Goal: Task Accomplishment & Management: Manage account settings

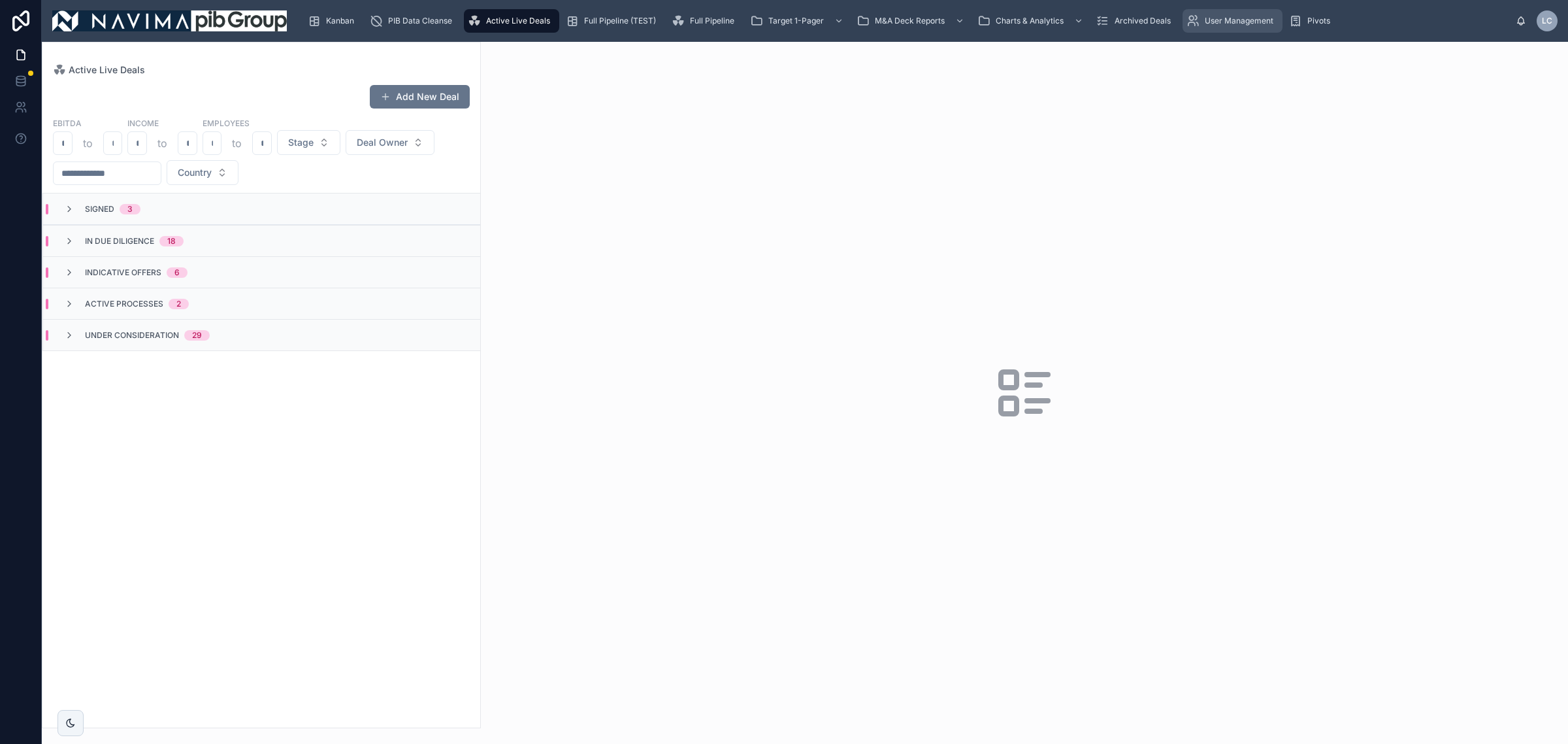
click at [1246, 18] on span "User Management" at bounding box center [1239, 21] width 69 height 11
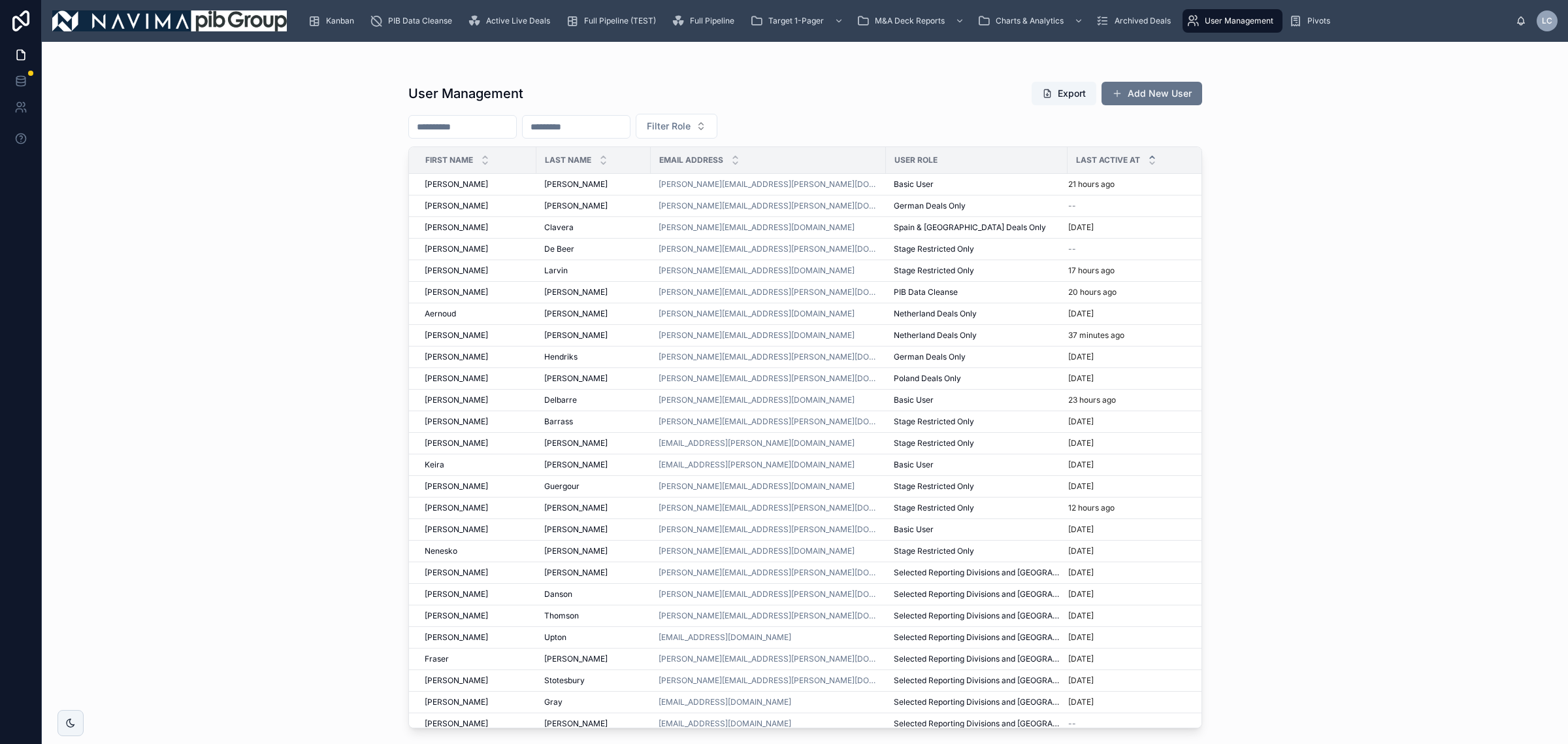
click at [1148, 155] on icon at bounding box center [1153, 157] width 8 height 8
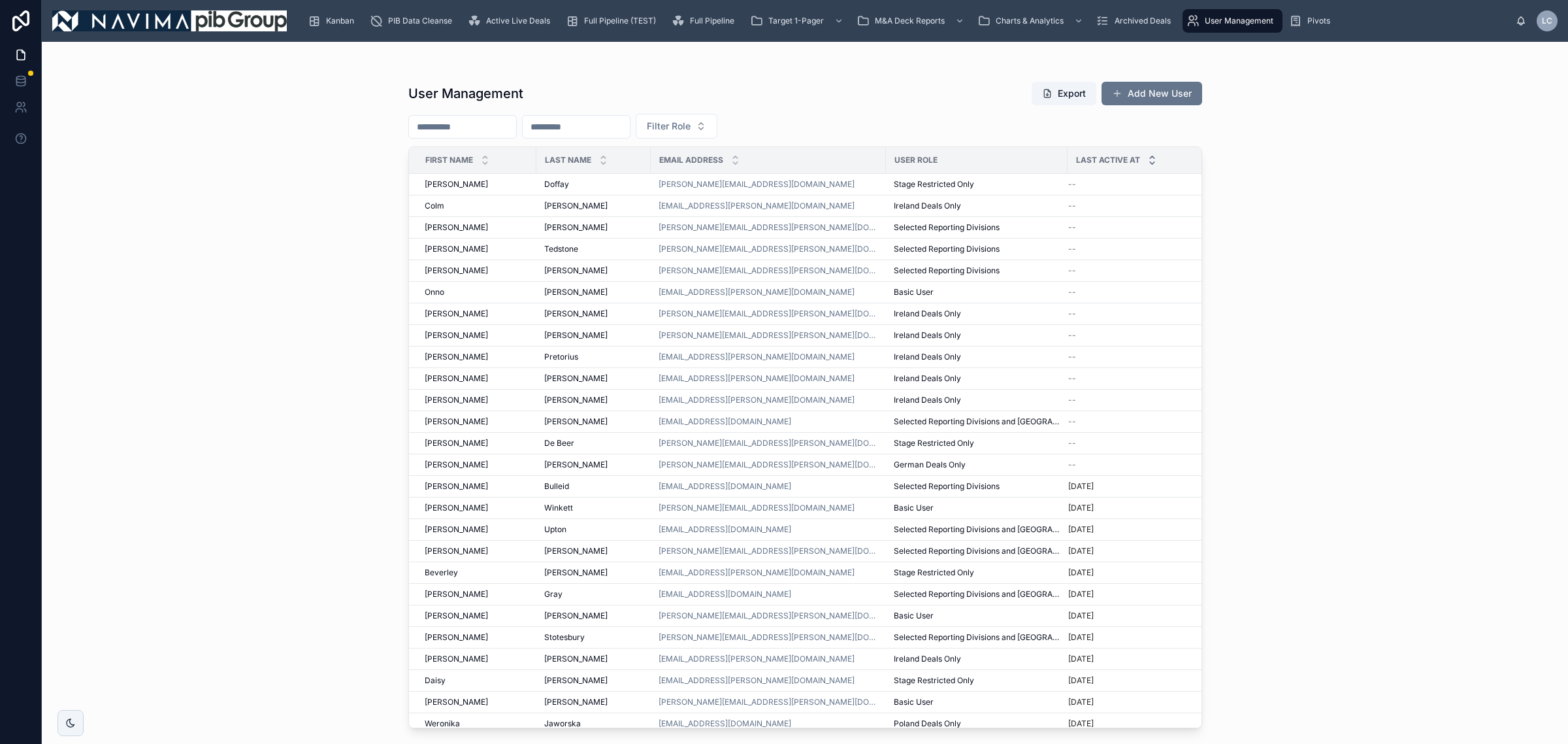
click at [1148, 160] on icon at bounding box center [1153, 163] width 8 height 8
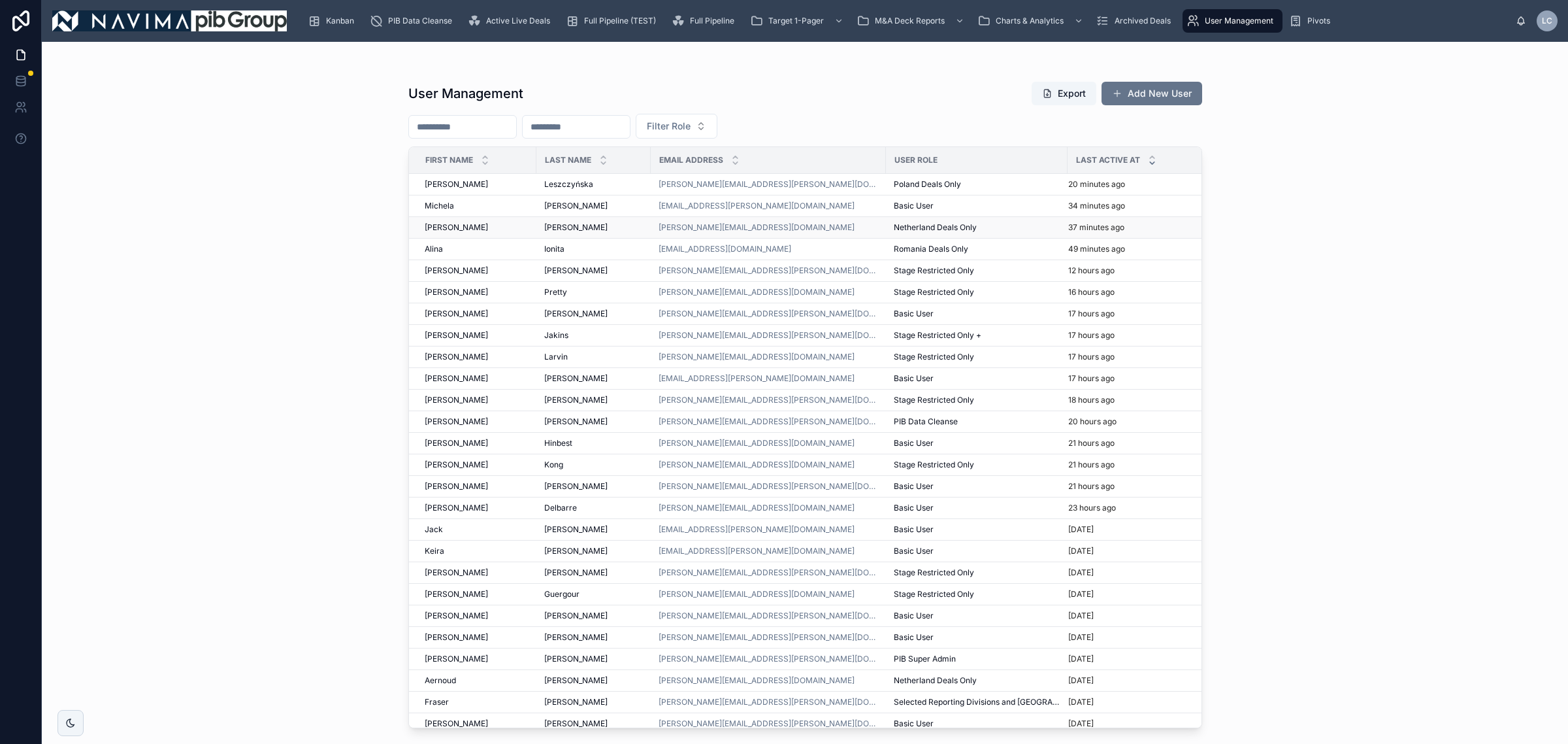
click at [1004, 224] on div "Netherland Deals Only" at bounding box center [977, 227] width 166 height 11
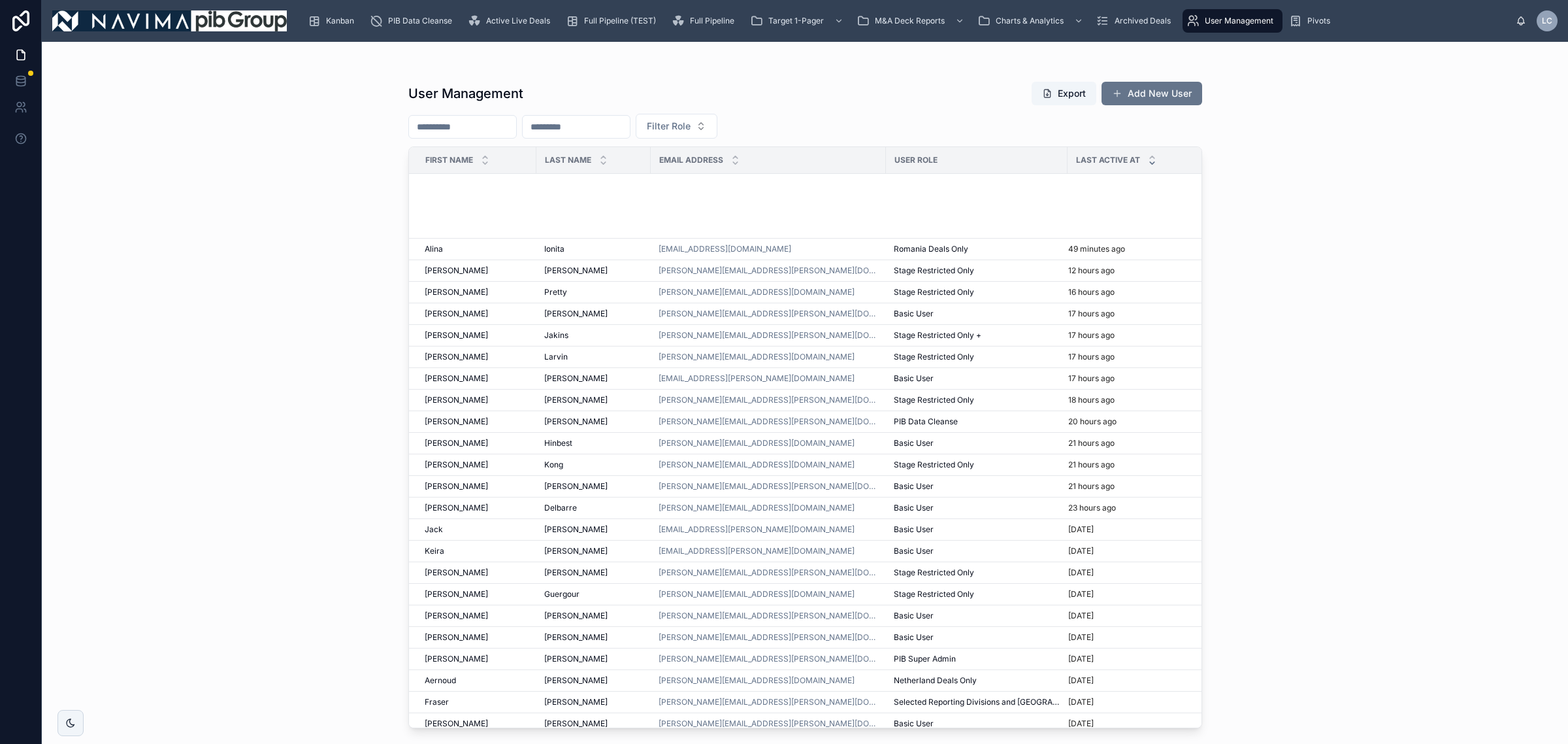
scroll to position [327, 0]
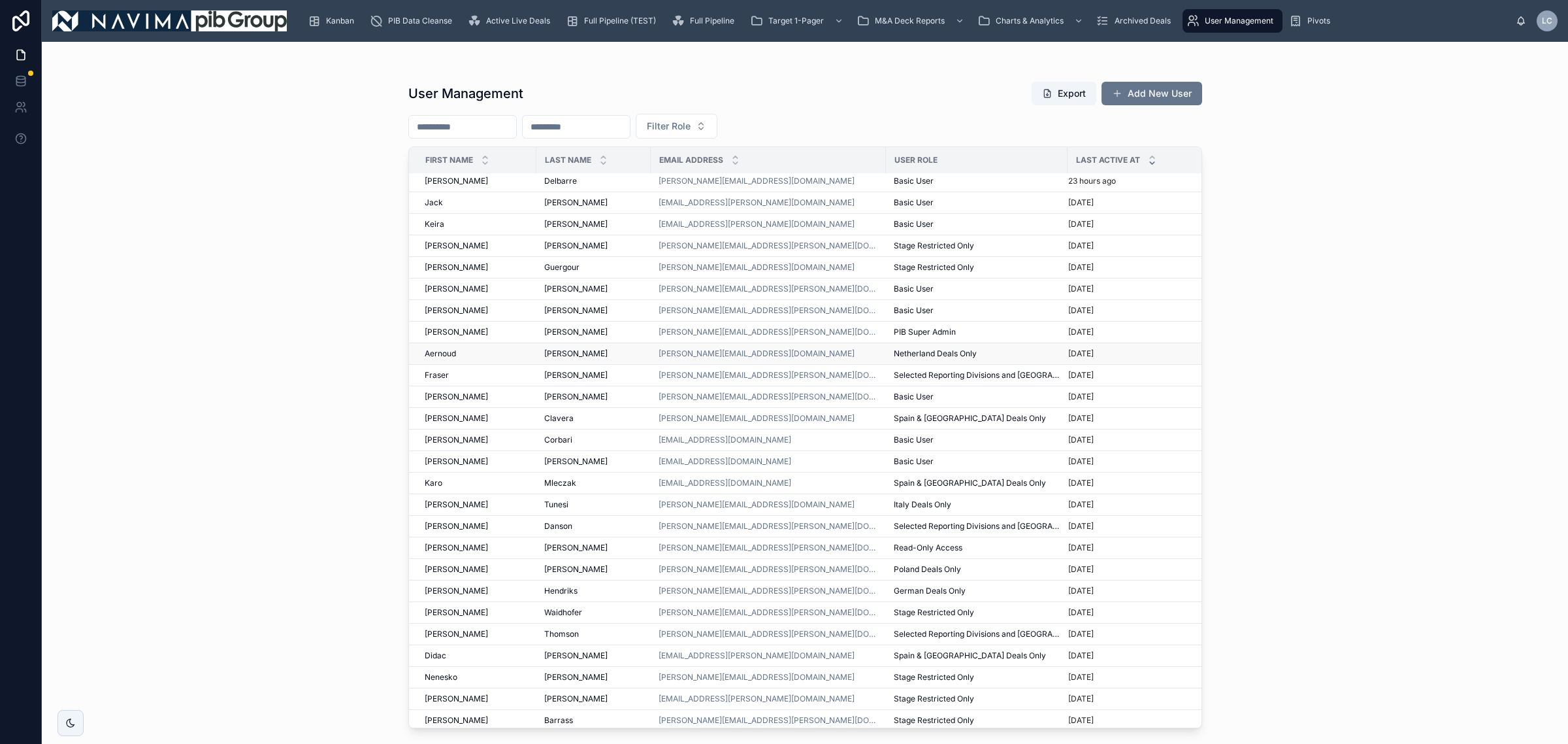
click at [996, 354] on div "Netherland Deals Only" at bounding box center [977, 353] width 166 height 11
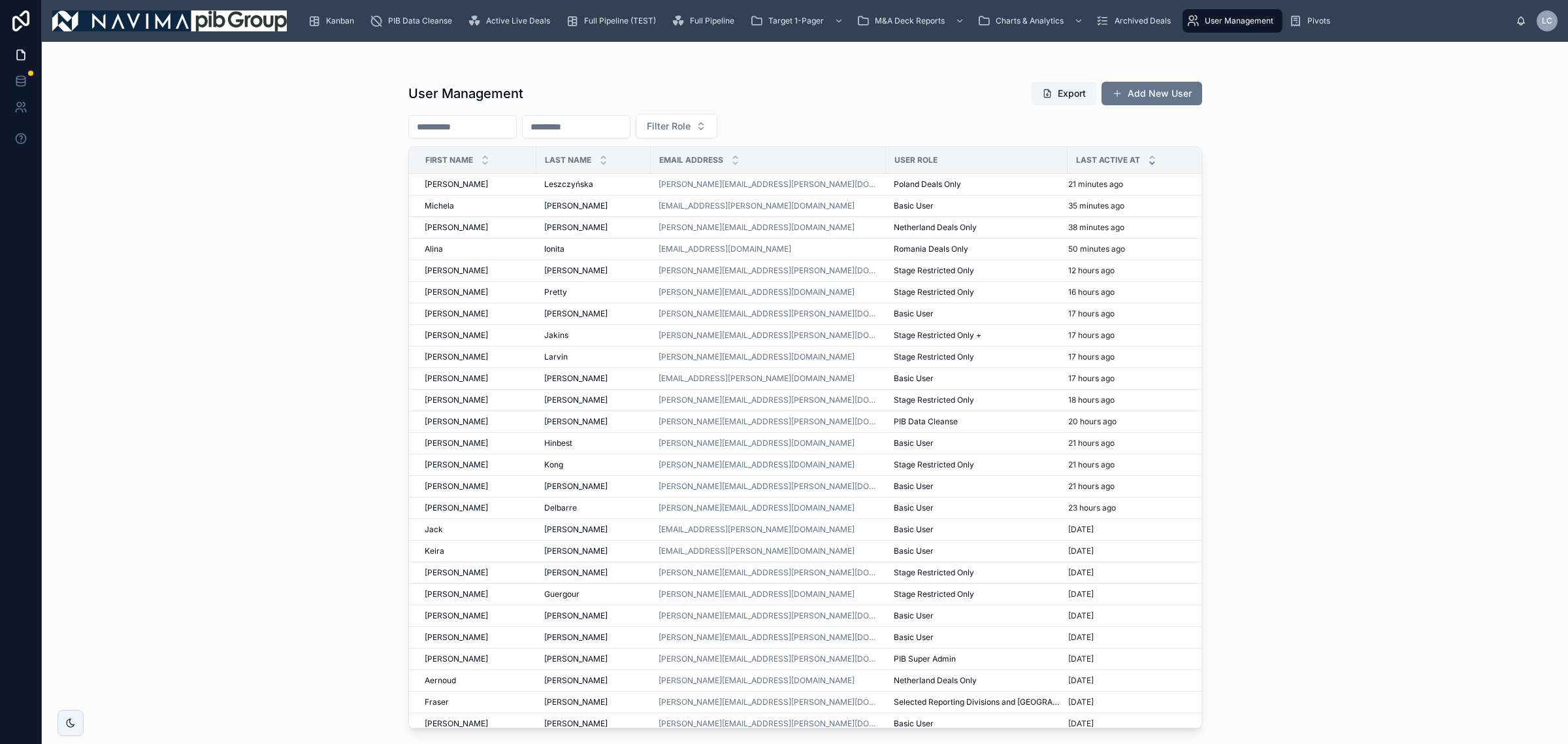
scroll to position [164, 0]
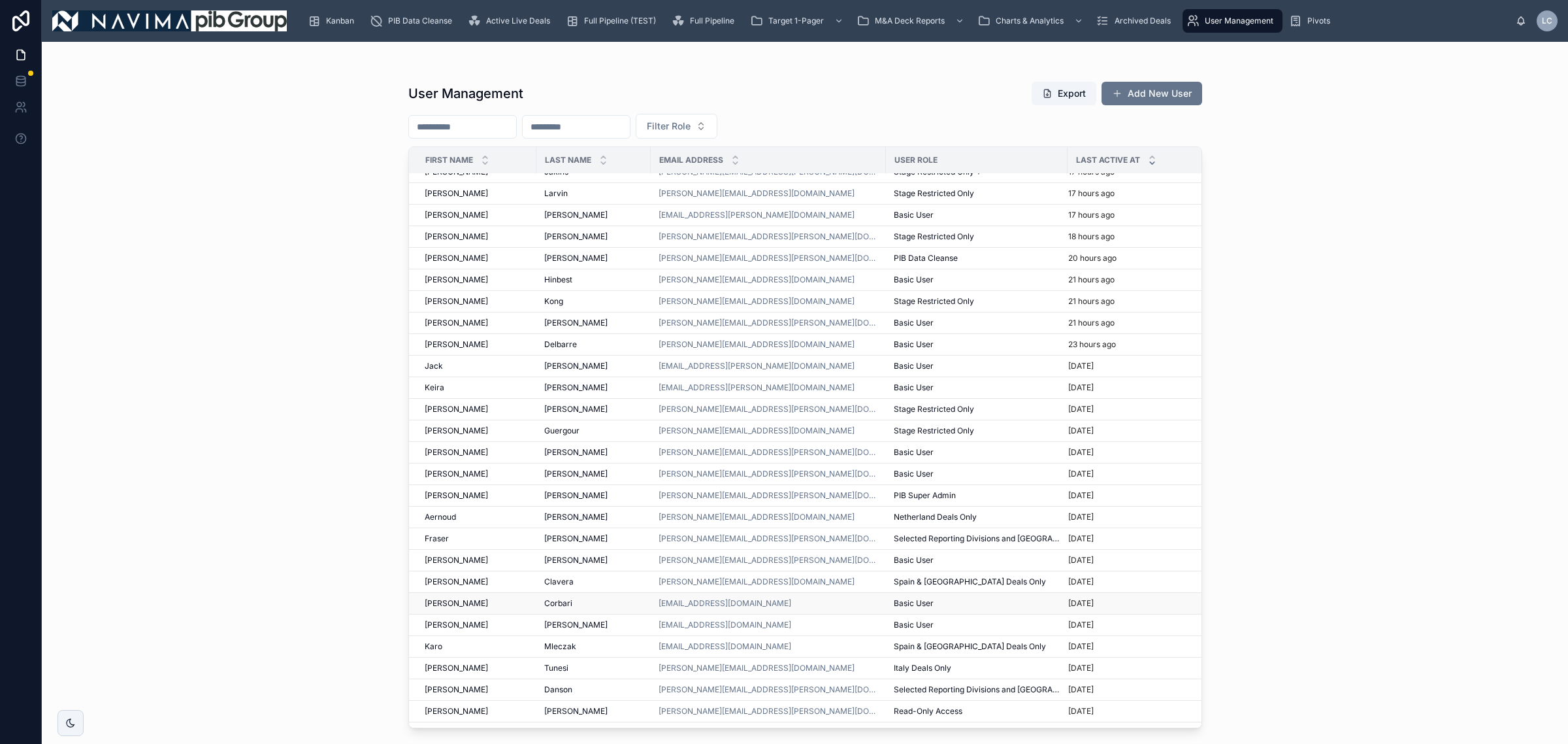
click at [1112, 601] on td "1 month ago" at bounding box center [1138, 604] width 141 height 22
click at [1122, 604] on div "1 month ago" at bounding box center [1131, 603] width 125 height 11
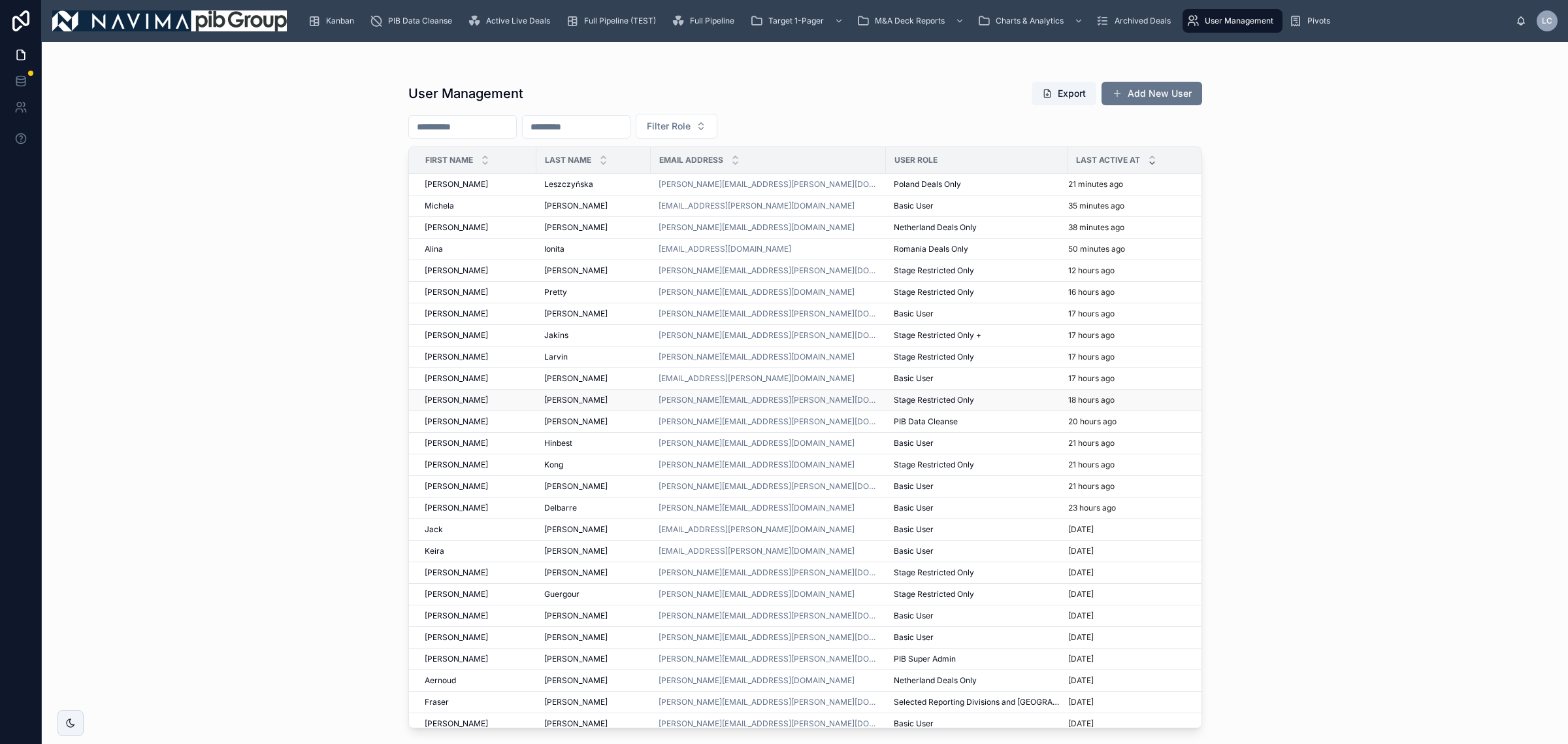
click at [1069, 406] on p "18 hours ago" at bounding box center [1092, 400] width 47 height 11
click at [762, 683] on div "hage@thomagroep.nl" at bounding box center [769, 680] width 219 height 11
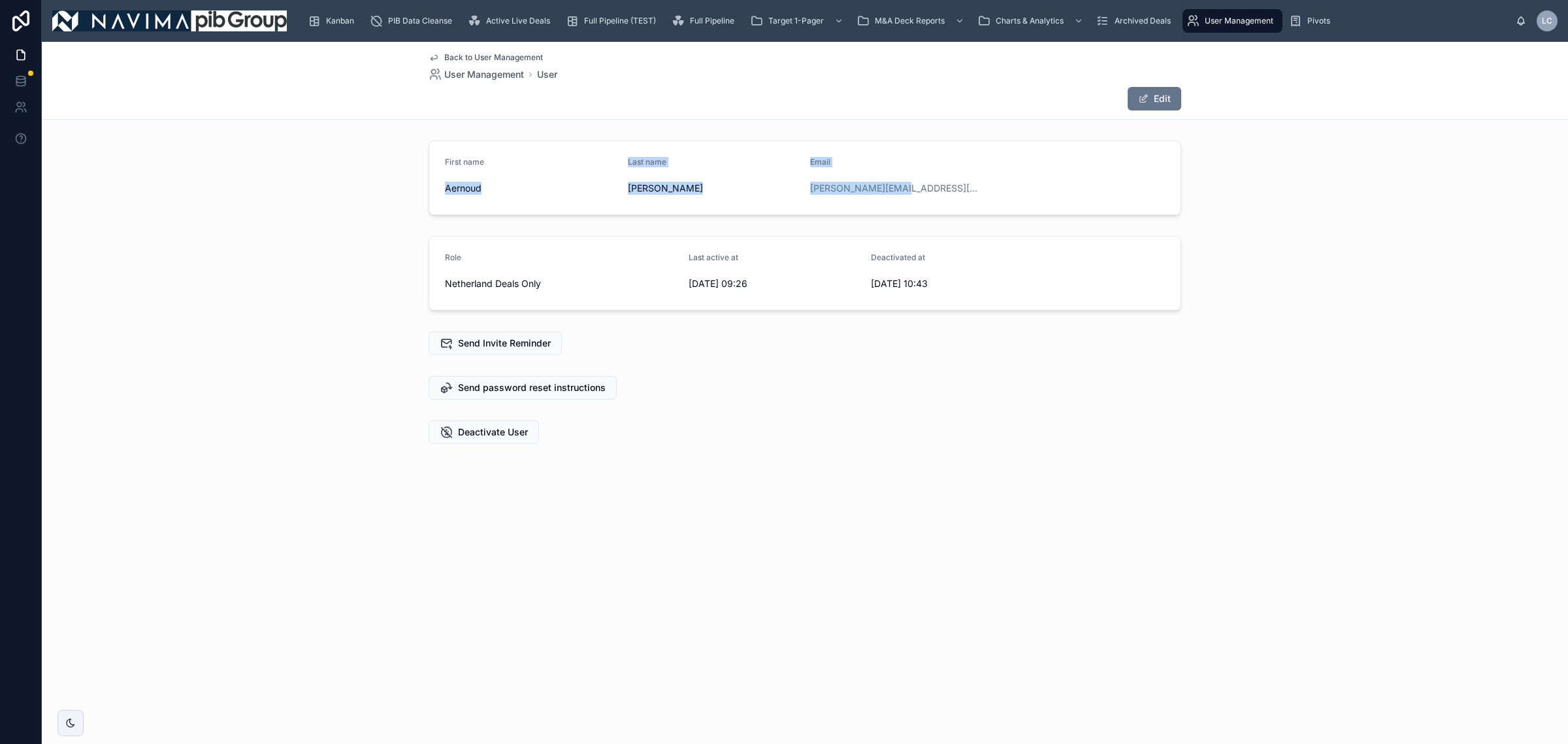
drag, startPoint x: 937, startPoint y: 182, endPoint x: 421, endPoint y: 200, distance: 516.3
click at [421, 200] on div "First name Aernoud Last name Hage Email hage@thomagroep.nl" at bounding box center [804, 178] width 1526 height 85
click at [833, 193] on link "hage@thomagroep.nl" at bounding box center [897, 189] width 173 height 13
click at [922, 198] on div "hage@thomagroep.nl" at bounding box center [897, 188] width 173 height 21
drag, startPoint x: 929, startPoint y: 213, endPoint x: 432, endPoint y: 160, distance: 499.8
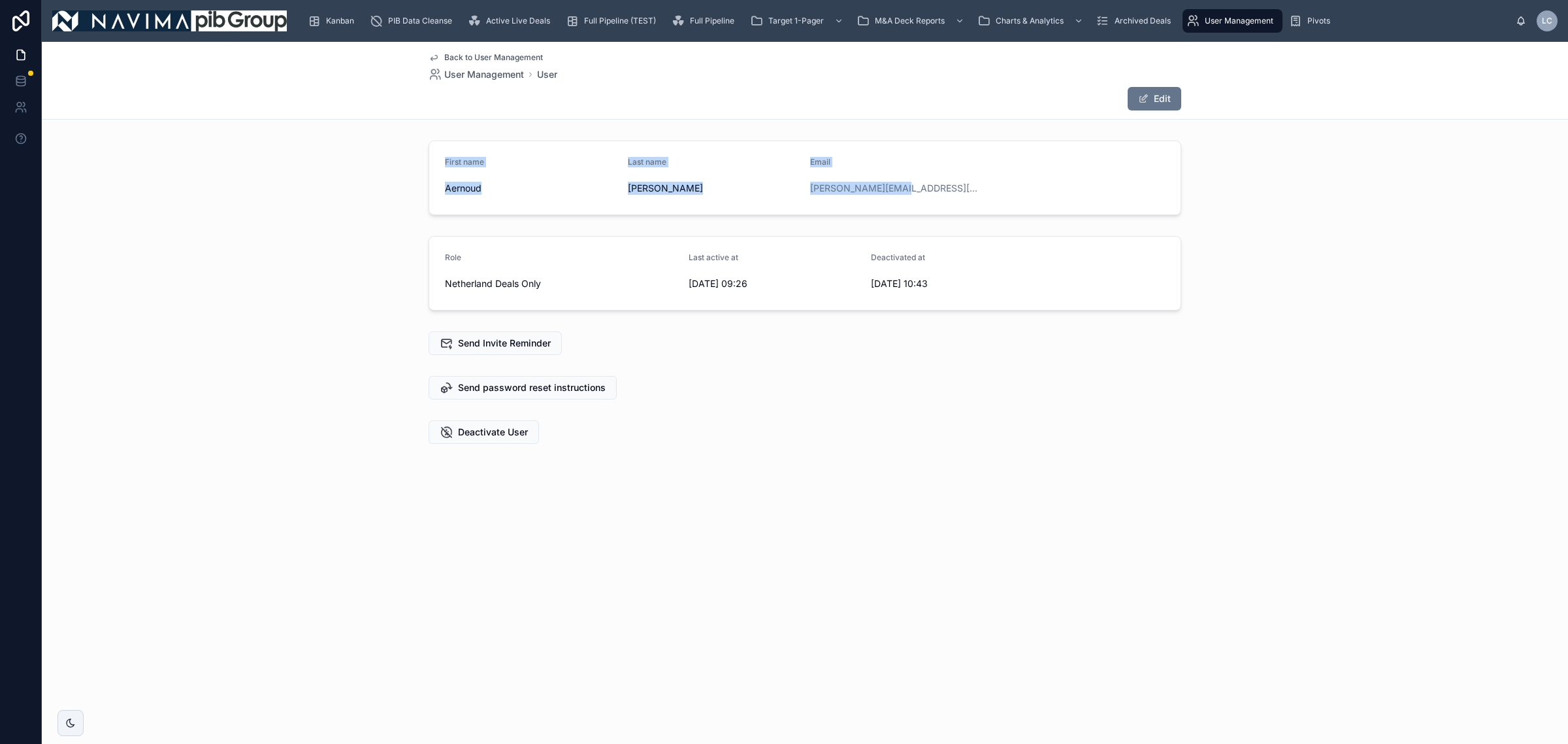
click at [432, 160] on form "First name Aernoud Last name Hage Email hage@thomagroep.nl" at bounding box center [805, 178] width 751 height 73
copy form "First name Aernoud Last name Hage Email hage@thomagroep.nl"
click at [531, 27] on div "Active Live Deals" at bounding box center [511, 21] width 87 height 21
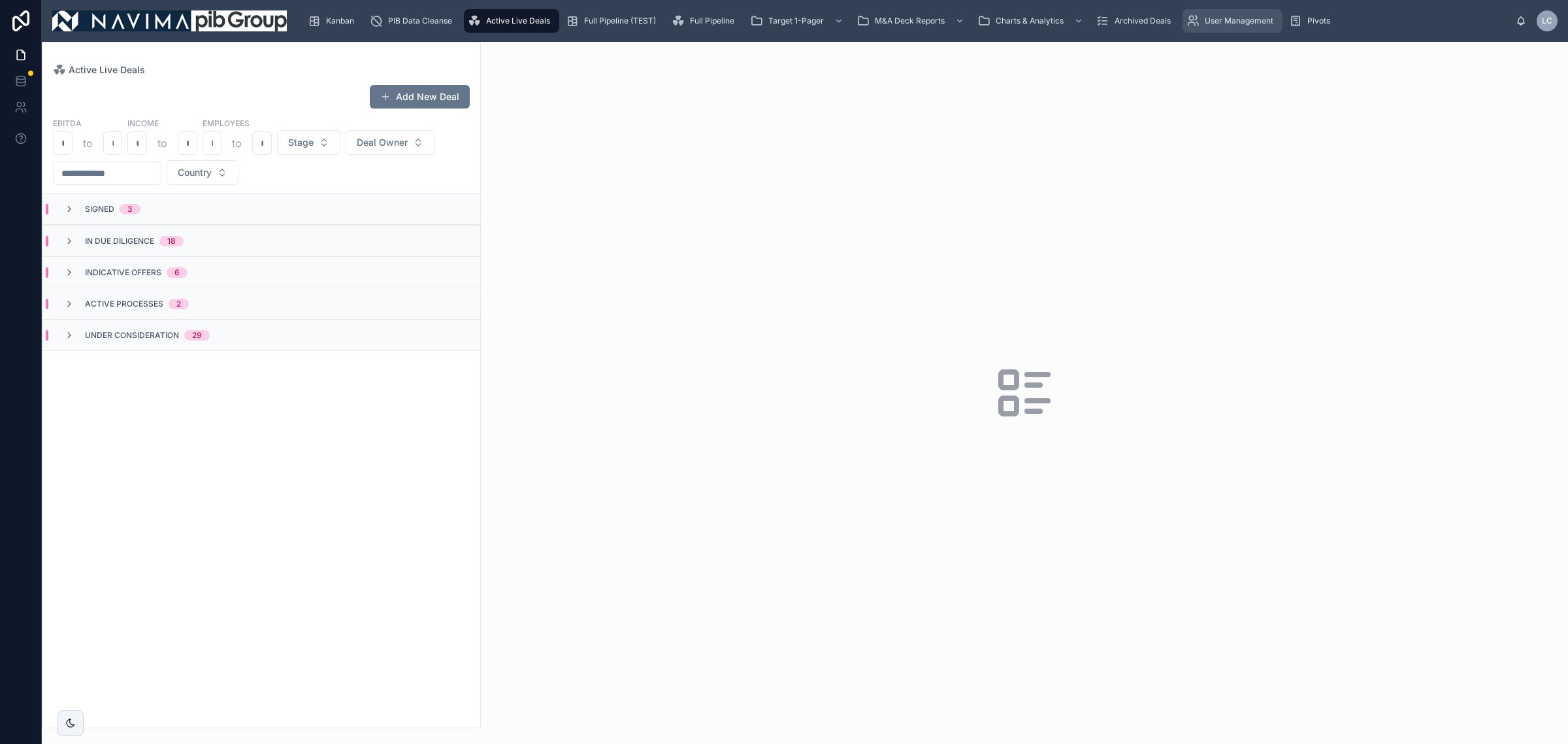
click at [1235, 11] on div "User Management" at bounding box center [1232, 21] width 92 height 21
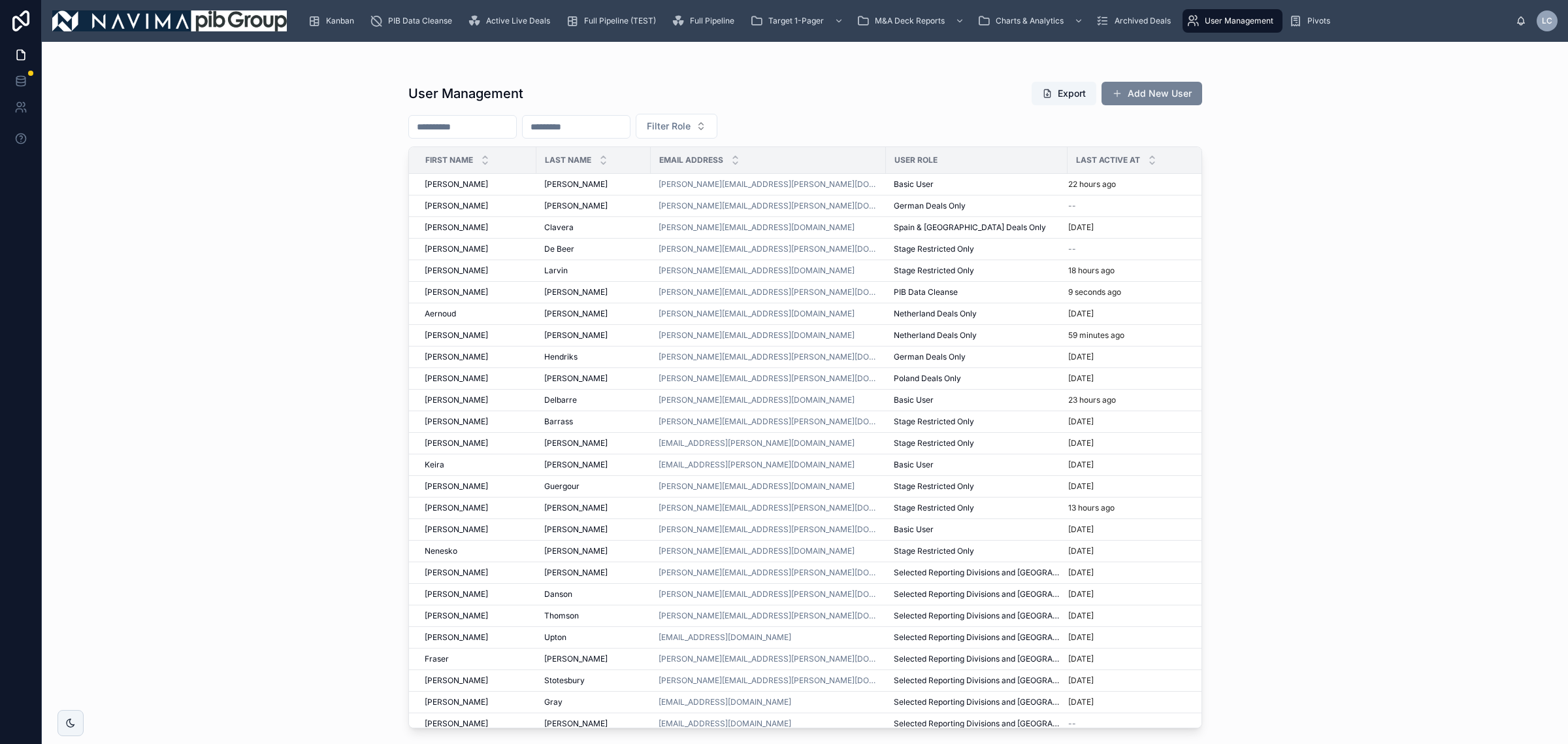
click at [1164, 86] on button "Add New User" at bounding box center [1152, 93] width 101 height 23
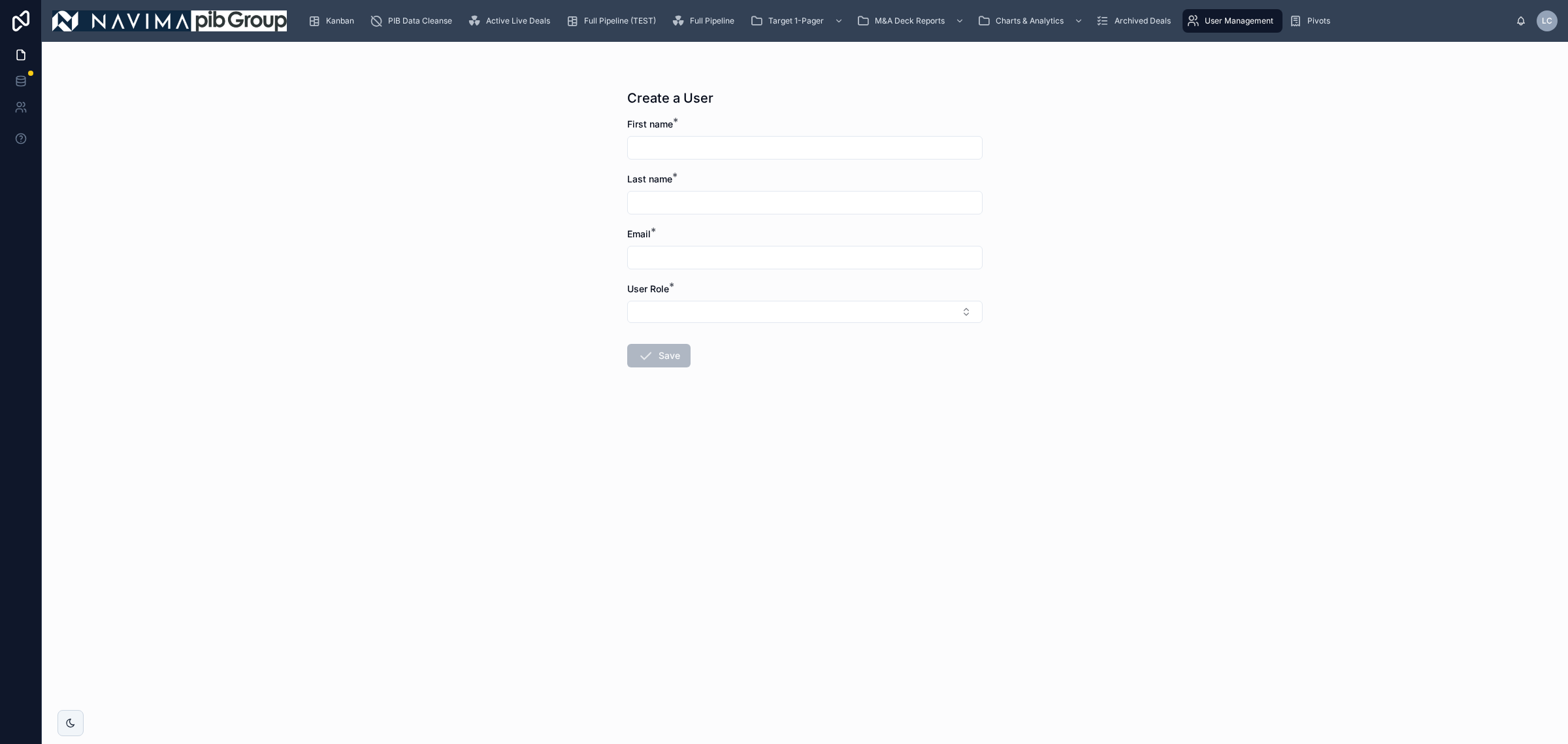
click at [681, 145] on input "text" at bounding box center [805, 148] width 354 height 18
type input "*******"
type input "****"
click at [768, 249] on input "text" at bounding box center [805, 258] width 354 height 18
paste input "**********"
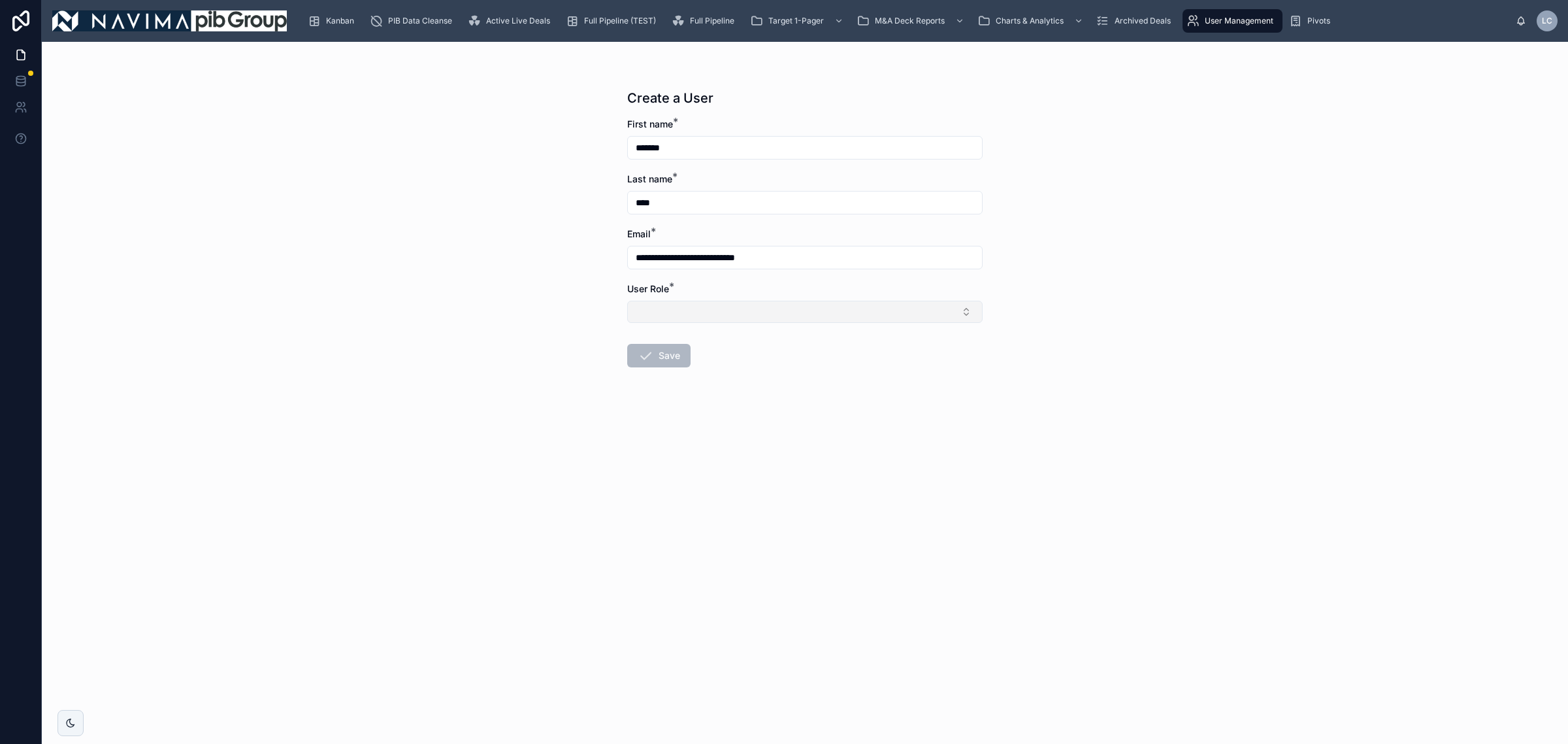
type input "**********"
click at [735, 311] on button "Select Button" at bounding box center [805, 312] width 356 height 22
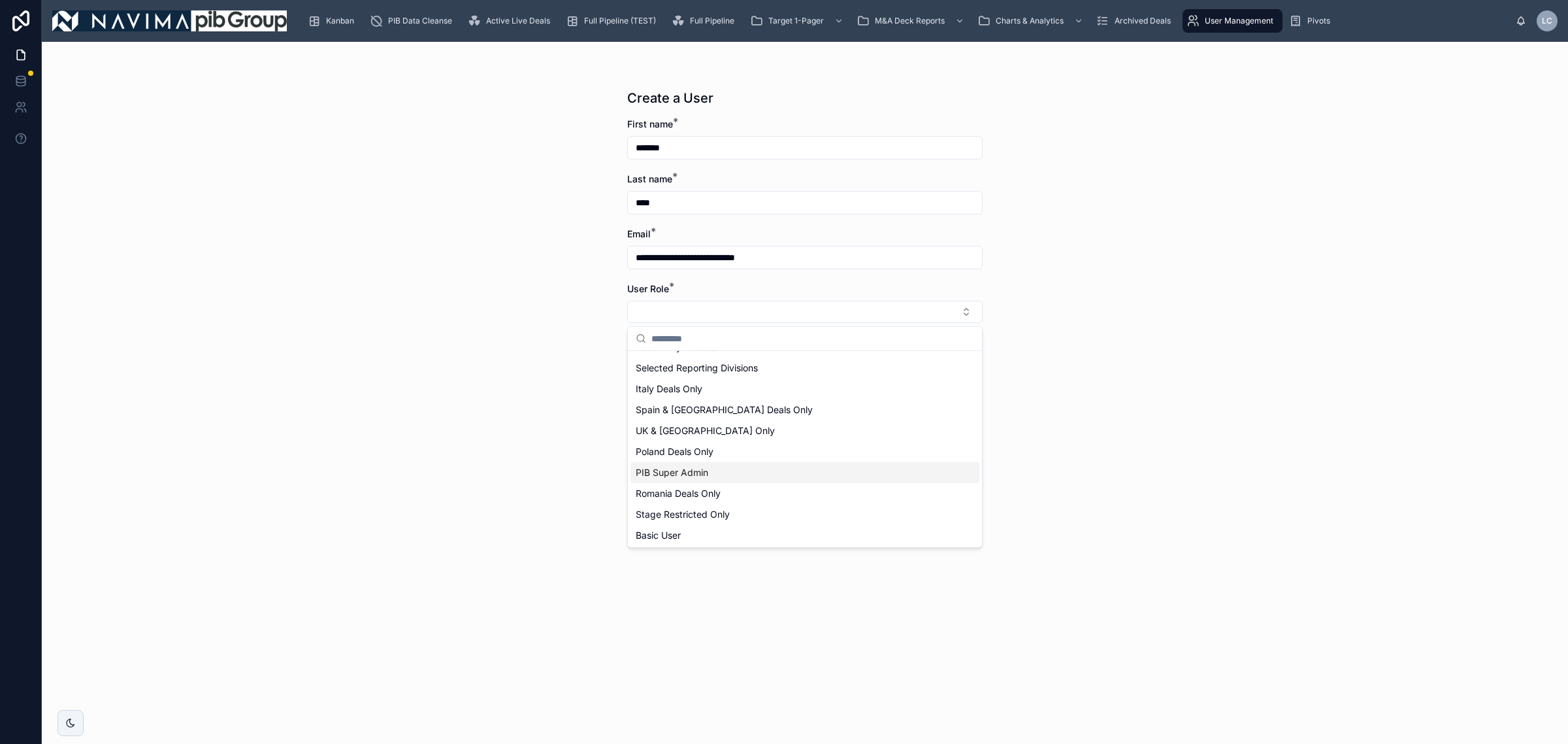
scroll to position [164, 0]
click at [698, 528] on div "Basic User" at bounding box center [805, 535] width 349 height 21
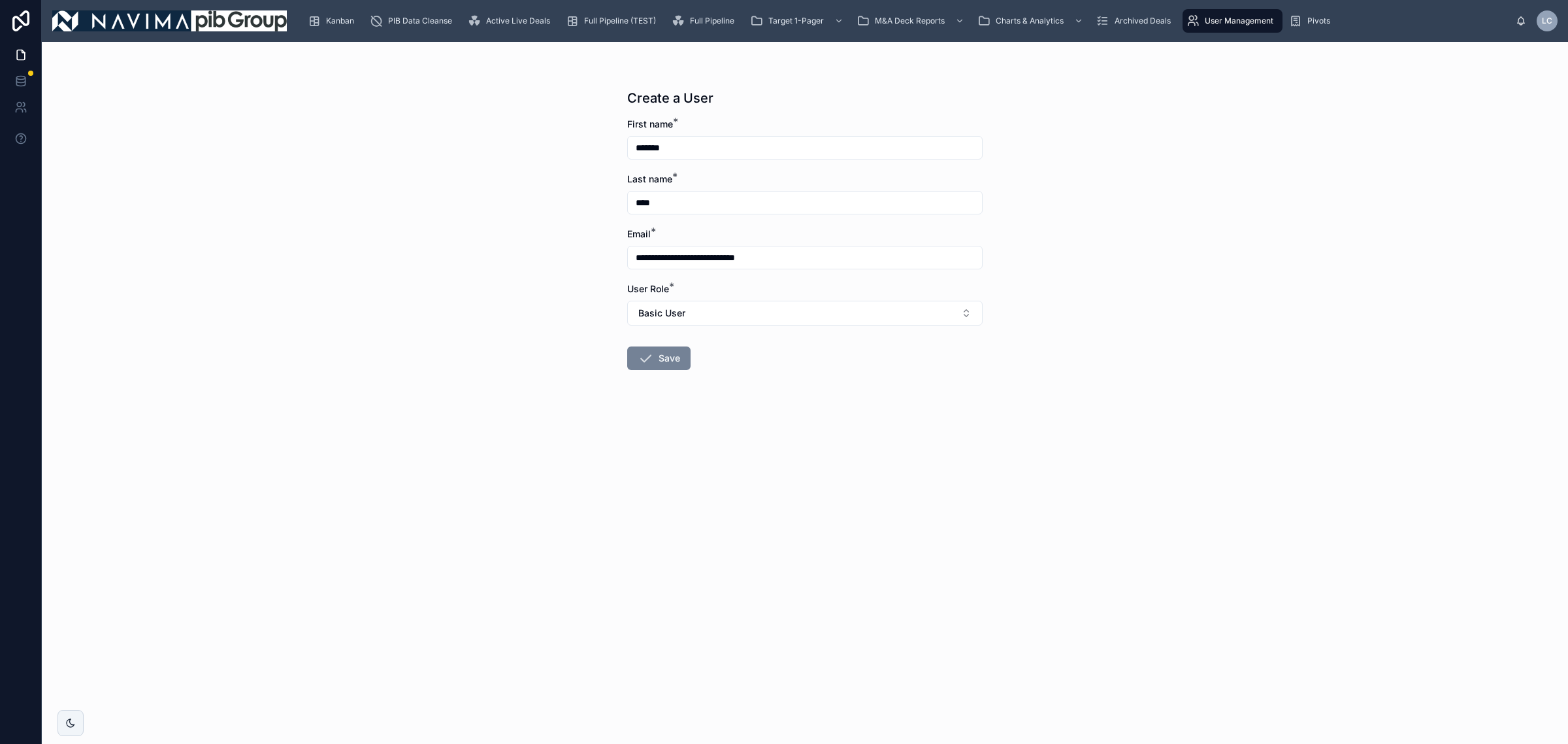
click at [667, 354] on button "Save" at bounding box center [659, 358] width 63 height 23
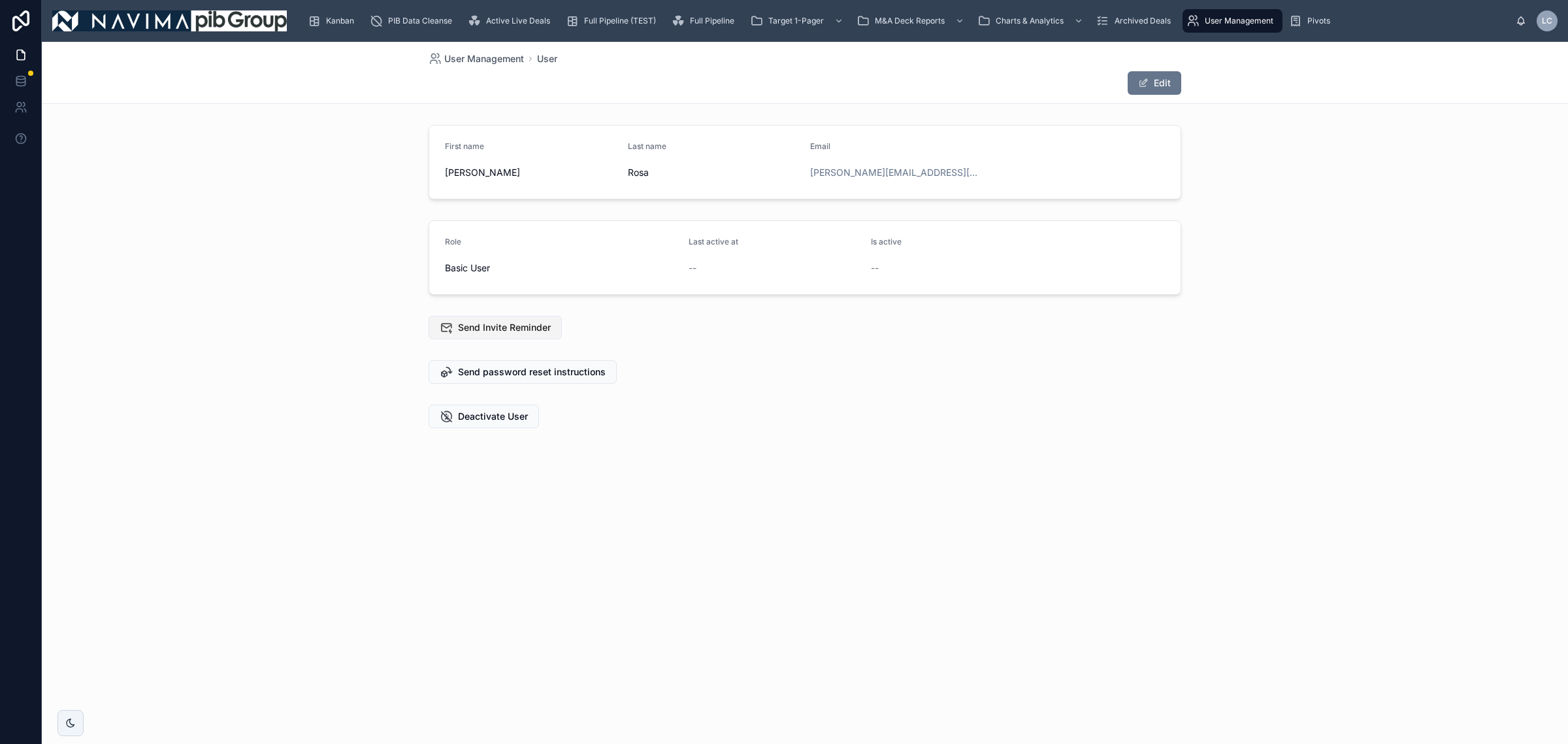
click at [482, 323] on span "Send Invite Reminder" at bounding box center [504, 328] width 93 height 13
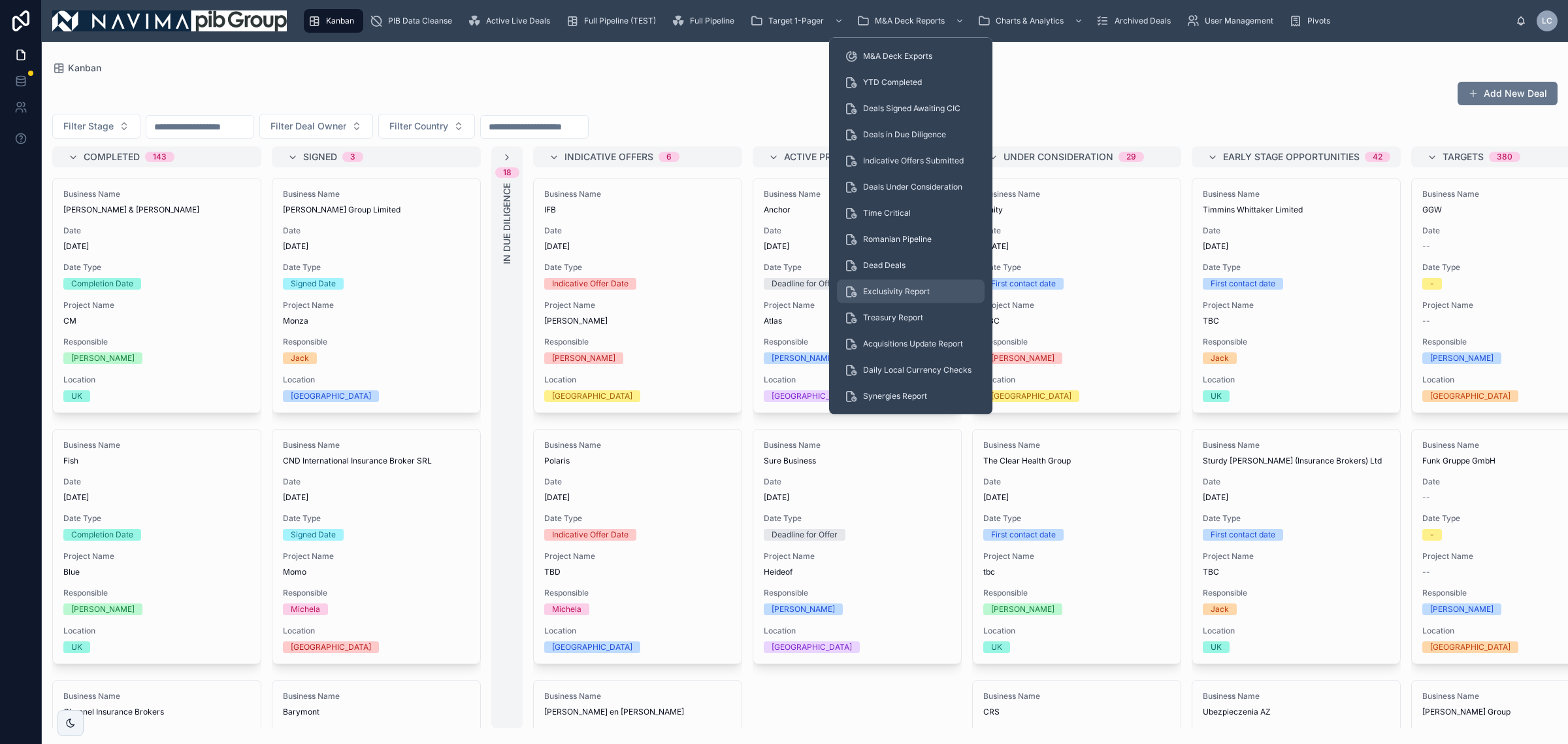
click at [887, 301] on link "Exclusivity Report" at bounding box center [911, 292] width 148 height 23
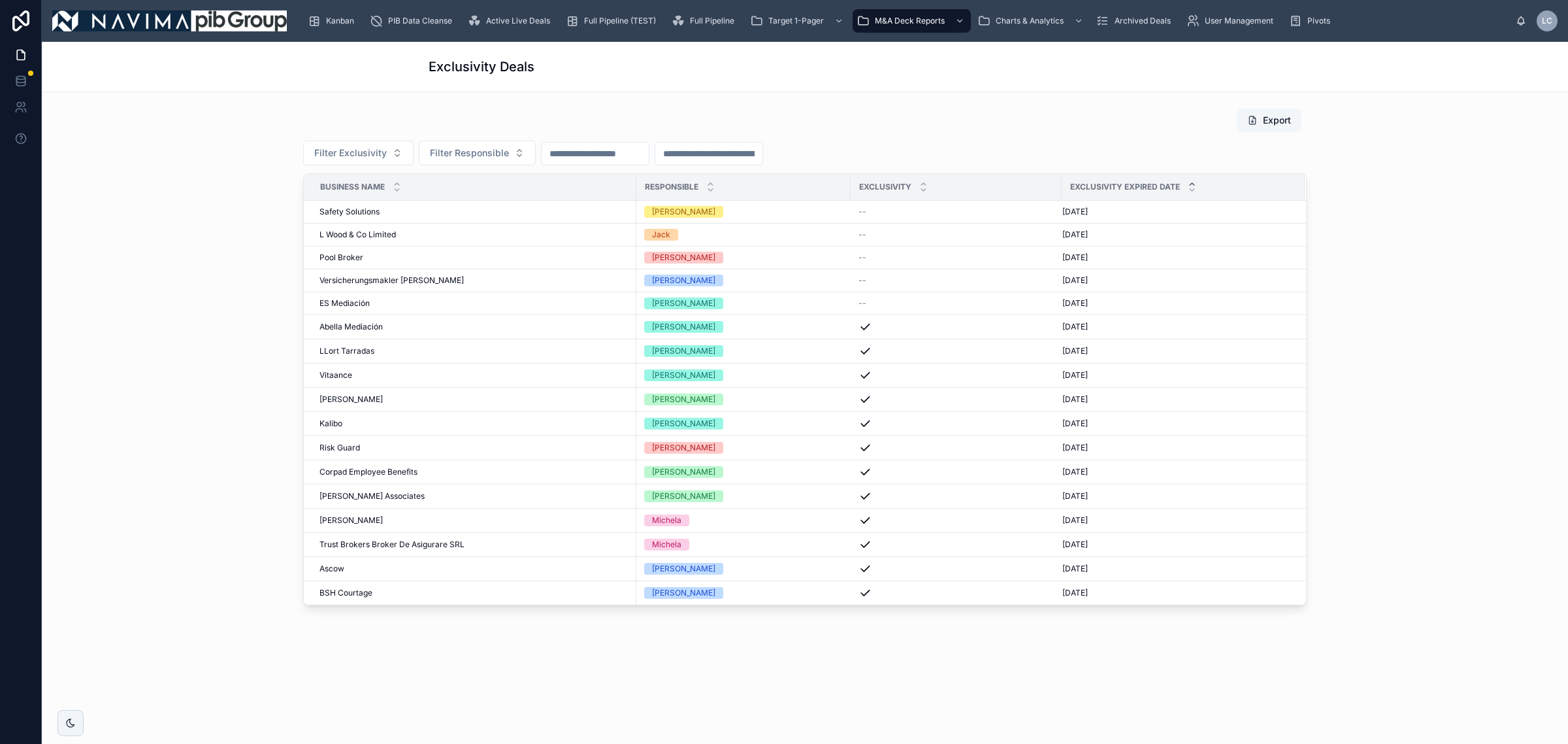
click at [1292, 125] on button "Export" at bounding box center [1270, 121] width 65 height 23
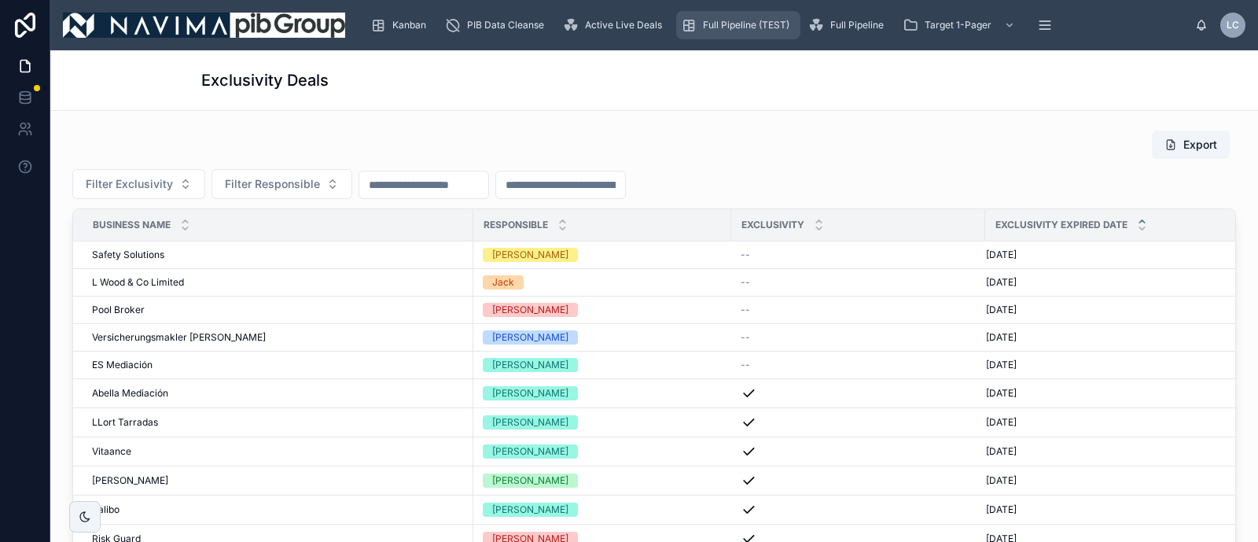
click at [753, 19] on span "Full Pipeline (TEST)" at bounding box center [746, 25] width 86 height 13
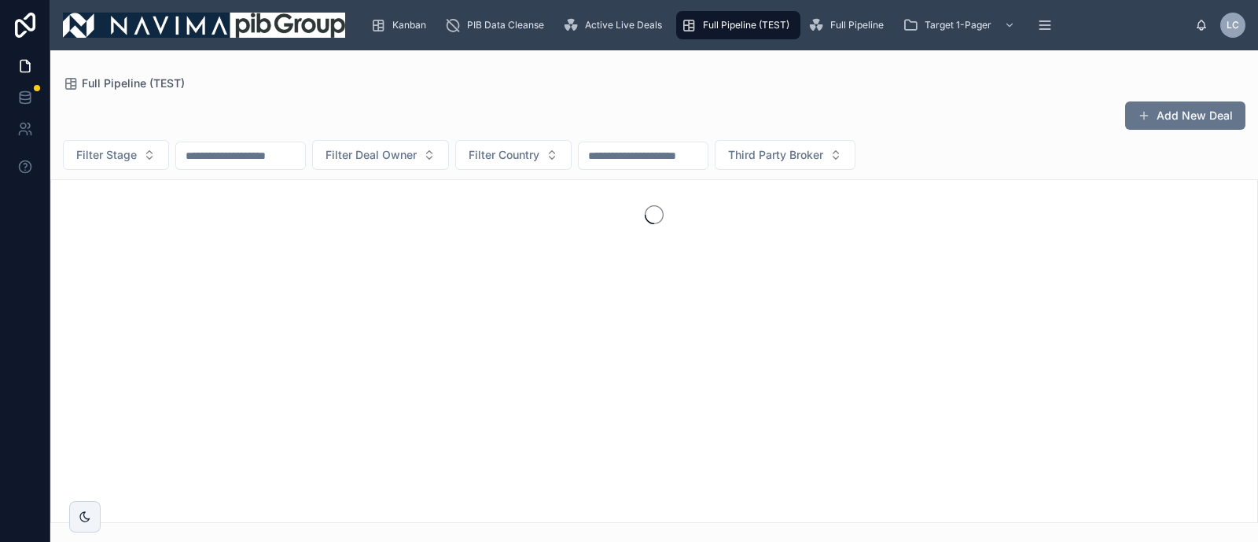
click at [281, 148] on input "text" at bounding box center [240, 156] width 129 height 22
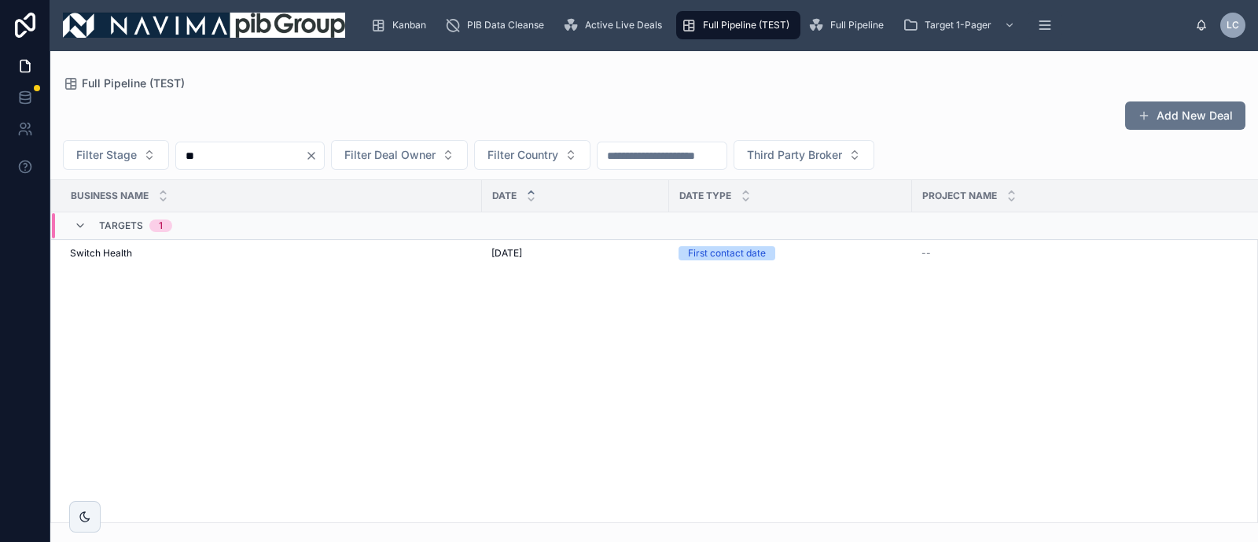
type input "*"
drag, startPoint x: 297, startPoint y: 156, endPoint x: -190, endPoint y: 157, distance: 487.5
click at [0, 157] on html "Kanban PIB Data Cleanse Active Live Deals Full Pipeline (TEST) Full Pipeline Ta…" at bounding box center [629, 271] width 1258 height 542
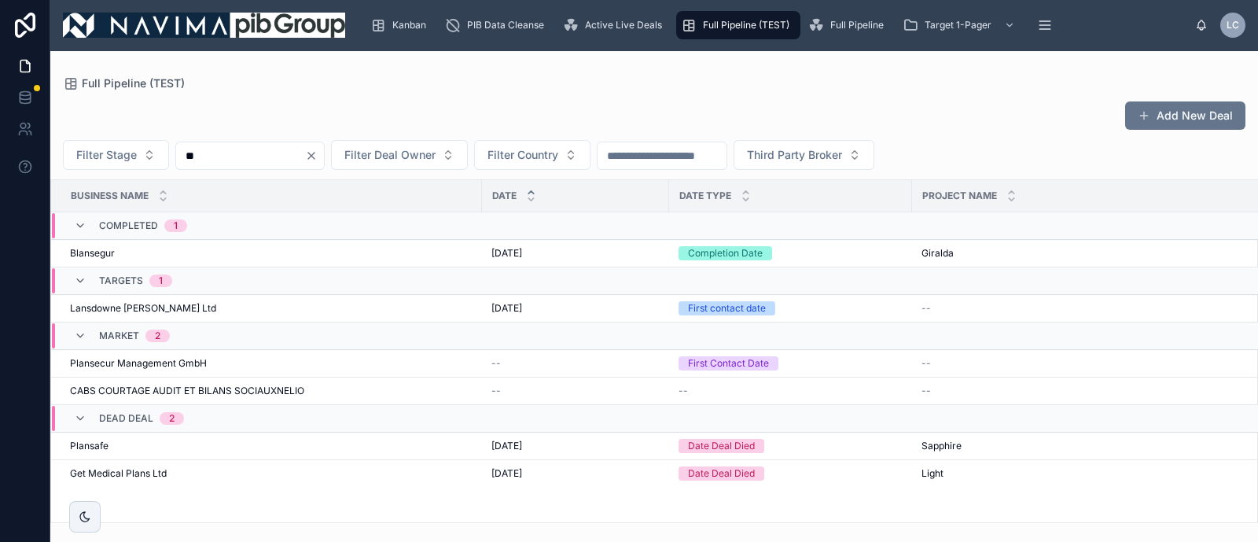
type input "*"
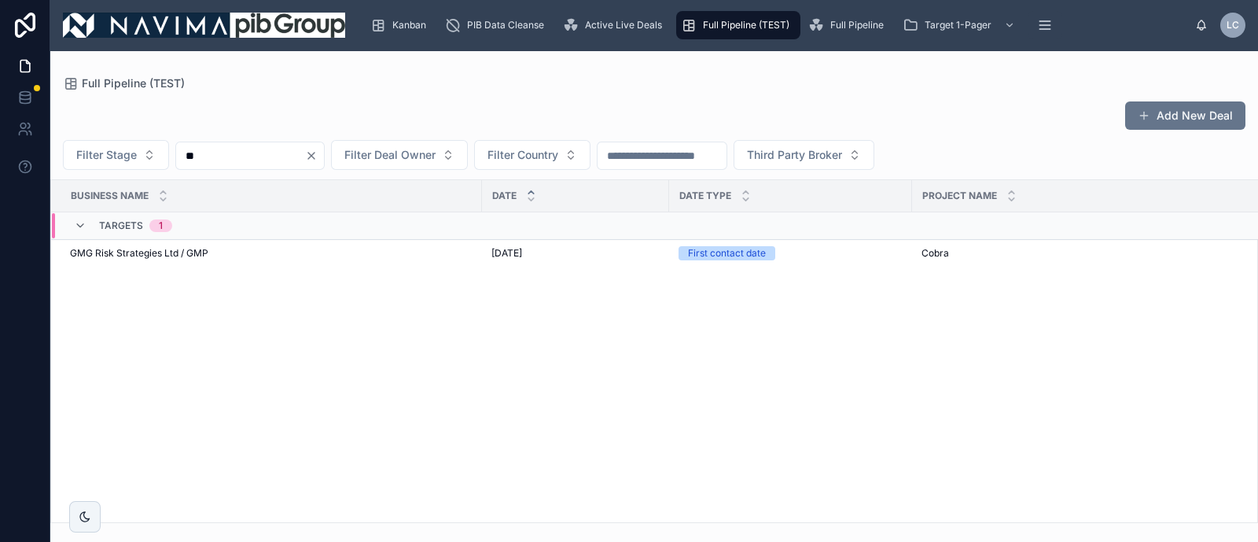
type input "*"
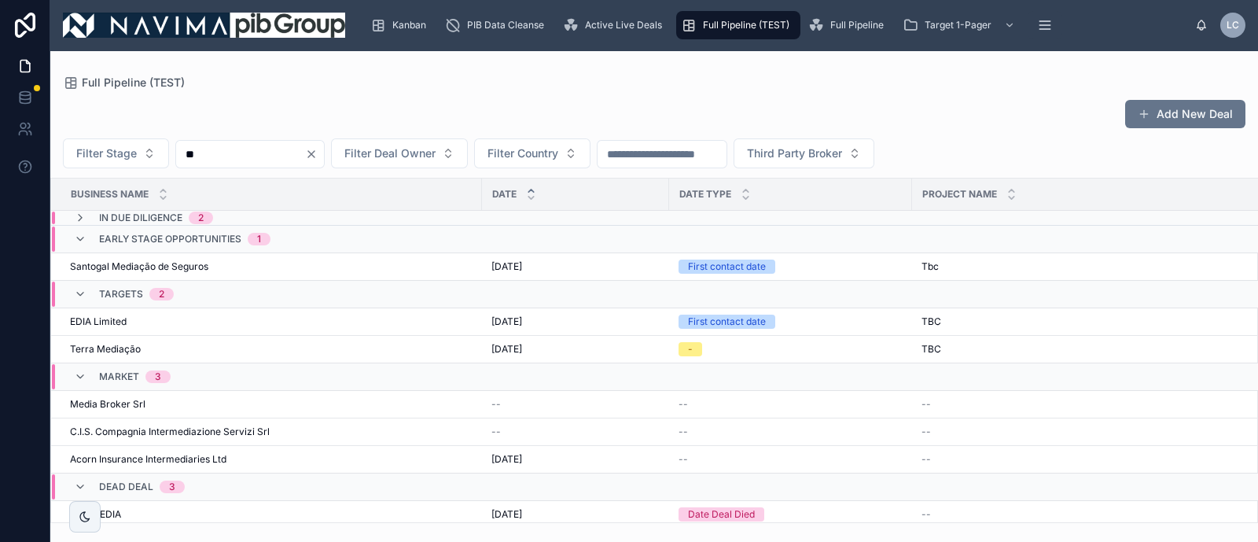
type input "*"
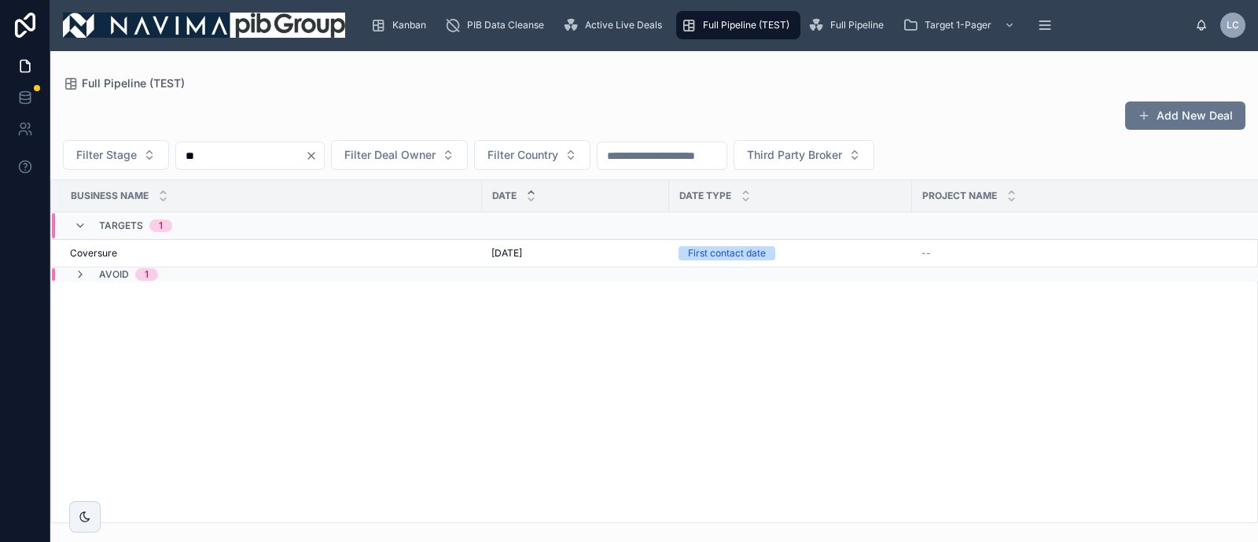
type input "*"
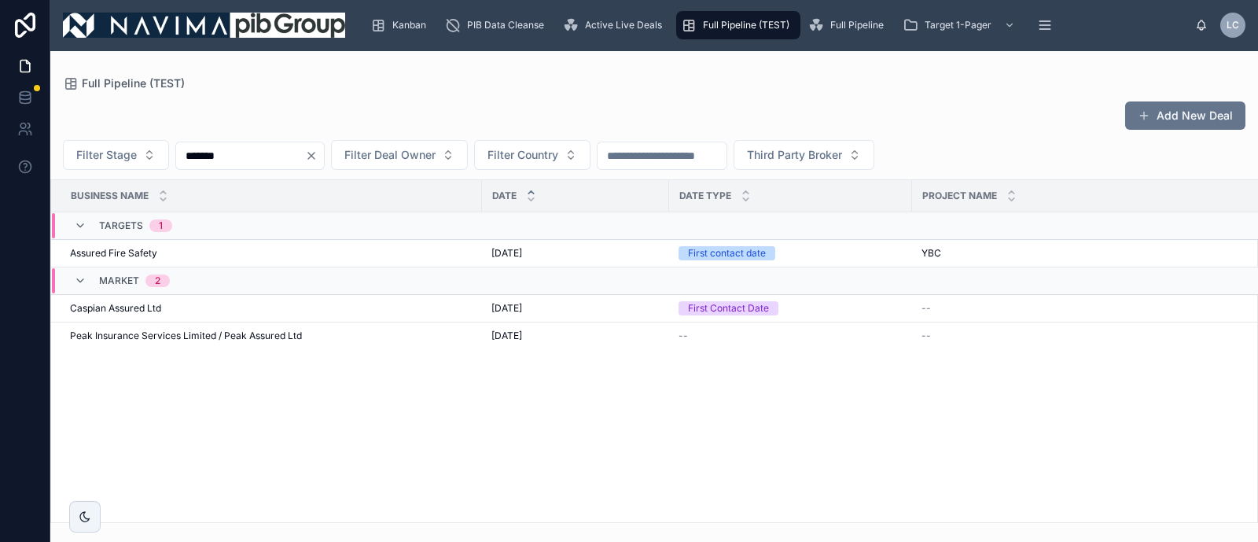
type input "*******"
click at [318, 159] on icon "Clear" at bounding box center [311, 155] width 13 height 13
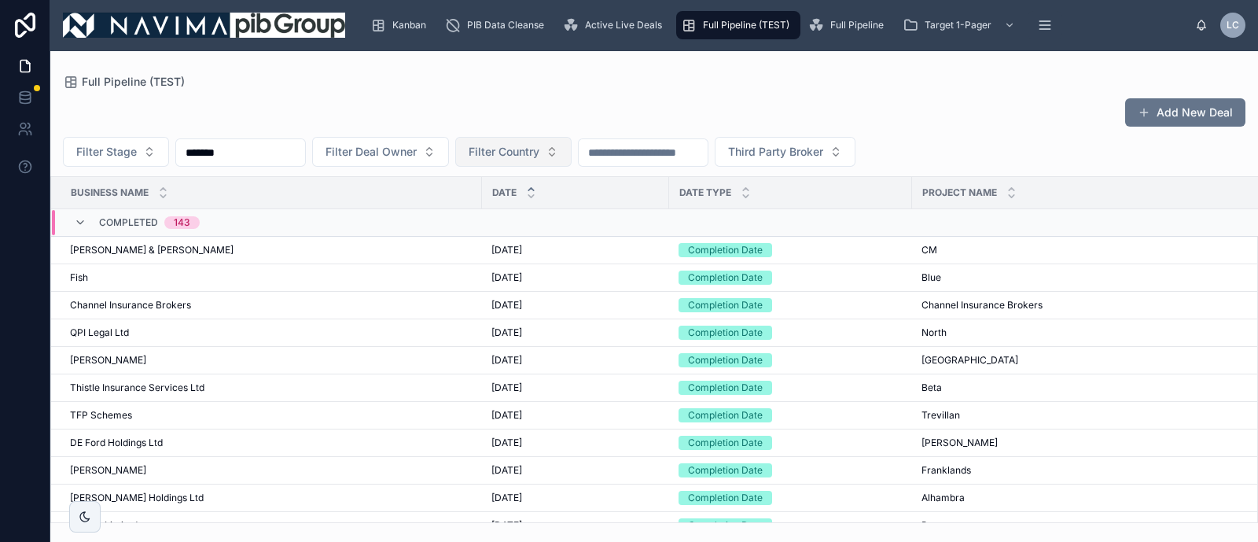
click at [539, 156] on span "Filter Country" at bounding box center [504, 152] width 71 height 16
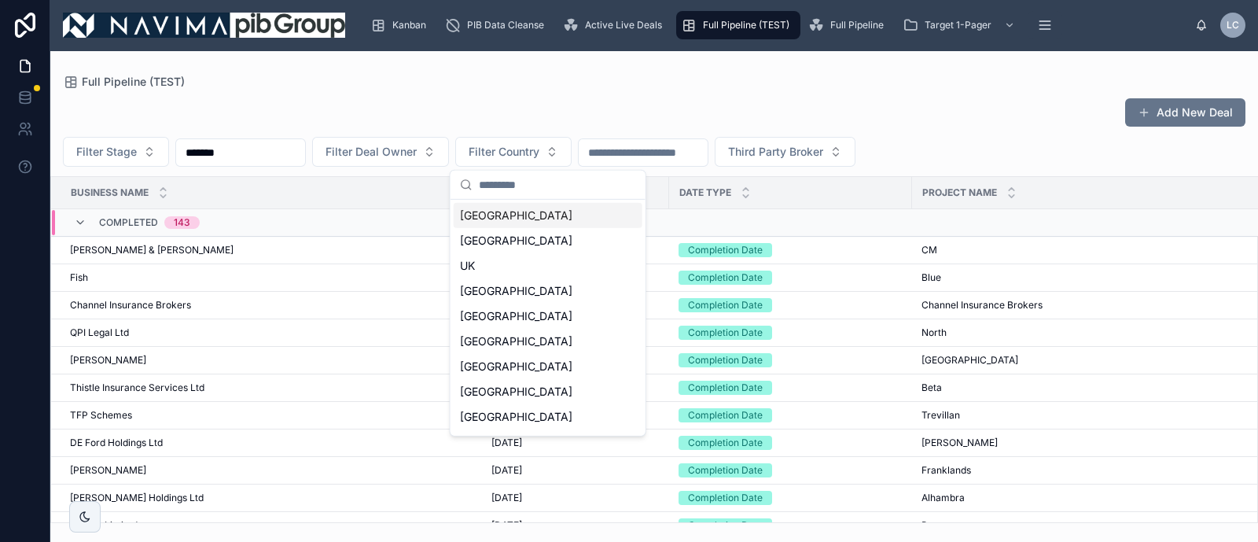
click at [508, 68] on div "Full Pipeline (TEST) Add New Deal Filter Stage ******* Filter Deal Owner Filter…" at bounding box center [654, 286] width 1208 height 473
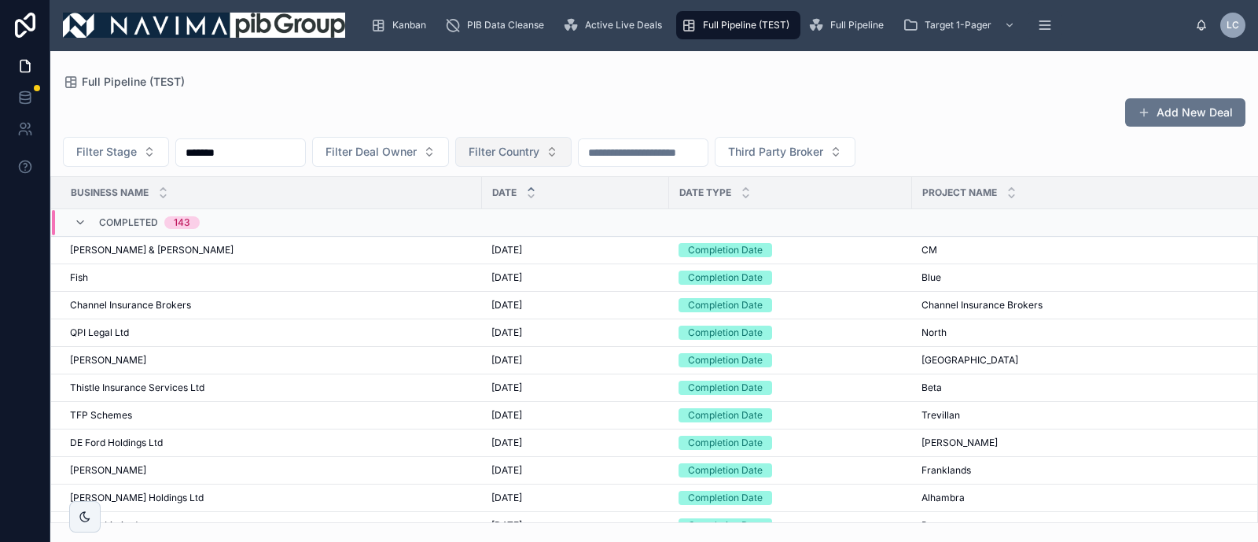
click at [562, 160] on button "Filter Country" at bounding box center [513, 152] width 116 height 30
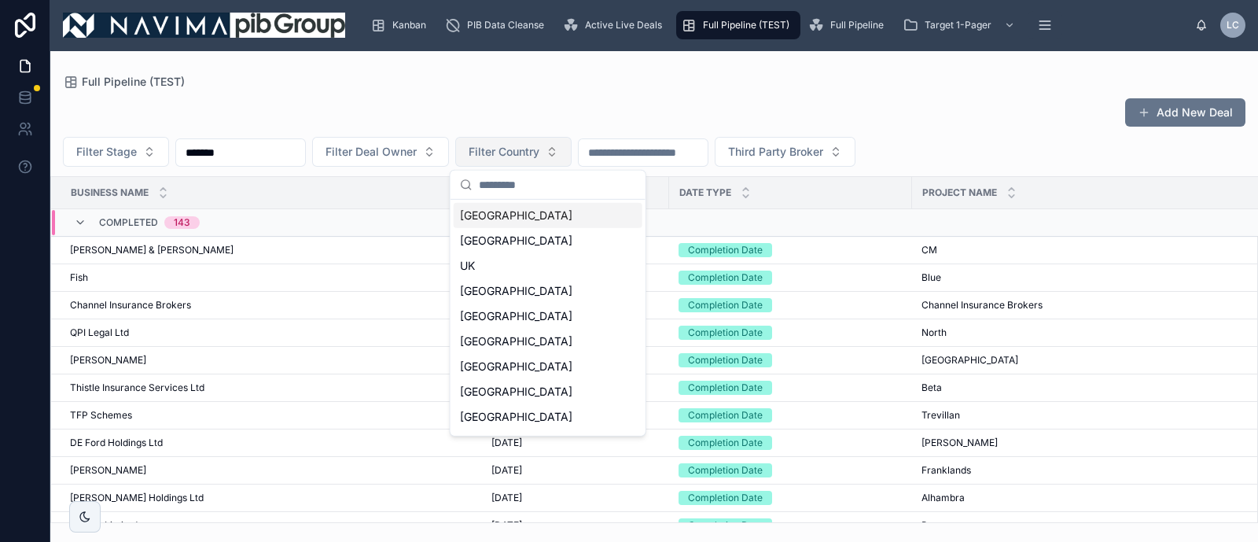
click at [562, 160] on button "Filter Country" at bounding box center [513, 152] width 116 height 30
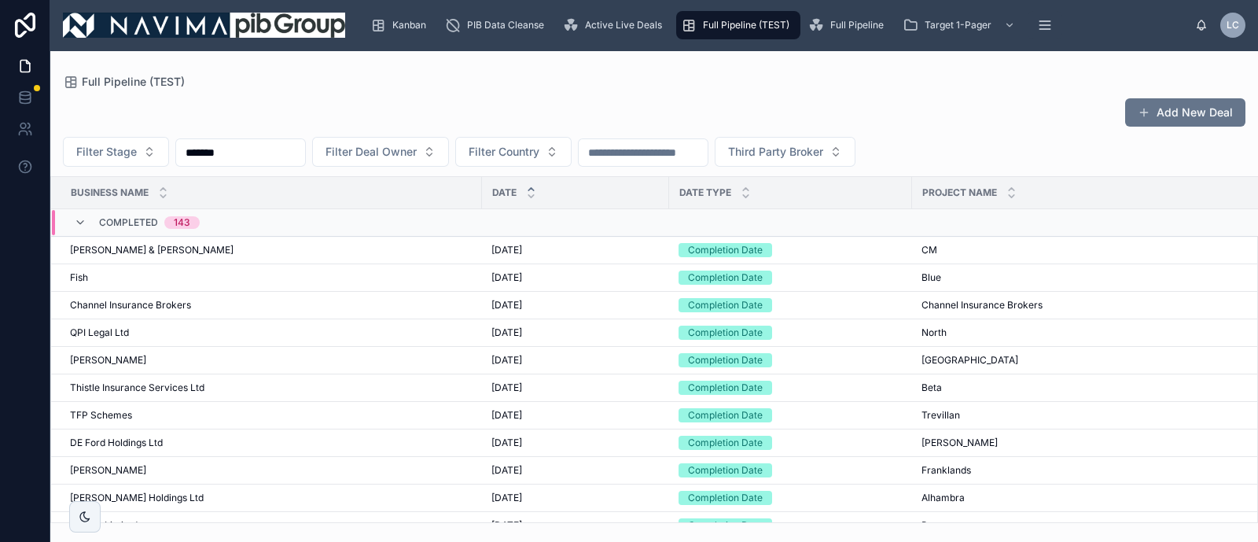
click at [89, 221] on div "Completed 143" at bounding box center [137, 222] width 126 height 25
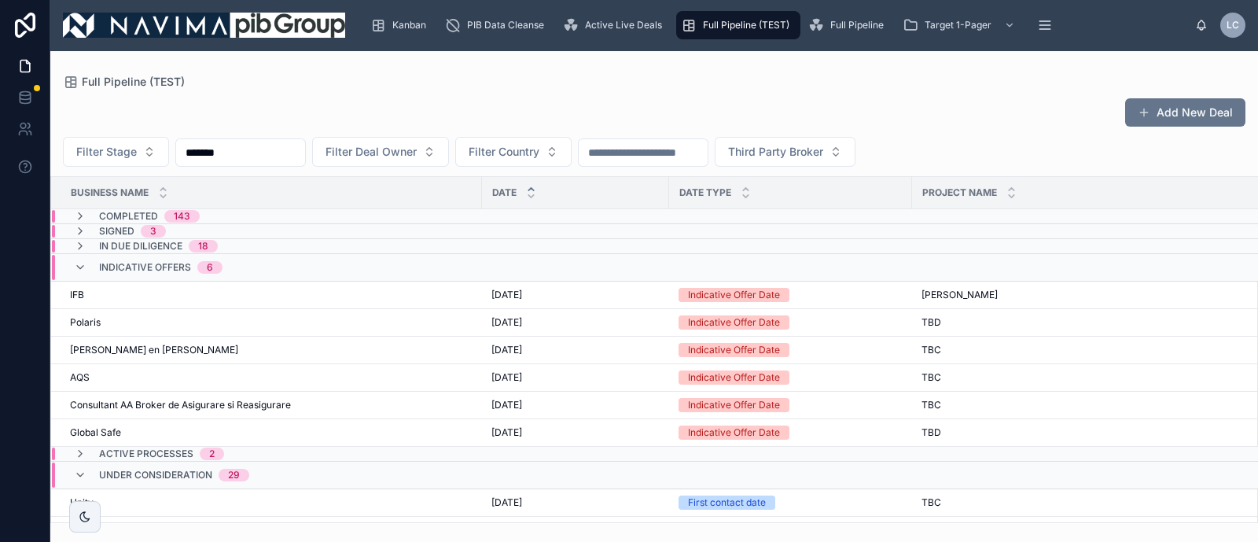
click at [88, 269] on div "Indicative Offers 6" at bounding box center [148, 267] width 149 height 25
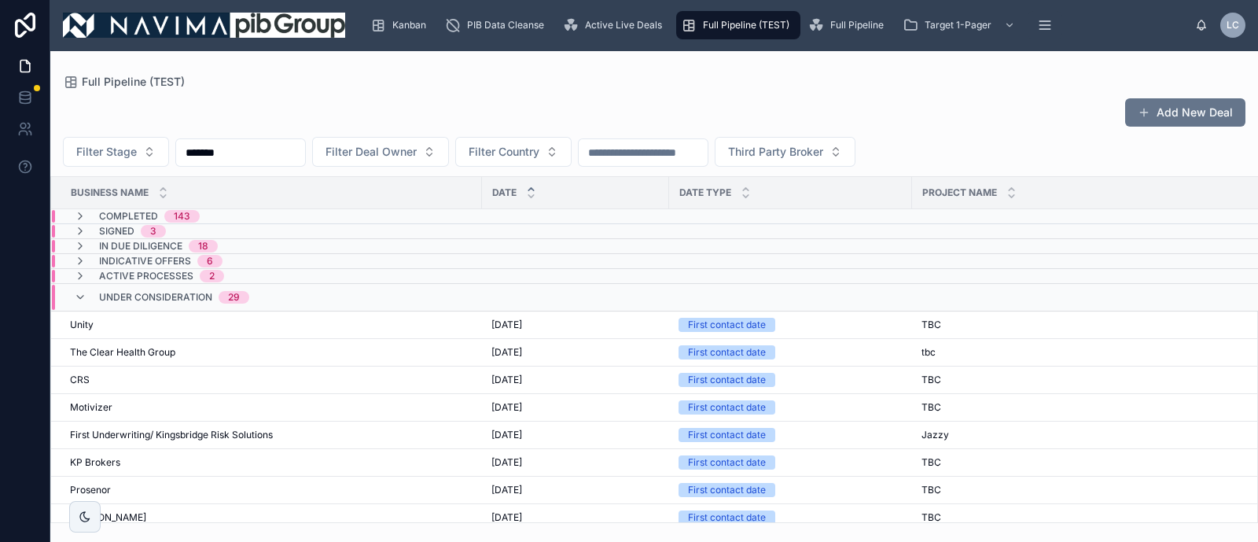
click at [92, 292] on div "Under Consideration 29" at bounding box center [161, 297] width 175 height 25
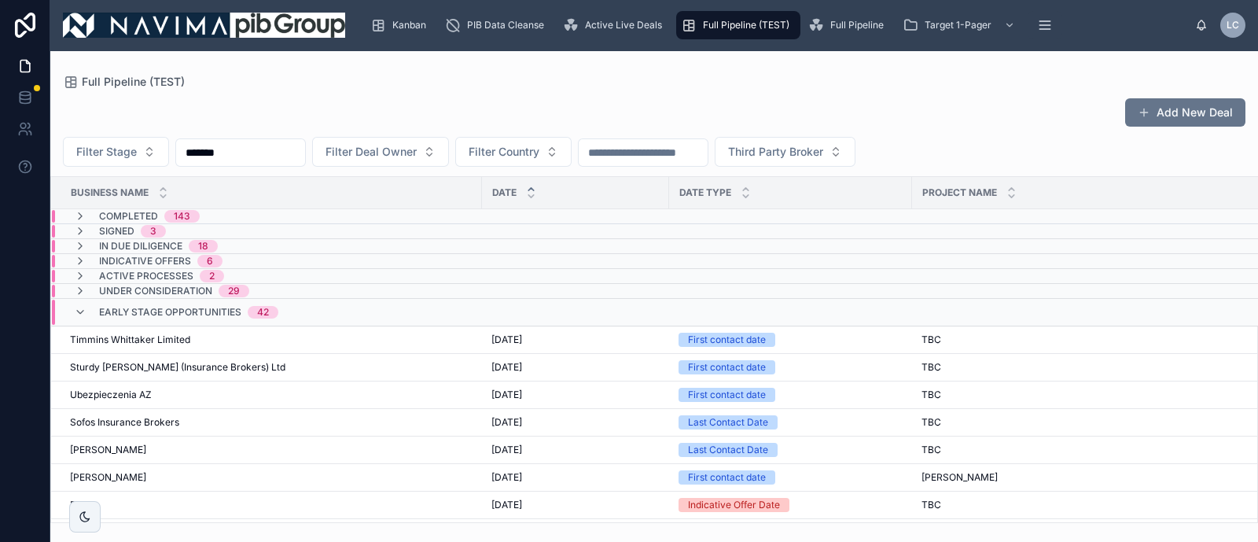
click at [99, 321] on div "Early stage opportunities 42" at bounding box center [188, 312] width 179 height 25
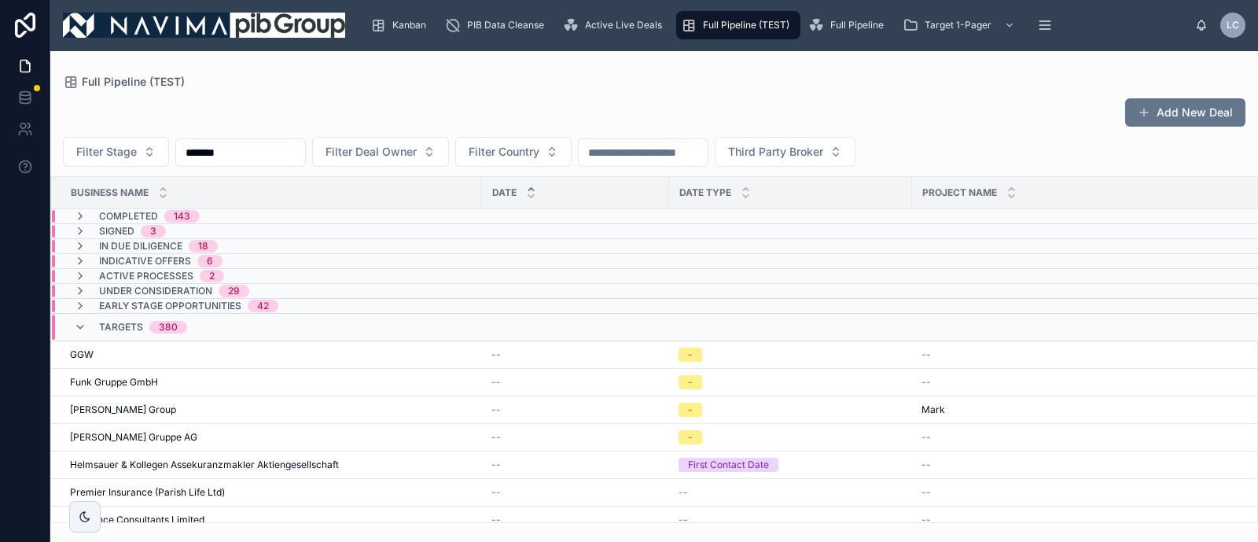
click at [99, 325] on span "Targets" at bounding box center [121, 327] width 44 height 13
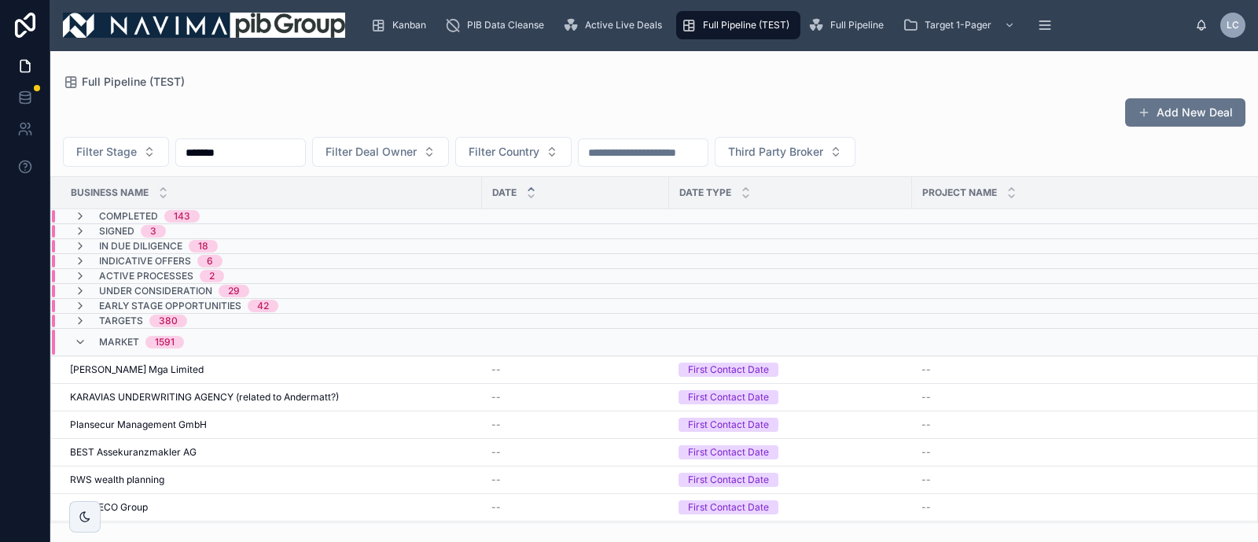
click at [111, 346] on span "Market" at bounding box center [119, 342] width 40 height 13
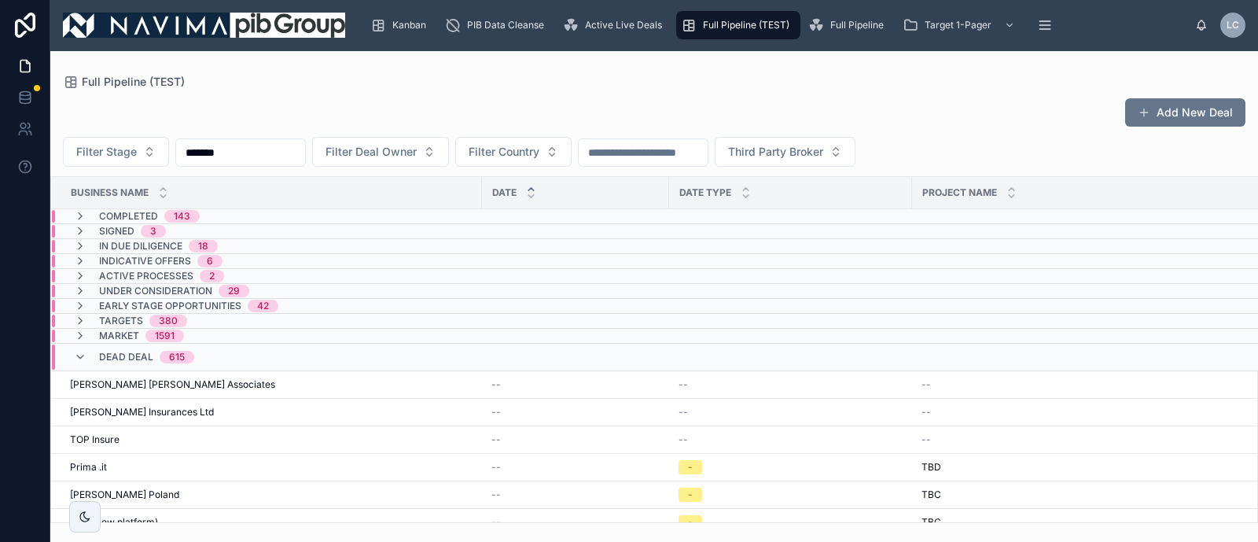
click at [120, 363] on div "Dead Deal 615" at bounding box center [146, 356] width 95 height 25
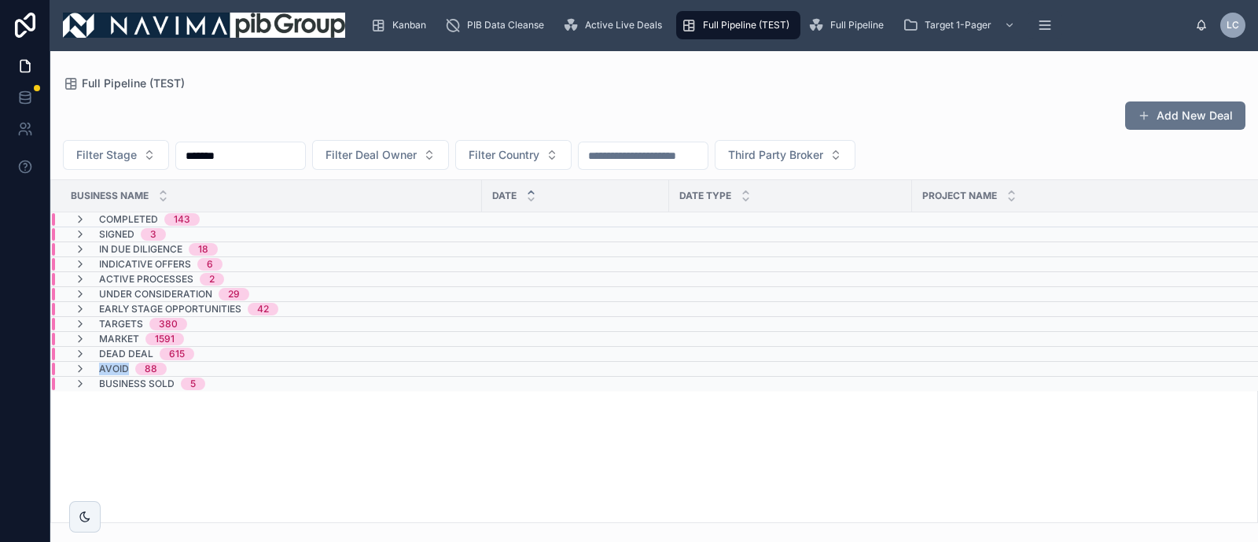
click at [120, 363] on span "Avoid" at bounding box center [114, 368] width 30 height 13
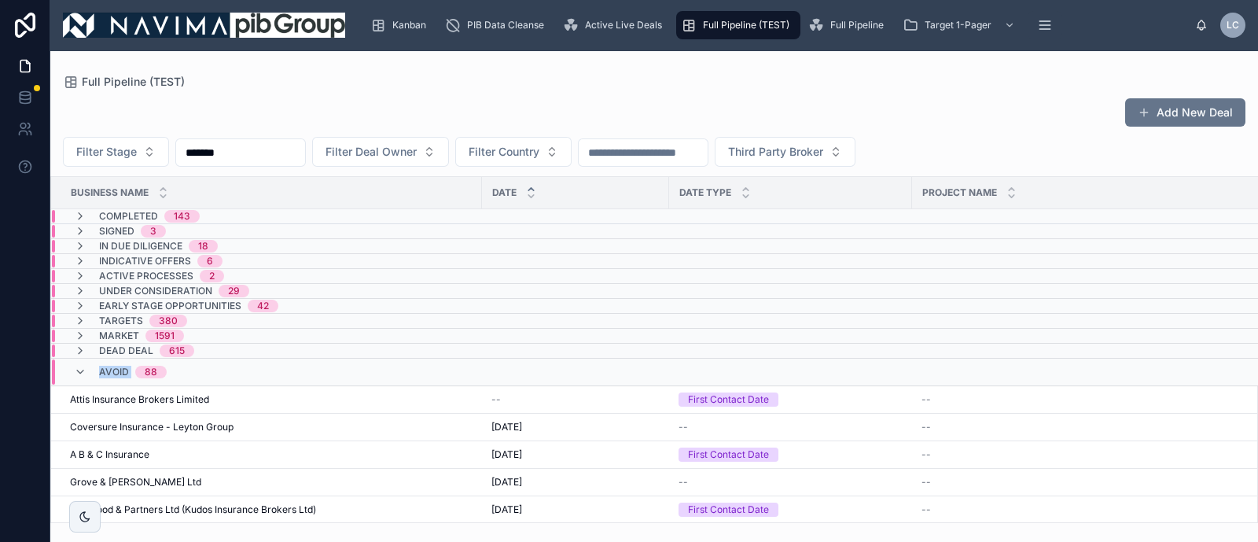
click at [120, 366] on span "Avoid" at bounding box center [114, 372] width 30 height 13
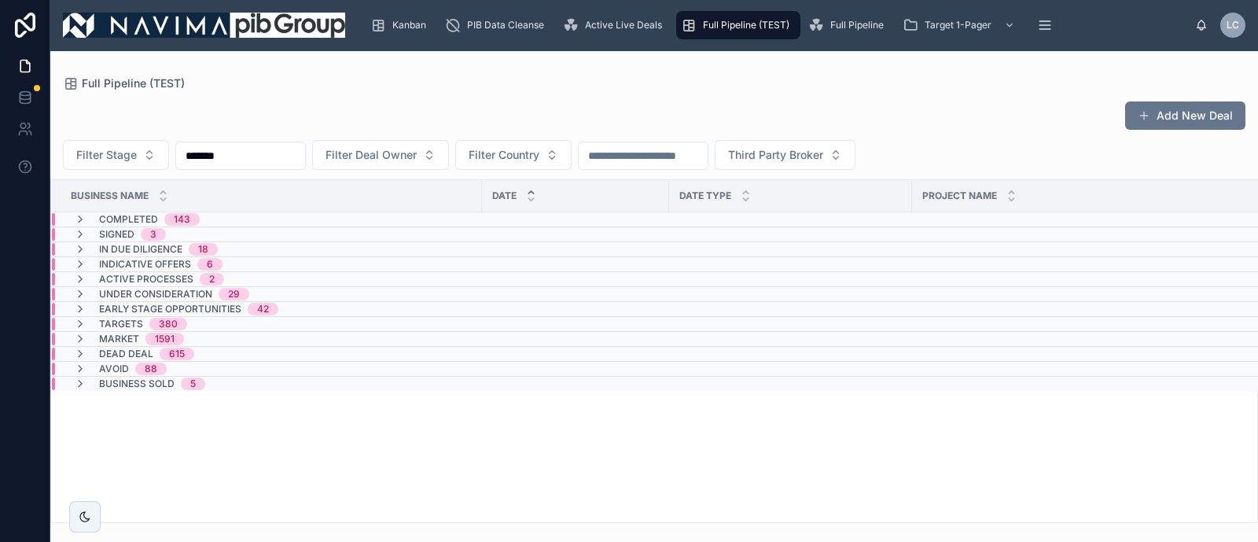
click at [142, 343] on div "Market 1591" at bounding box center [141, 339] width 85 height 13
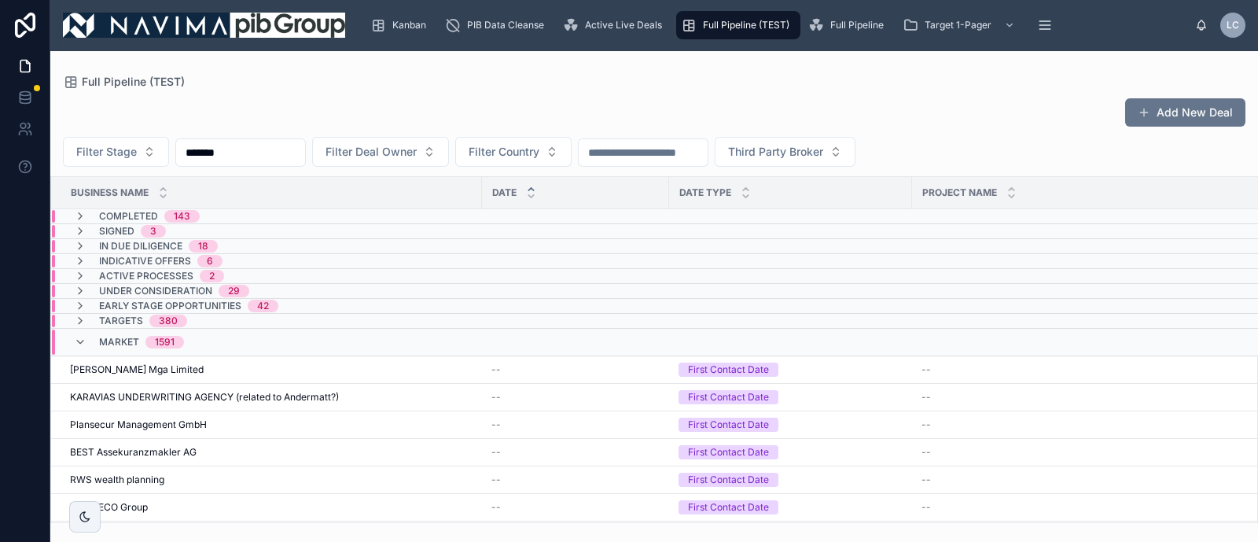
click at [267, 344] on div "Market 1591" at bounding box center [481, 341] width 859 height 25
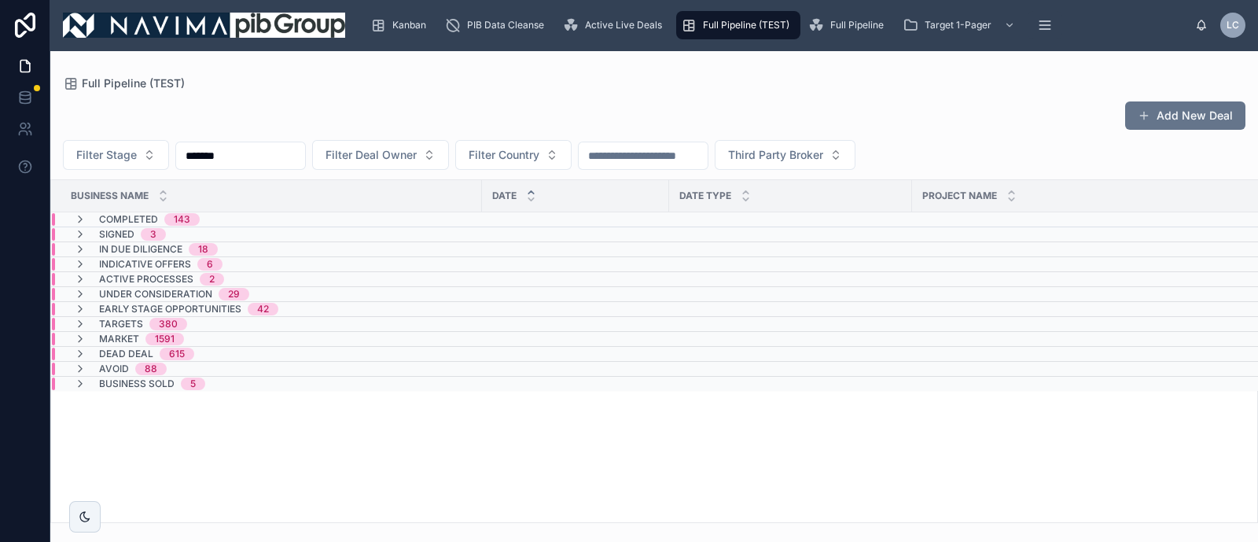
click at [193, 351] on div "Dead Deal 615" at bounding box center [134, 354] width 158 height 13
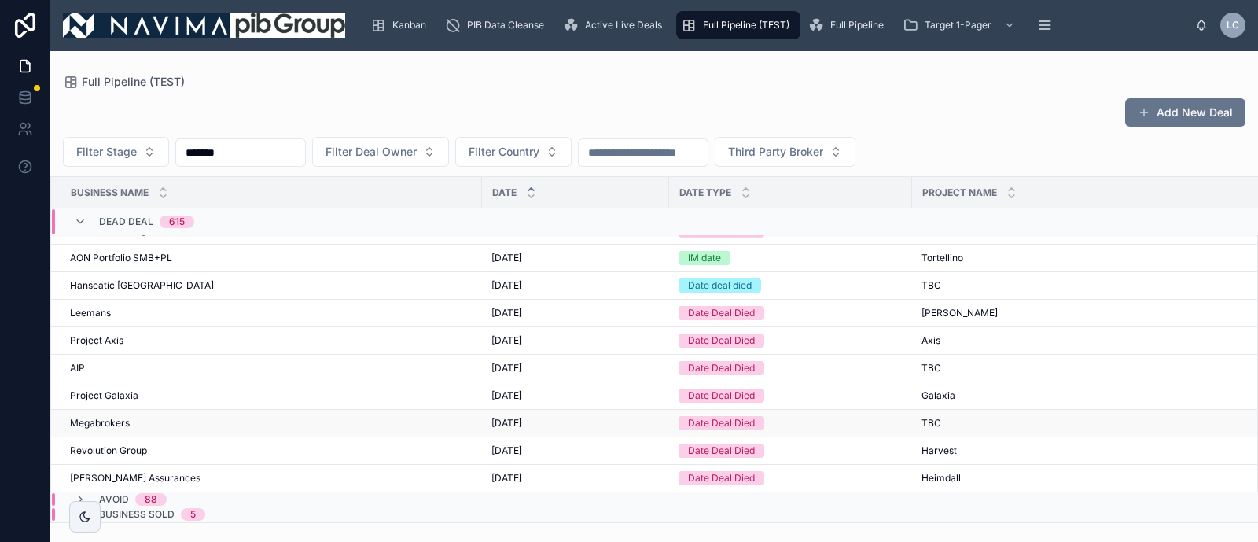
scroll to position [16906, 0]
click at [122, 334] on span "Project Axis" at bounding box center [96, 340] width 53 height 13
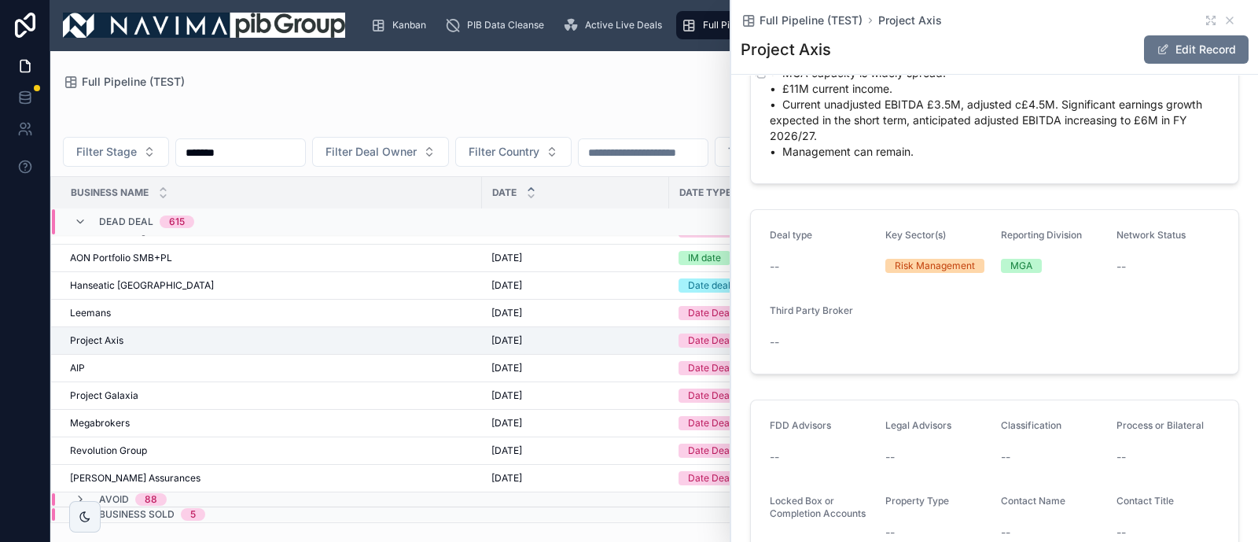
scroll to position [983, 0]
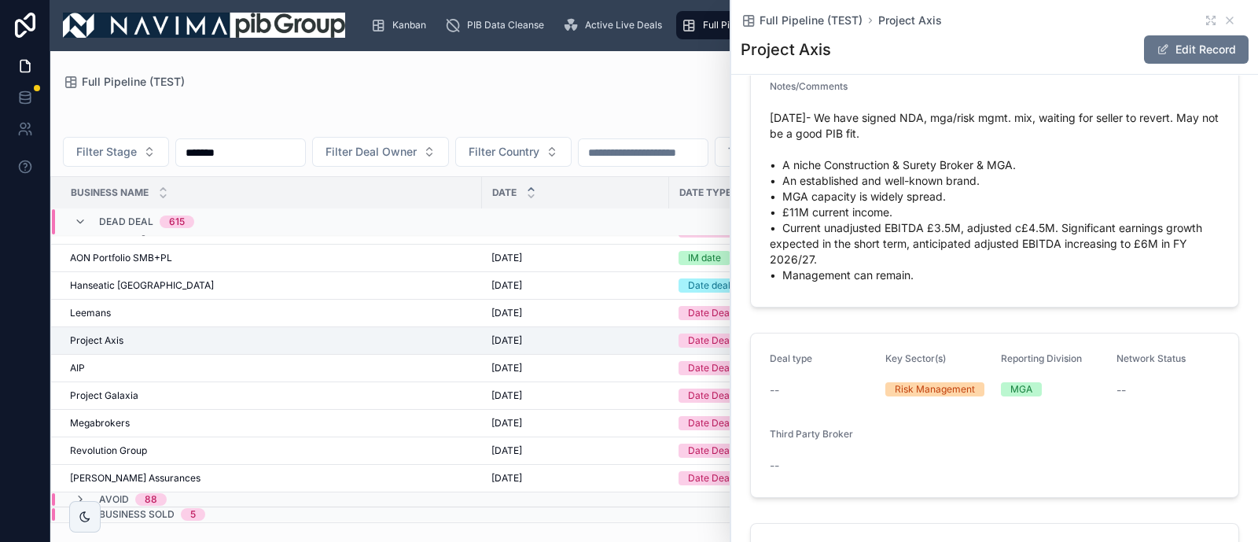
click at [289, 147] on input "*******" at bounding box center [240, 153] width 129 height 22
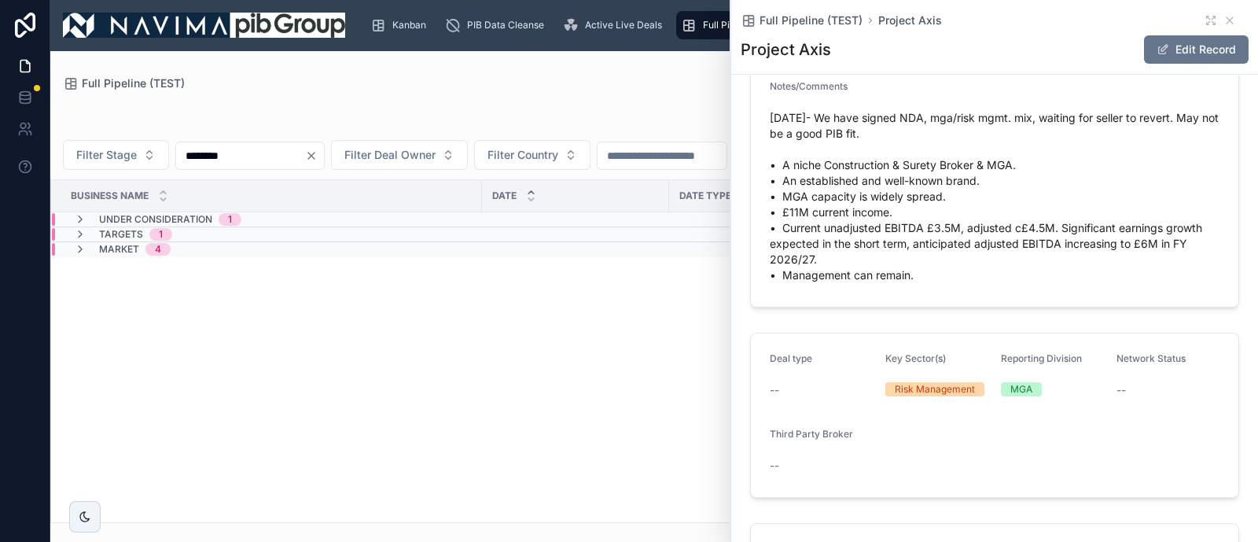
click at [202, 221] on span "Under Consideration" at bounding box center [155, 219] width 113 height 13
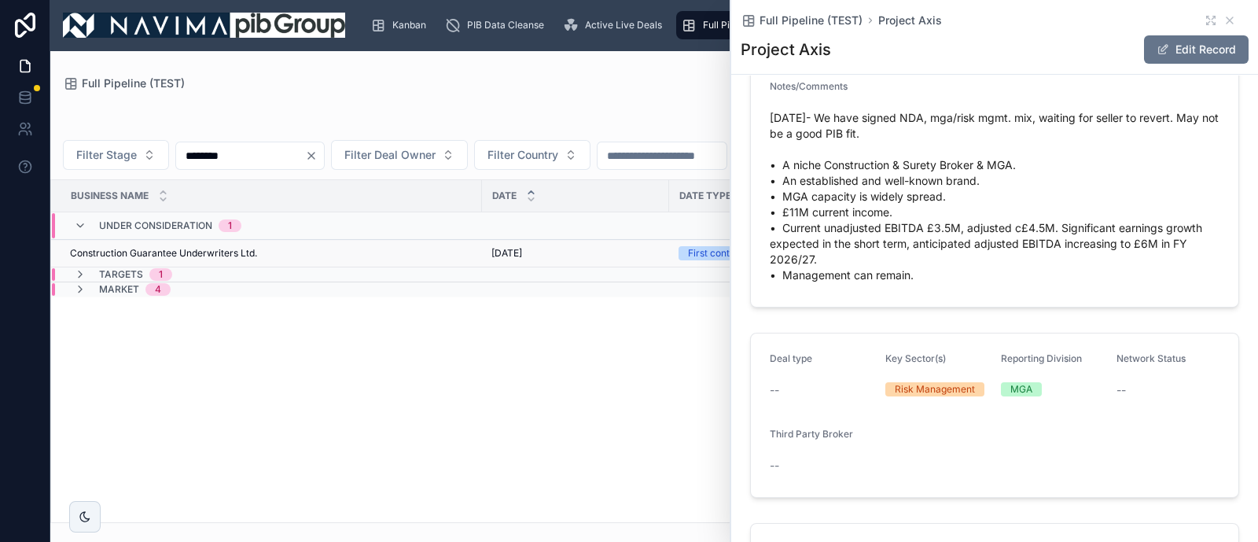
click at [285, 256] on div "Construction Guarantee Underwriters Ltd. Construction Guarantee Underwriters Lt…" at bounding box center [271, 253] width 403 height 13
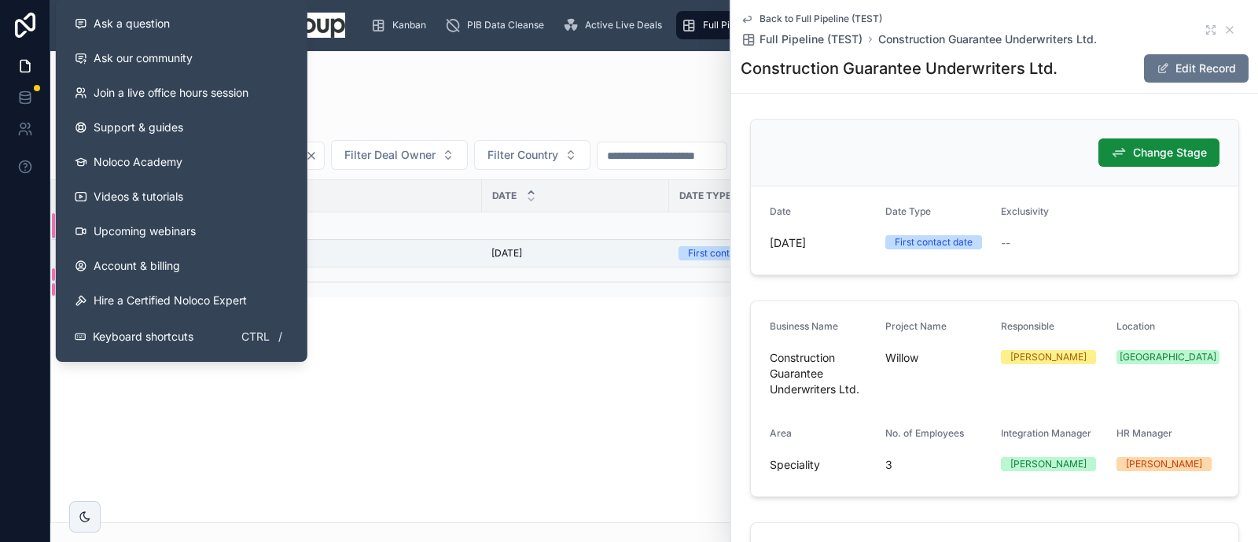
drag, startPoint x: 220, startPoint y: 155, endPoint x: -16, endPoint y: 155, distance: 235.9
click at [0, 155] on html "Ask a question Ask our community Join a live office hours session Support & gui…" at bounding box center [629, 271] width 1258 height 542
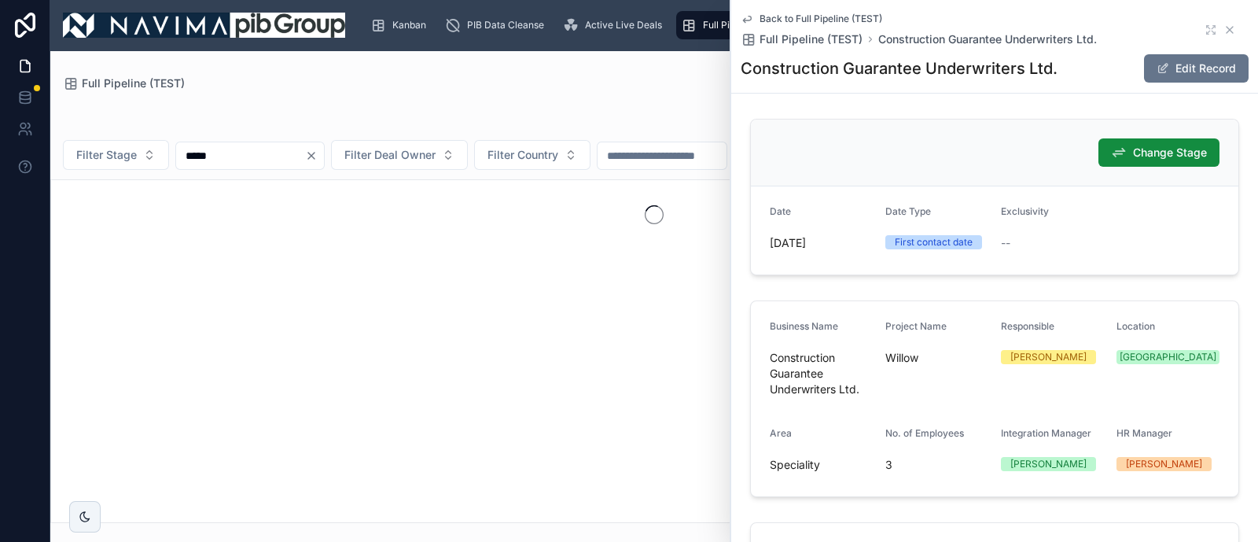
type input "*****"
click at [1224, 29] on icon at bounding box center [1230, 30] width 13 height 13
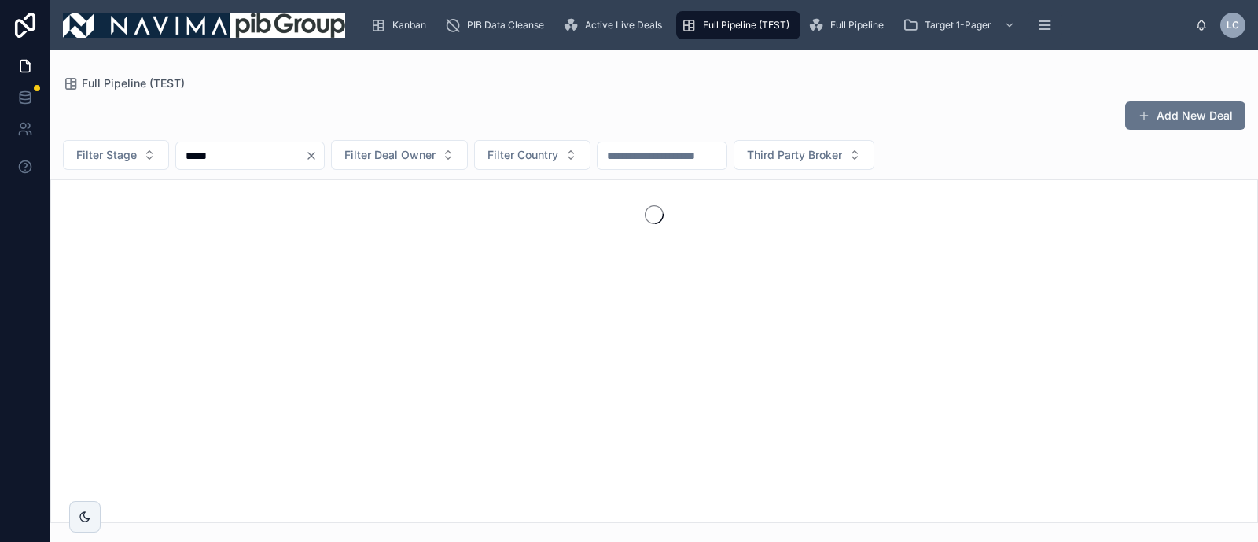
click at [261, 164] on input "*****" at bounding box center [240, 156] width 129 height 22
click at [318, 153] on icon "Clear" at bounding box center [311, 155] width 13 height 13
click at [259, 155] on input "*****" at bounding box center [240, 156] width 129 height 22
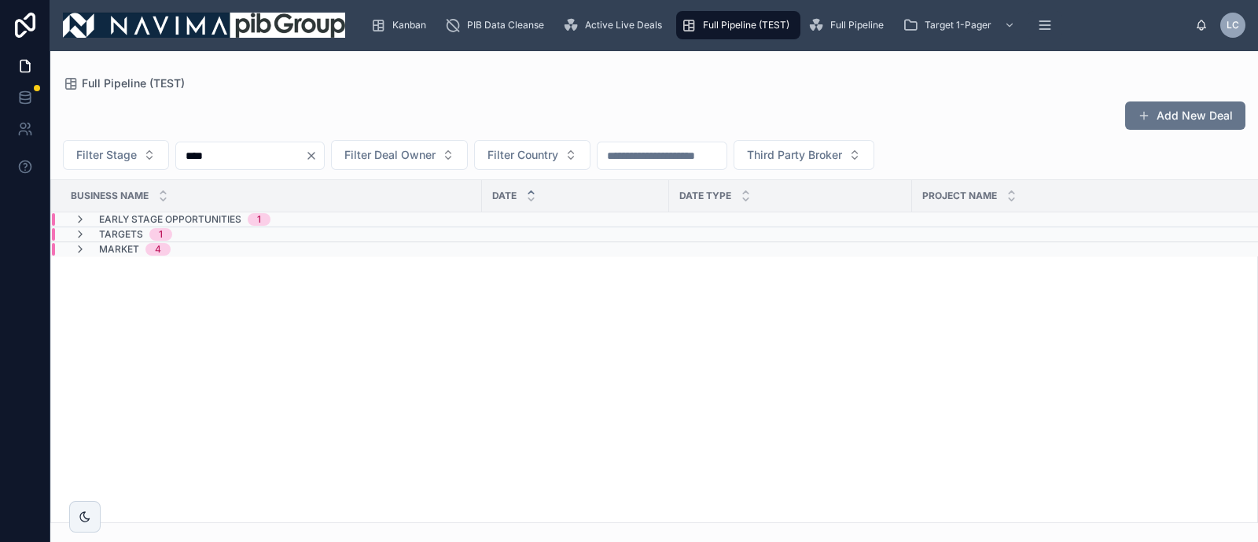
click at [257, 216] on div "1" at bounding box center [259, 219] width 4 height 13
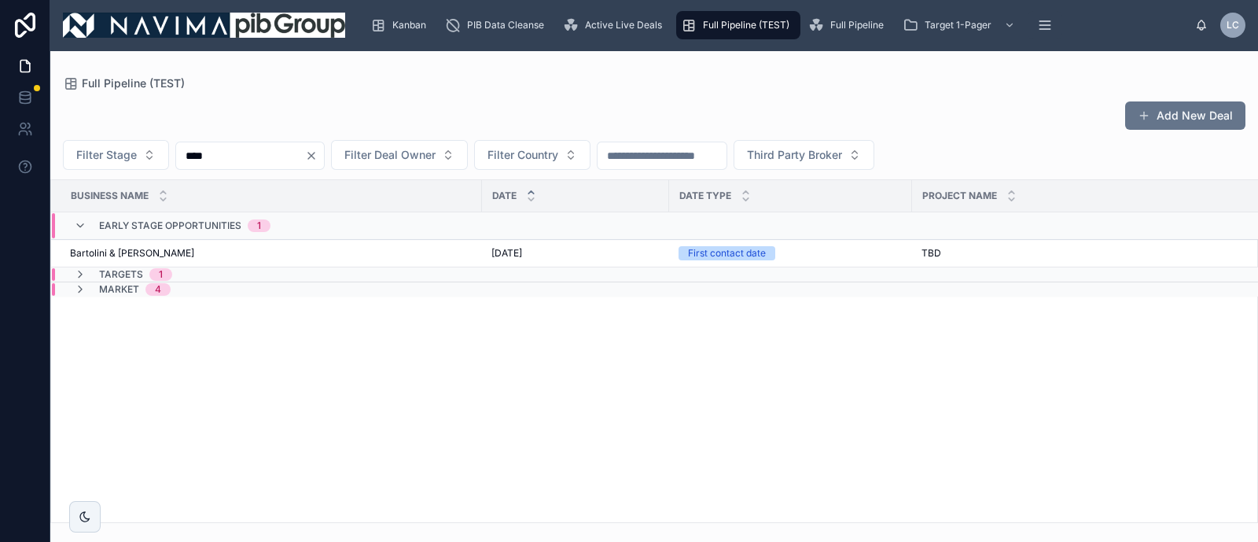
drag, startPoint x: 237, startPoint y: 151, endPoint x: -50, endPoint y: 127, distance: 288.8
click at [0, 127] on html "Kanban PIB Data Cleanse Active Live Deals Full Pipeline (TEST) Full Pipeline Ta…" at bounding box center [629, 271] width 1258 height 542
type input "*"
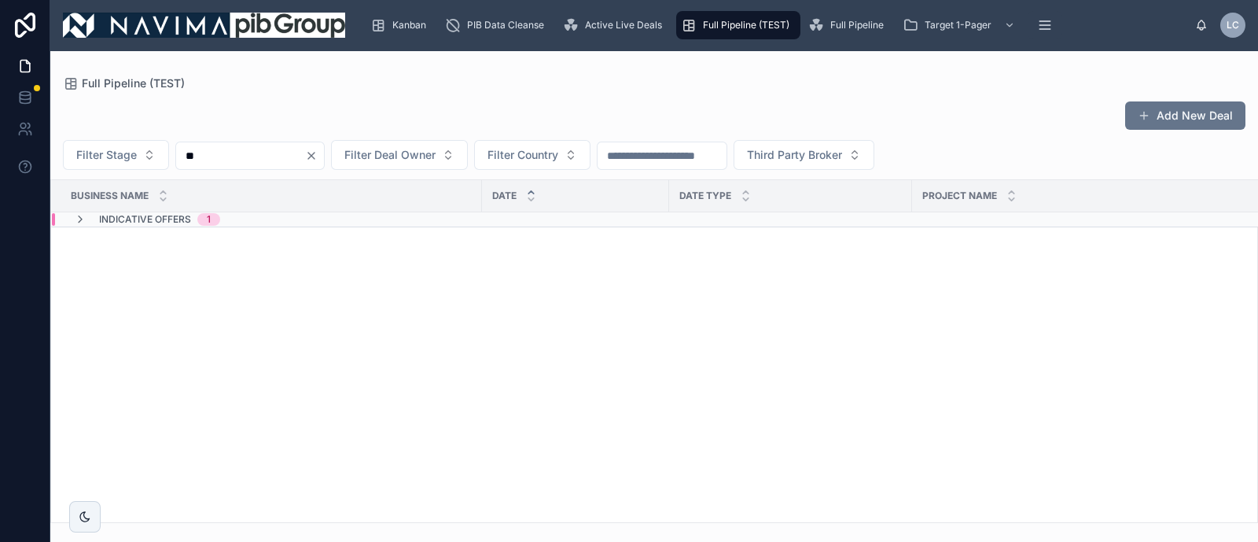
type input "*"
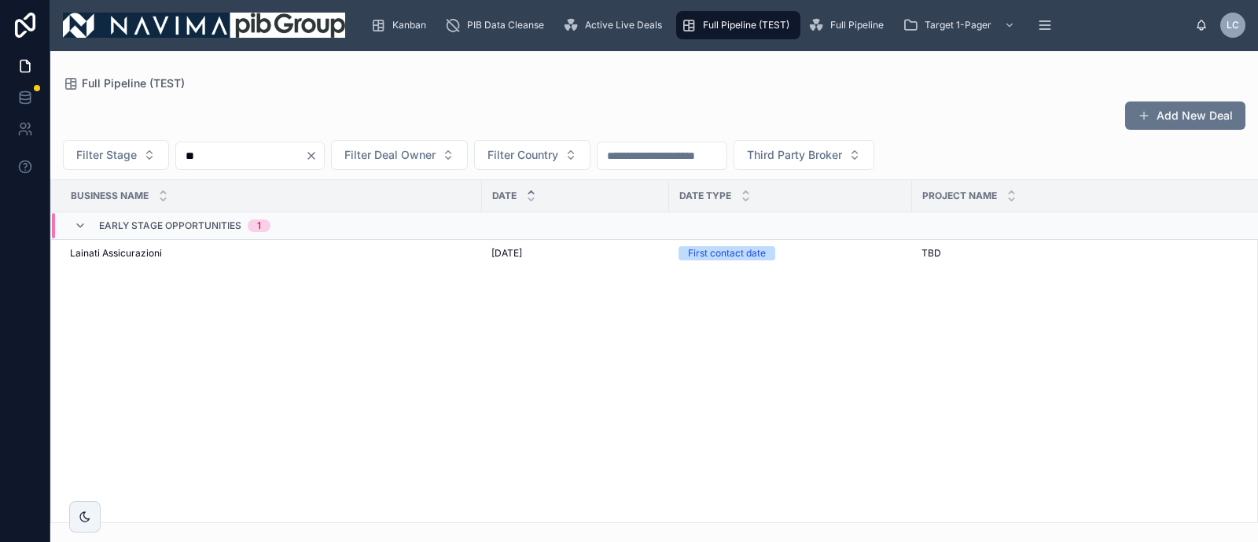
type input "*"
click at [330, 140] on div "Filter Stage **** Filter Deal Owner Filter Country Third Party Broker" at bounding box center [654, 155] width 1208 height 30
drag, startPoint x: 322, startPoint y: 140, endPoint x: 165, endPoint y: 149, distance: 157.5
click at [208, 145] on div "Filter Stage **** Filter Deal Owner Filter Country Third Party Broker" at bounding box center [654, 155] width 1208 height 30
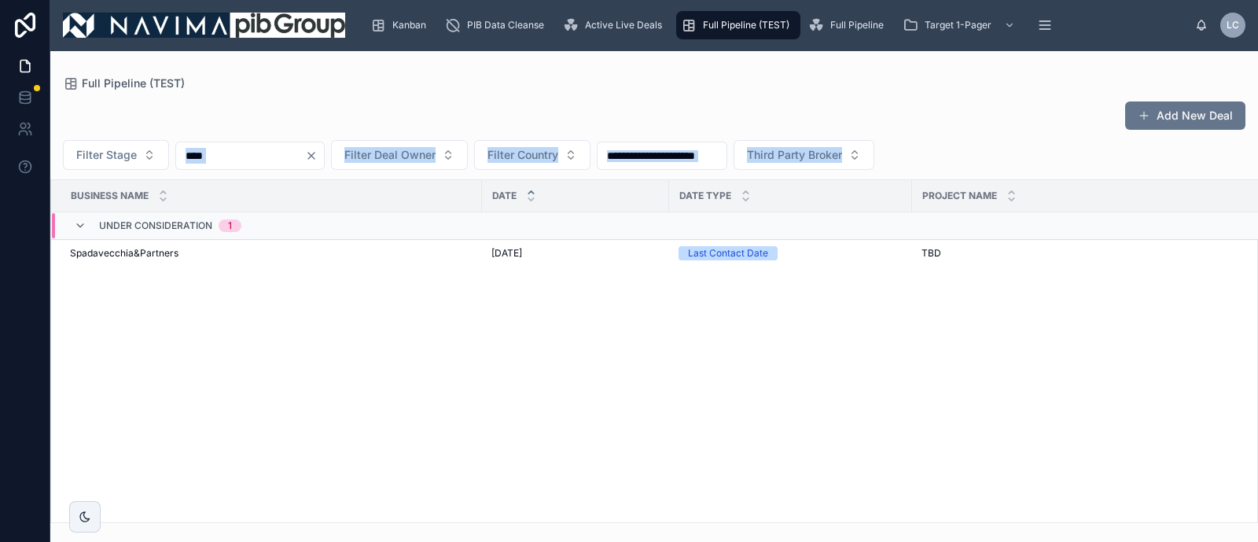
drag, startPoint x: 237, startPoint y: 175, endPoint x: 208, endPoint y: 159, distance: 33.1
click at [221, 173] on div "Add New Deal Filter Stage **** Filter Deal Owner Filter Country Third Party Bro…" at bounding box center [654, 307] width 1208 height 432
click at [219, 153] on input "****" at bounding box center [240, 156] width 129 height 22
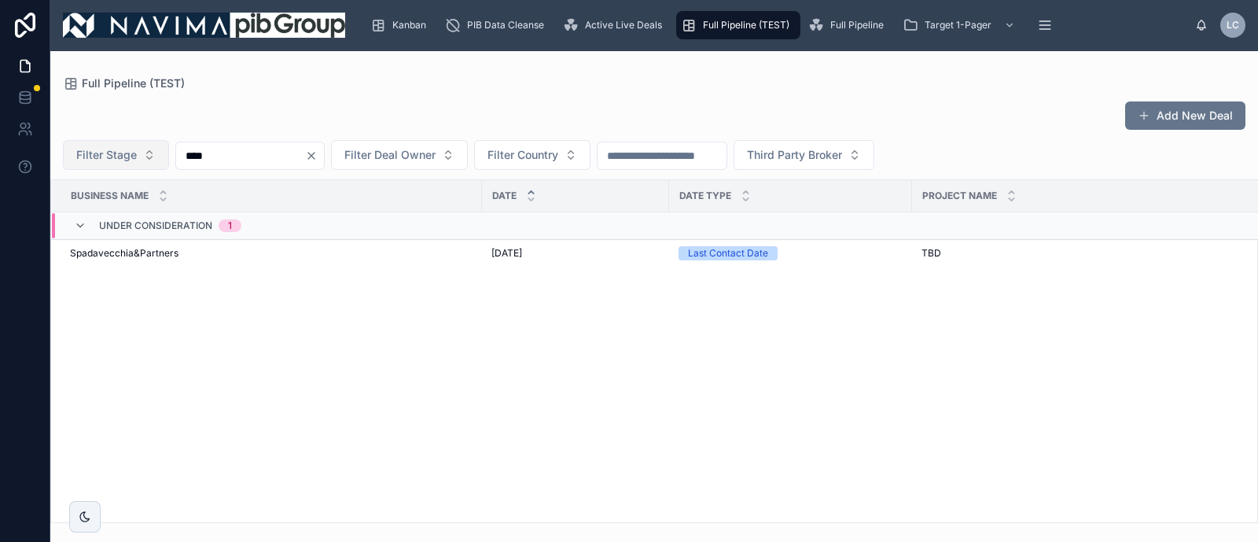
drag, startPoint x: 250, startPoint y: 159, endPoint x: 63, endPoint y: 157, distance: 187.2
click at [67, 160] on div "Filter Stage **** Filter Deal Owner Filter Country Third Party Broker" at bounding box center [654, 155] width 1208 height 30
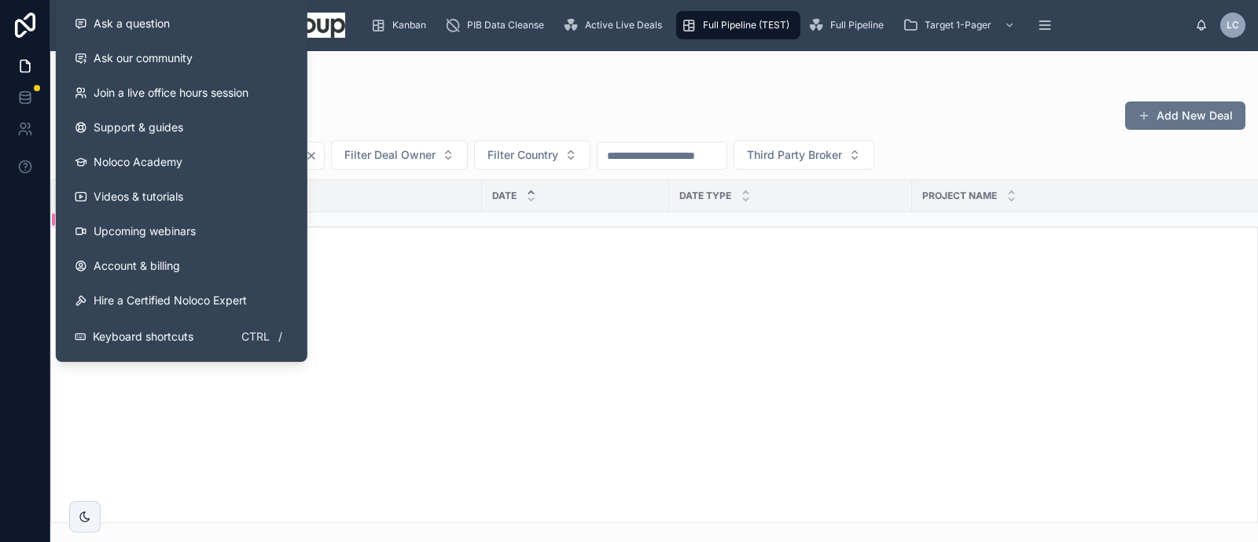
click at [544, 277] on div "Business Name Date Date Type Project Name Responsible Location In Due Diligence…" at bounding box center [654, 351] width 1206 height 342
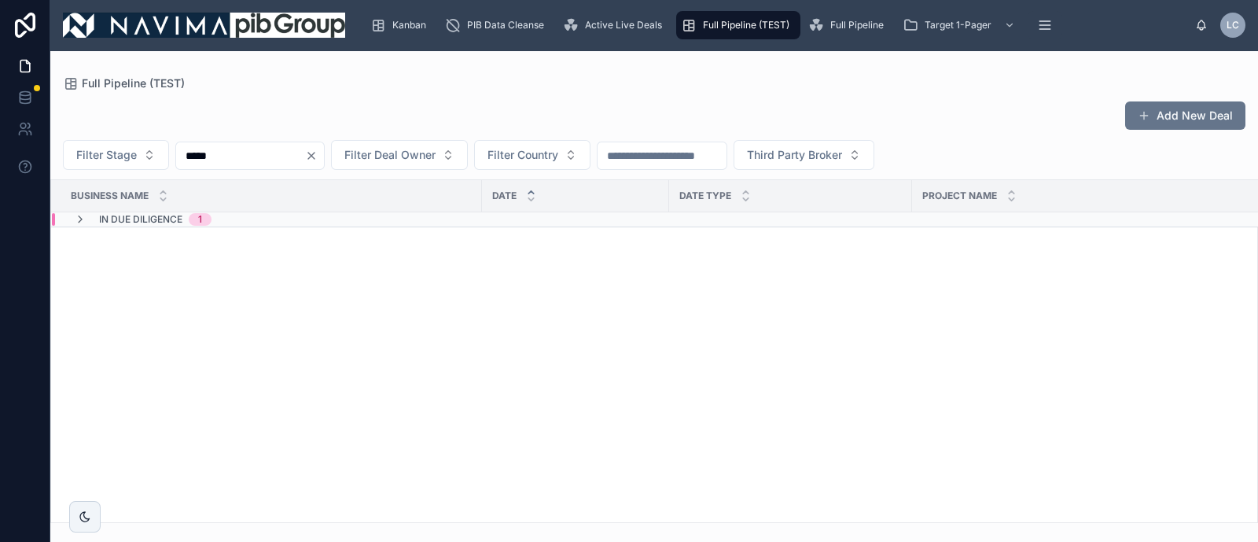
click at [287, 211] on th "Business Name" at bounding box center [266, 196] width 431 height 32
click at [295, 215] on div "In Due Diligence 1" at bounding box center [481, 219] width 859 height 13
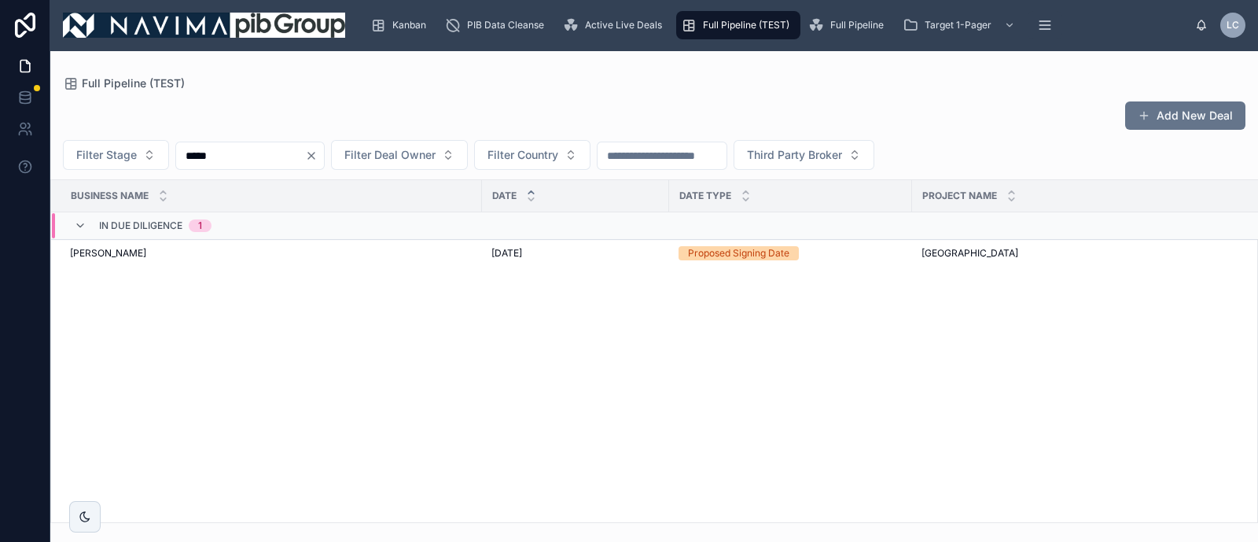
drag, startPoint x: 242, startPoint y: 155, endPoint x: -223, endPoint y: 155, distance: 464.7
click at [0, 155] on html "Kanban PIB Data Cleanse Active Live Deals Full Pipeline (TEST) Full Pipeline Ta…" at bounding box center [629, 271] width 1258 height 542
drag, startPoint x: 173, startPoint y: 131, endPoint x: -199, endPoint y: 117, distance: 372.2
click at [0, 117] on html "Kanban PIB Data Cleanse Active Live Deals Full Pipeline (TEST) Full Pipeline Ta…" at bounding box center [629, 271] width 1258 height 542
drag, startPoint x: 312, startPoint y: 160, endPoint x: -556, endPoint y: 160, distance: 868.1
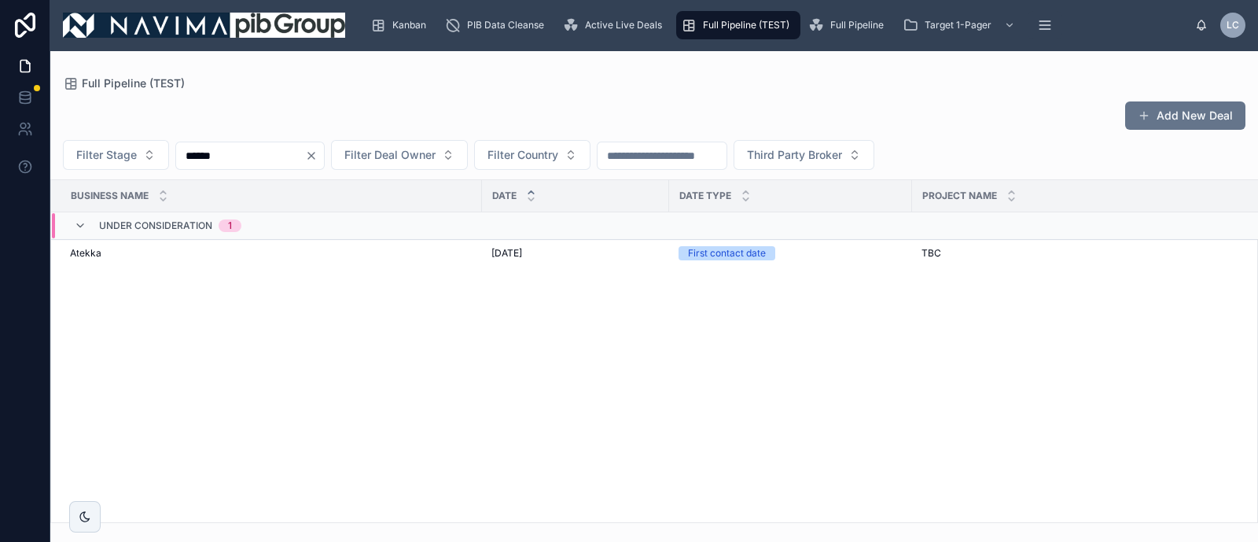
click at [0, 160] on html "Kanban PIB Data Cleanse Active Live Deals Full Pipeline (TEST) Full Pipeline Ta…" at bounding box center [629, 271] width 1258 height 542
click at [190, 218] on div "Targets 2" at bounding box center [124, 219] width 138 height 13
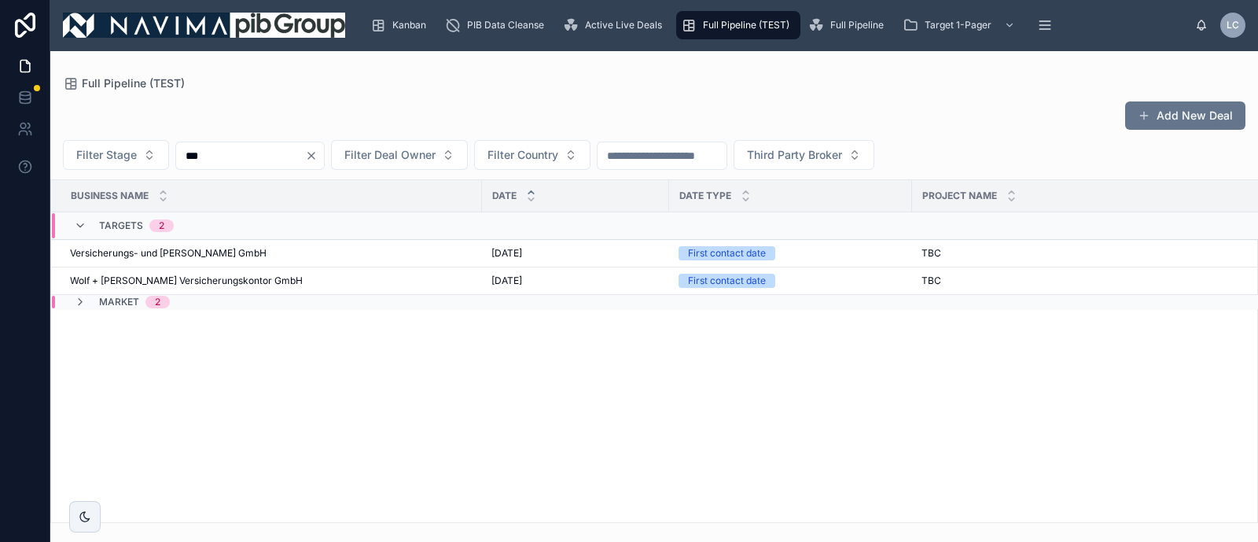
drag, startPoint x: 285, startPoint y: 151, endPoint x: -310, endPoint y: 153, distance: 595.3
click at [0, 153] on html "Kanban PIB Data Cleanse Active Live Deals Full Pipeline (TEST) Full Pipeline Ta…" at bounding box center [629, 271] width 1258 height 542
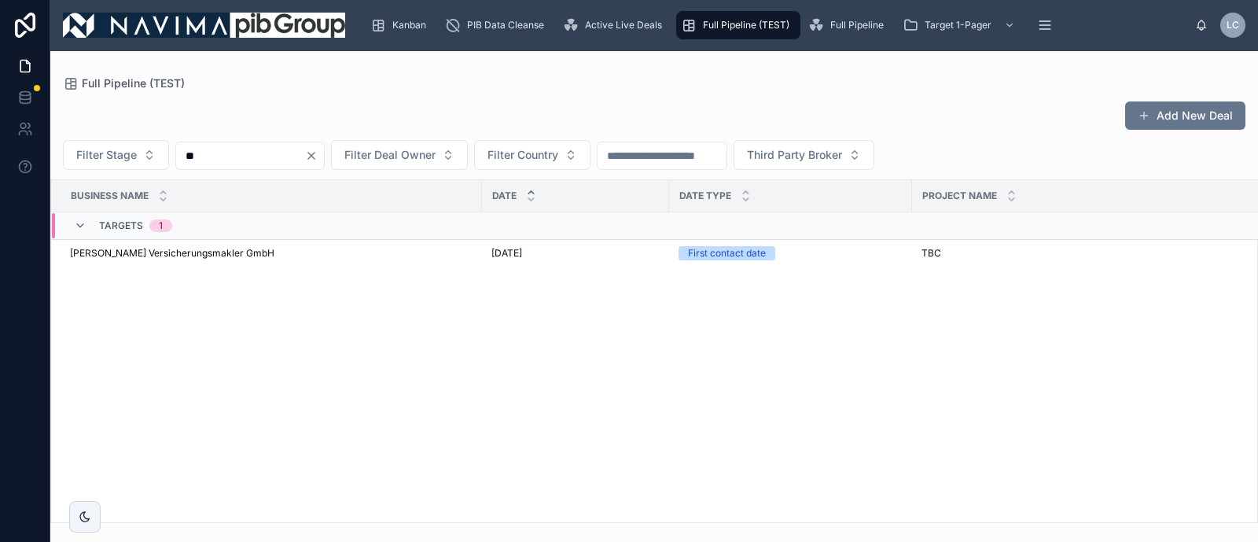
type input "*"
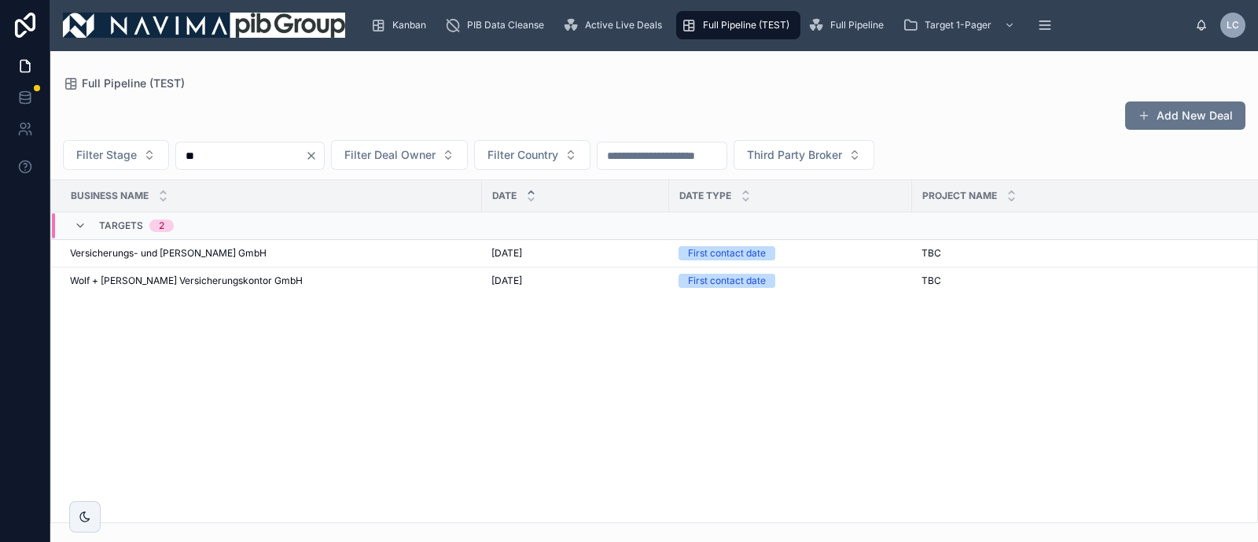
type input "*"
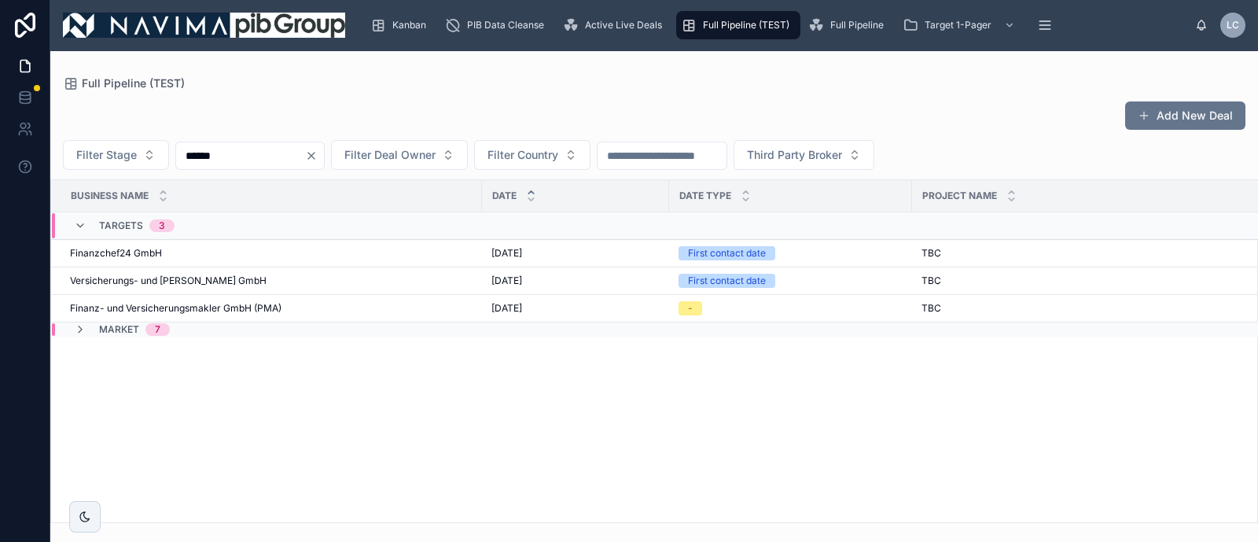
drag, startPoint x: 257, startPoint y: 161, endPoint x: -92, endPoint y: 160, distance: 349.1
click at [0, 160] on html "Kanban PIB Data Cleanse Active Live Deals Full Pipeline (TEST) Full Pipeline Ta…" at bounding box center [629, 271] width 1258 height 542
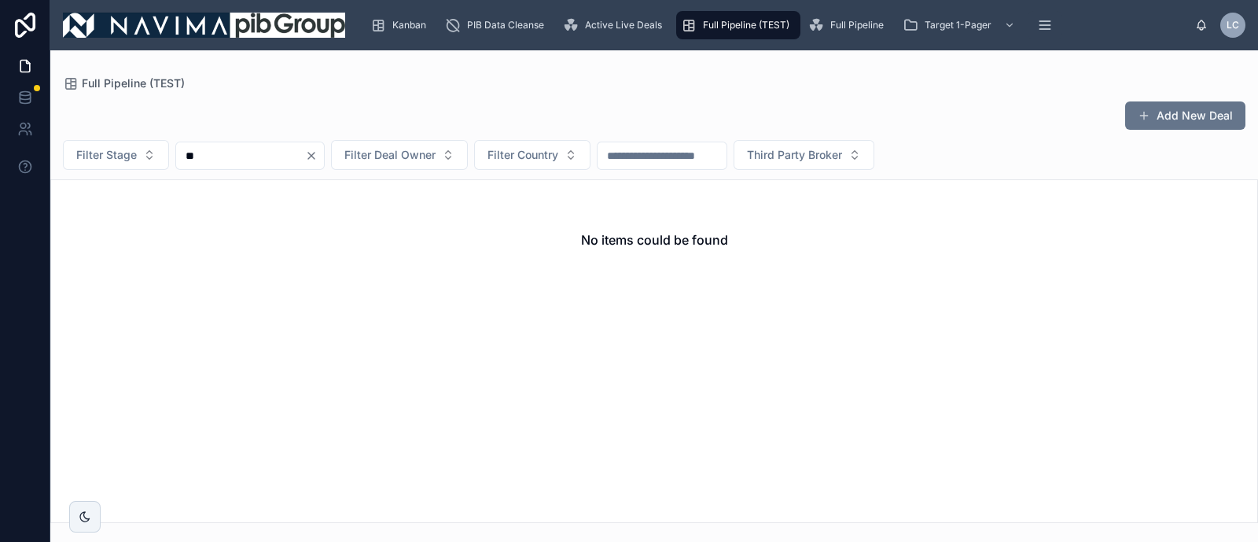
type input "*"
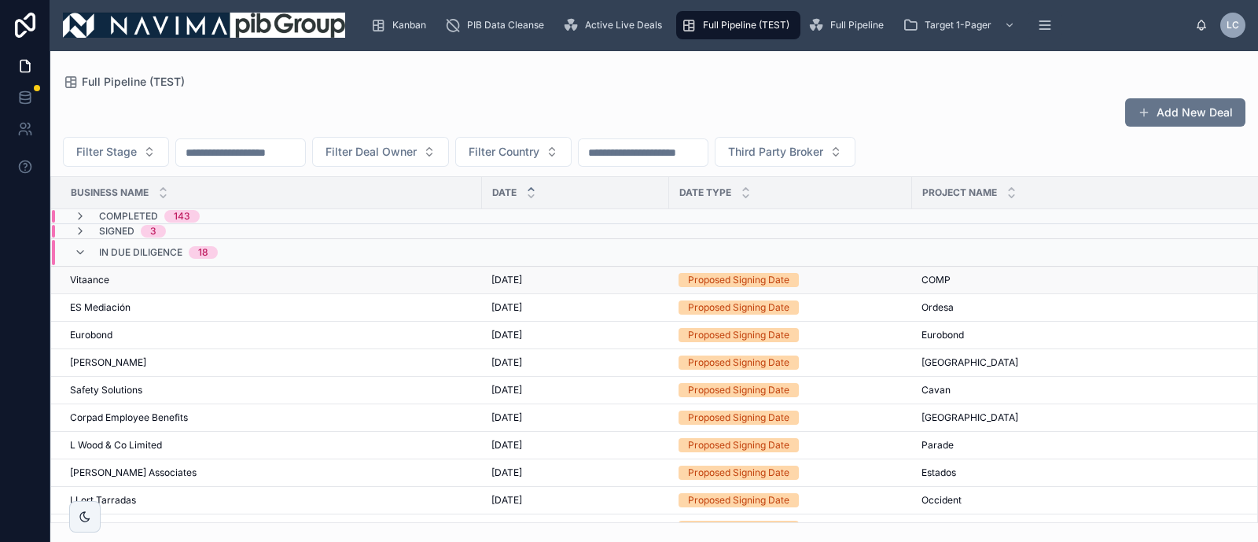
click at [125, 267] on td "Vitaance Vitaance" at bounding box center [266, 281] width 431 height 28
click at [125, 256] on span "In Due Diligence" at bounding box center [140, 252] width 83 height 13
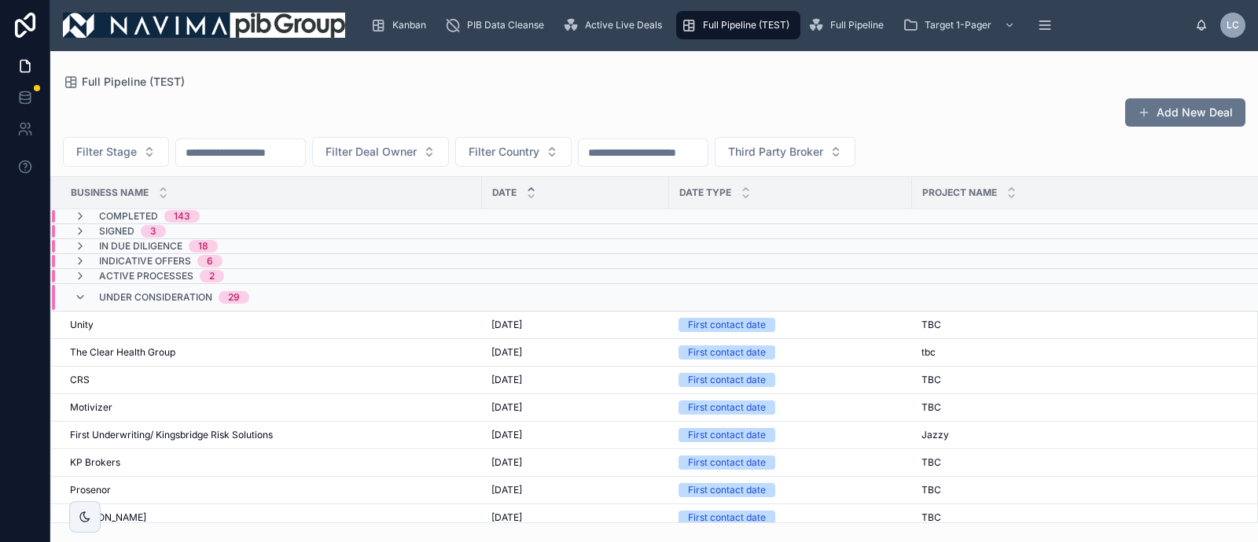
click at [153, 275] on span "Active Processes" at bounding box center [146, 276] width 94 height 13
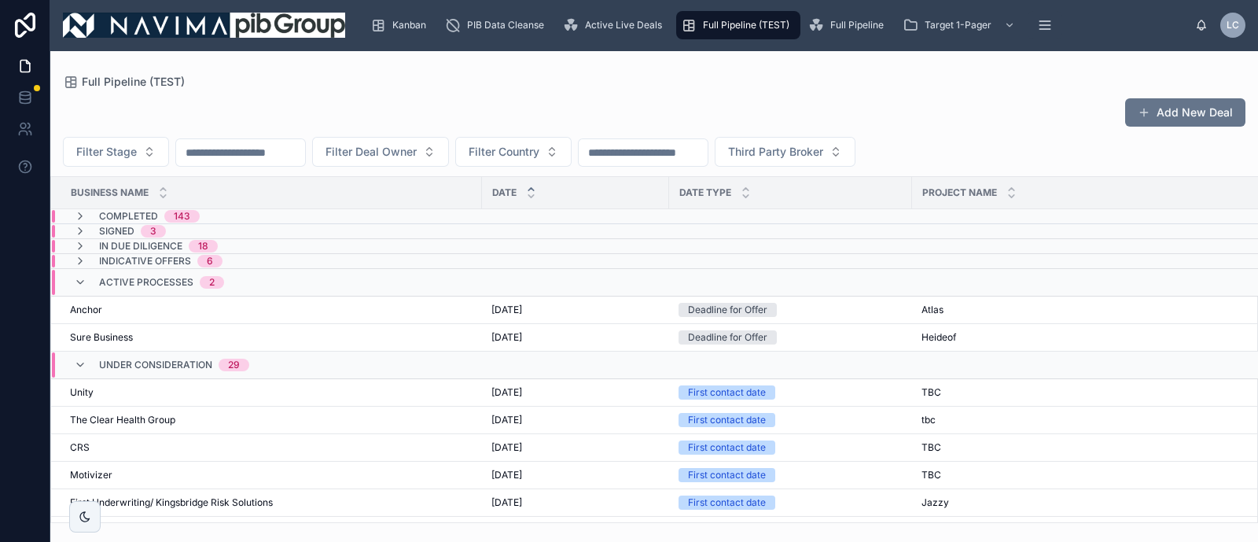
click at [190, 248] on span "18" at bounding box center [203, 246] width 29 height 13
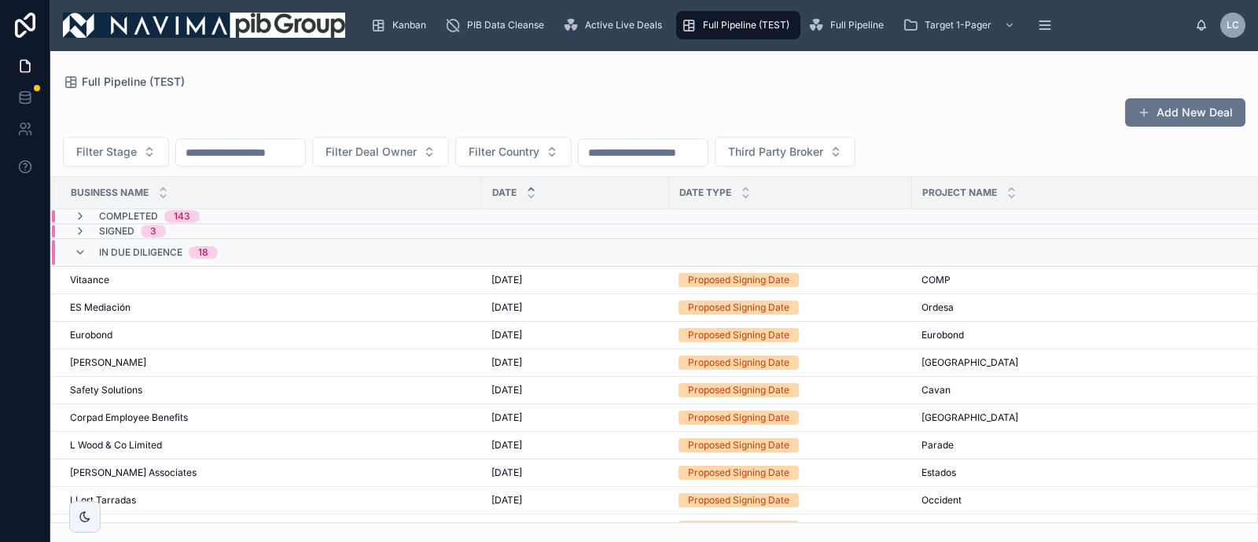
click at [197, 247] on span "18" at bounding box center [203, 252] width 29 height 13
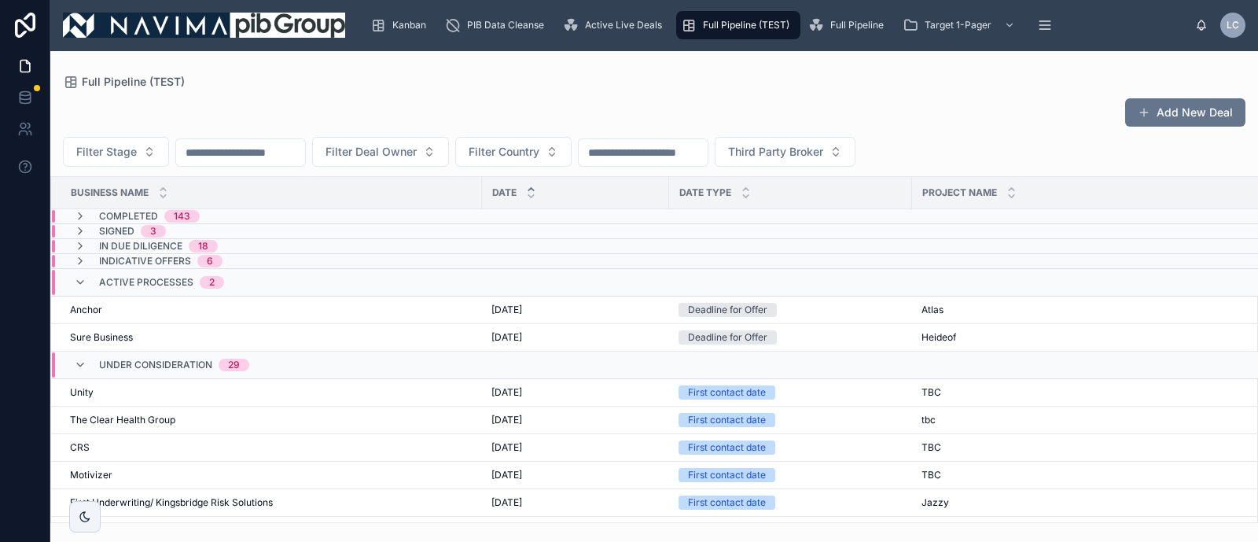
click at [211, 282] on div "2" at bounding box center [212, 282] width 6 height 13
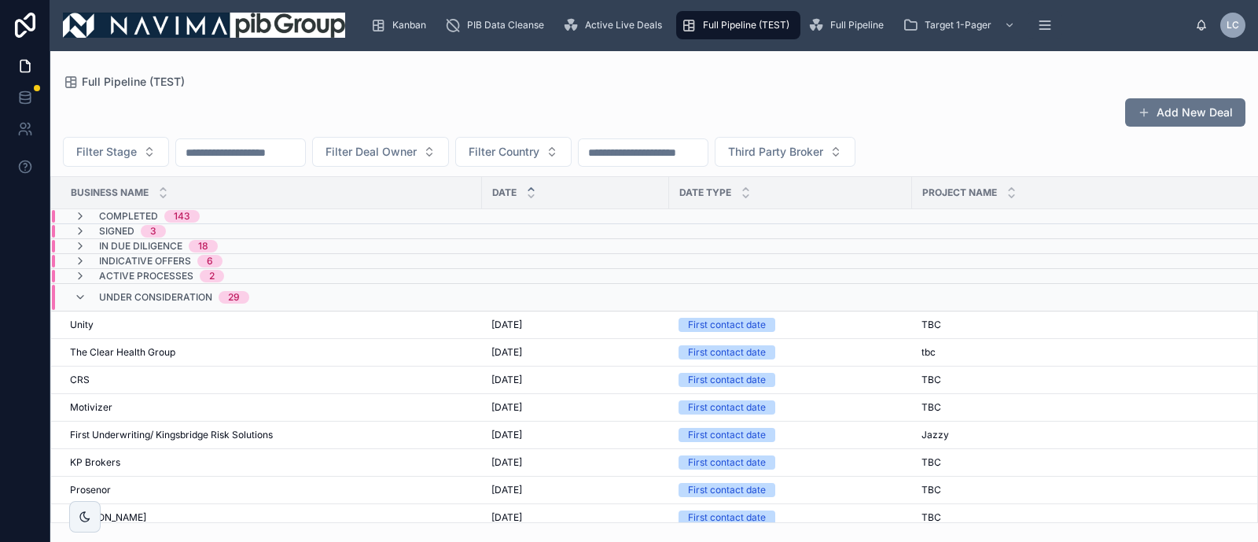
click at [207, 257] on div "6" at bounding box center [210, 261] width 6 height 13
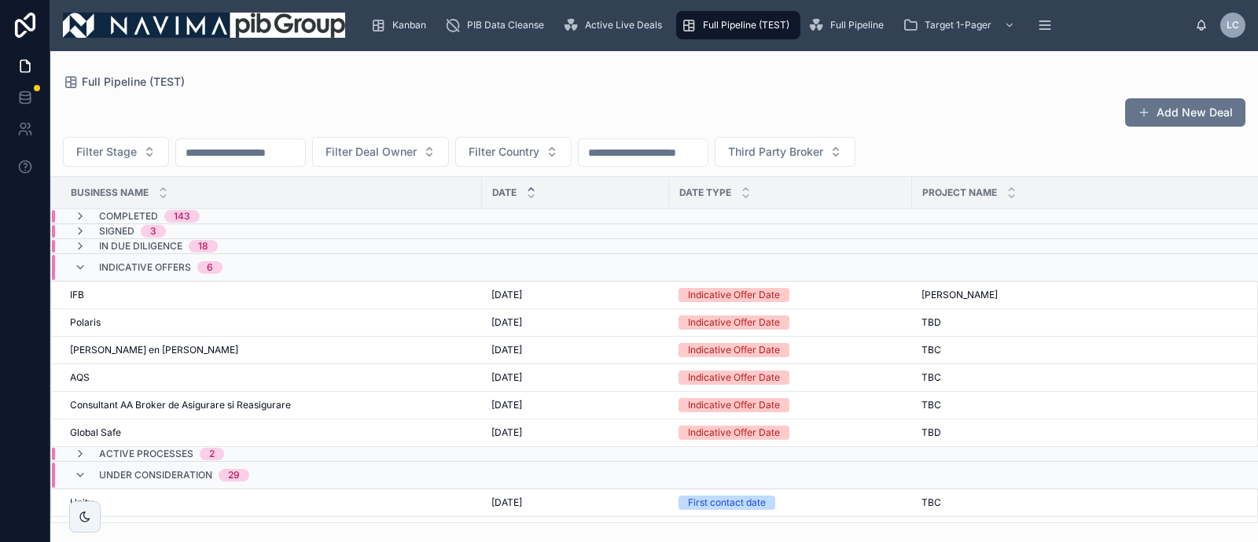
click at [206, 148] on input "text" at bounding box center [240, 153] width 129 height 22
click at [303, 145] on input "text" at bounding box center [240, 153] width 129 height 22
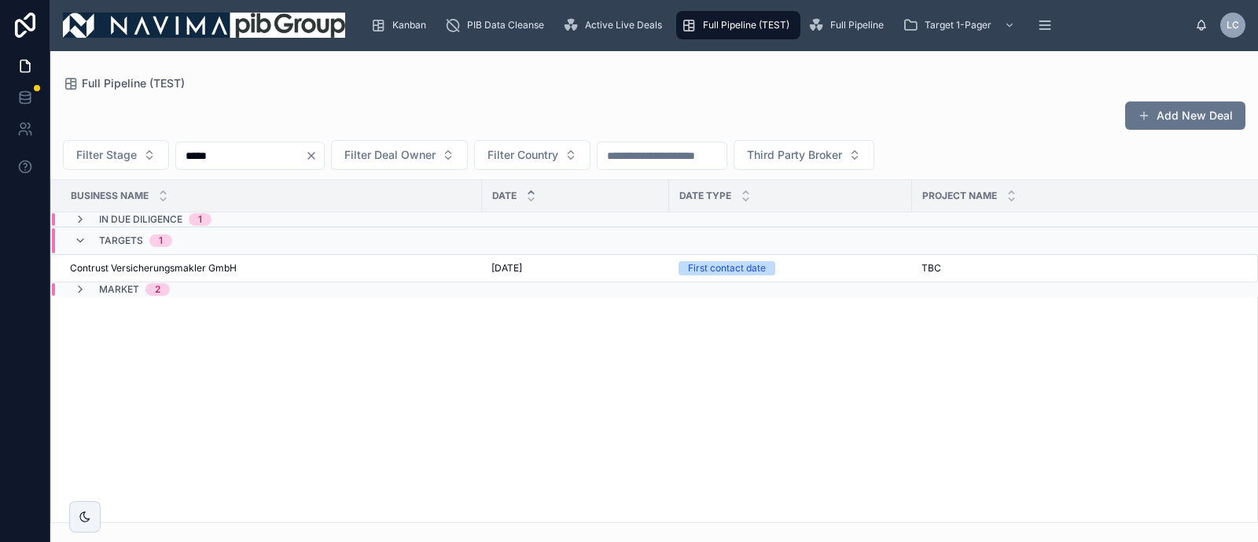
type input "*****"
click at [215, 223] on div "In Due Diligence 1" at bounding box center [142, 219] width 175 height 13
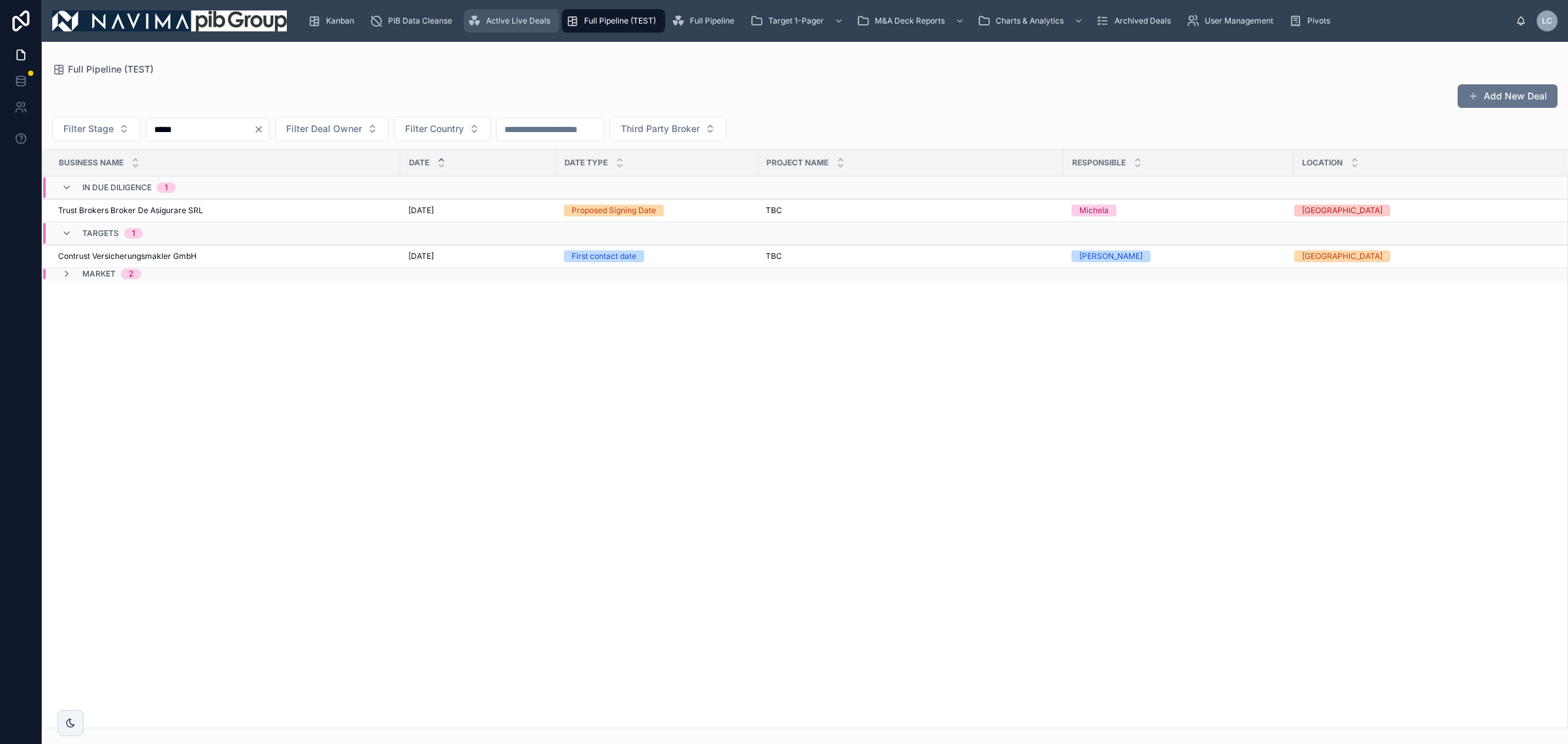
click at [503, 11] on div "Active Live Deals" at bounding box center [511, 21] width 87 height 21
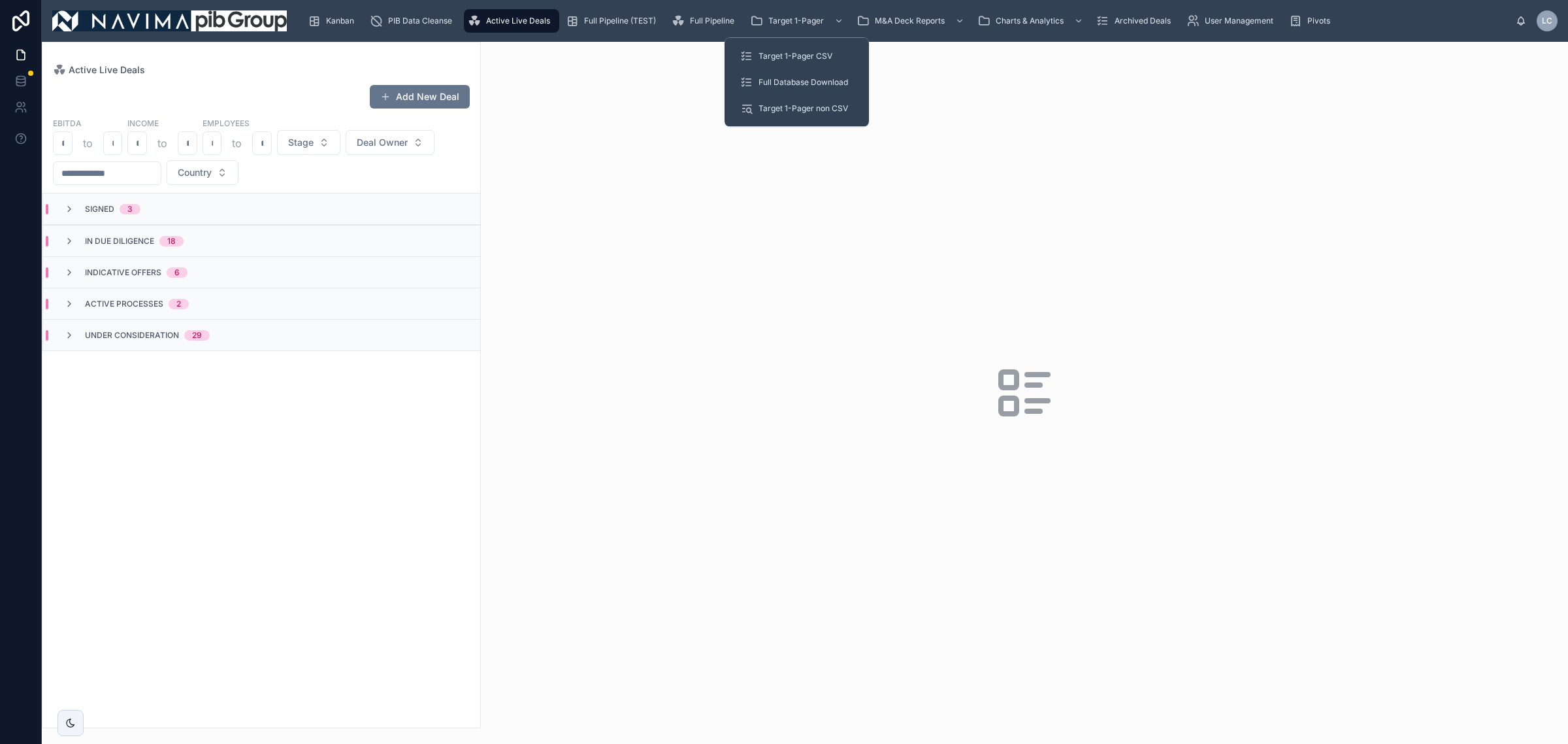
click at [798, 38] on div "Target 1-Pager CSV Full Database Download Target 1-Pager non CSV" at bounding box center [797, 82] width 145 height 89
click at [804, 51] on span "Target 1-Pager CSV" at bounding box center [795, 56] width 74 height 11
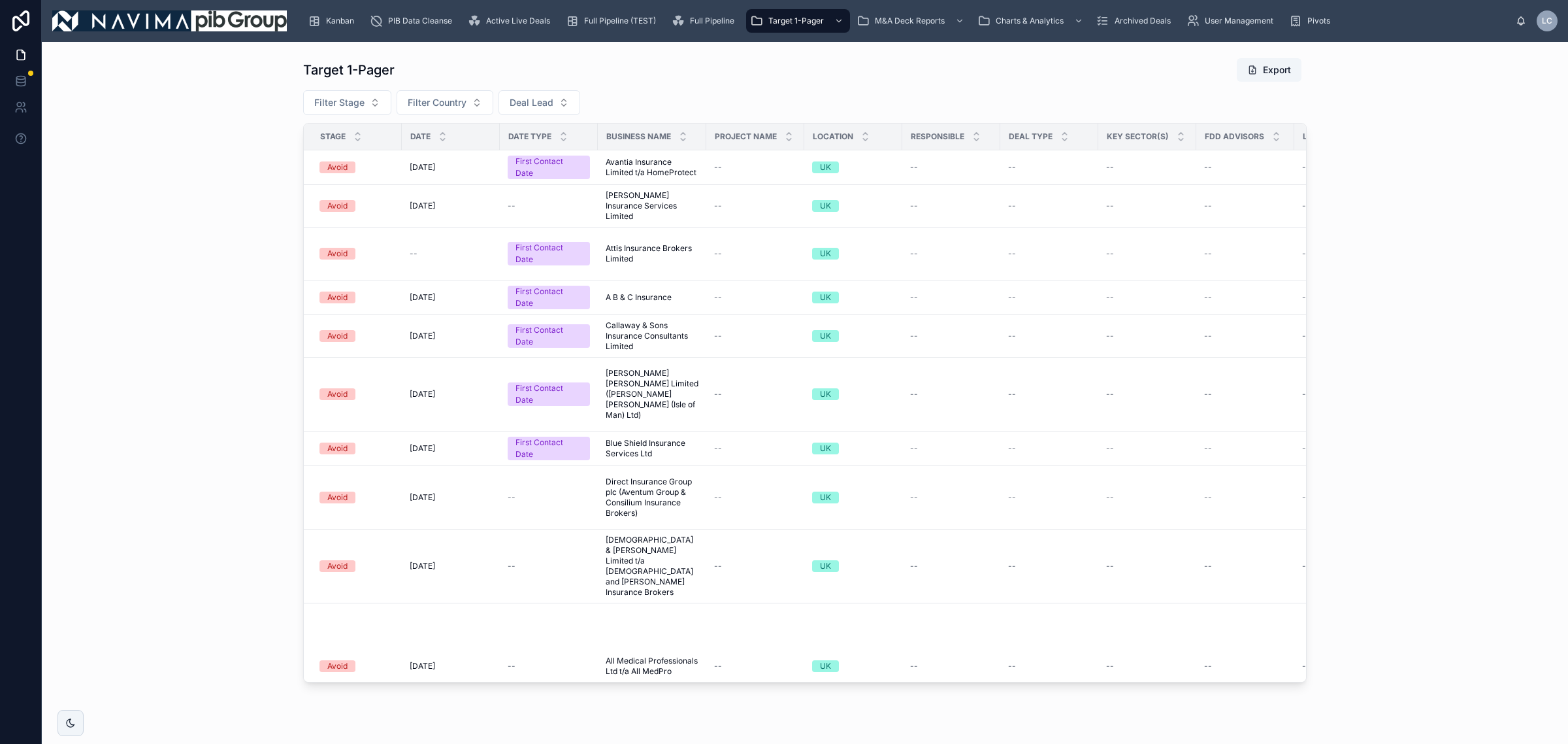
click at [433, 116] on div "Target 1-Pager Export Filter Stage Filter Country Deal Lead Stage Date Date Typ…" at bounding box center [805, 370] width 1004 height 625
click at [376, 106] on button "Filter Stage" at bounding box center [347, 103] width 88 height 25
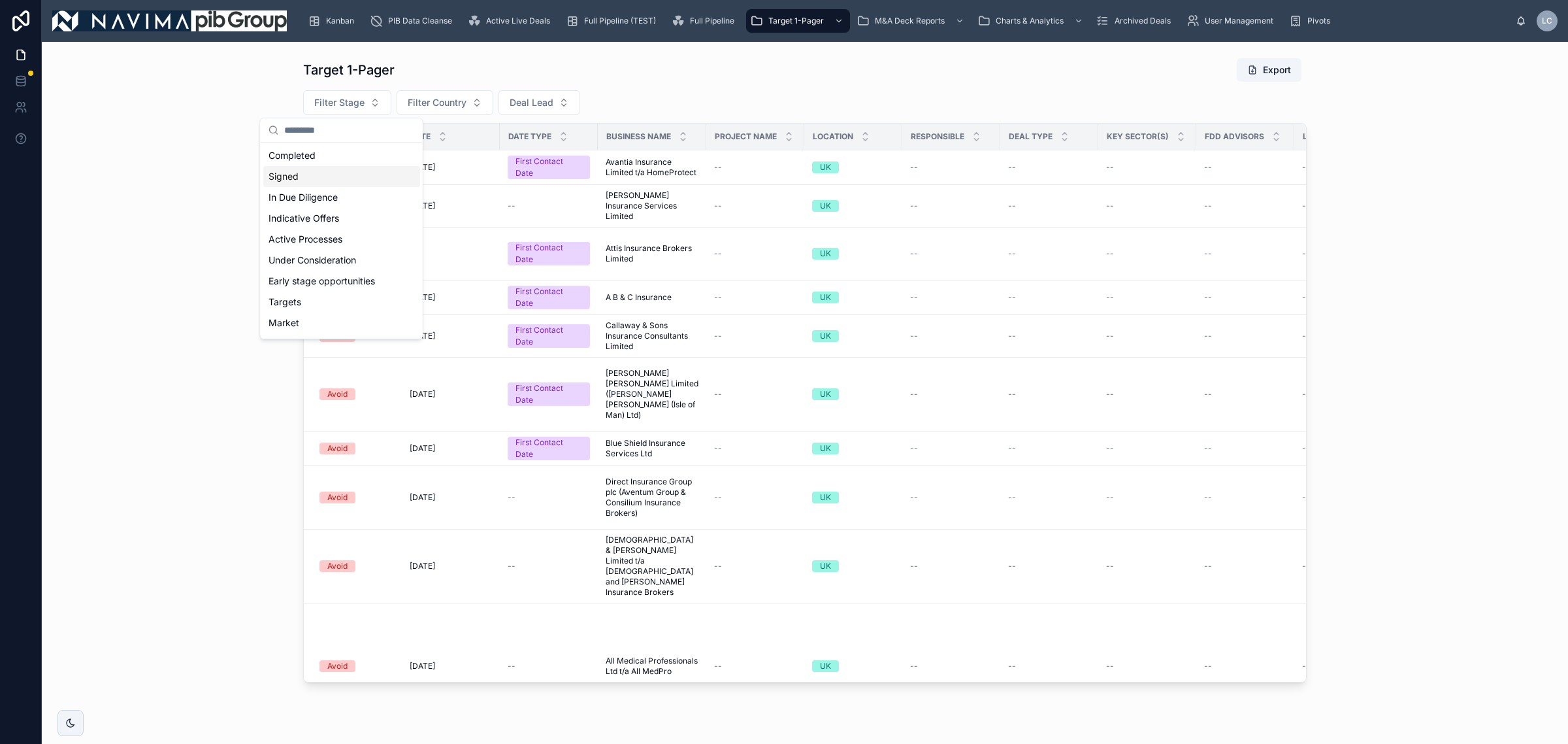
click at [384, 183] on div "Signed" at bounding box center [342, 176] width 157 height 21
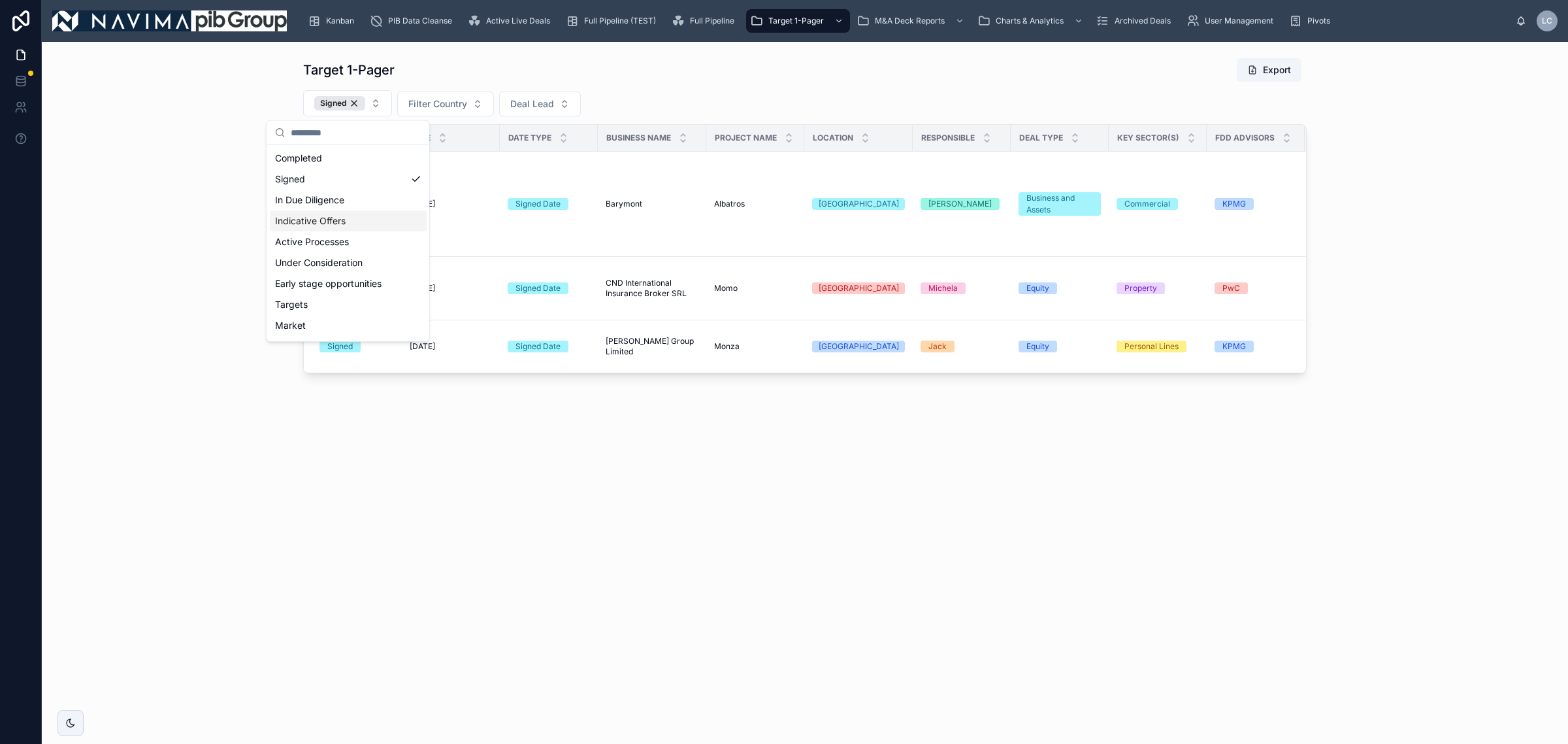
click at [370, 213] on div "Indicative Offers" at bounding box center [348, 220] width 157 height 21
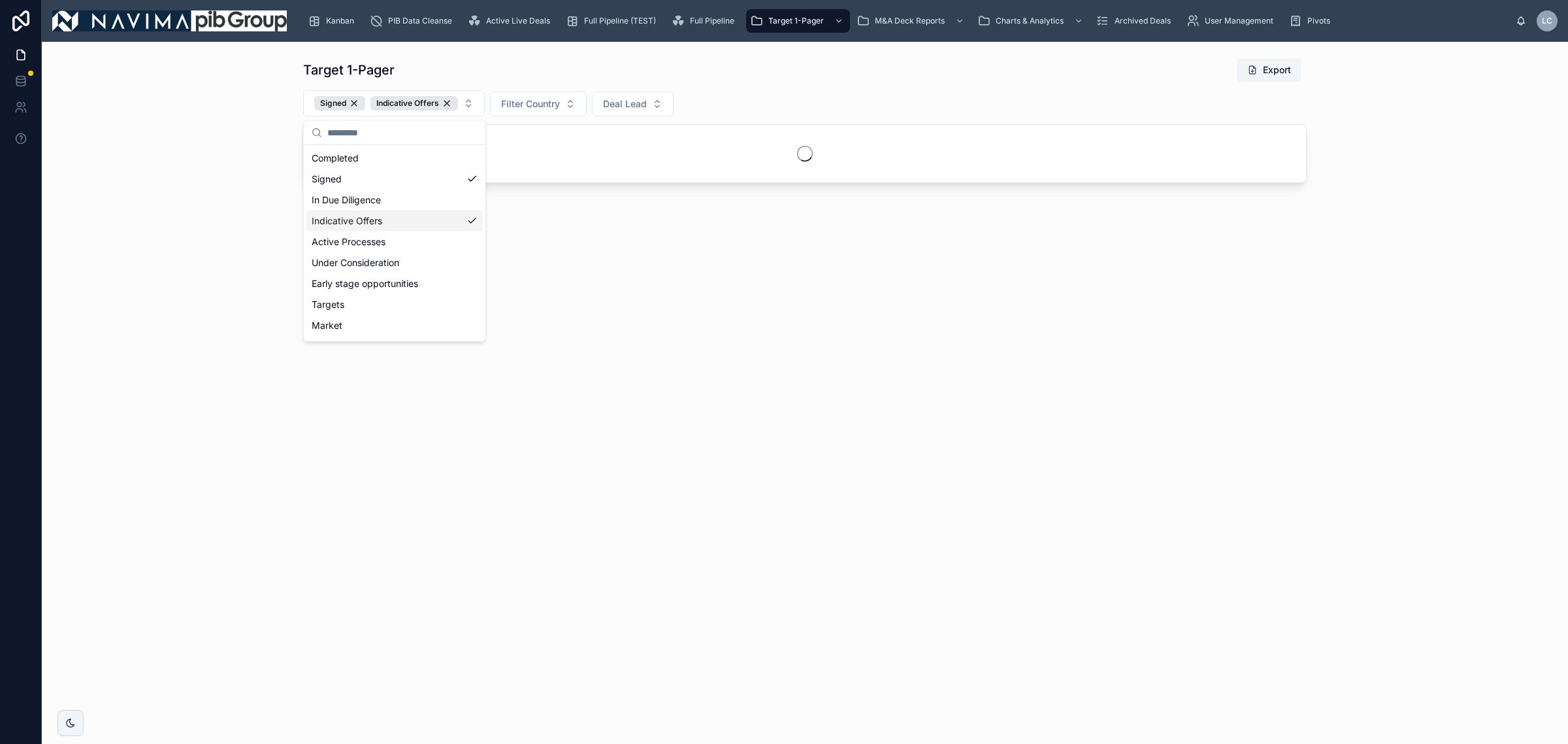
click at [371, 204] on div "In Due Diligence" at bounding box center [395, 200] width 176 height 21
click at [394, 243] on div "Active Processes" at bounding box center [440, 241] width 268 height 21
click at [409, 266] on div "Under Consideration" at bounding box center [489, 263] width 364 height 21
click at [420, 284] on div "Early stage opportunities" at bounding box center [543, 283] width 473 height 21
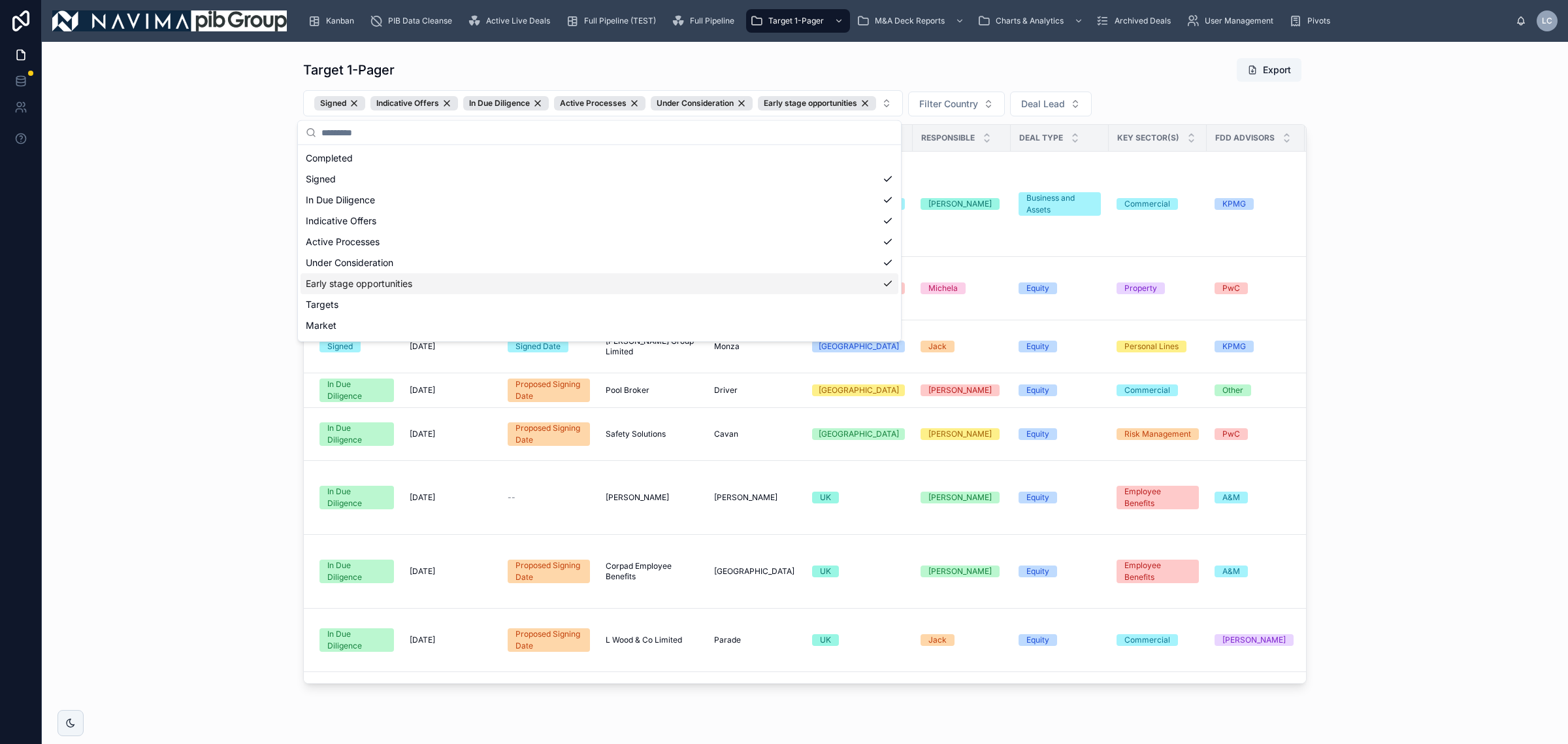
click at [1356, 96] on div "Target 1-Pager Export Signed Indicative Offers In Due Diligence Active Processe…" at bounding box center [805, 371] width 1506 height 637
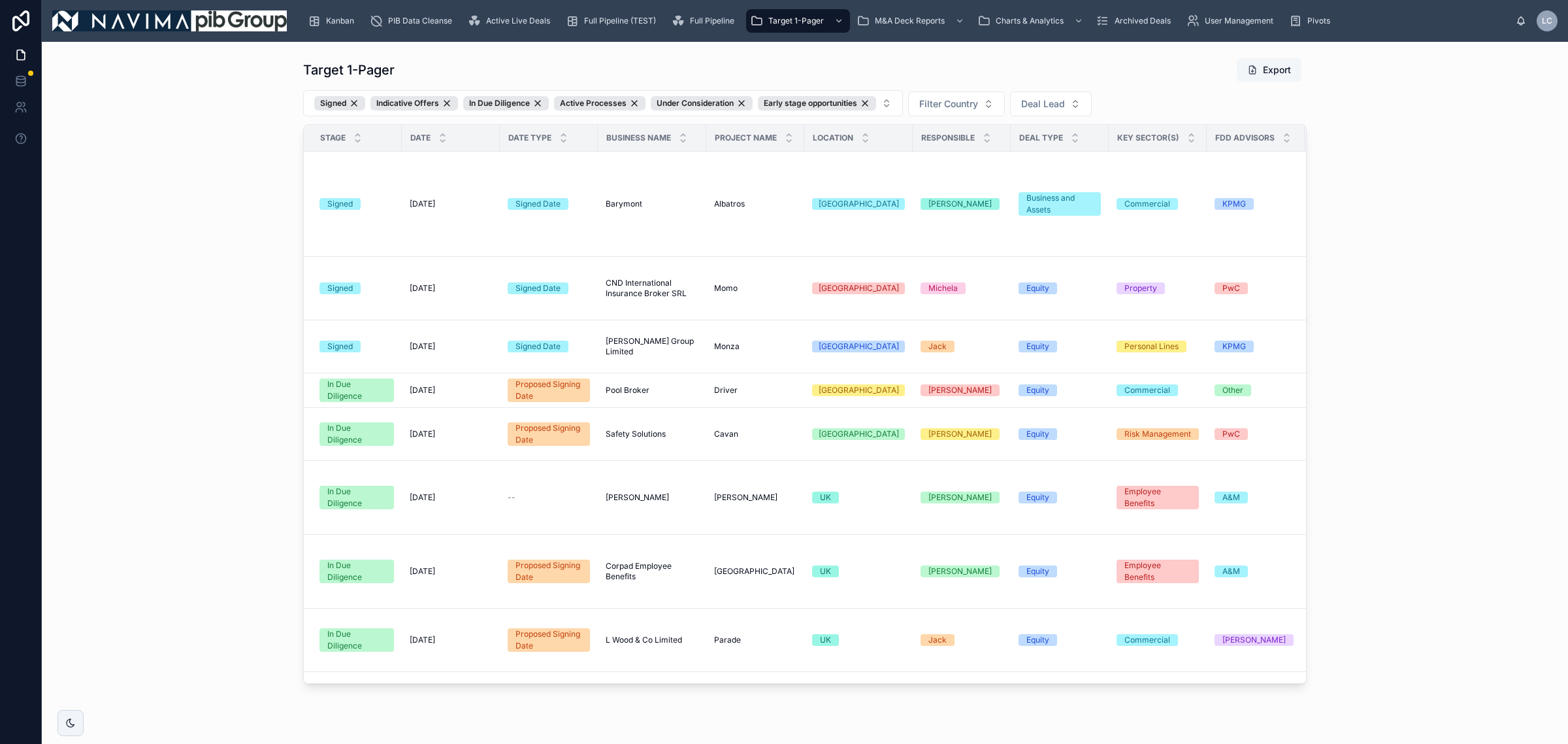
click at [1255, 69] on button "Export" at bounding box center [1270, 70] width 65 height 23
click at [530, 14] on div "Active Live Deals" at bounding box center [511, 21] width 87 height 21
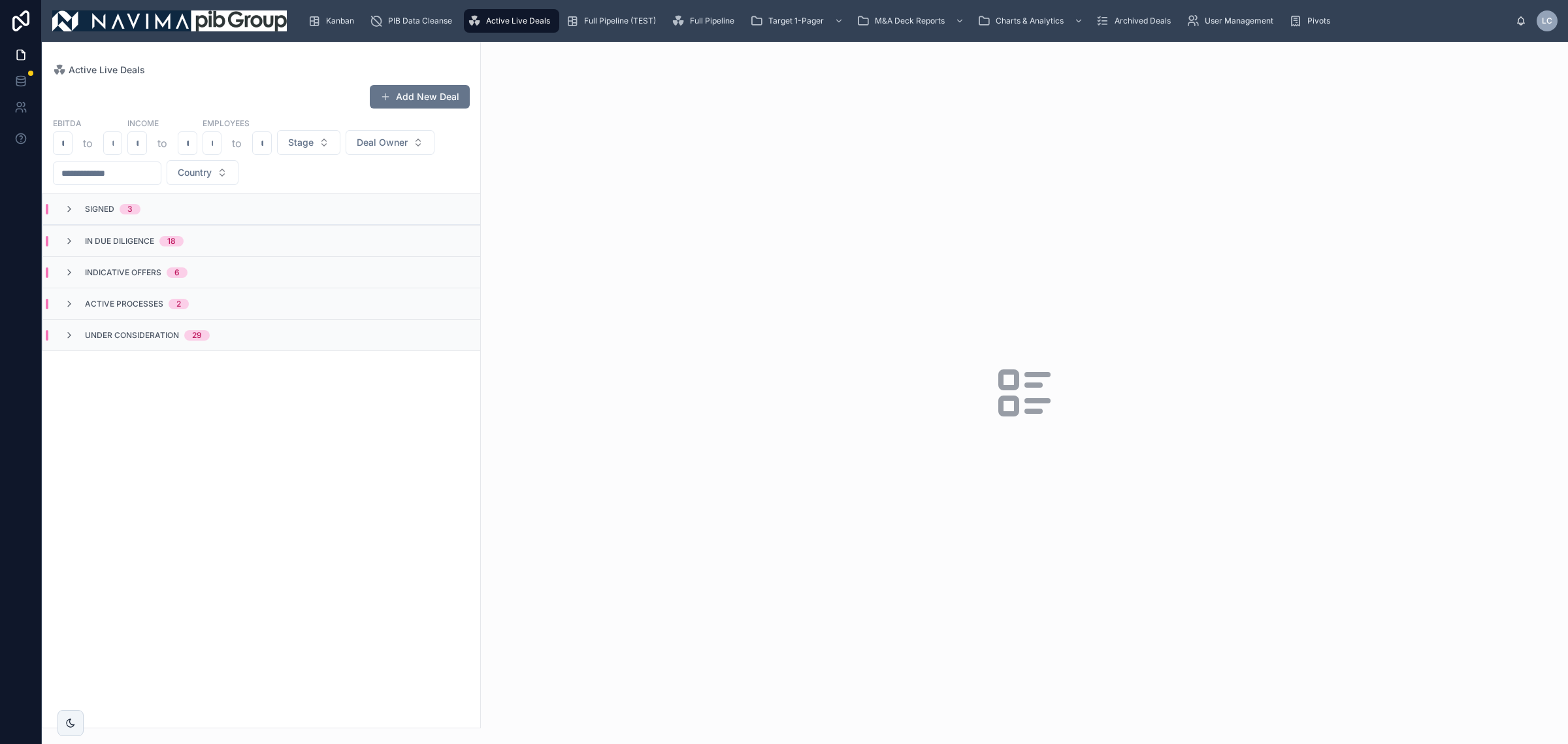
click at [209, 243] on div "In Due Diligence 18" at bounding box center [262, 240] width 437 height 32
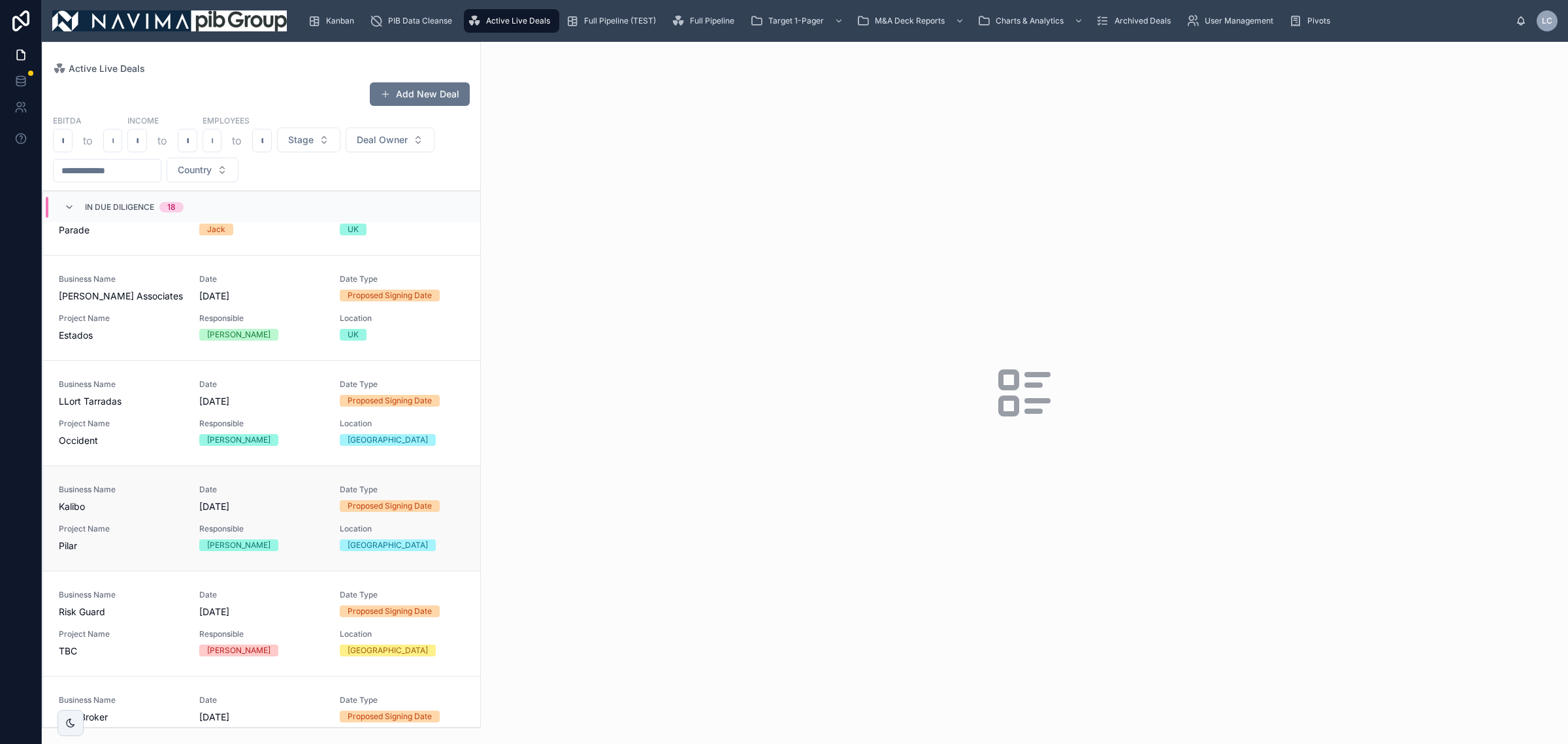
scroll to position [980, 0]
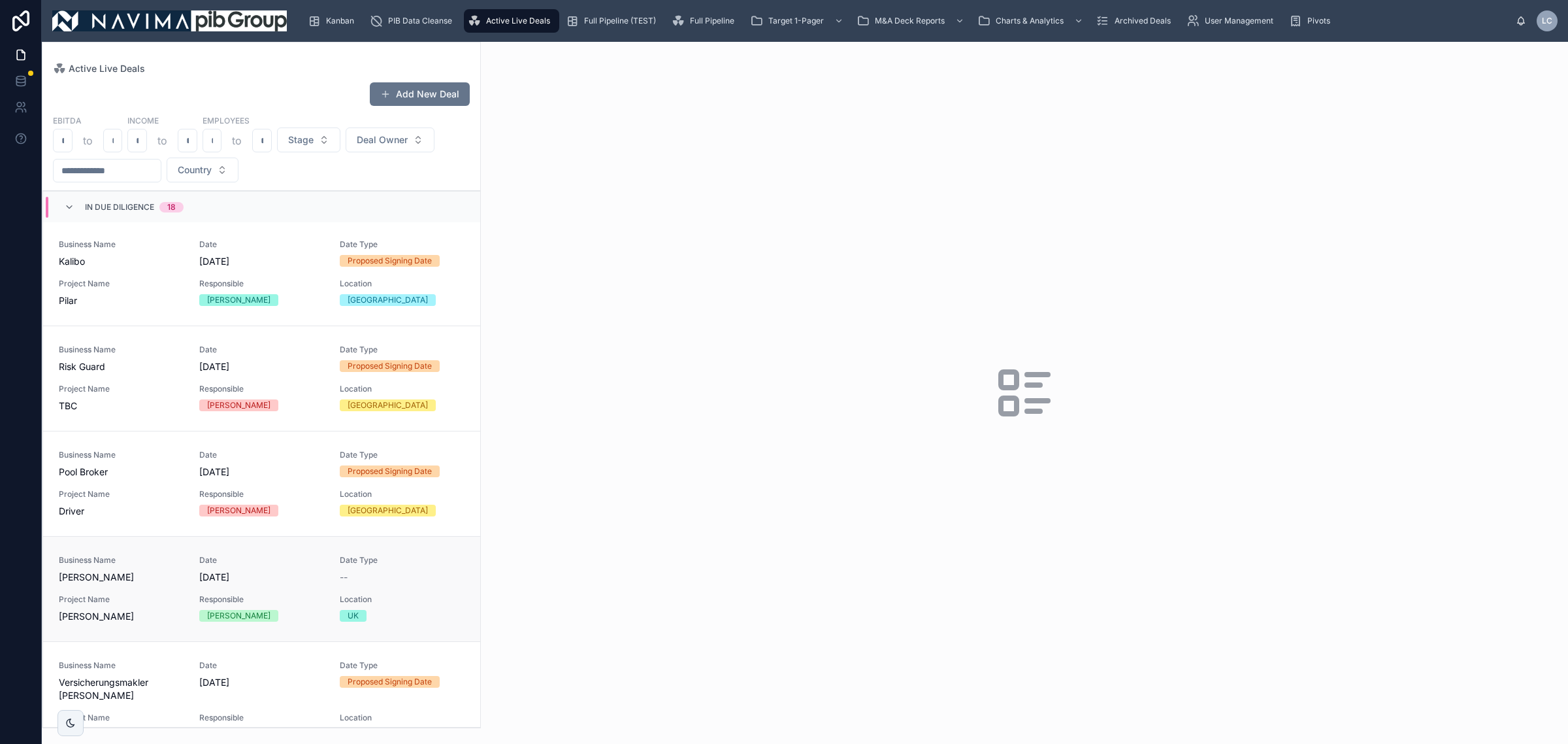
click at [246, 577] on span "[DATE]" at bounding box center [262, 577] width 125 height 13
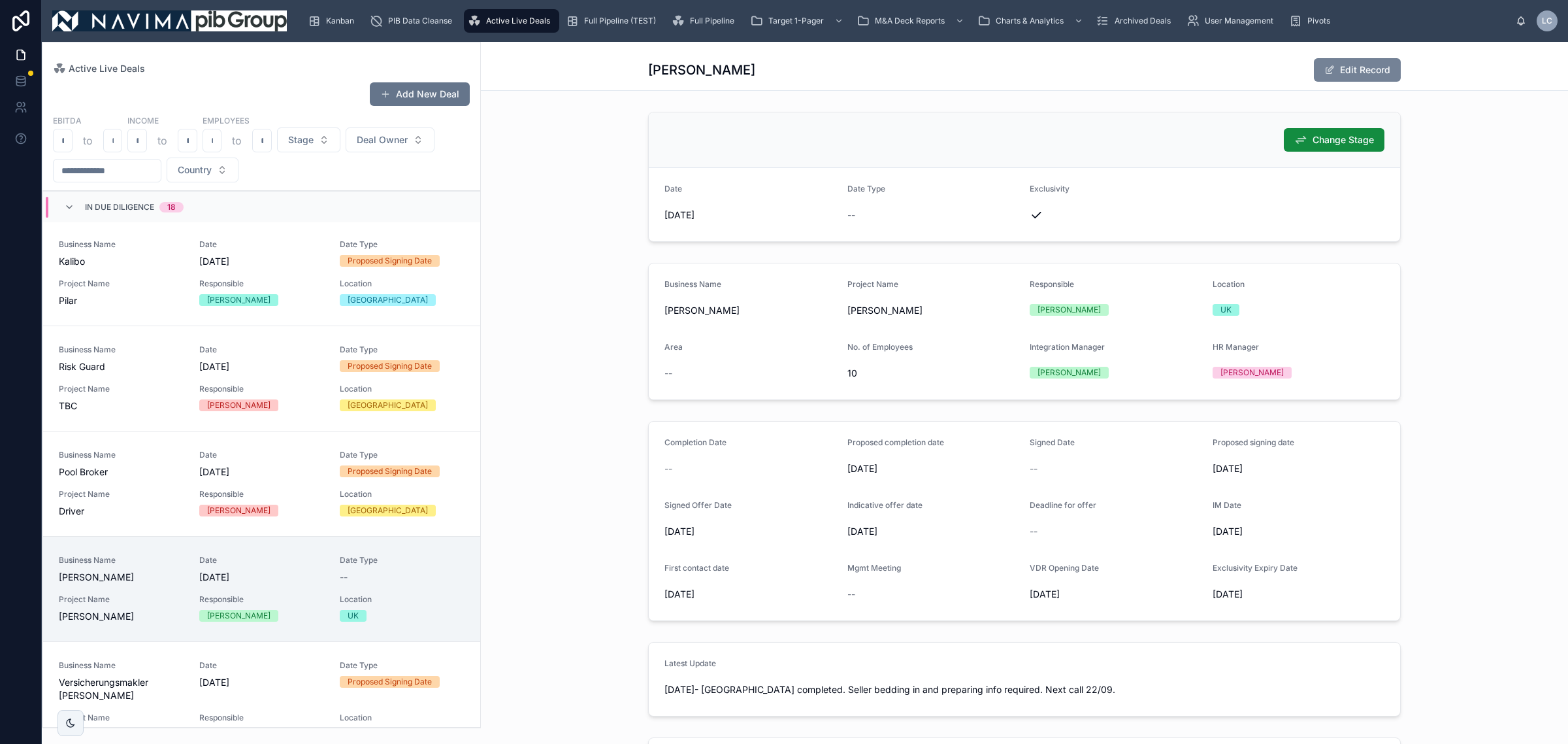
click at [1339, 67] on button "Edit Record" at bounding box center [1357, 70] width 87 height 23
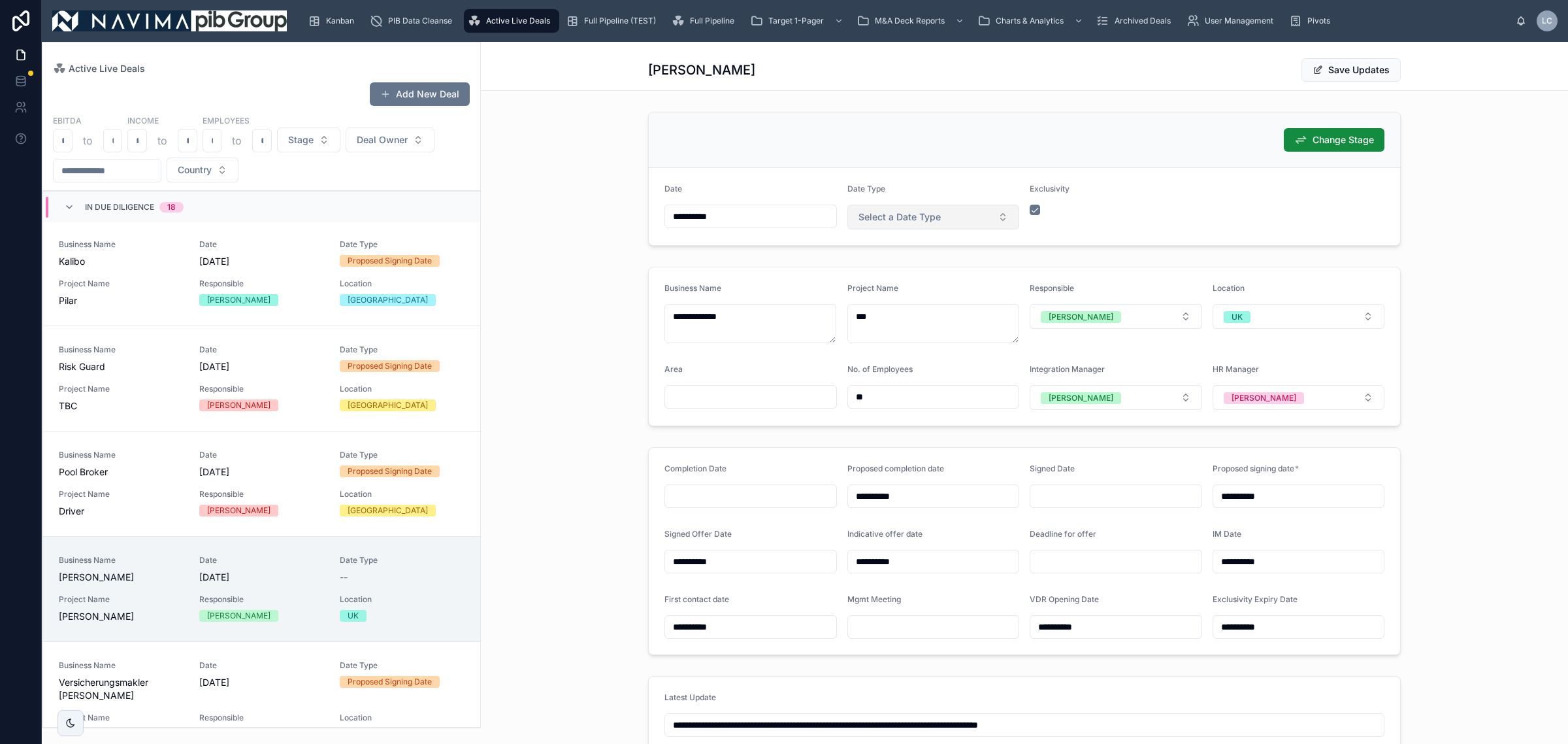
click at [893, 216] on span "Select a Date Type" at bounding box center [899, 217] width 82 height 13
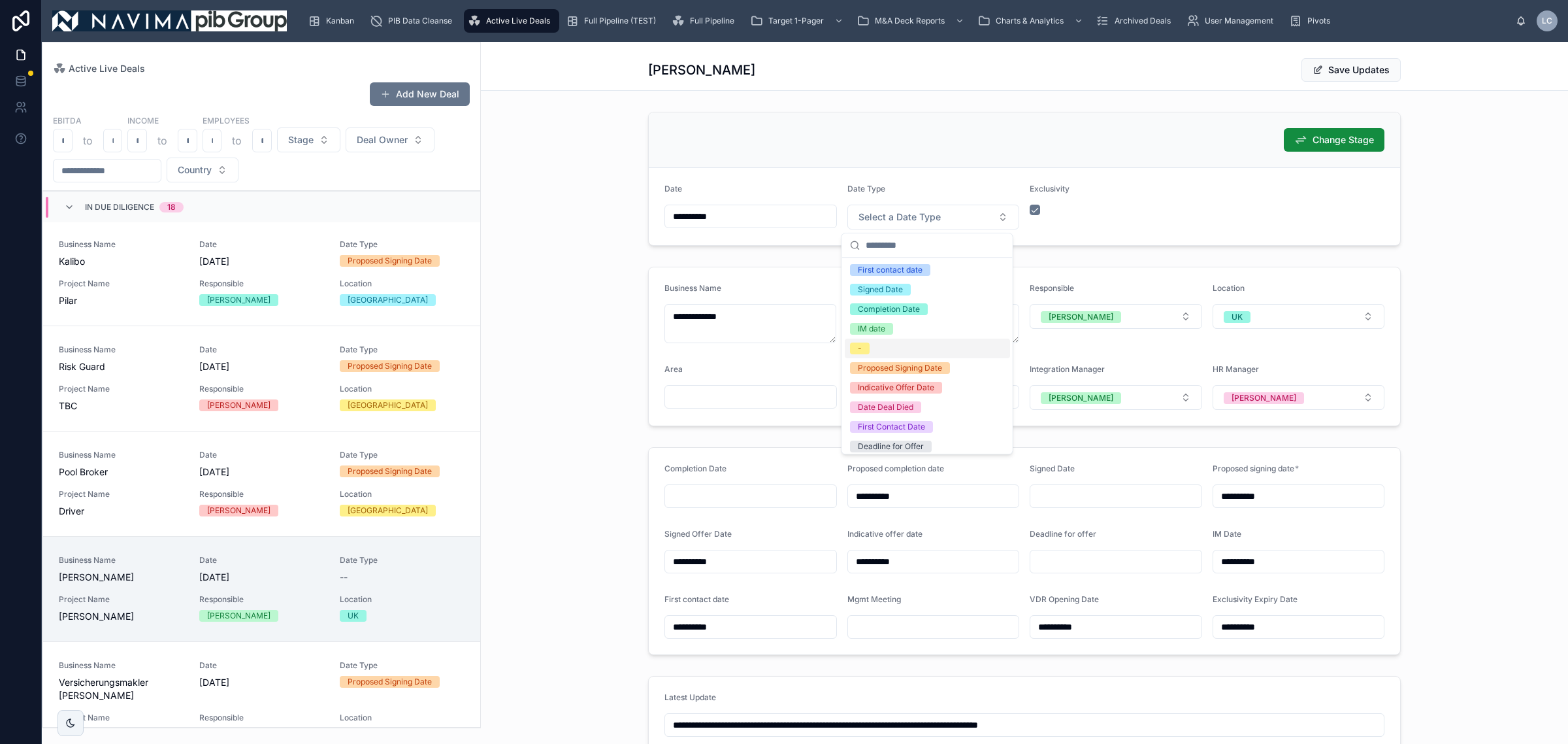
scroll to position [63, 0]
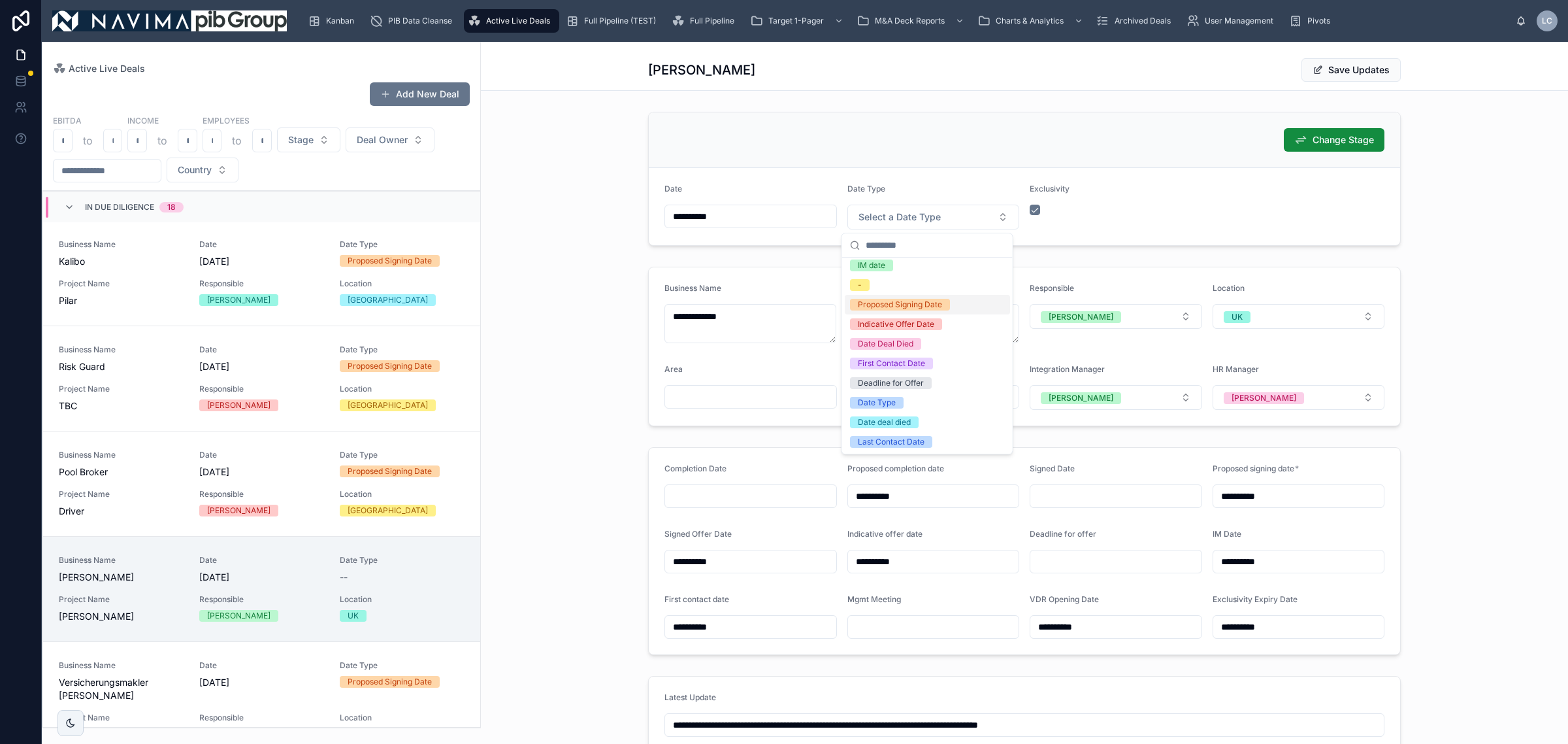
click at [929, 306] on div "Proposed Signing Date" at bounding box center [899, 304] width 84 height 12
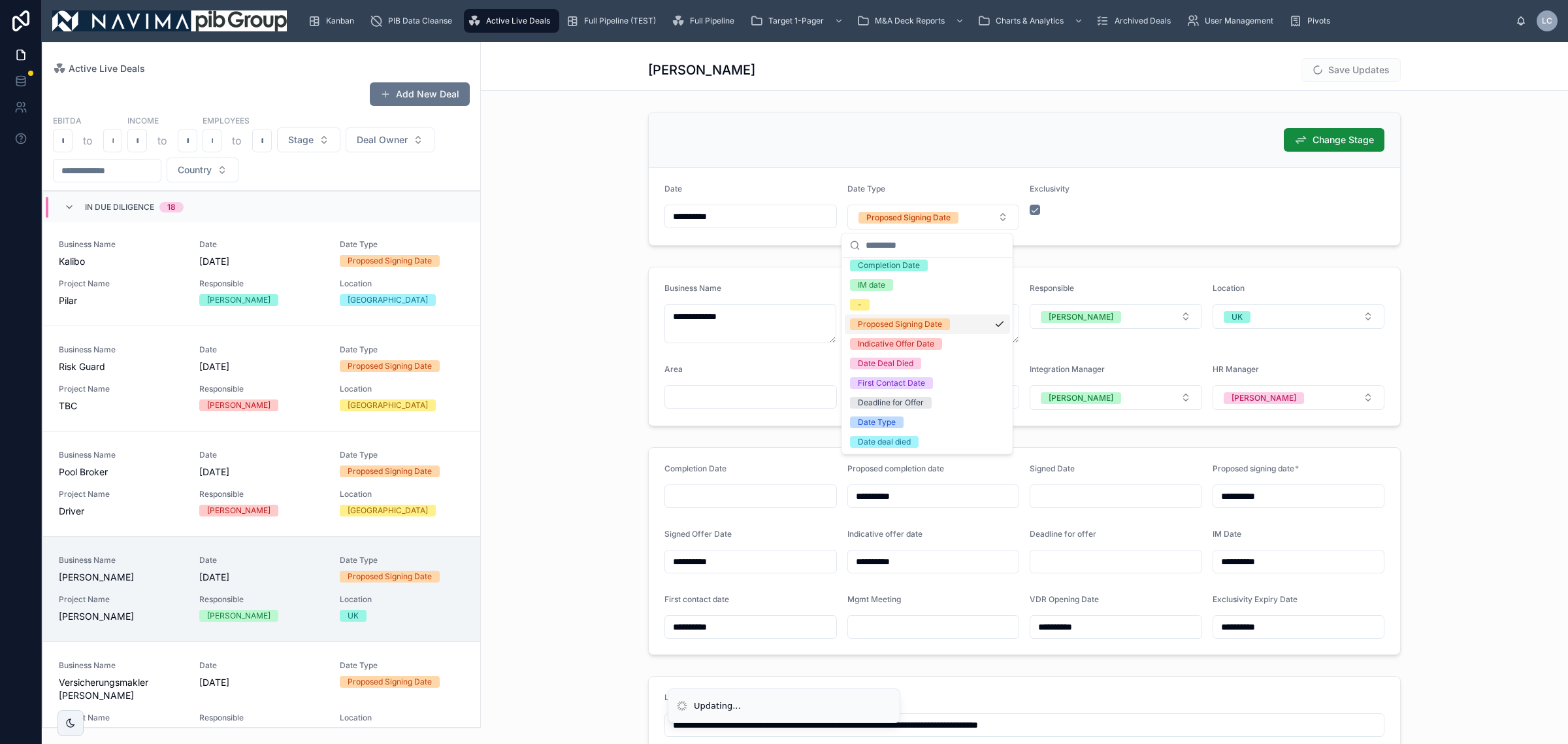
scroll to position [0, 0]
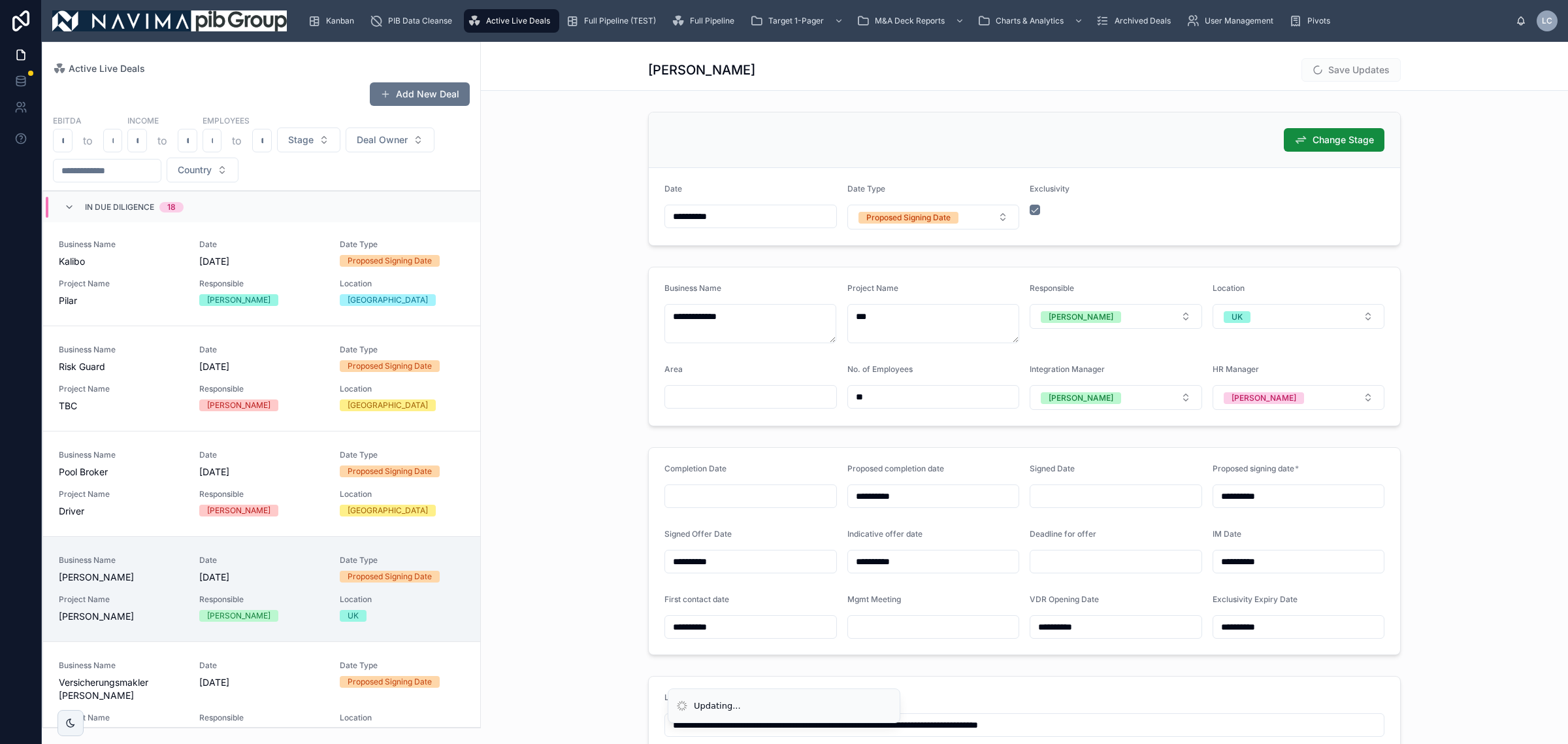
click at [900, 491] on input "**********" at bounding box center [934, 496] width 171 height 18
click at [1005, 515] on div "[DATE] [DATE] Mo Tu We Th Fr Sa Su 29 30 1 2 3 4 5 6 7 8 9 10 11 12 13 14 15 16…" at bounding box center [927, 626] width 180 height 231
click at [1001, 527] on button at bounding box center [998, 530] width 23 height 23
click at [974, 599] on button "1" at bounding box center [974, 607] width 23 height 23
type input "**********"
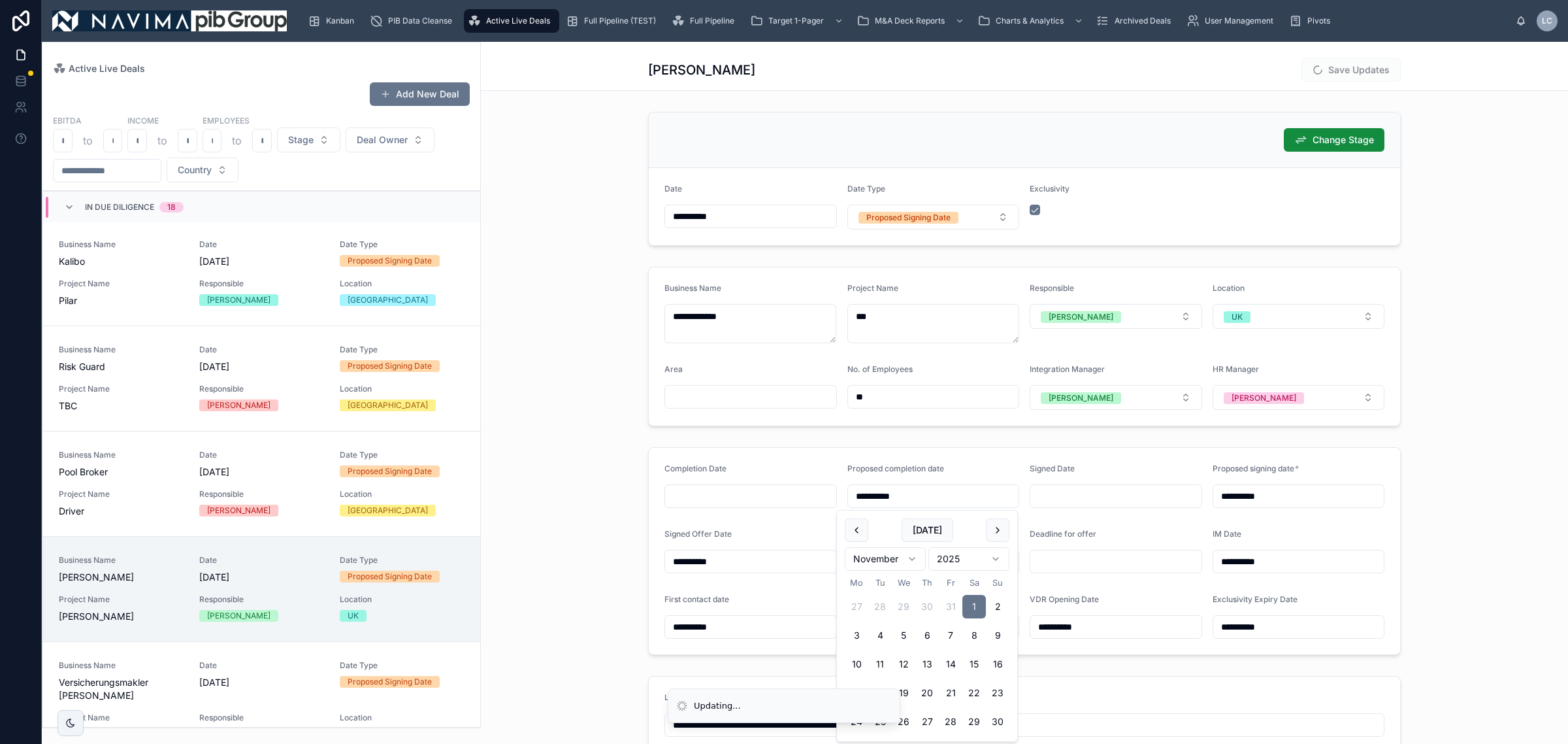
click at [1484, 387] on div "**********" at bounding box center [1025, 347] width 1087 height 170
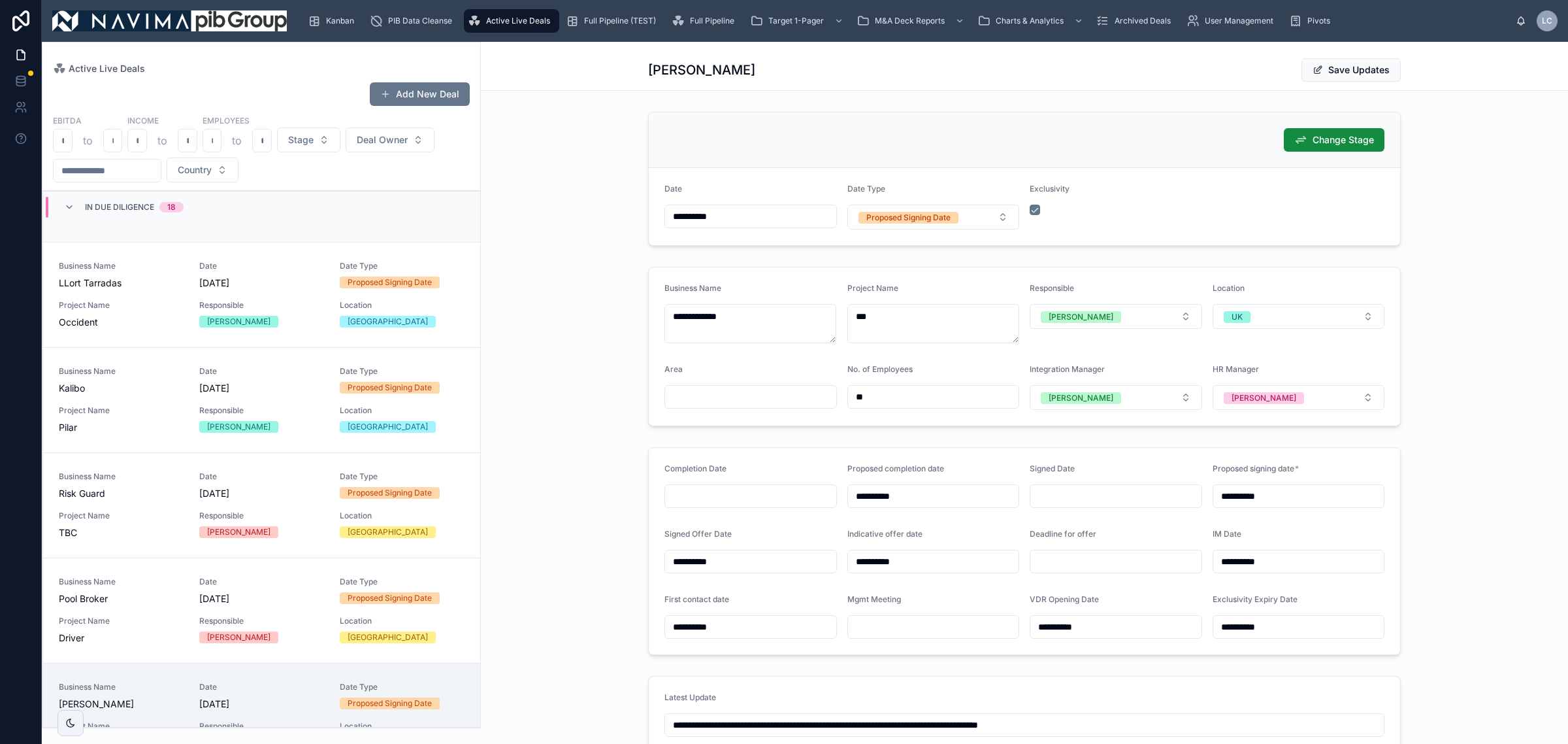
scroll to position [490, 0]
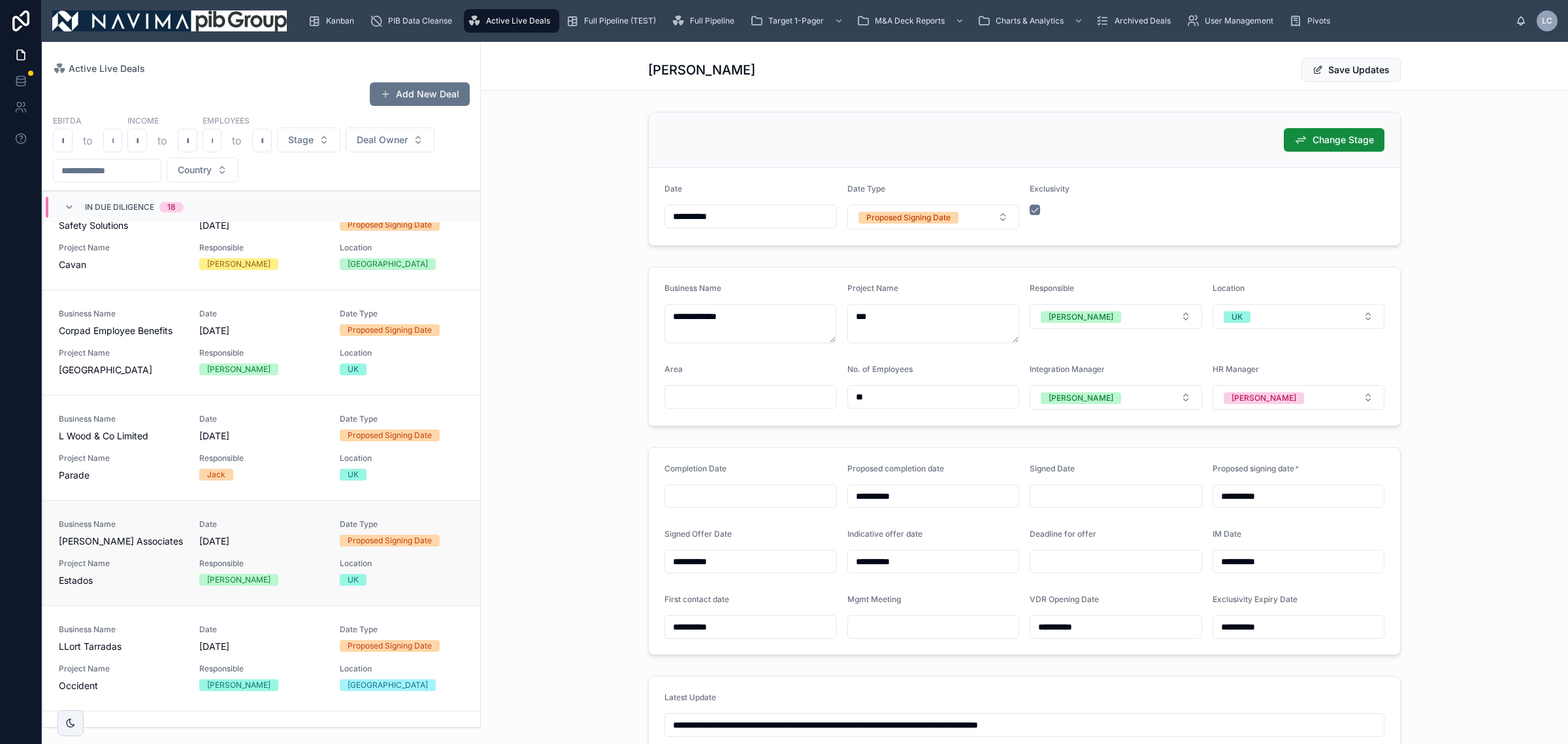
click at [317, 566] on div "Business Name [PERSON_NAME] Associates Date [DATE] Date Type Proposed Signing D…" at bounding box center [262, 553] width 406 height 68
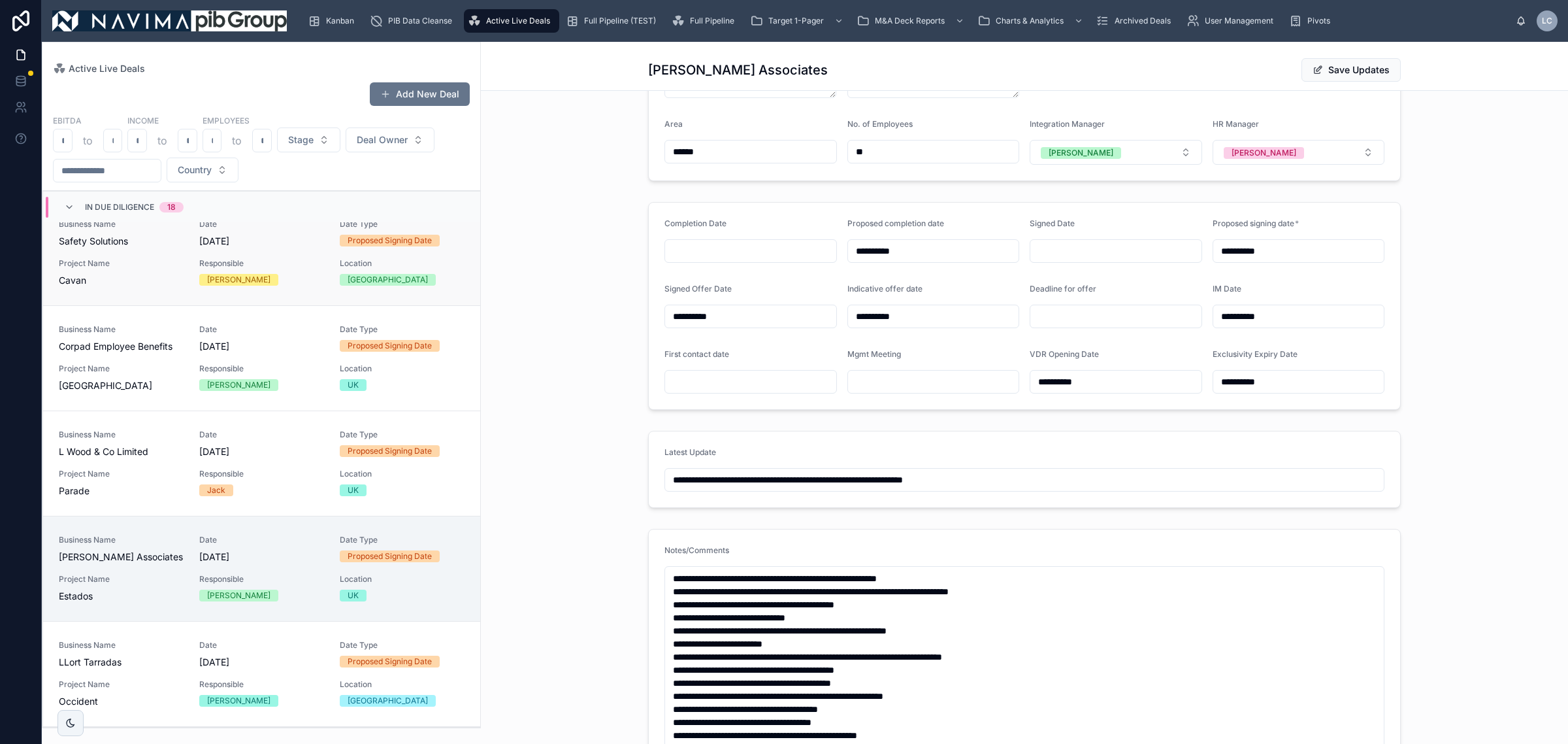
scroll to position [490, 0]
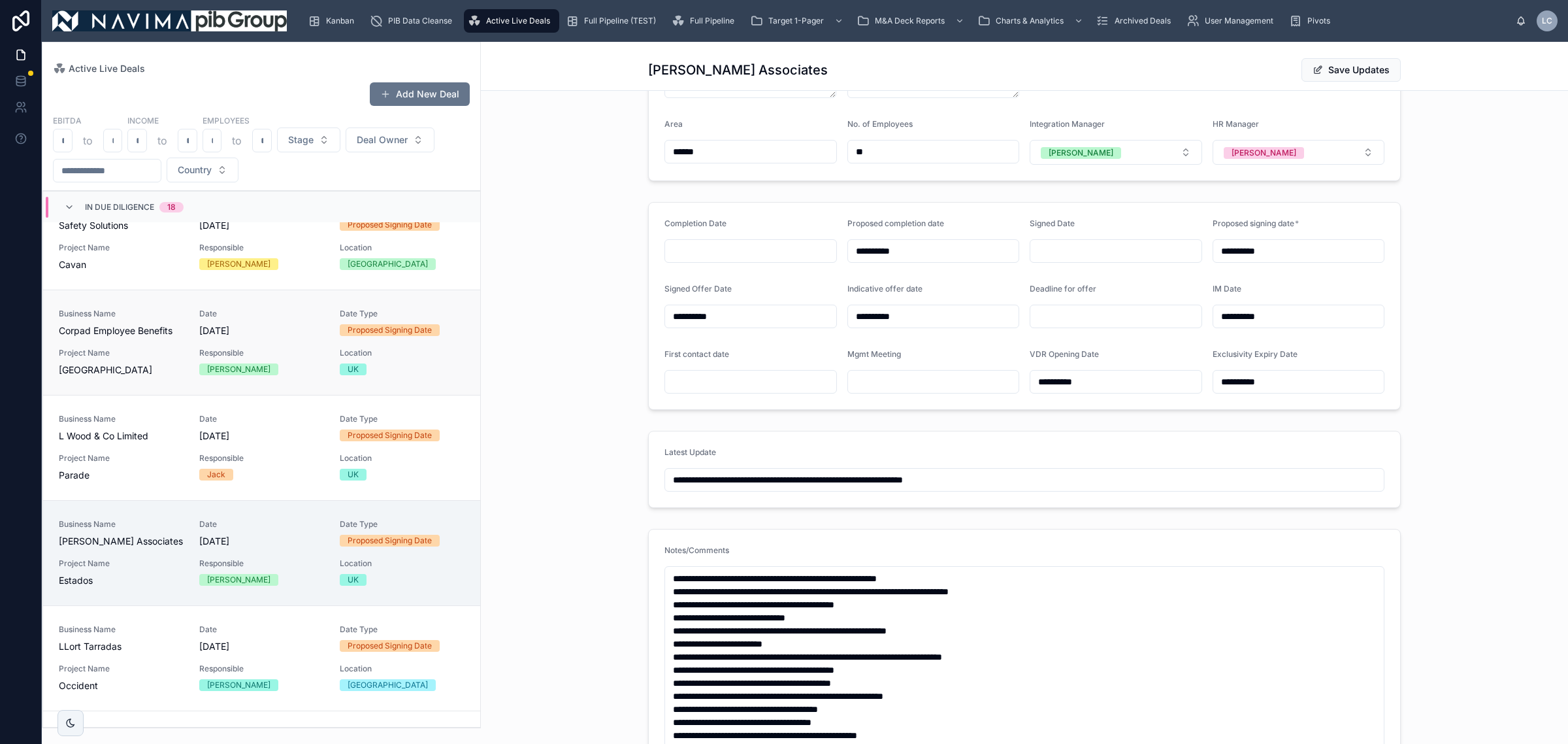
click at [323, 371] on div "Business Name Corpad Employee Benefits Date [DATE] Date Type Proposed Signing D…" at bounding box center [262, 342] width 406 height 68
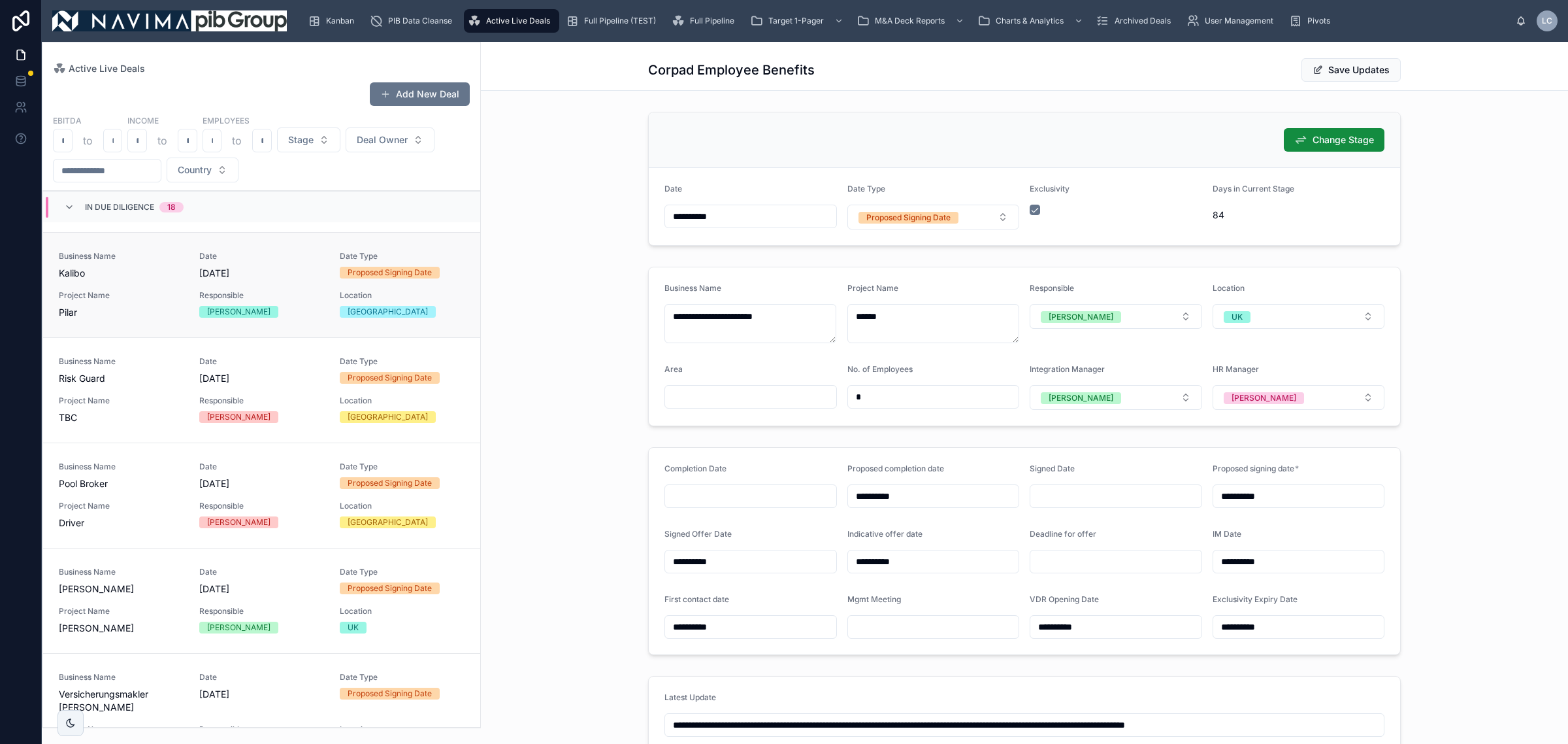
scroll to position [1062, 0]
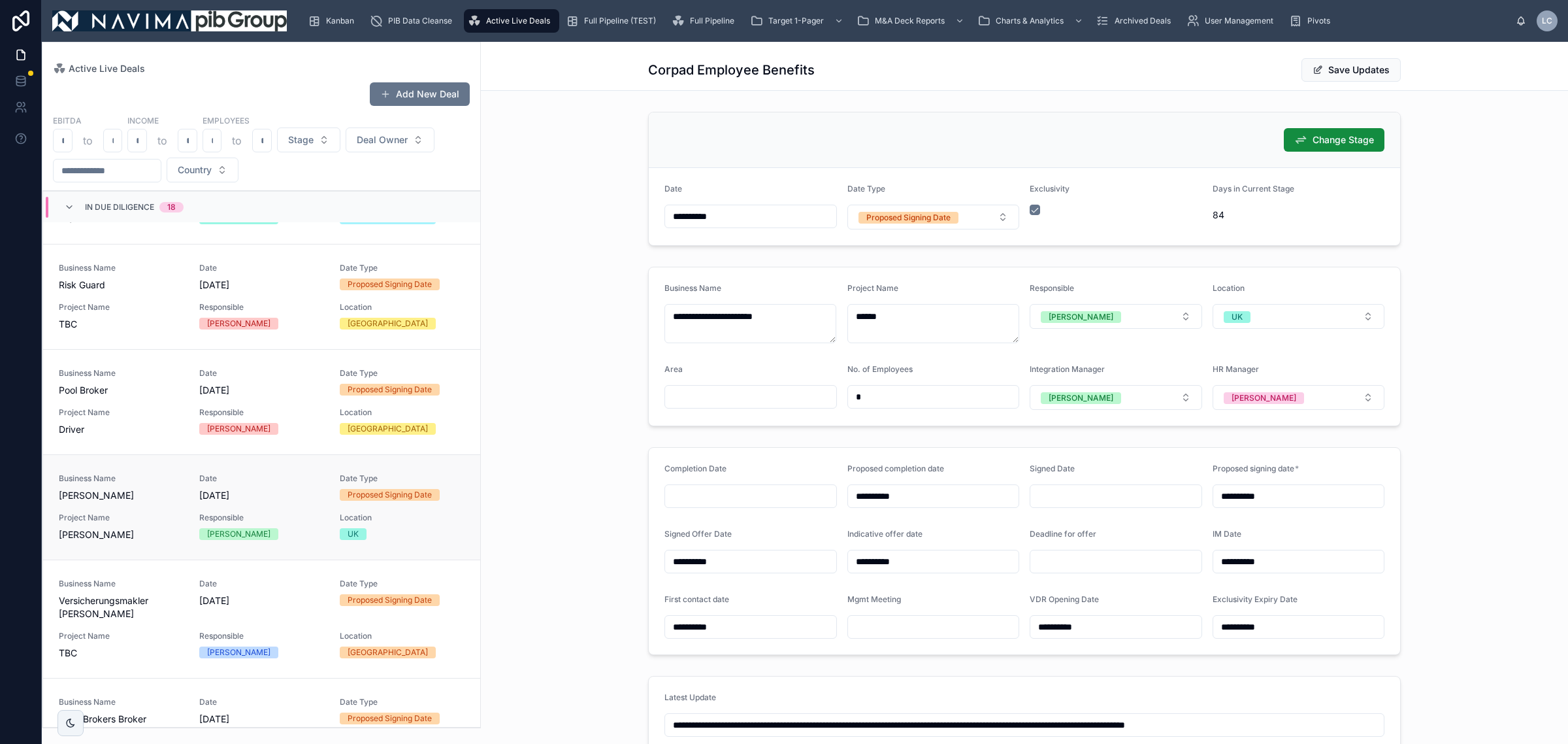
click at [274, 521] on span "Responsible" at bounding box center [262, 517] width 125 height 11
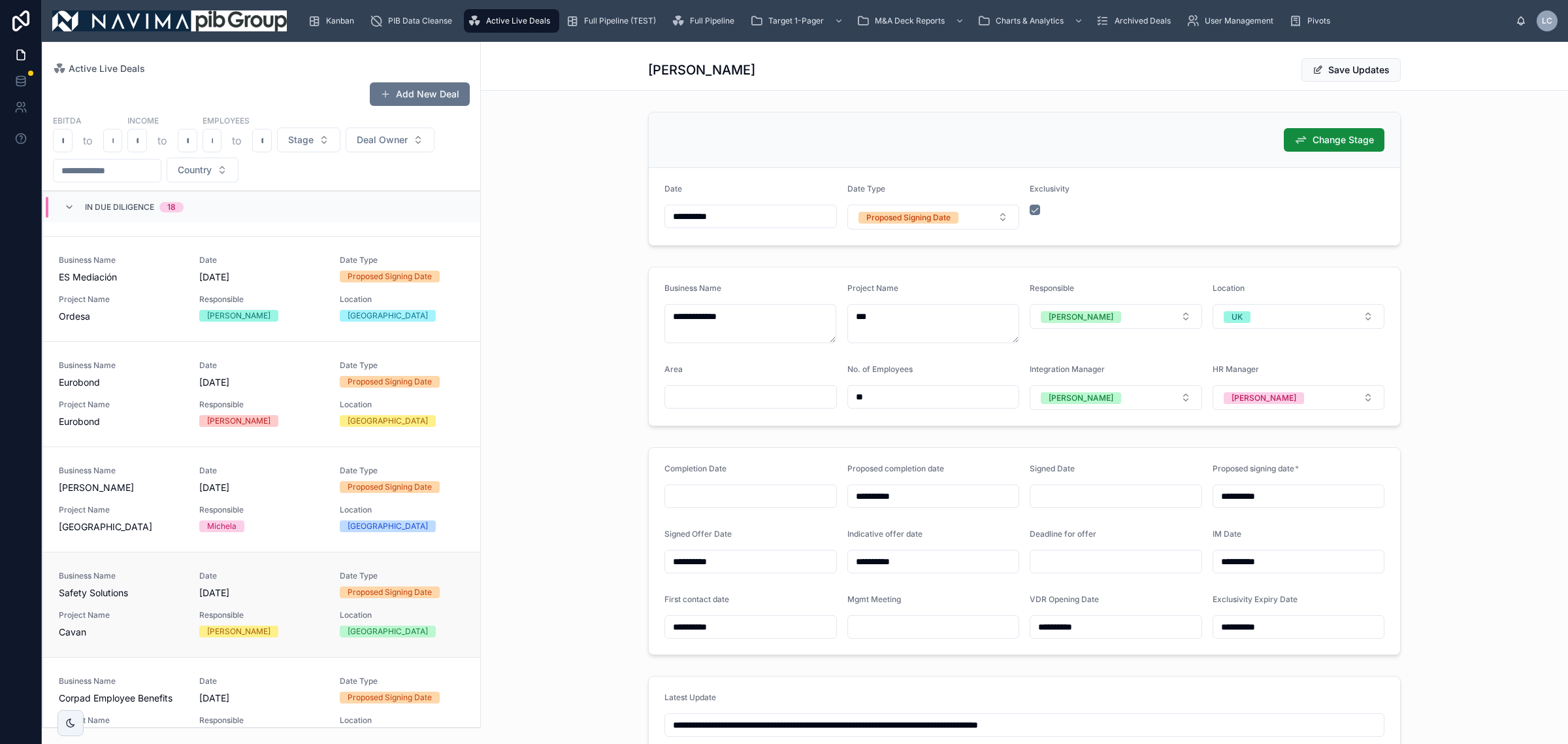
scroll to position [327, 0]
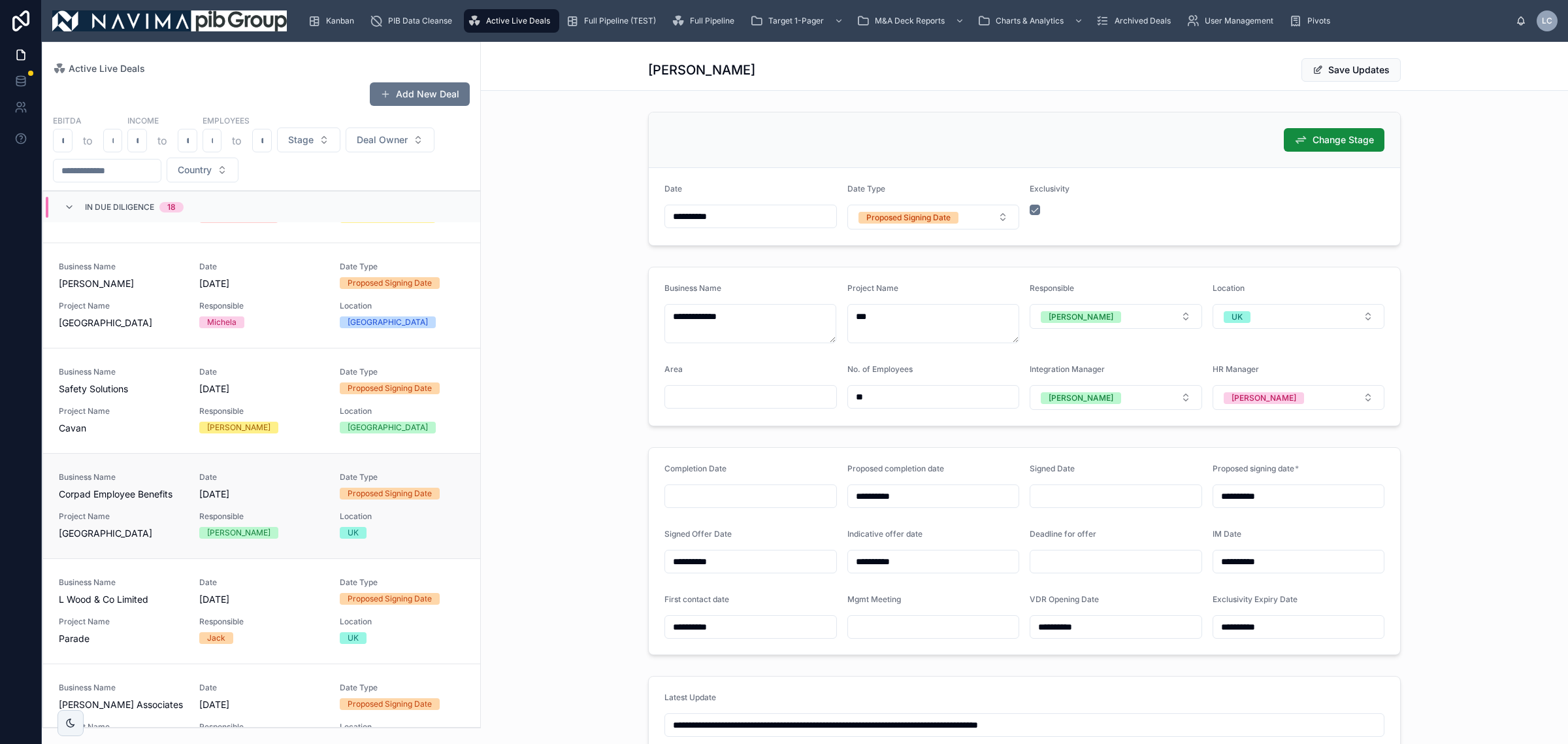
click at [263, 510] on div "Business Name Corpad Employee Benefits Date [DATE] Date Type Proposed Signing D…" at bounding box center [262, 506] width 406 height 68
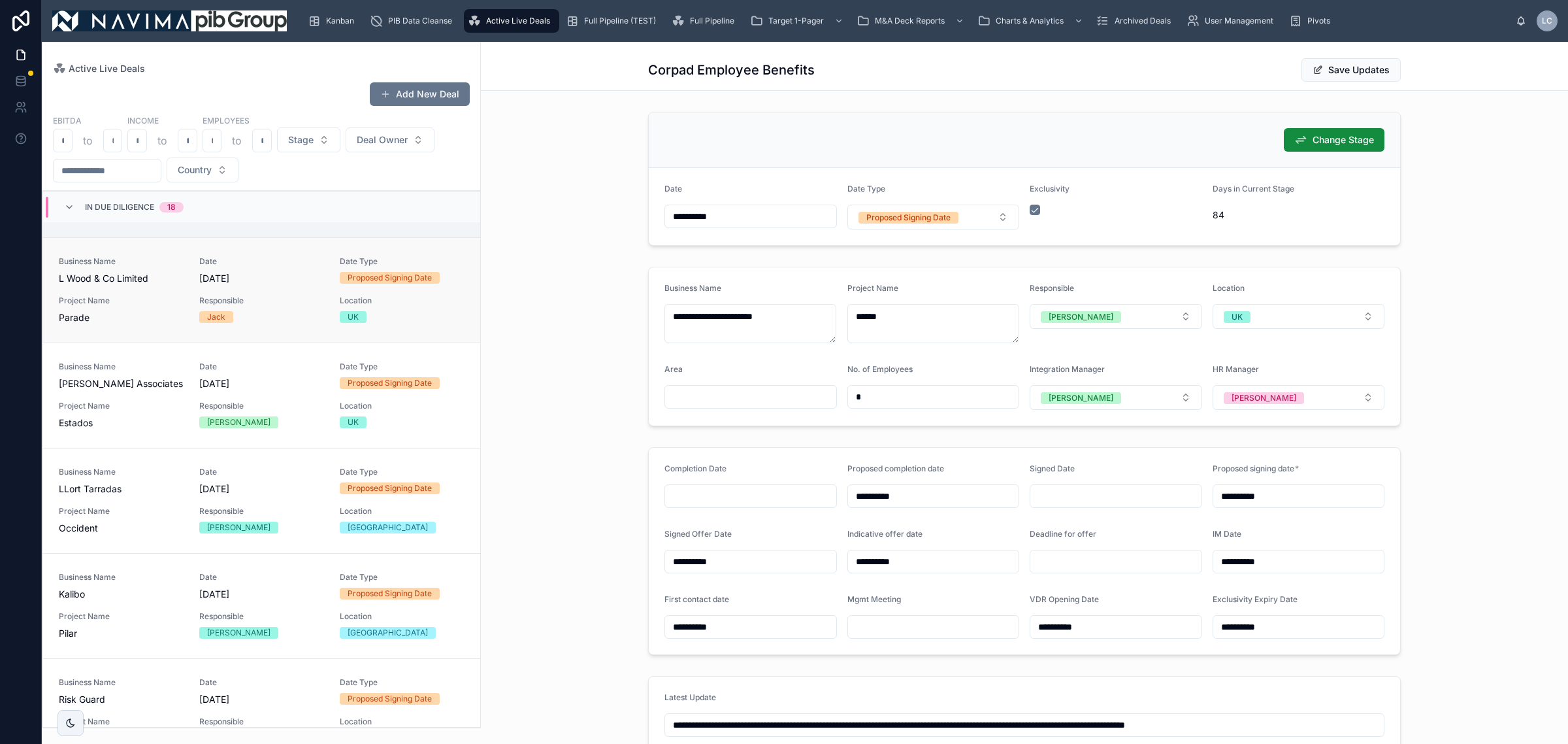
scroll to position [653, 0]
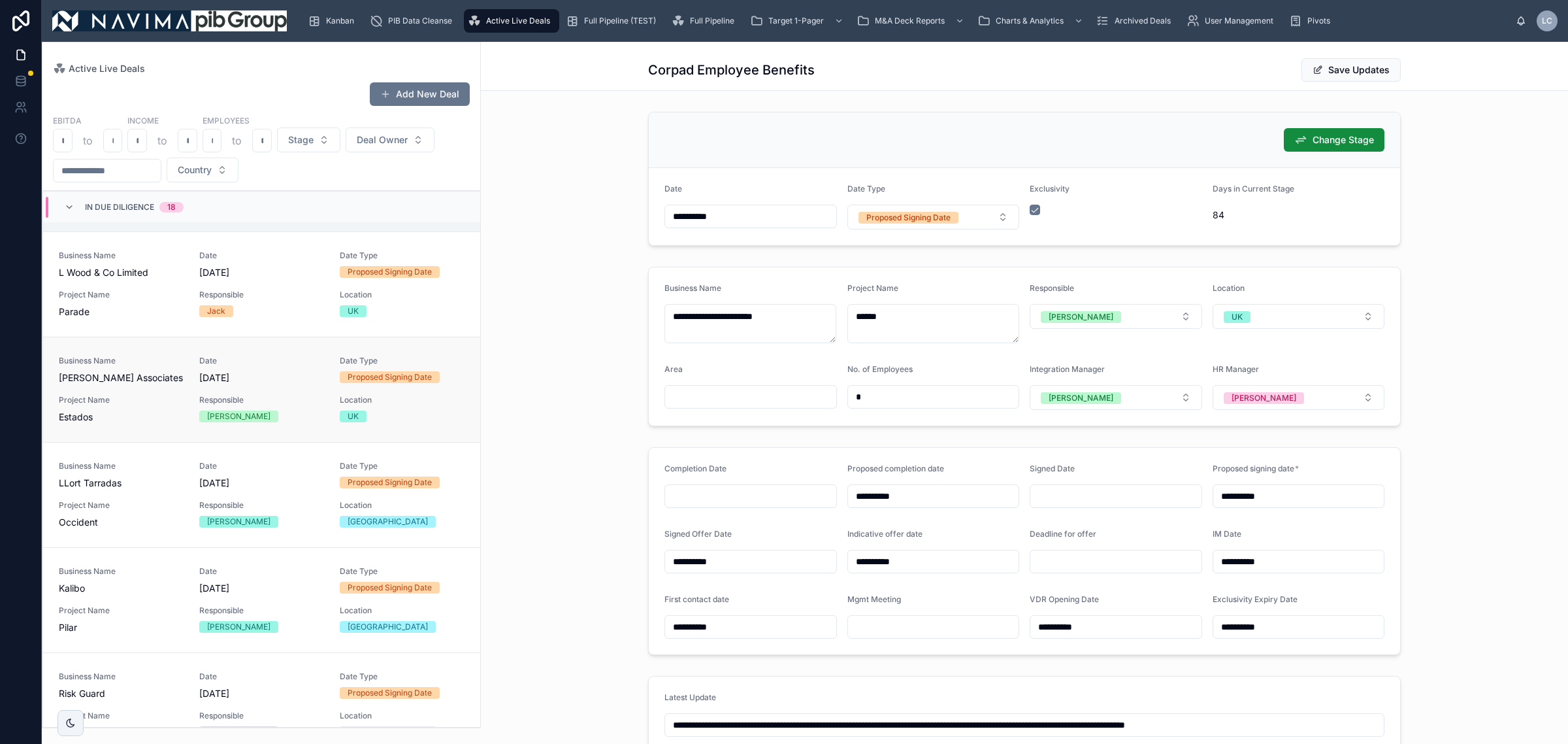
click at [250, 406] on div "Responsible [PERSON_NAME]" at bounding box center [262, 408] width 125 height 27
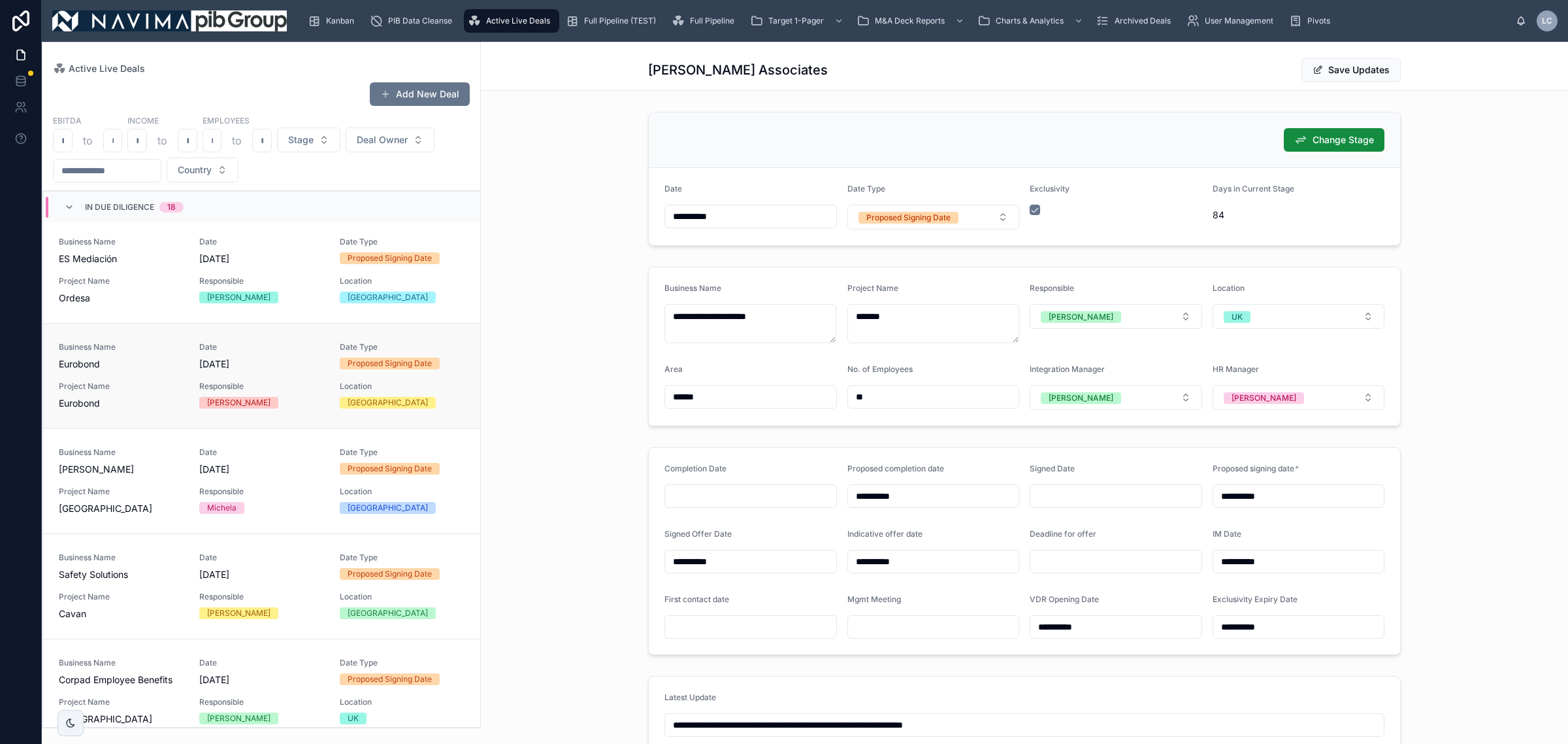
scroll to position [245, 0]
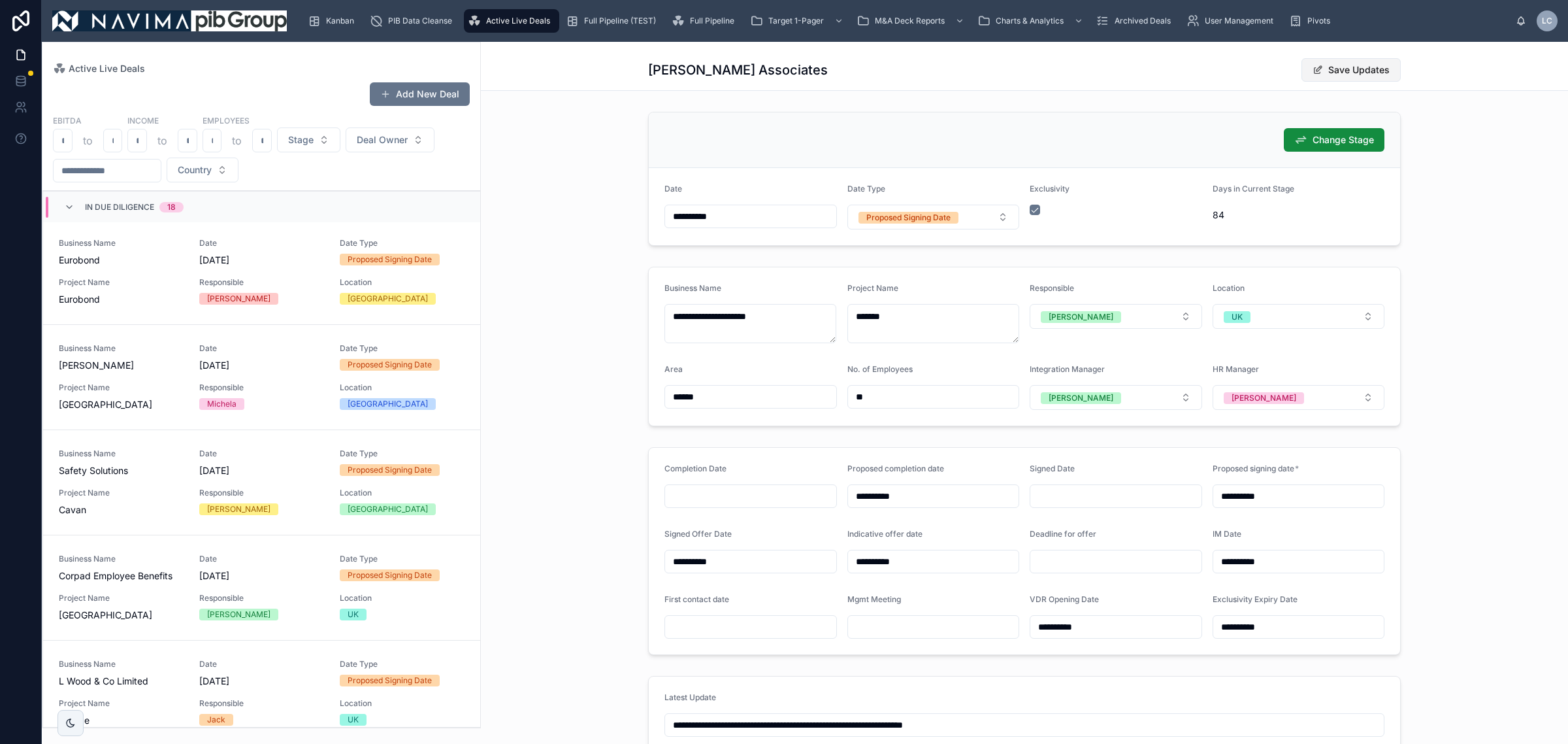
click at [1349, 71] on button "Save Updates" at bounding box center [1351, 70] width 100 height 23
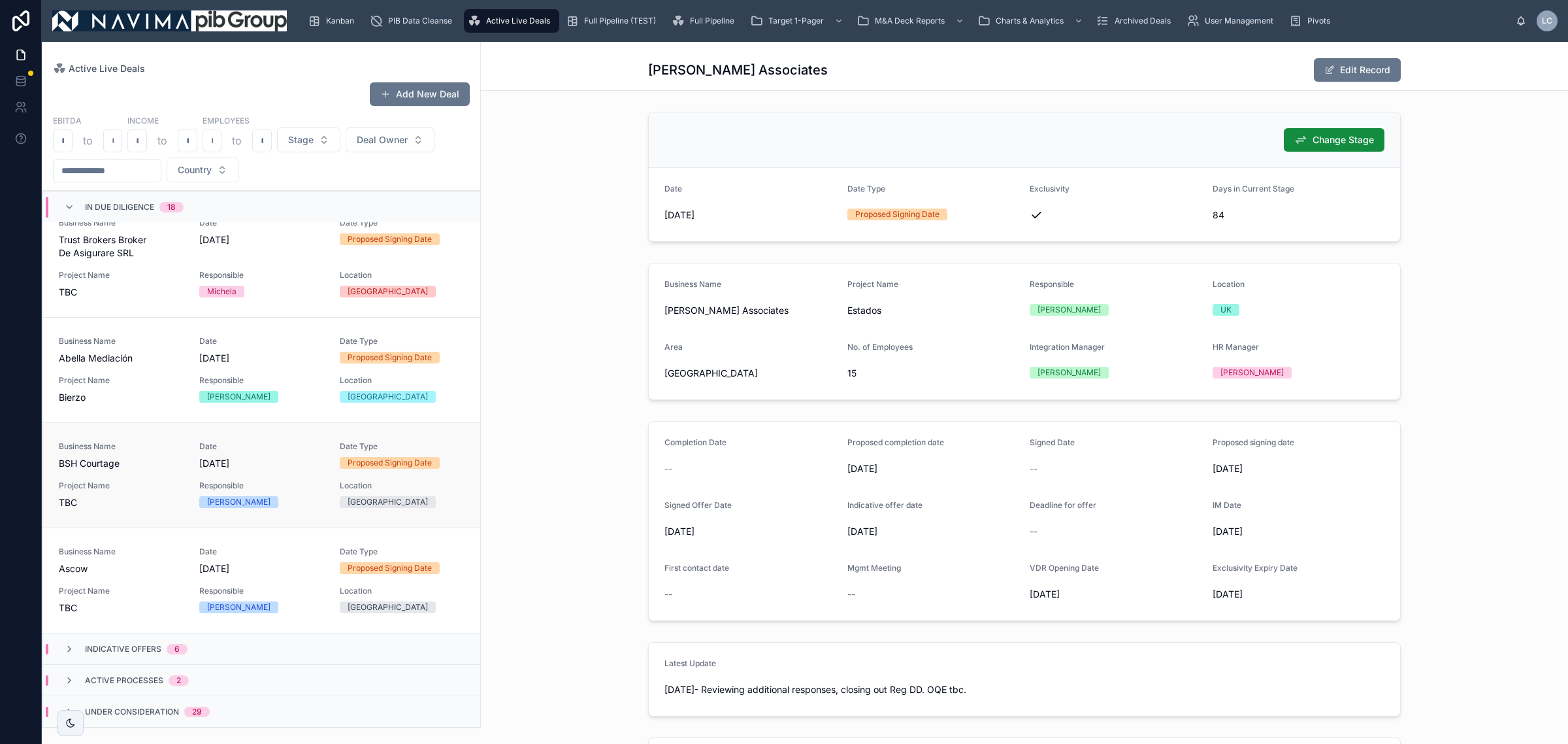
scroll to position [1544, 0]
click at [214, 390] on div "Responsible Francisco" at bounding box center [262, 388] width 125 height 27
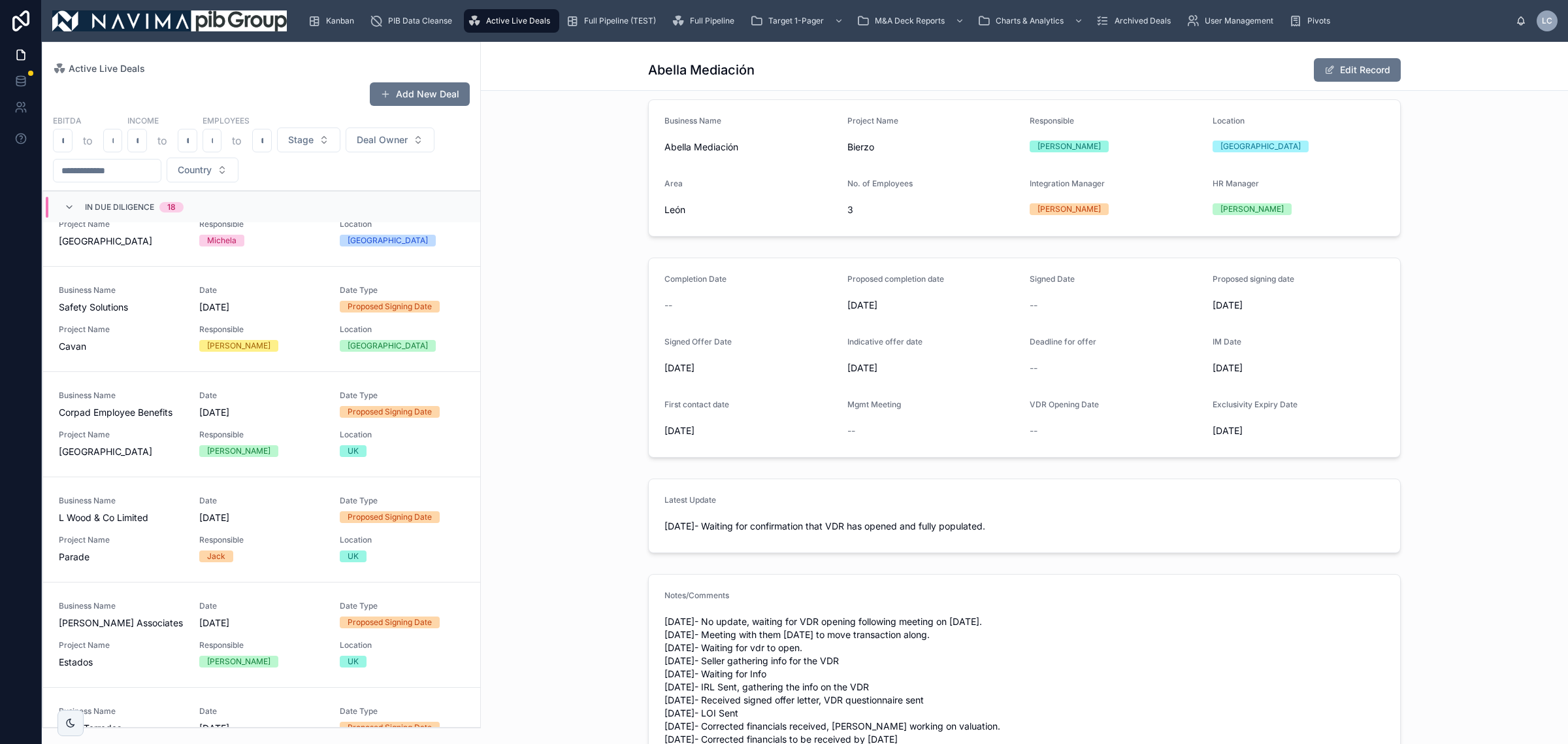
scroll to position [980, 0]
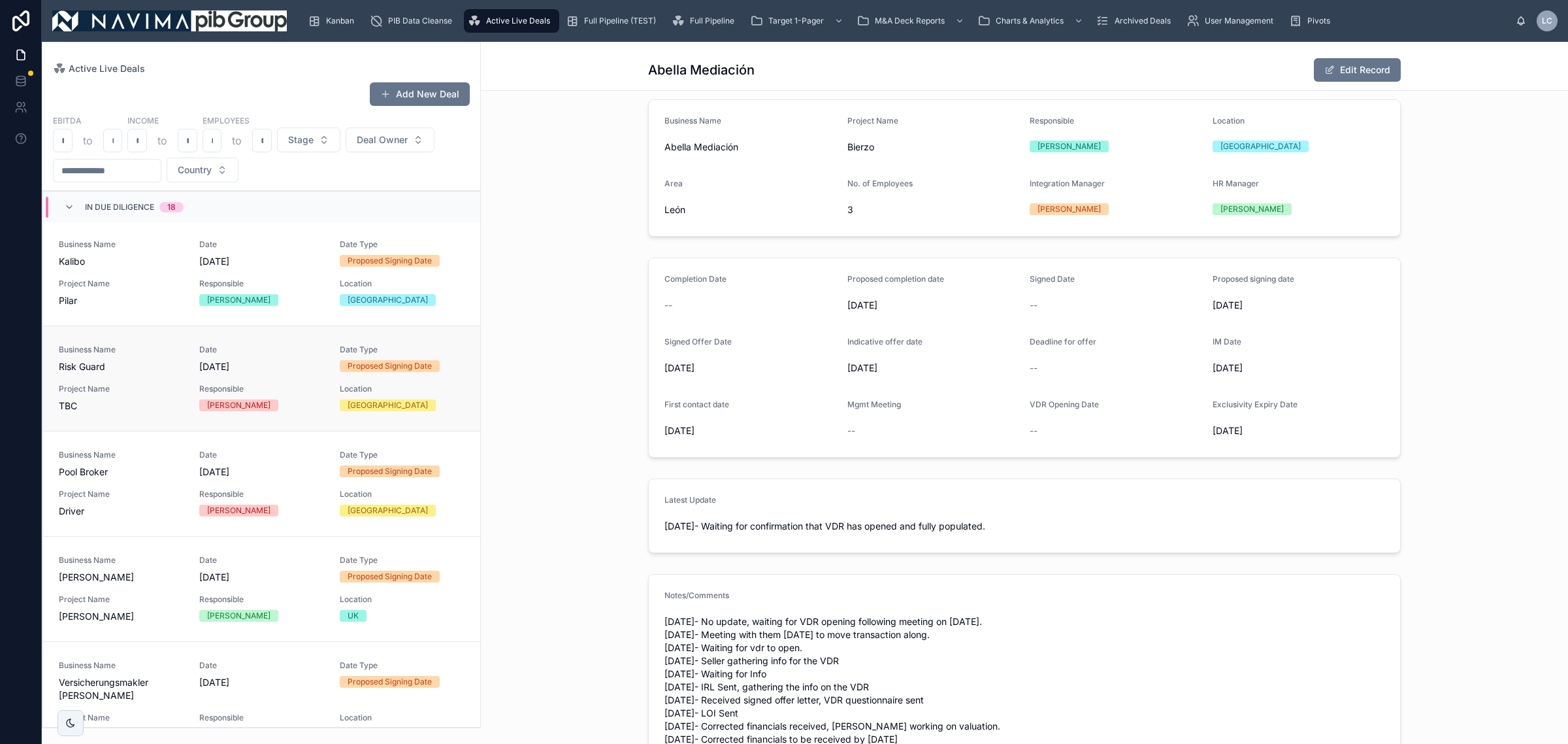
click at [171, 392] on span "Project Name" at bounding box center [121, 389] width 125 height 11
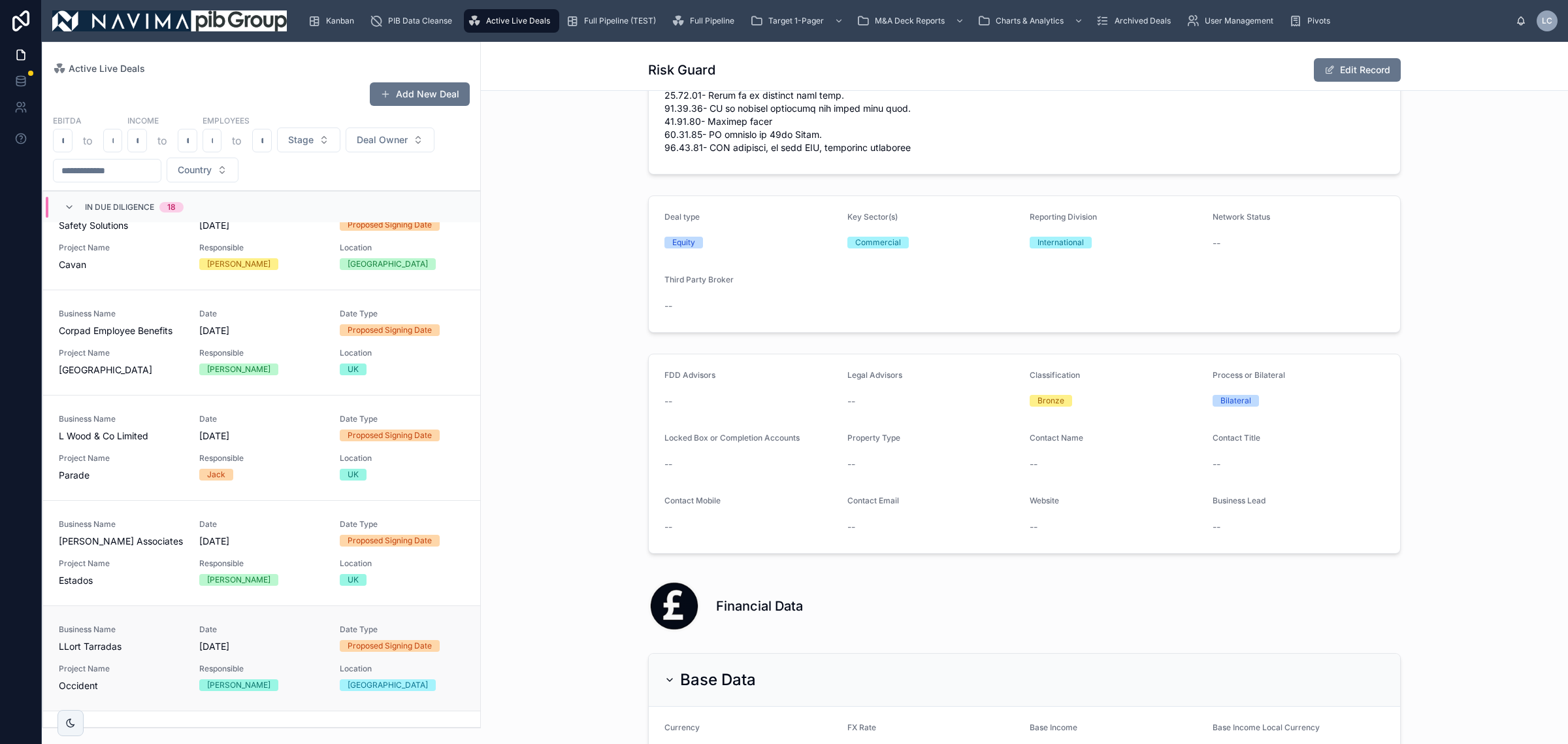
scroll to position [899, 0]
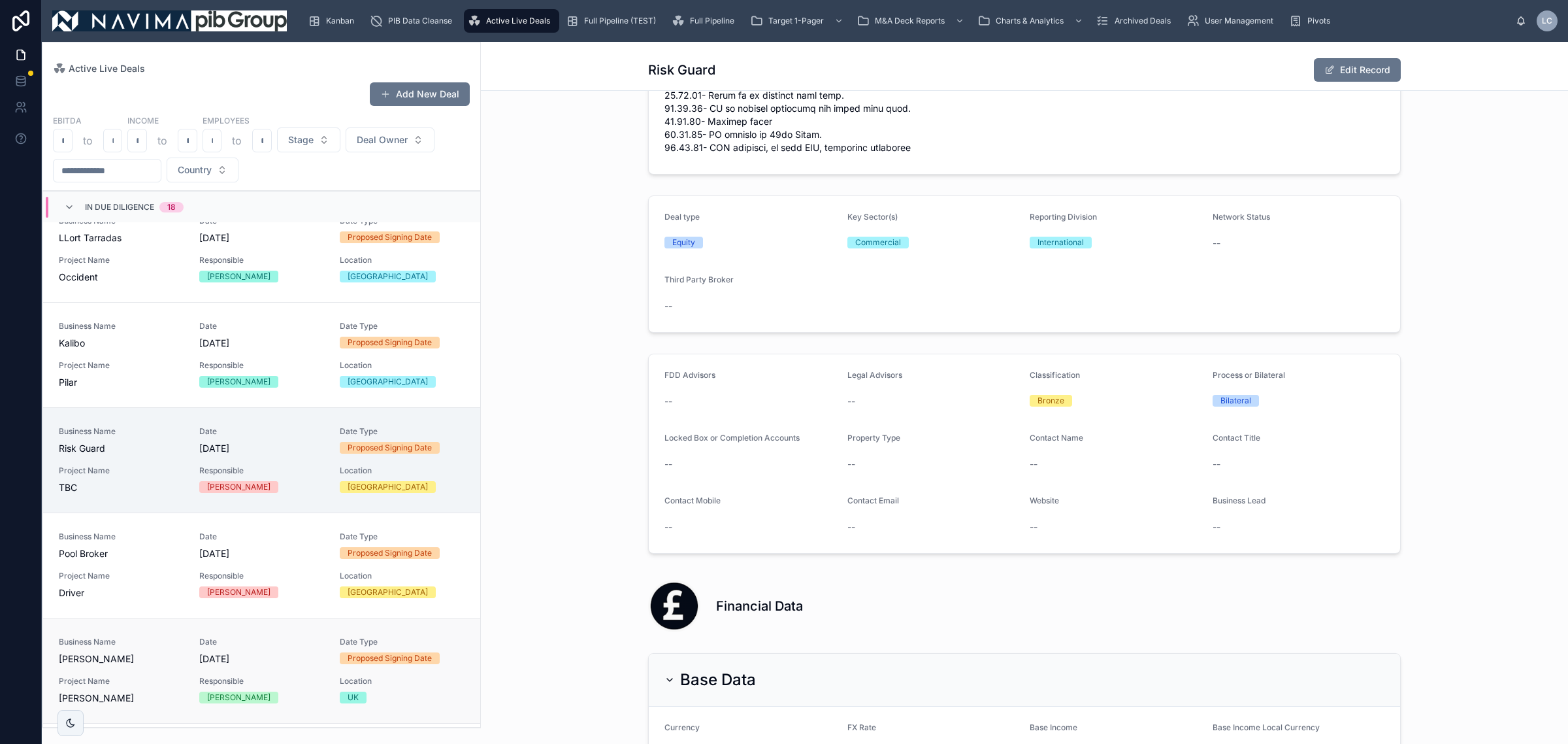
click at [207, 695] on div "[PERSON_NAME]" at bounding box center [238, 697] width 63 height 12
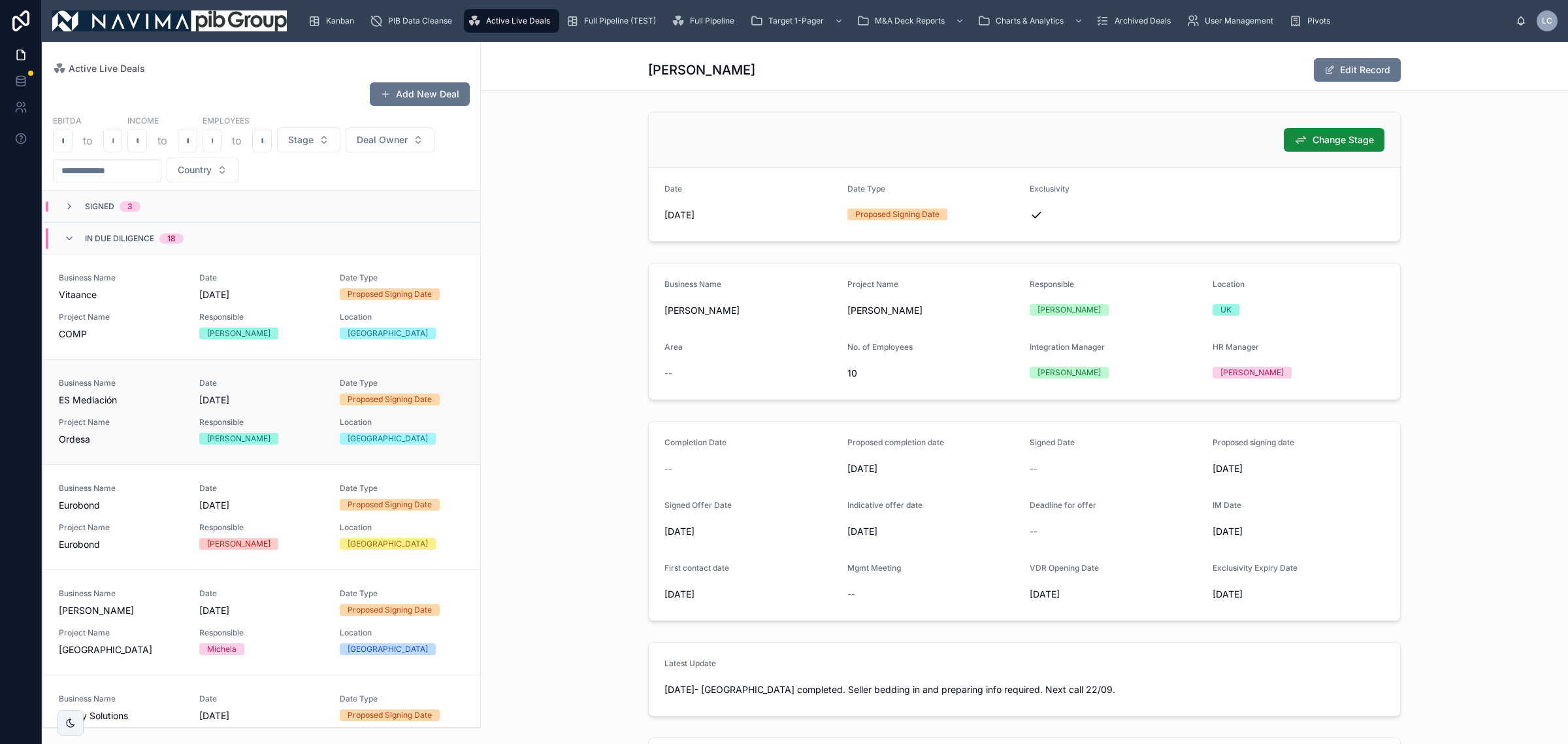
scroll to position [81, 0]
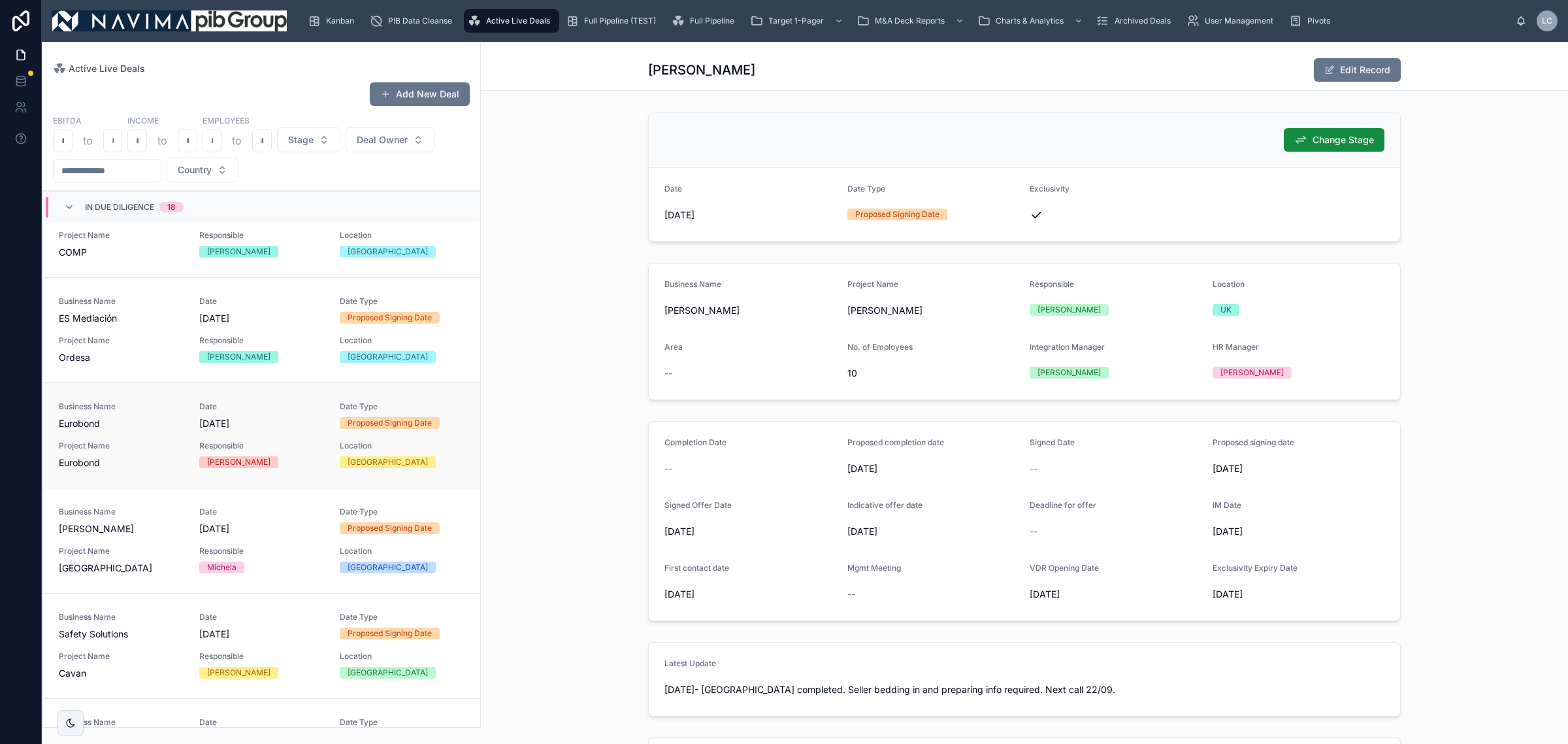
click at [220, 446] on span "Responsible" at bounding box center [262, 446] width 125 height 11
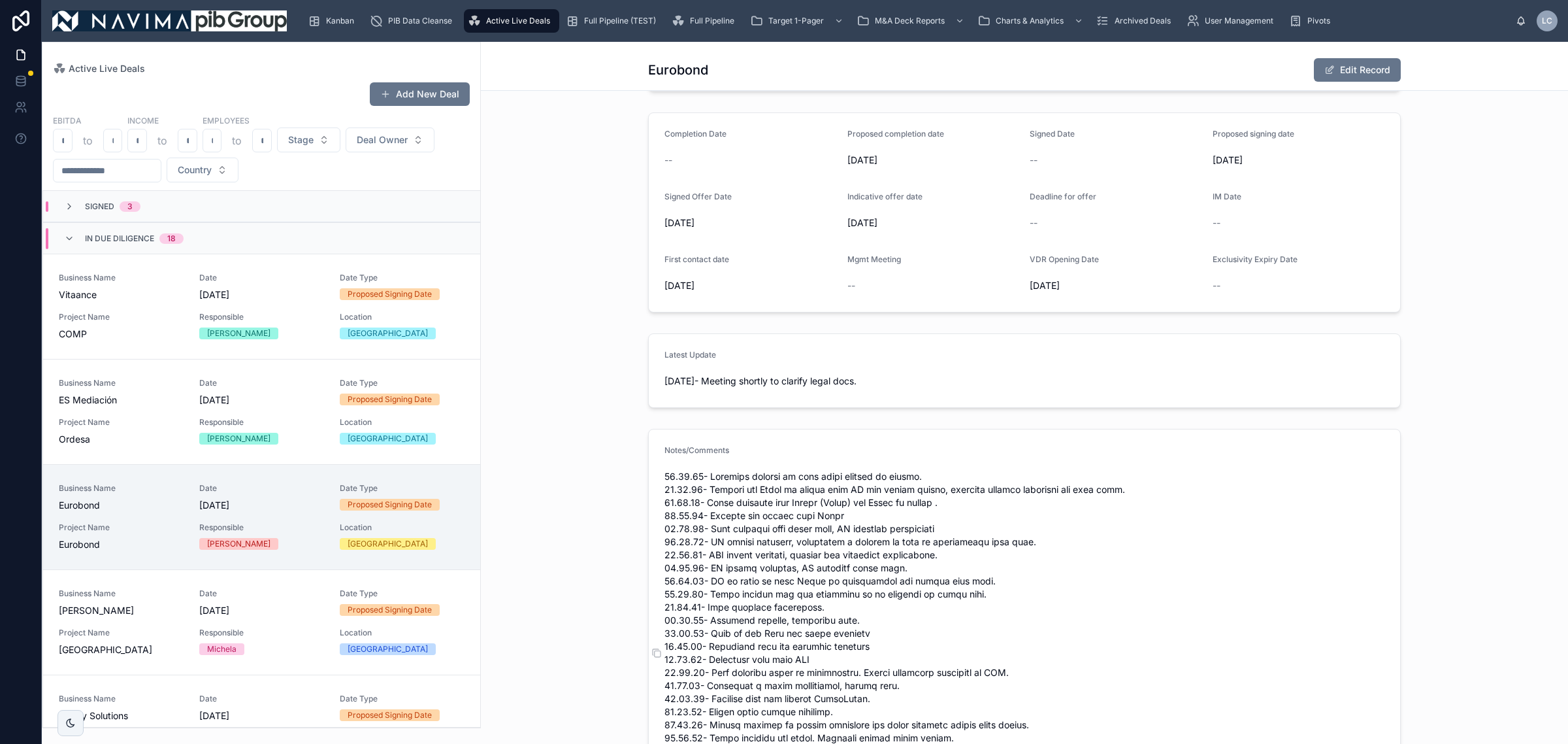
scroll to position [327, 0]
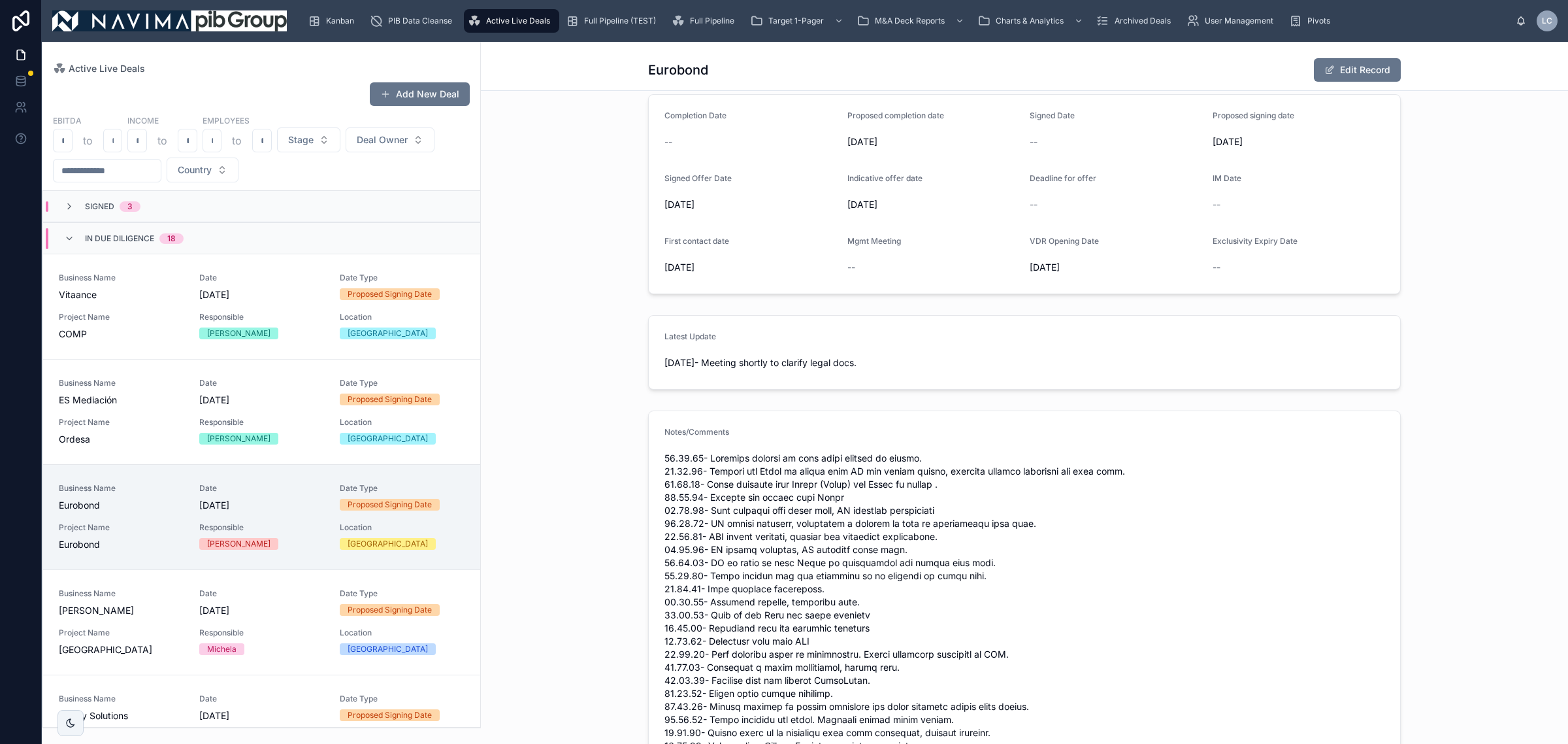
click at [182, 249] on div "In Due Diligence 18" at bounding box center [134, 238] width 99 height 21
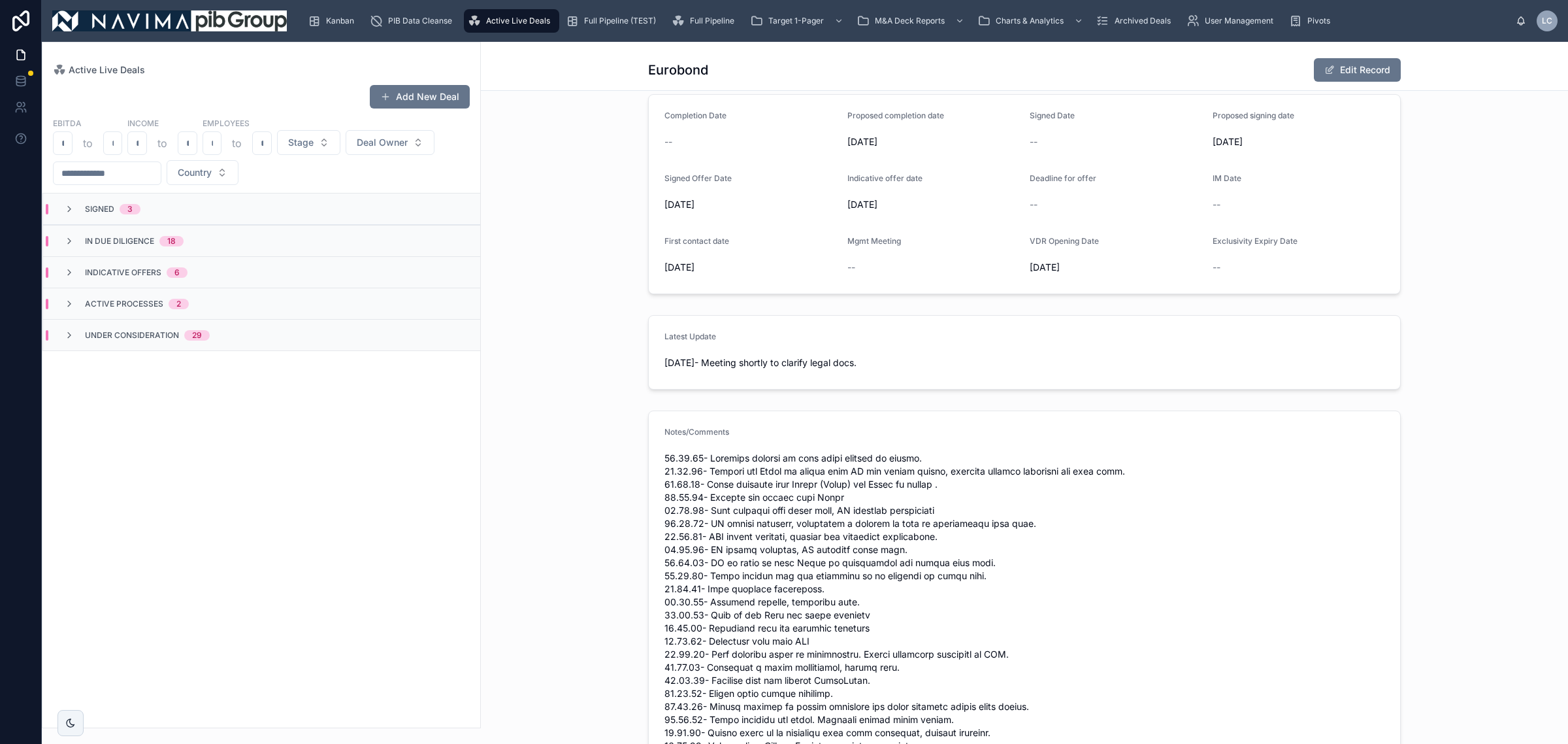
click at [224, 337] on div "Under Consideration 29" at bounding box center [136, 335] width 177 height 11
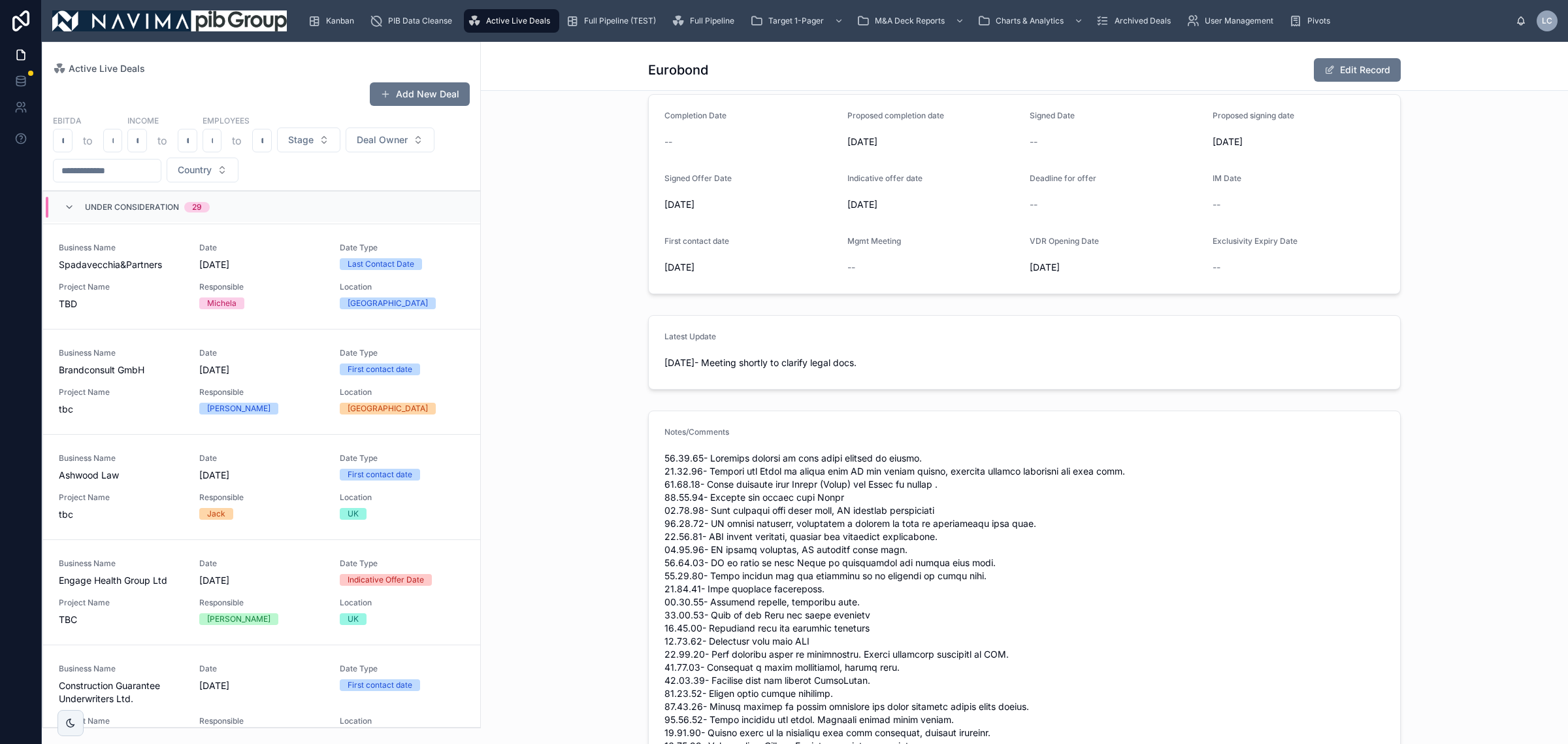
scroll to position [2585, 0]
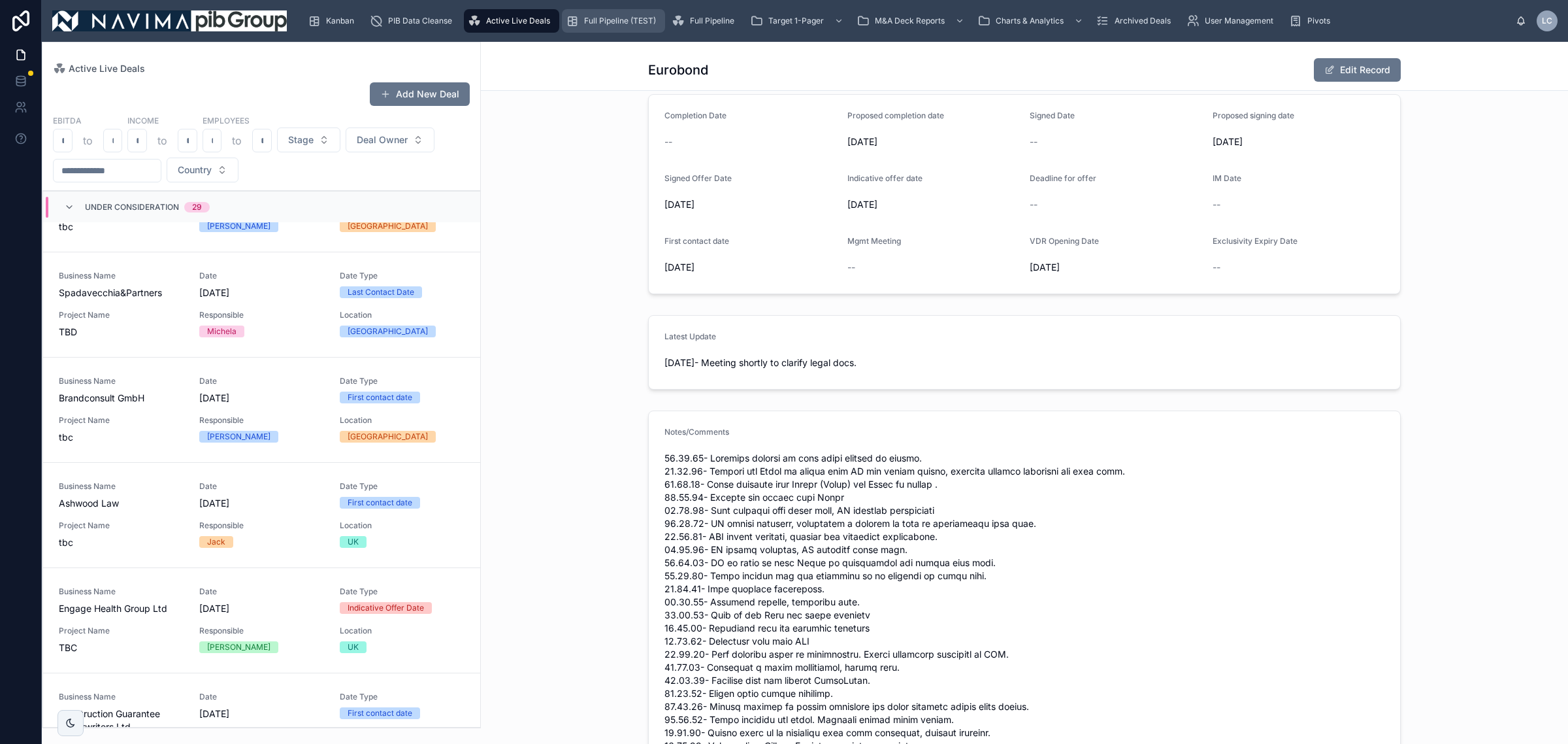
click at [641, 18] on span "Full Pipeline (TEST)" at bounding box center [620, 21] width 71 height 11
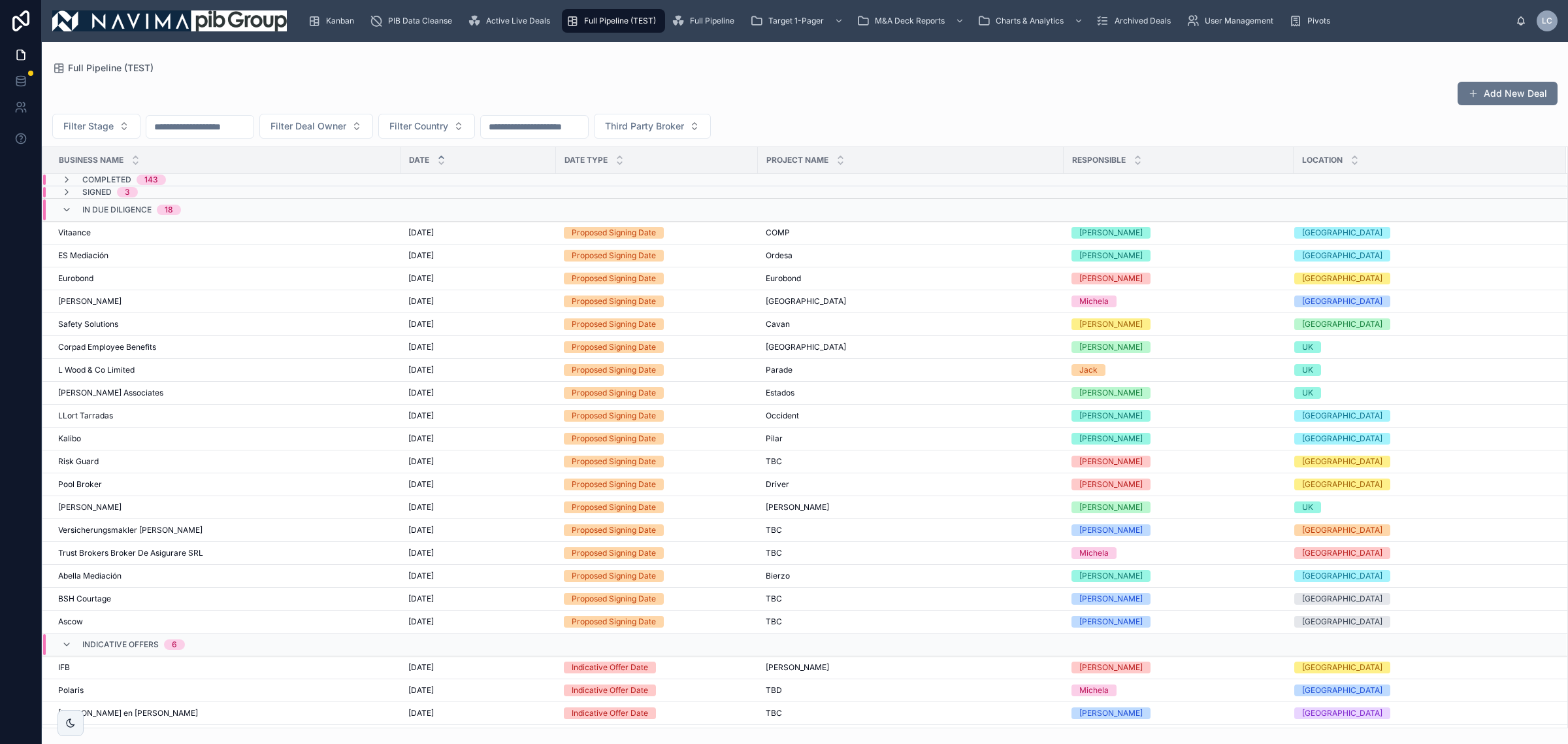
click at [204, 126] on input "text" at bounding box center [199, 127] width 107 height 18
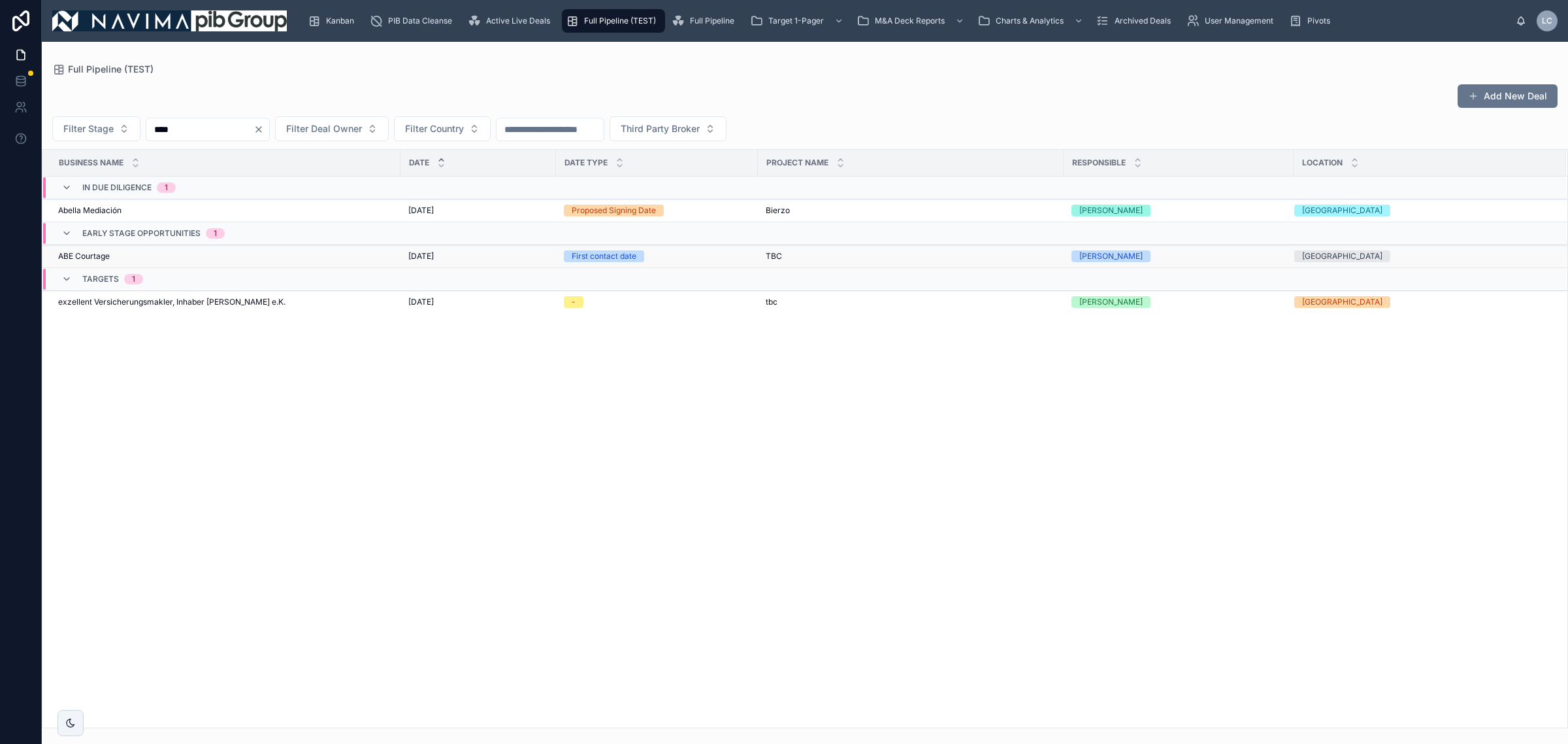
type input "***"
click at [228, 260] on div "ABE Courtage ABE Courtage" at bounding box center [225, 256] width 335 height 11
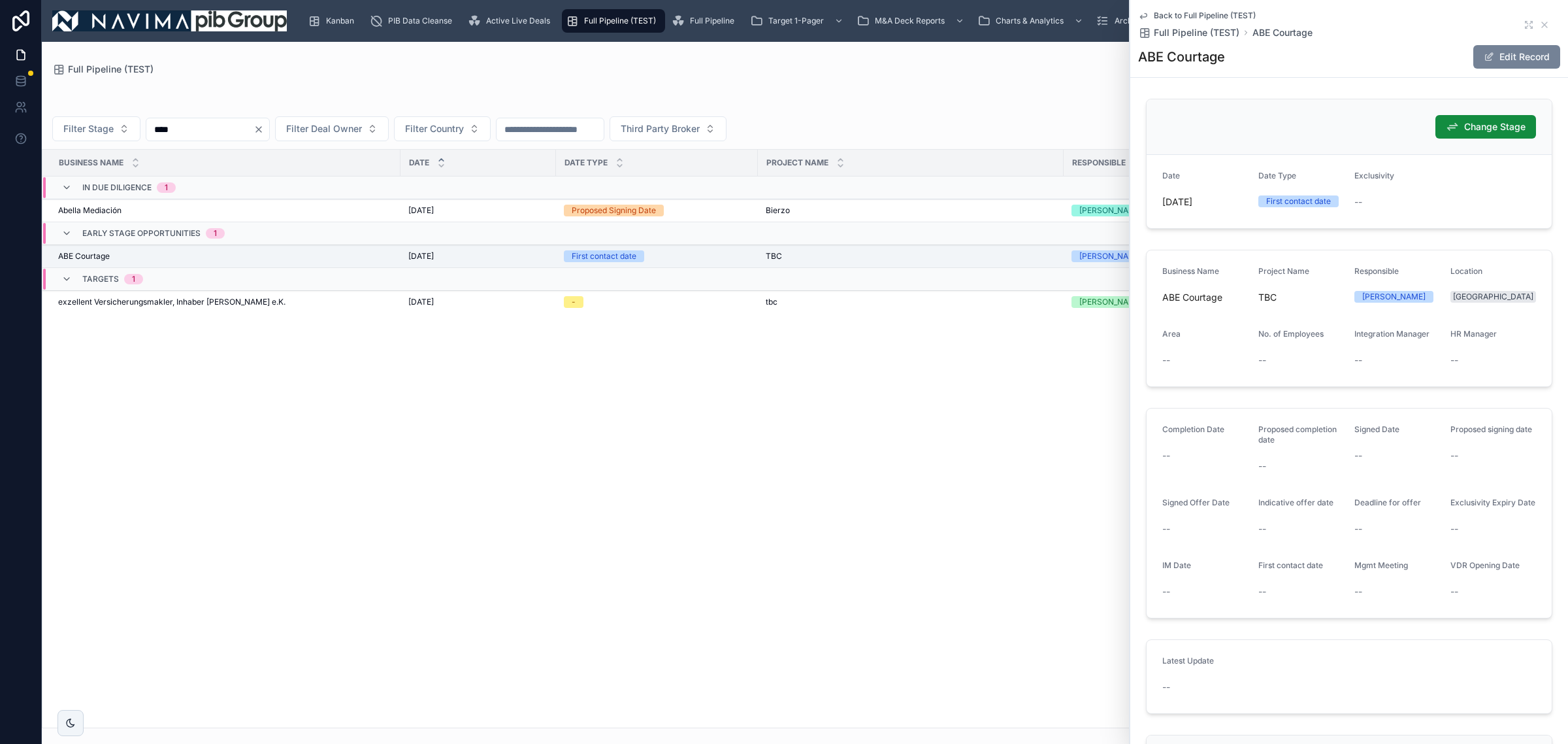
click at [1484, 54] on span at bounding box center [1489, 57] width 11 height 11
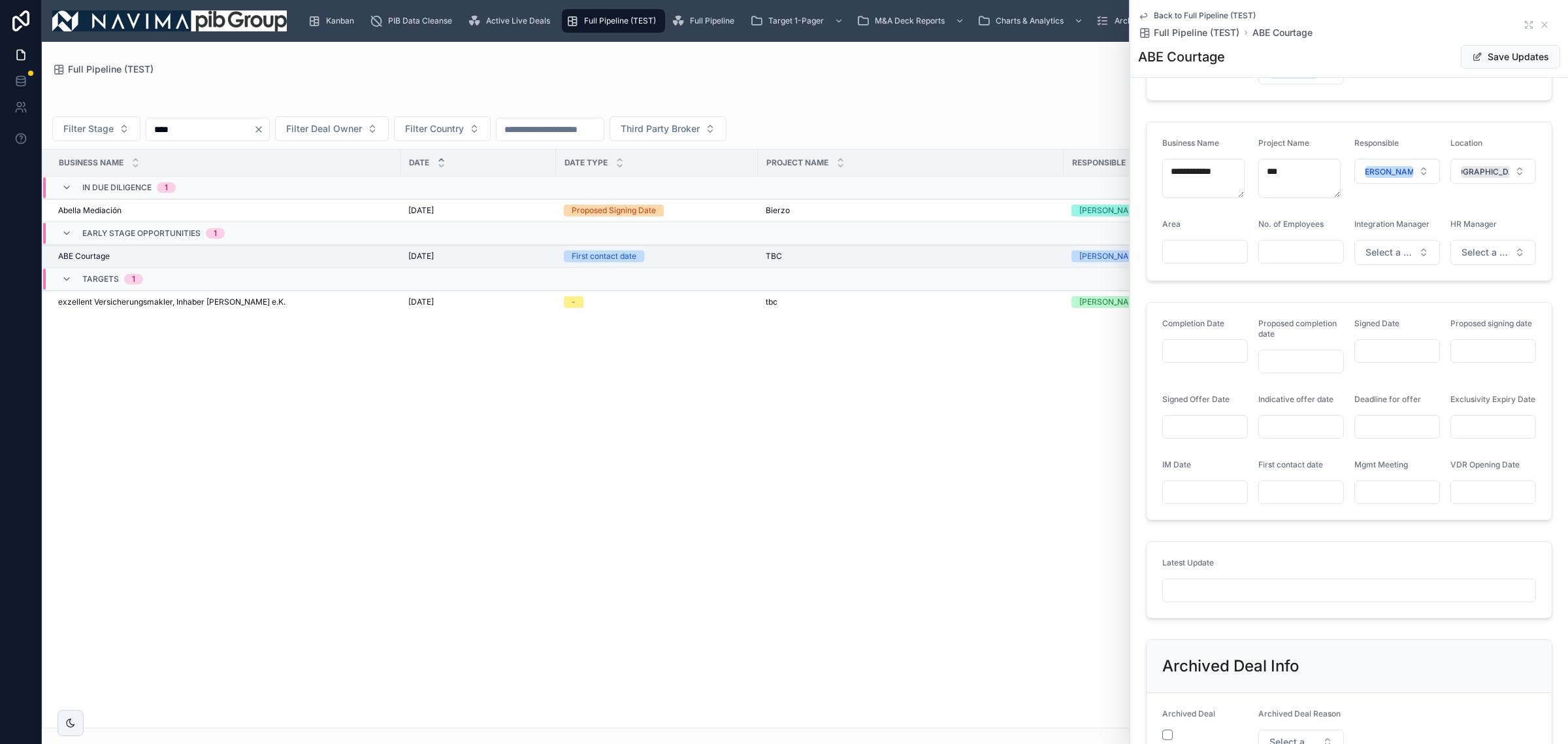
scroll to position [327, 0]
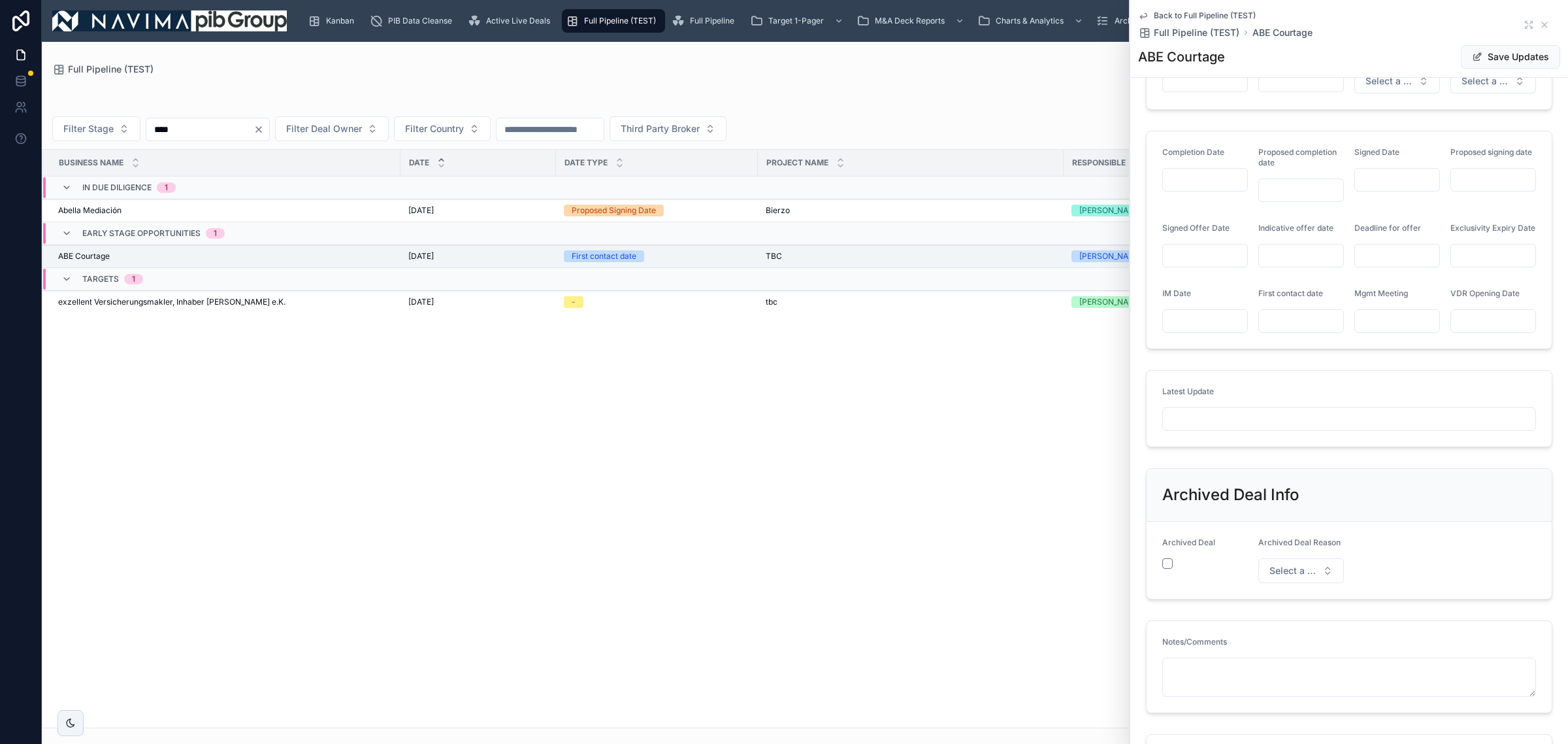
click at [1227, 428] on input "text" at bounding box center [1349, 419] width 372 height 18
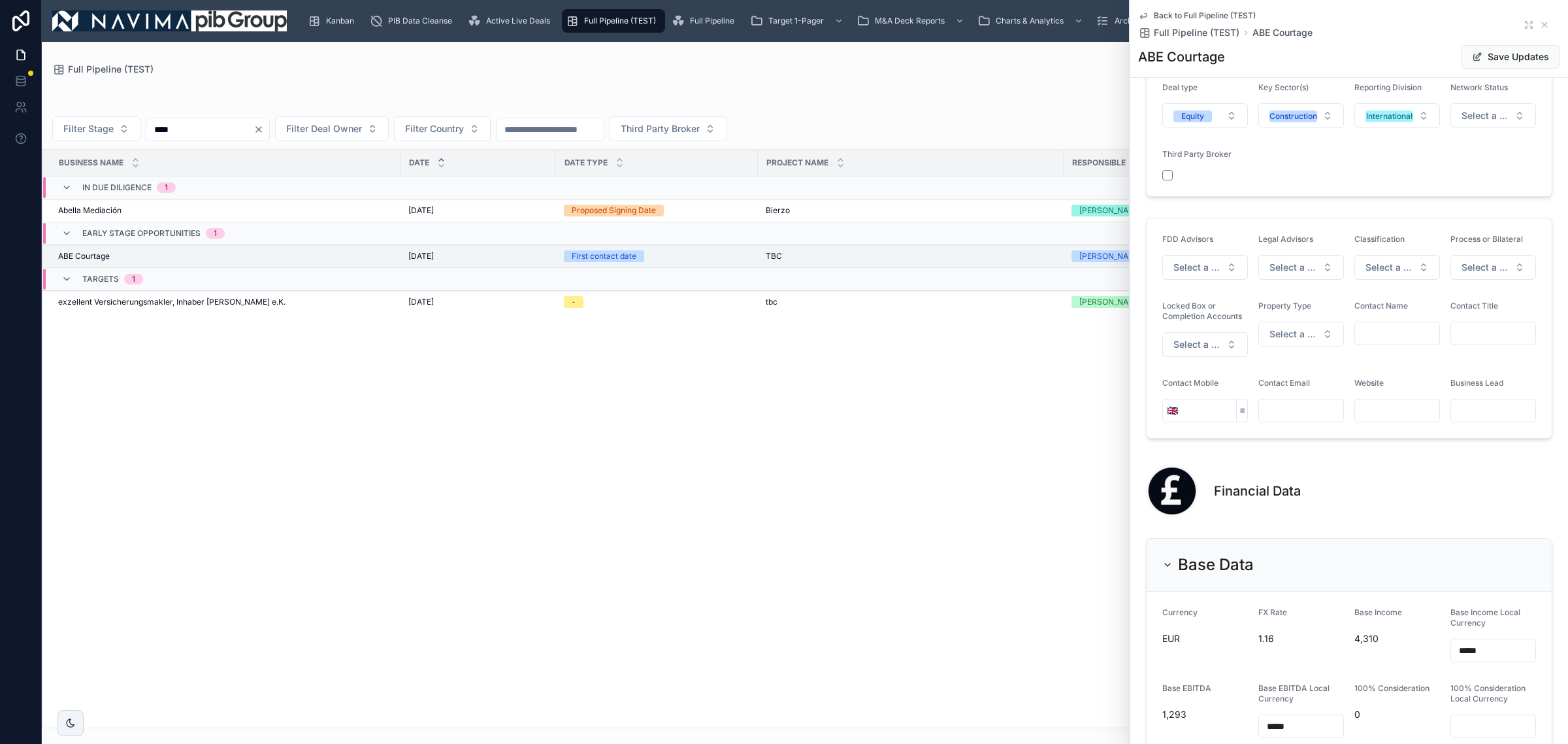
scroll to position [1144, 0]
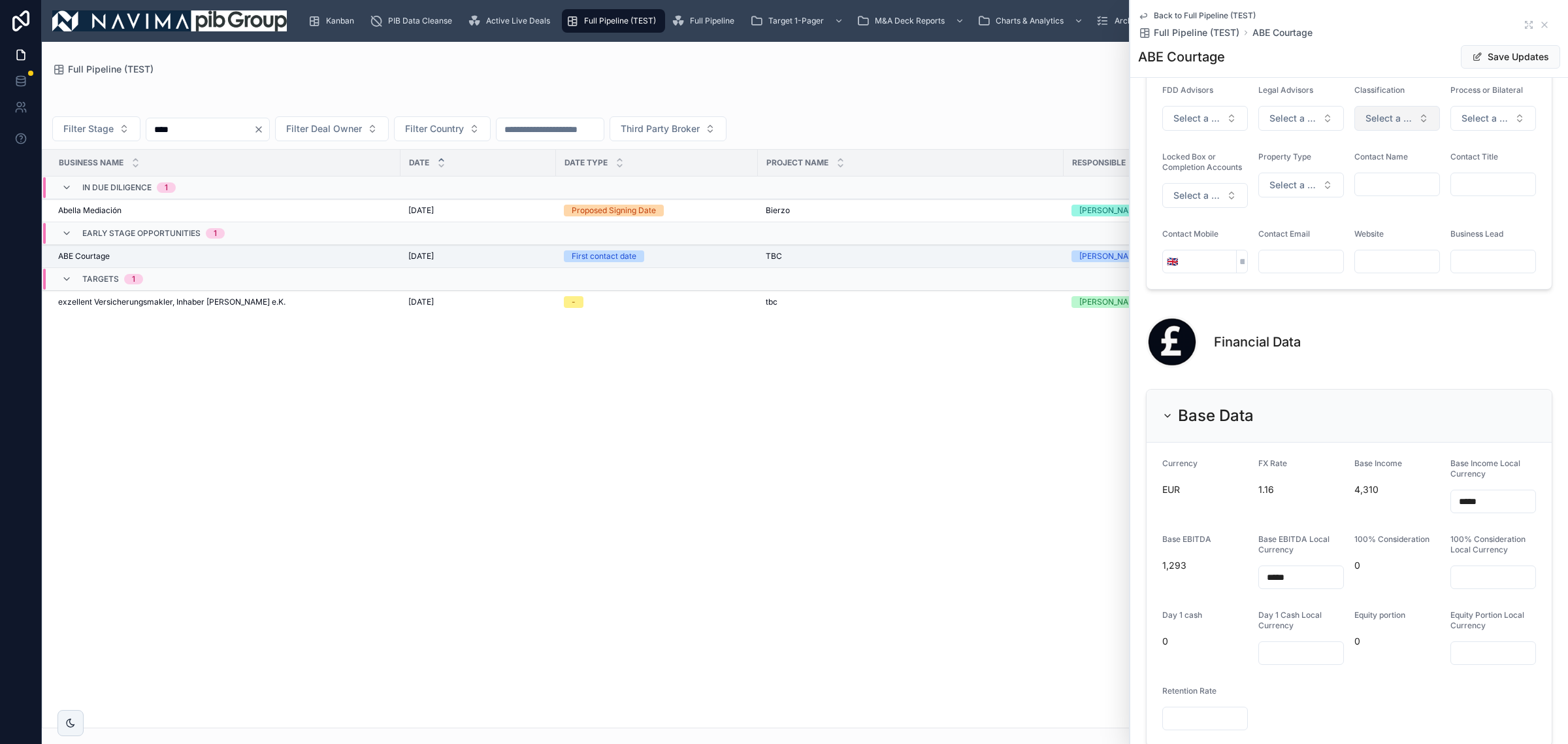
type input "**********"
click at [1377, 125] on span "Select a Classification" at bounding box center [1389, 118] width 47 height 13
click at [1385, 185] on div "Bronze" at bounding box center [1389, 185] width 157 height 20
click at [1503, 605] on form "Currency EUR FX Rate 1.16 Base Income 4,310 Base Income Local Currency ***** Ba…" at bounding box center [1349, 594] width 406 height 303
click at [1482, 586] on input "text" at bounding box center [1492, 577] width 84 height 18
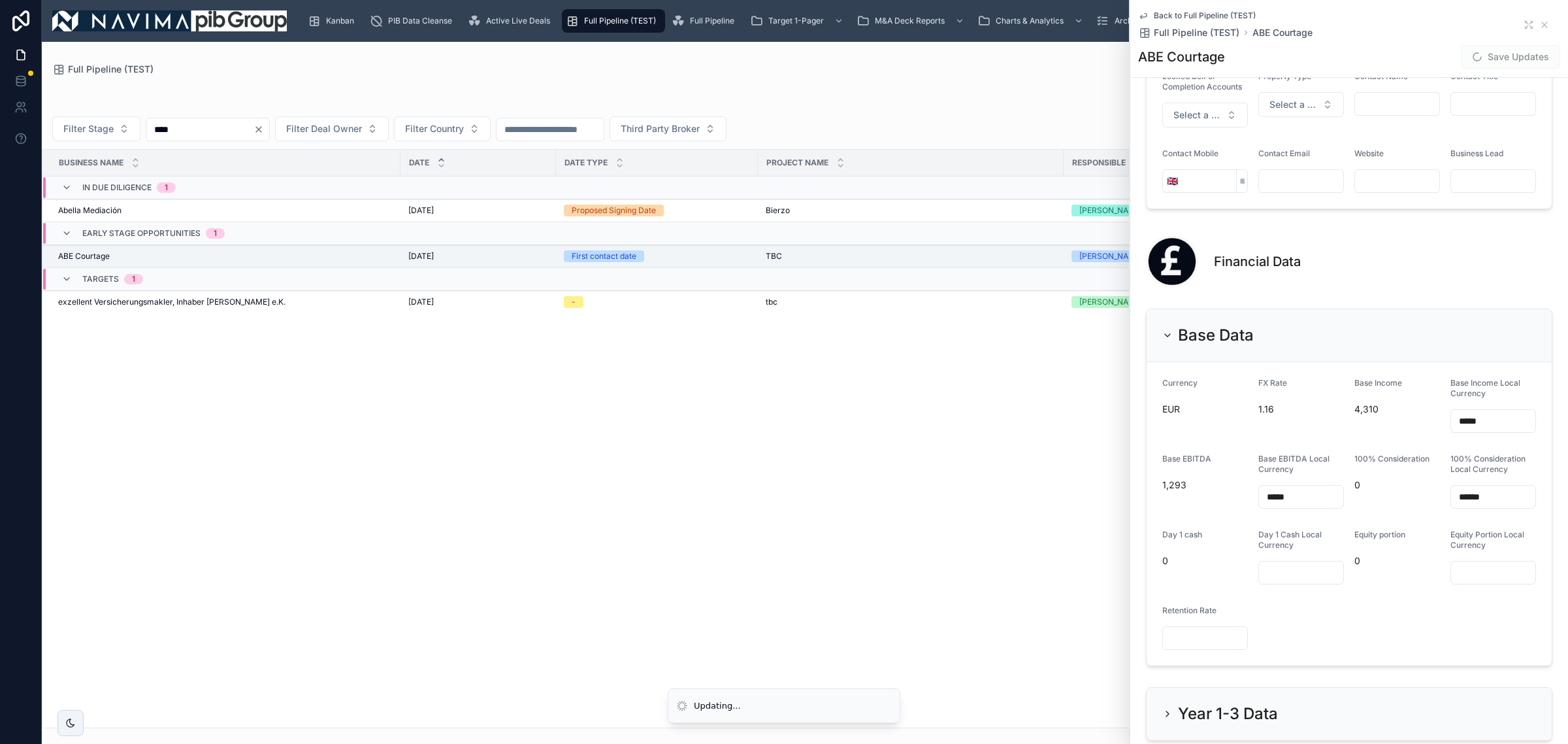
scroll to position [1225, 0]
type input "******"
click at [1498, 53] on button "Save Updates" at bounding box center [1511, 57] width 100 height 23
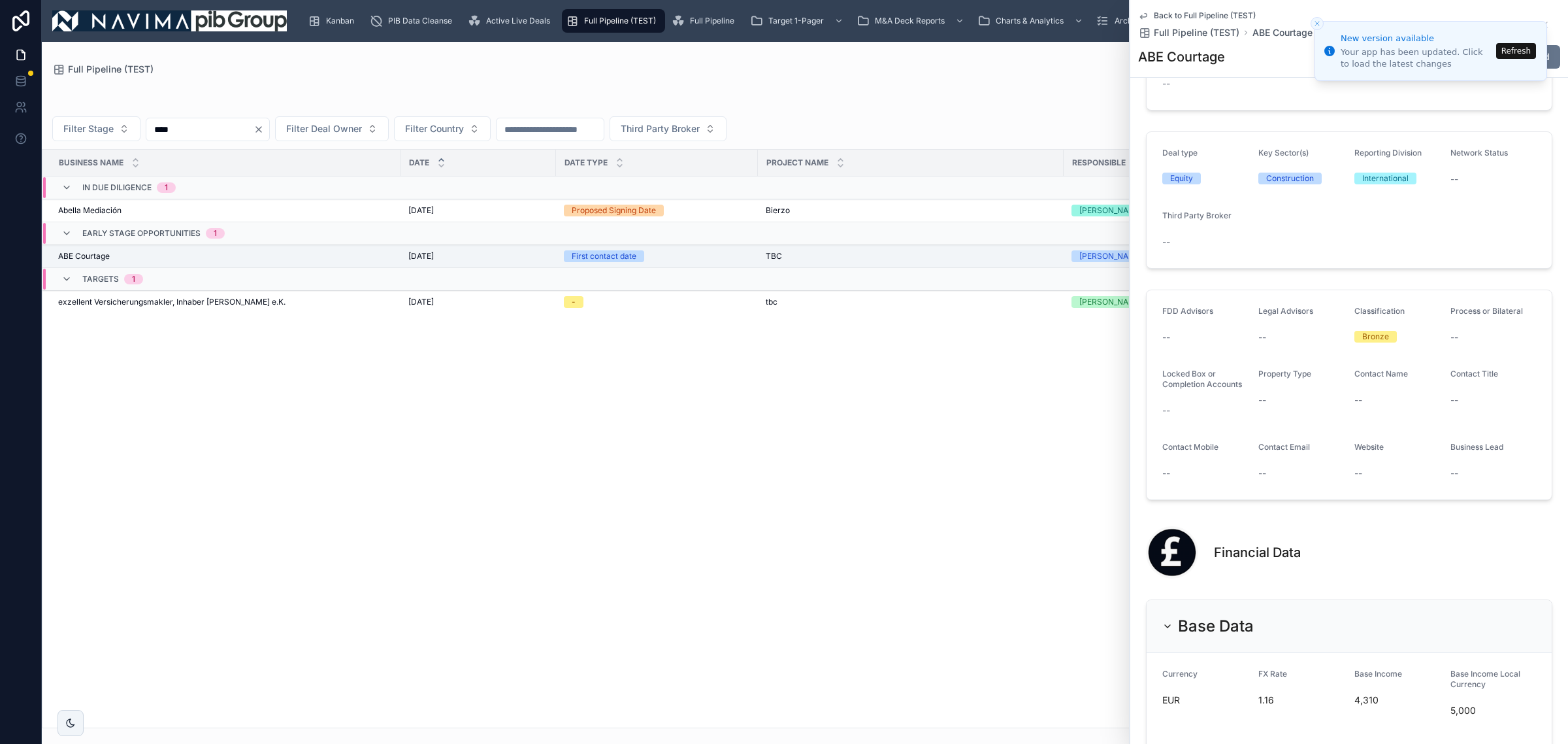
scroll to position [1144, 0]
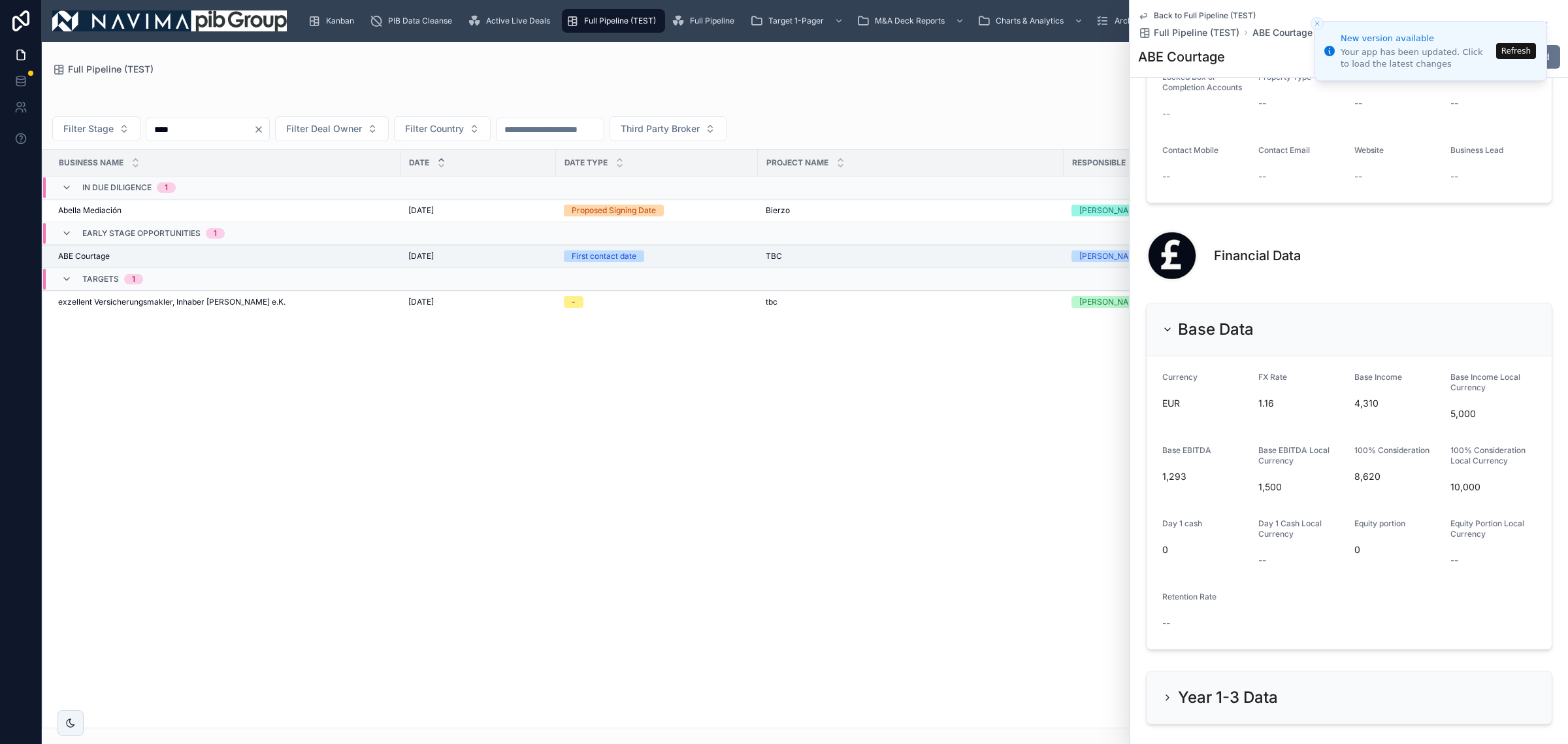
drag, startPoint x: 216, startPoint y: 142, endPoint x: 217, endPoint y: 136, distance: 6.1
click at [216, 142] on div "Add New Deal Filter Stage *** Filter Deal Owner Filter Country Third Party Brok…" at bounding box center [804, 402] width 1526 height 653
drag, startPoint x: 217, startPoint y: 135, endPoint x: 0, endPoint y: 151, distance: 217.6
click at [0, 151] on div "Kanban PIB Data Cleanse Active Live Deals Full Pipeline (TEST) Full Pipeline Ta…" at bounding box center [784, 372] width 1568 height 744
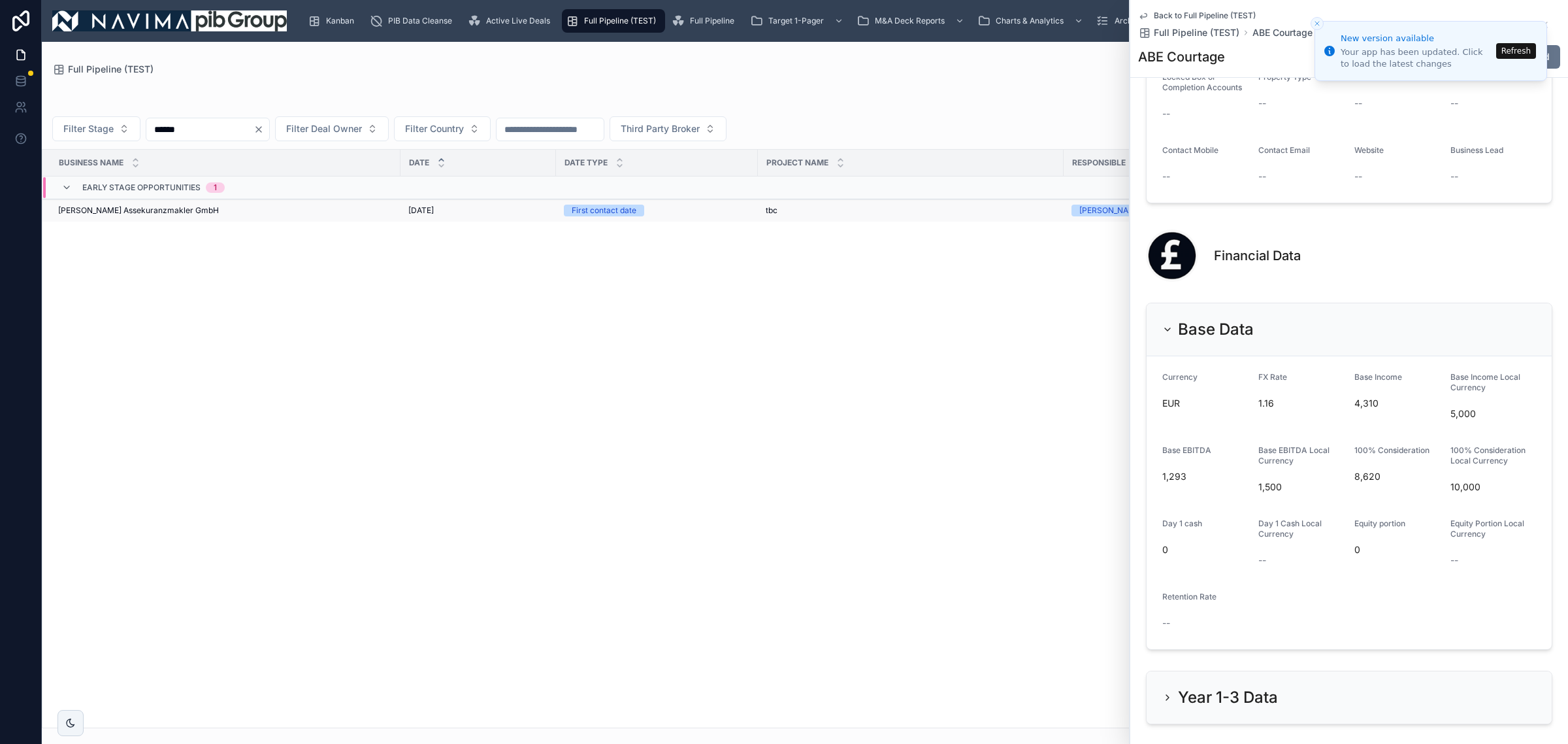
type input "******"
click at [432, 217] on td "[DATE] [DATE]" at bounding box center [478, 211] width 155 height 23
click at [433, 214] on span "[DATE]" at bounding box center [420, 210] width 26 height 11
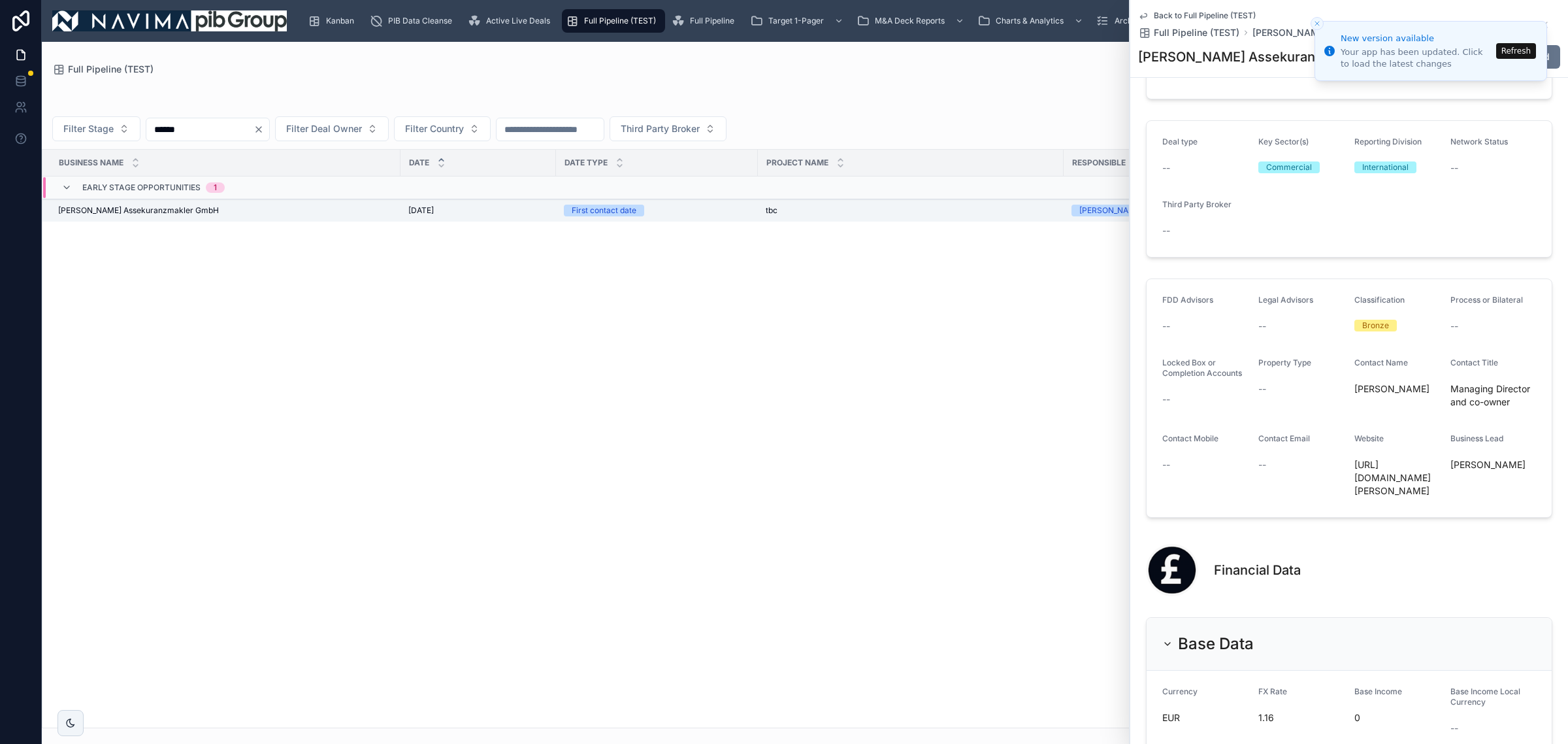
scroll to position [817, 0]
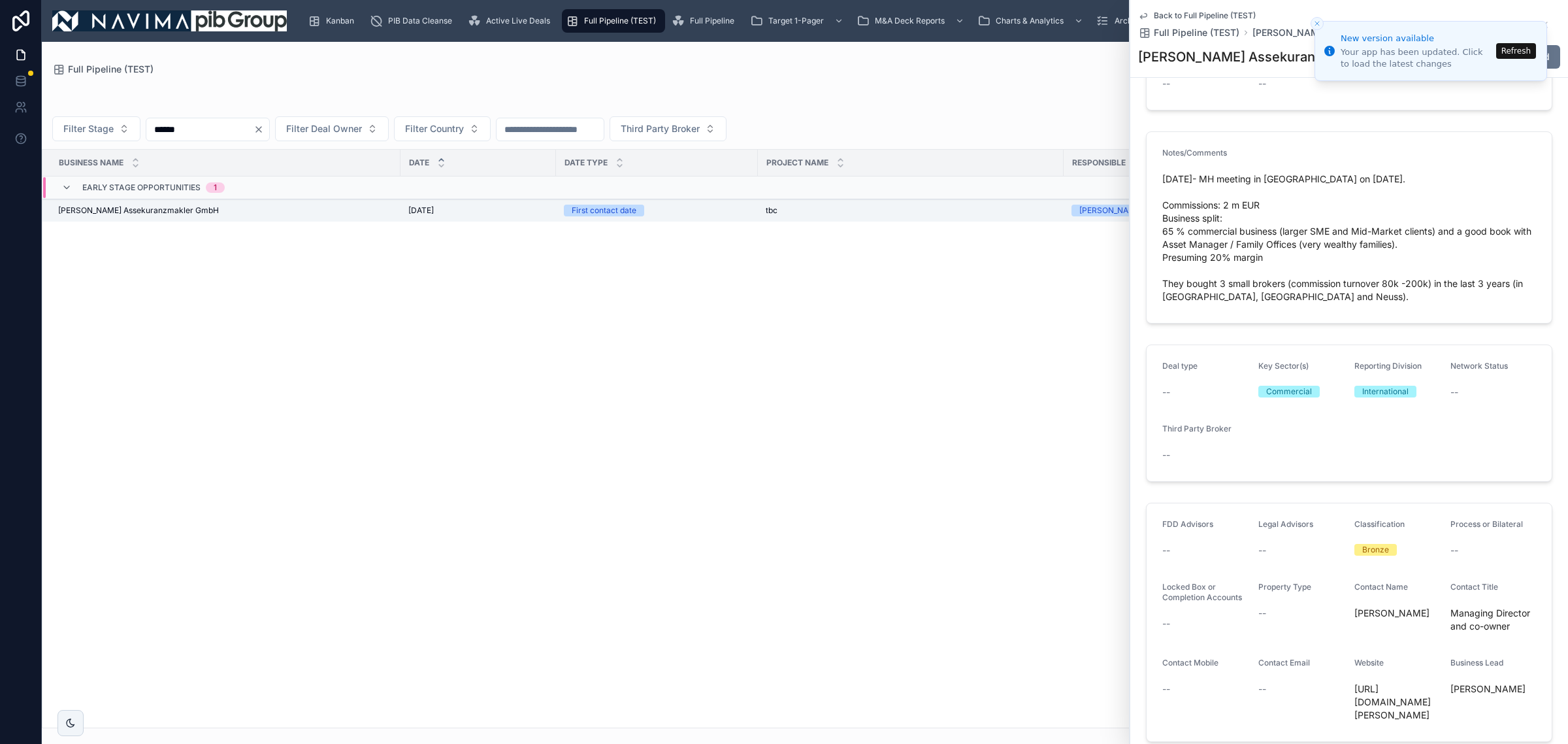
click at [1317, 24] on icon "Close toast" at bounding box center [1317, 23] width 7 height 7
click at [1314, 17] on button "Close toast" at bounding box center [1317, 23] width 13 height 13
click at [1531, 57] on button "Refresh" at bounding box center [1516, 51] width 40 height 16
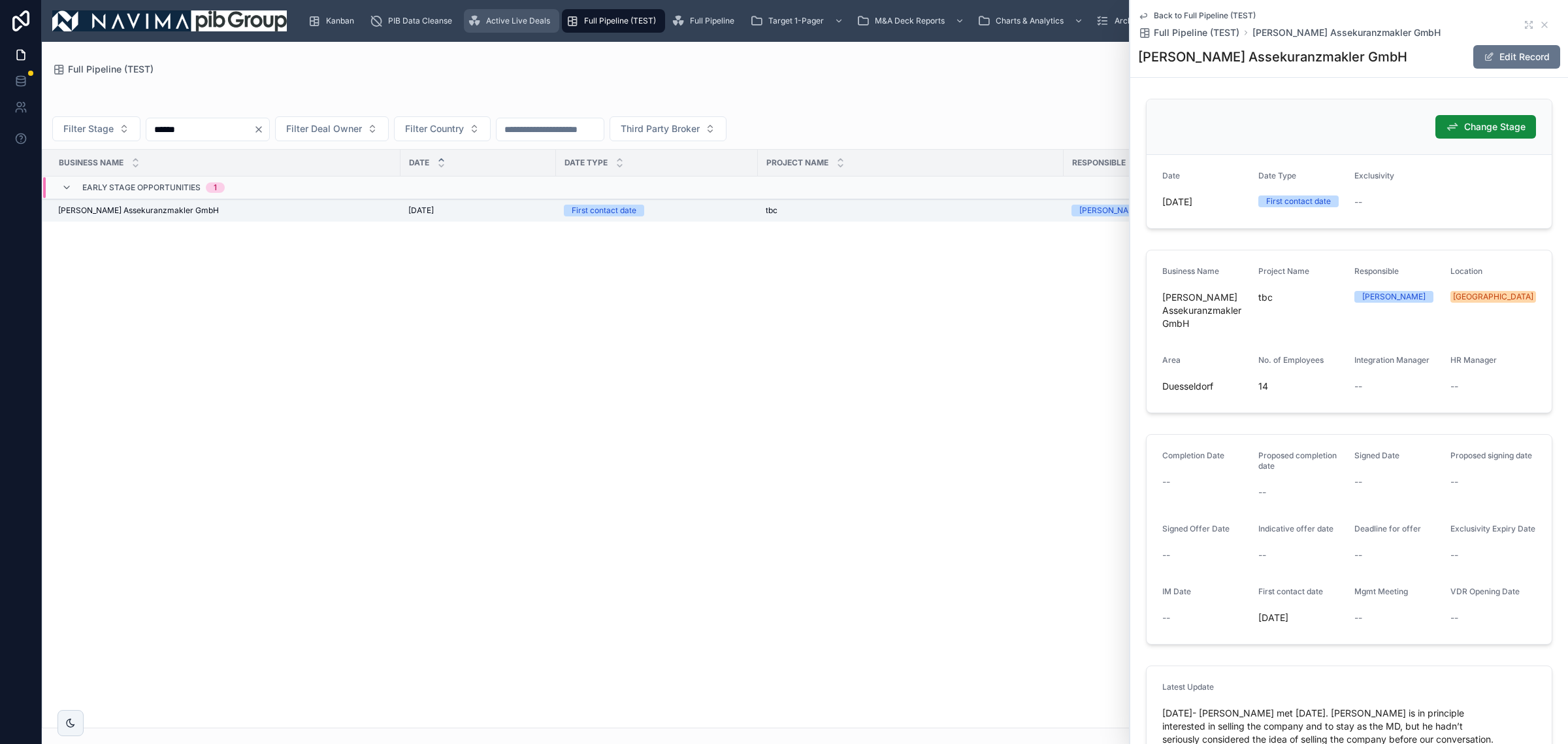
click at [504, 17] on span "Active Live Deals" at bounding box center [518, 21] width 64 height 11
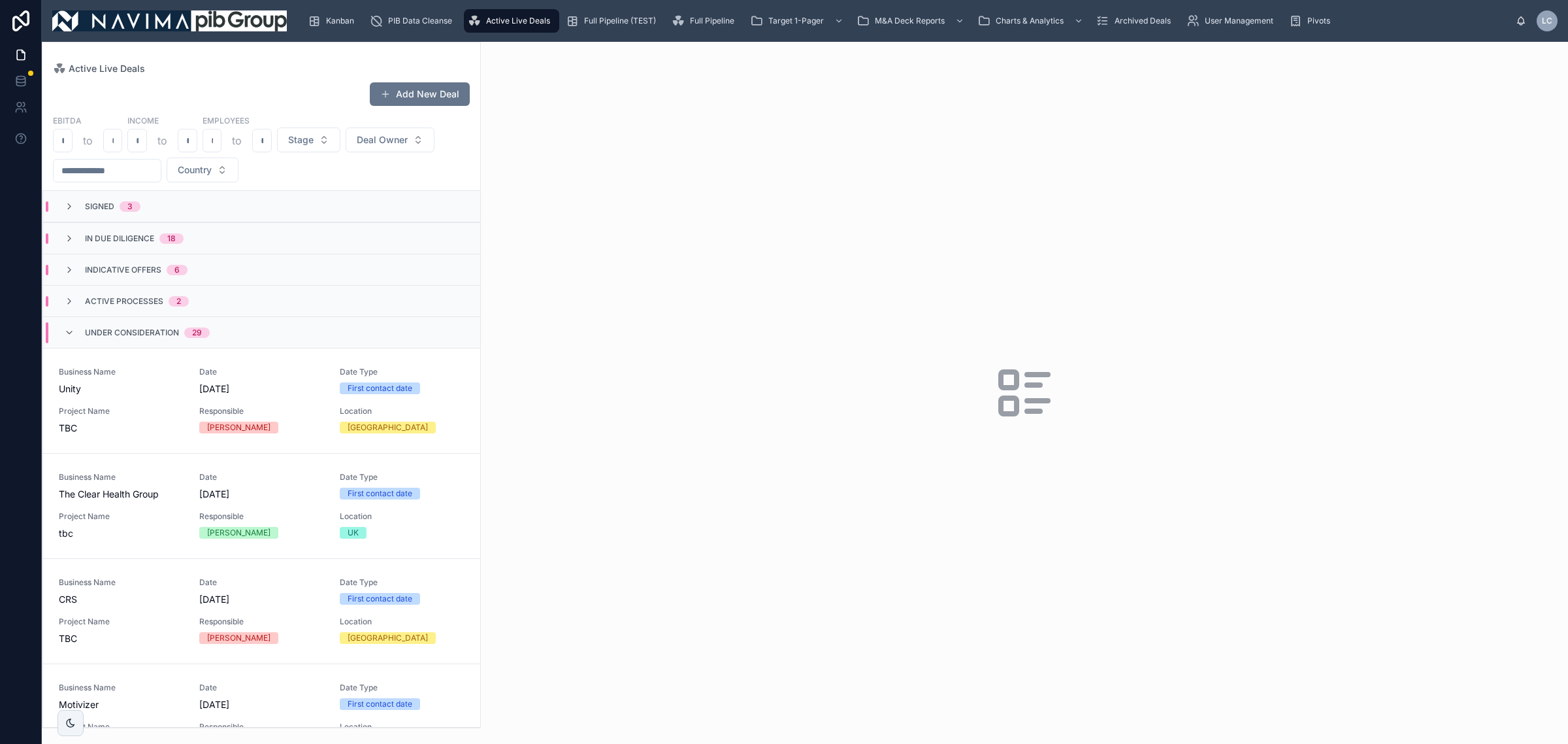
click at [218, 330] on div "Under Consideration 29" at bounding box center [136, 333] width 177 height 21
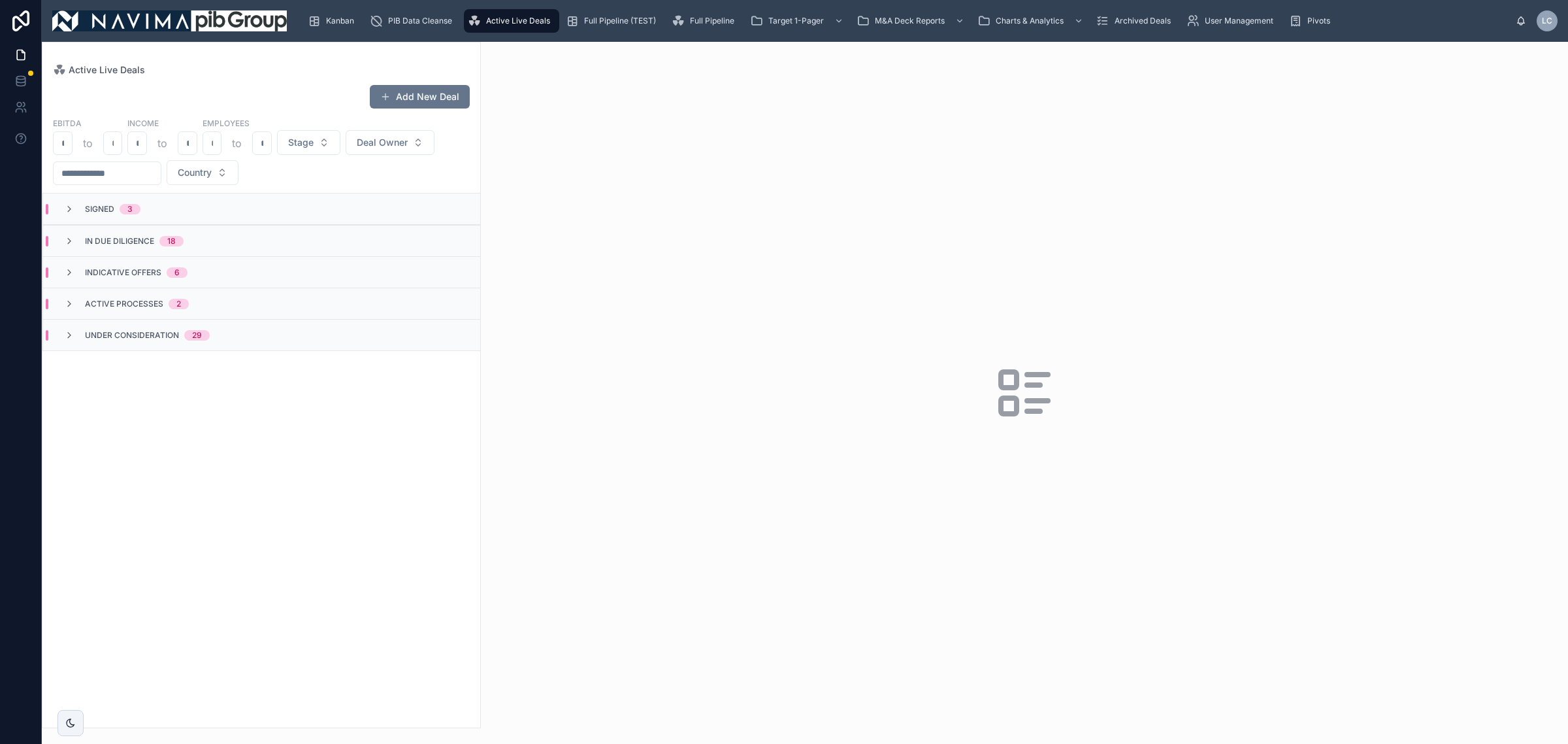
click at [203, 345] on div "Under Consideration 29" at bounding box center [262, 335] width 437 height 32
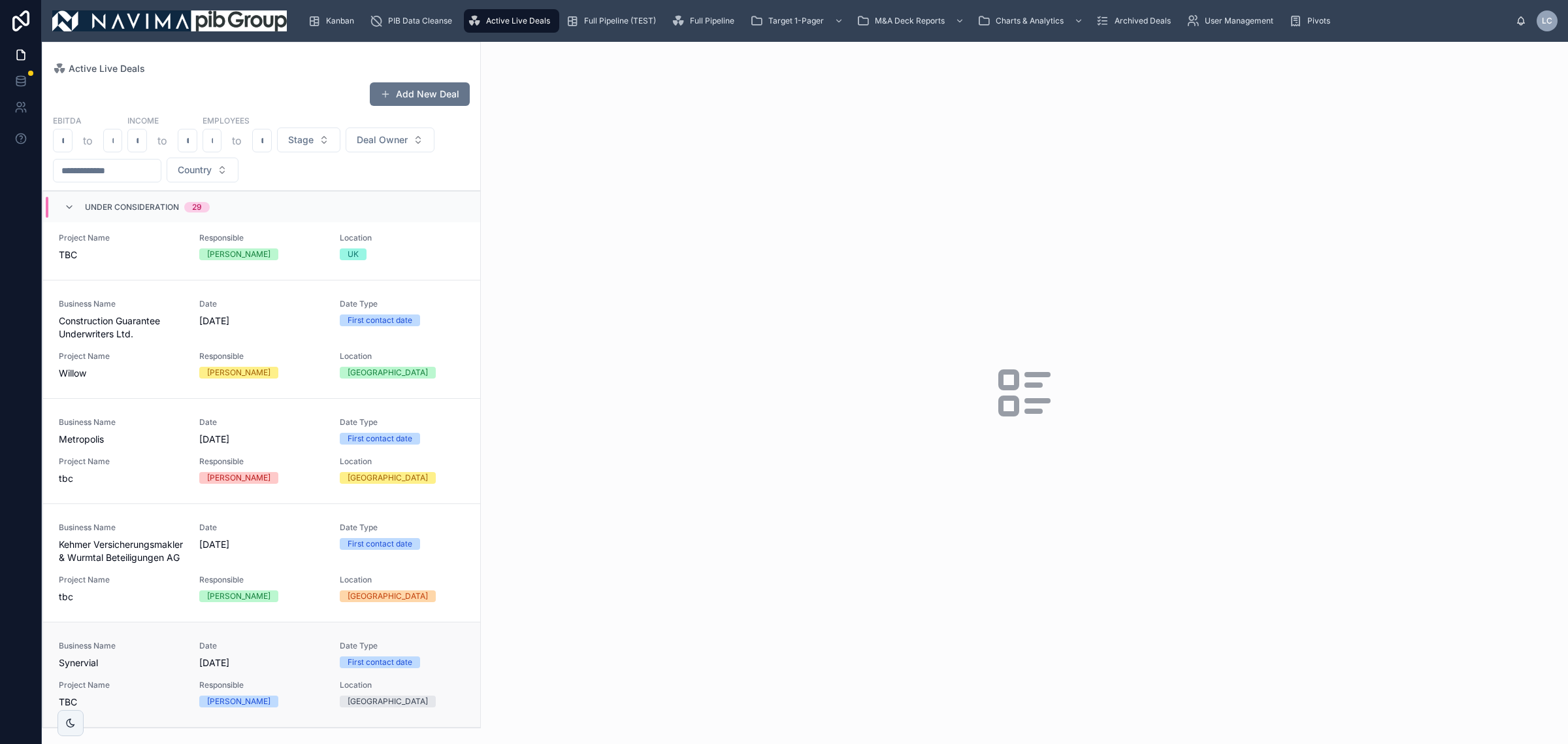
scroll to position [2772, 0]
click at [199, 214] on div "Under Consideration 29" at bounding box center [147, 207] width 125 height 21
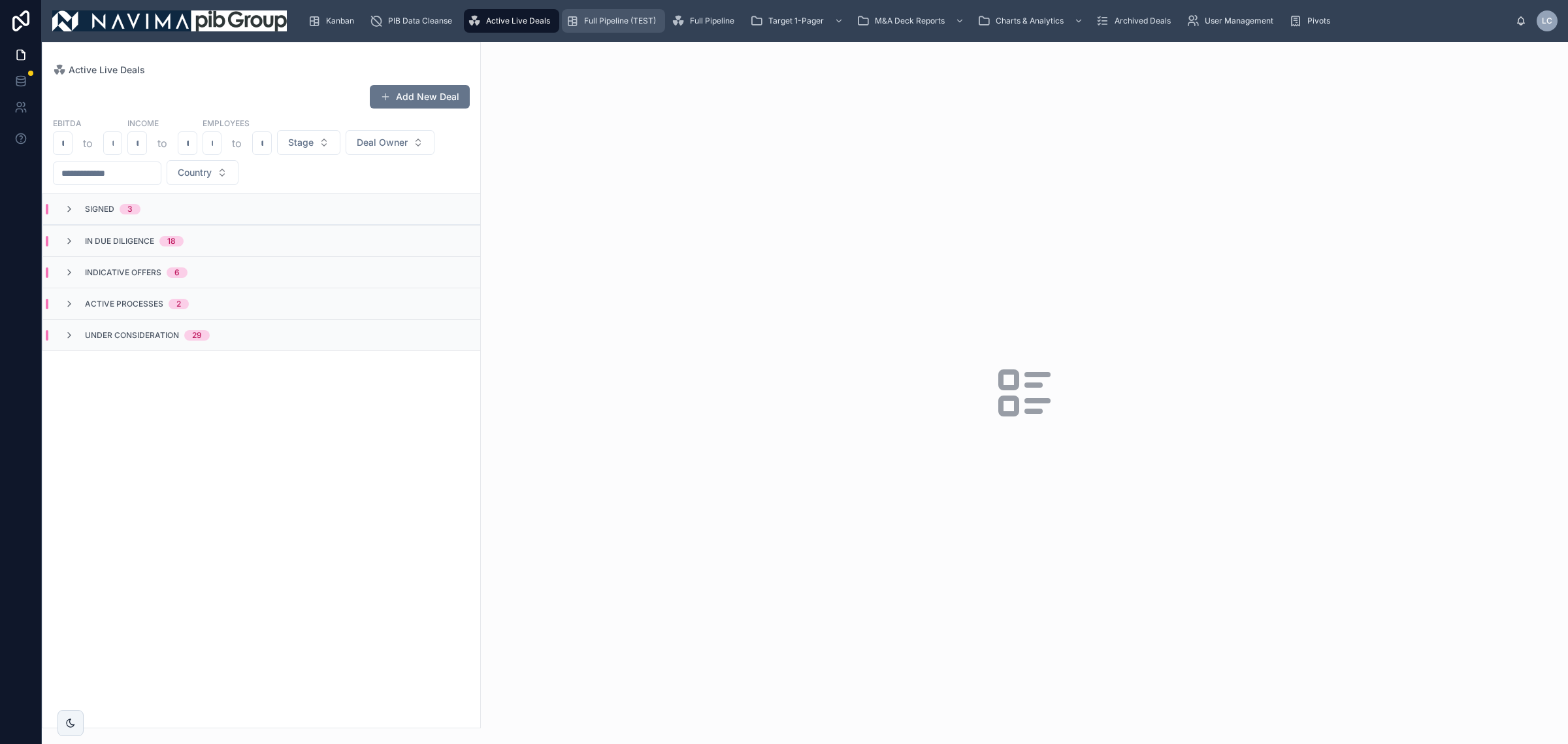
click at [656, 13] on div "Full Pipeline (TEST)" at bounding box center [613, 21] width 96 height 21
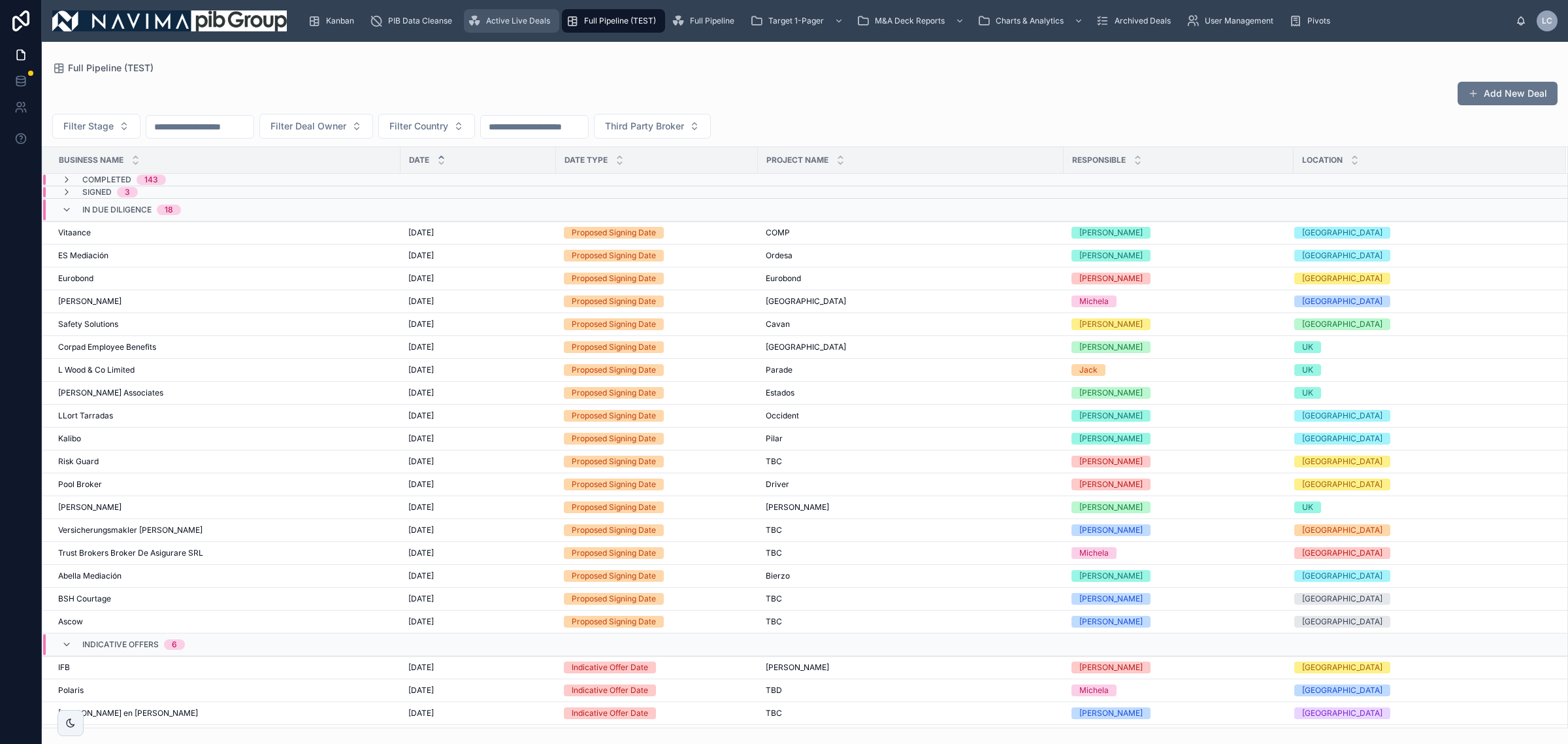
click at [491, 24] on span "Active Live Deals" at bounding box center [518, 21] width 64 height 11
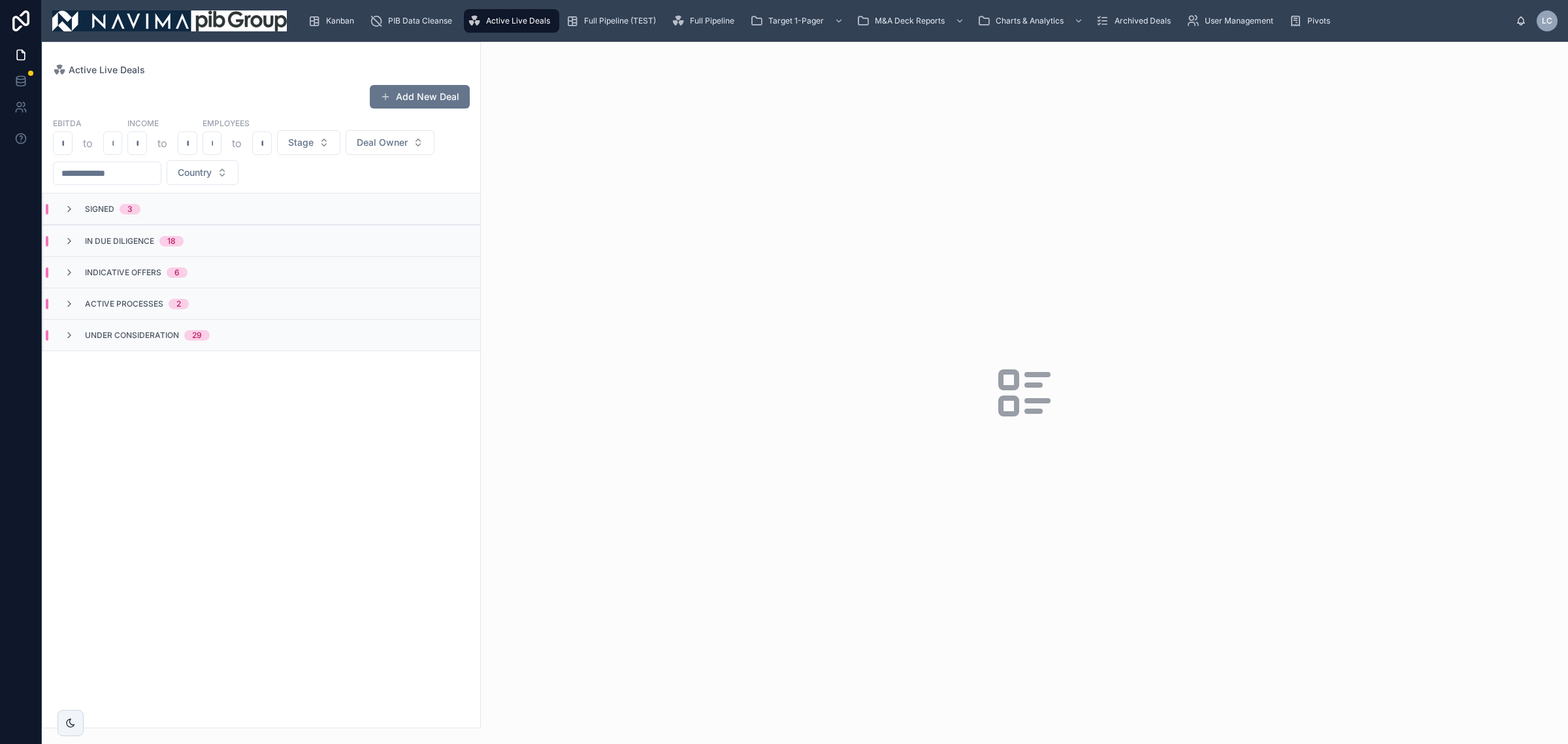
click at [191, 253] on div "In Due Diligence 18" at bounding box center [262, 240] width 437 height 32
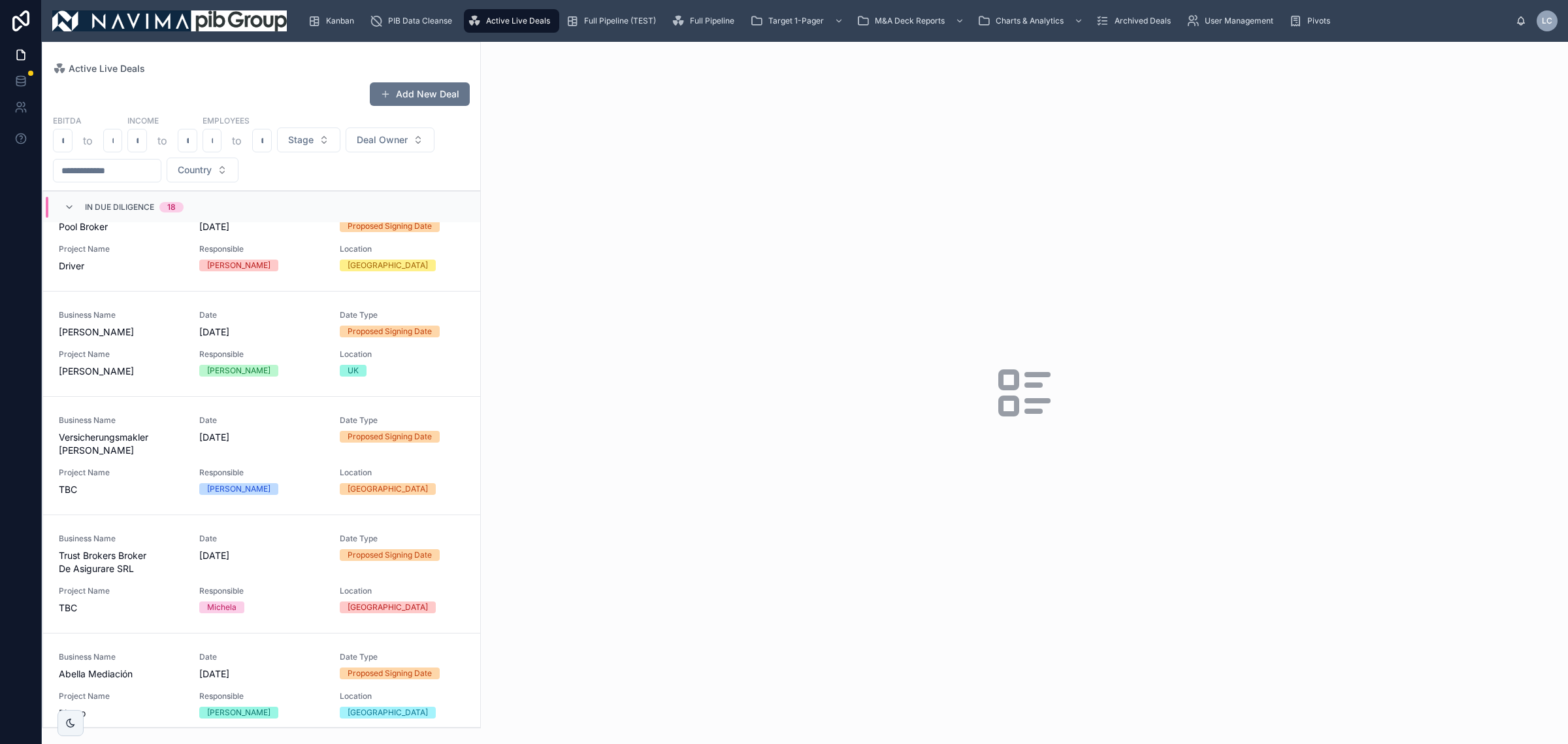
scroll to position [1544, 0]
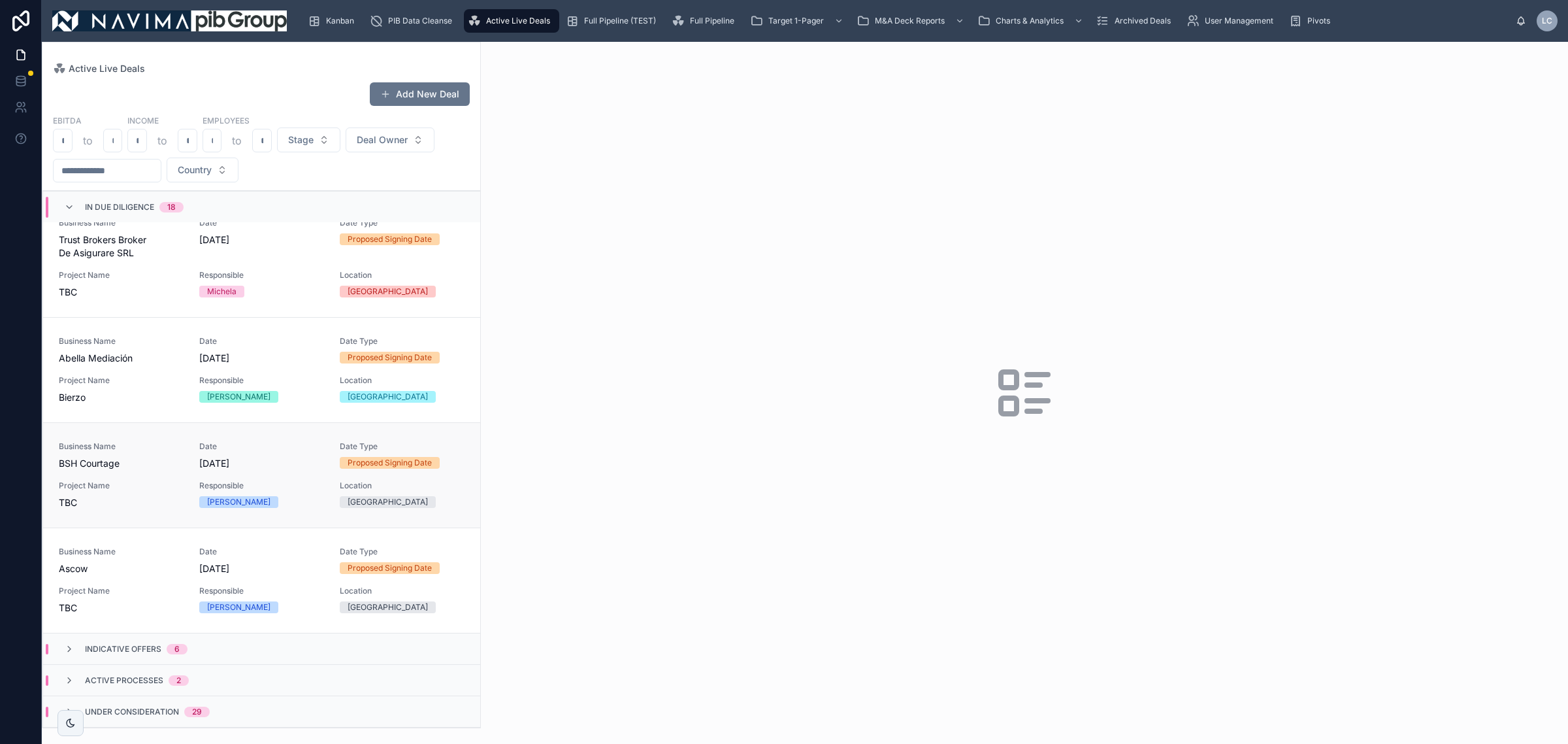
click at [278, 460] on span "[DATE]" at bounding box center [262, 464] width 125 height 13
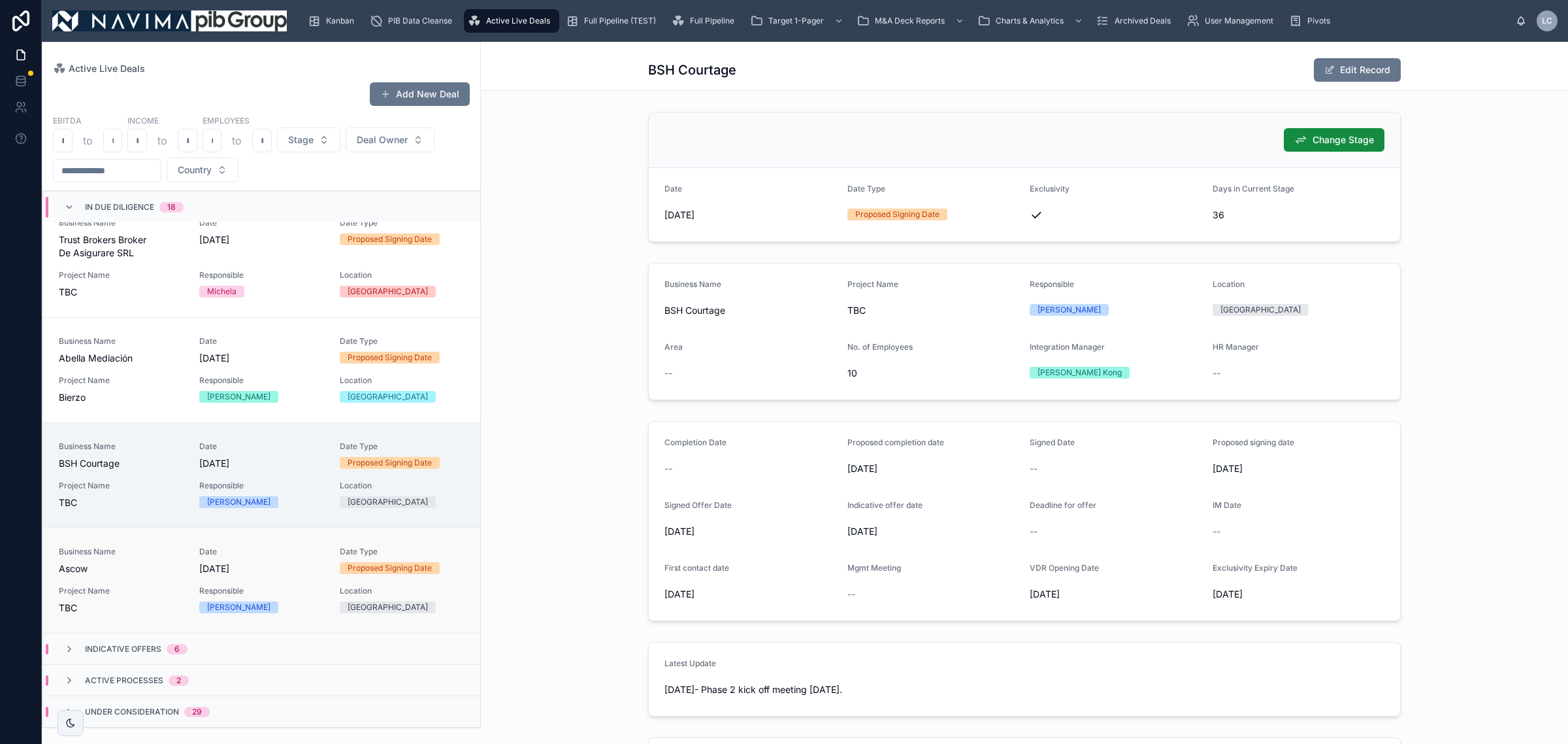
click at [246, 592] on span "Responsible" at bounding box center [262, 591] width 125 height 11
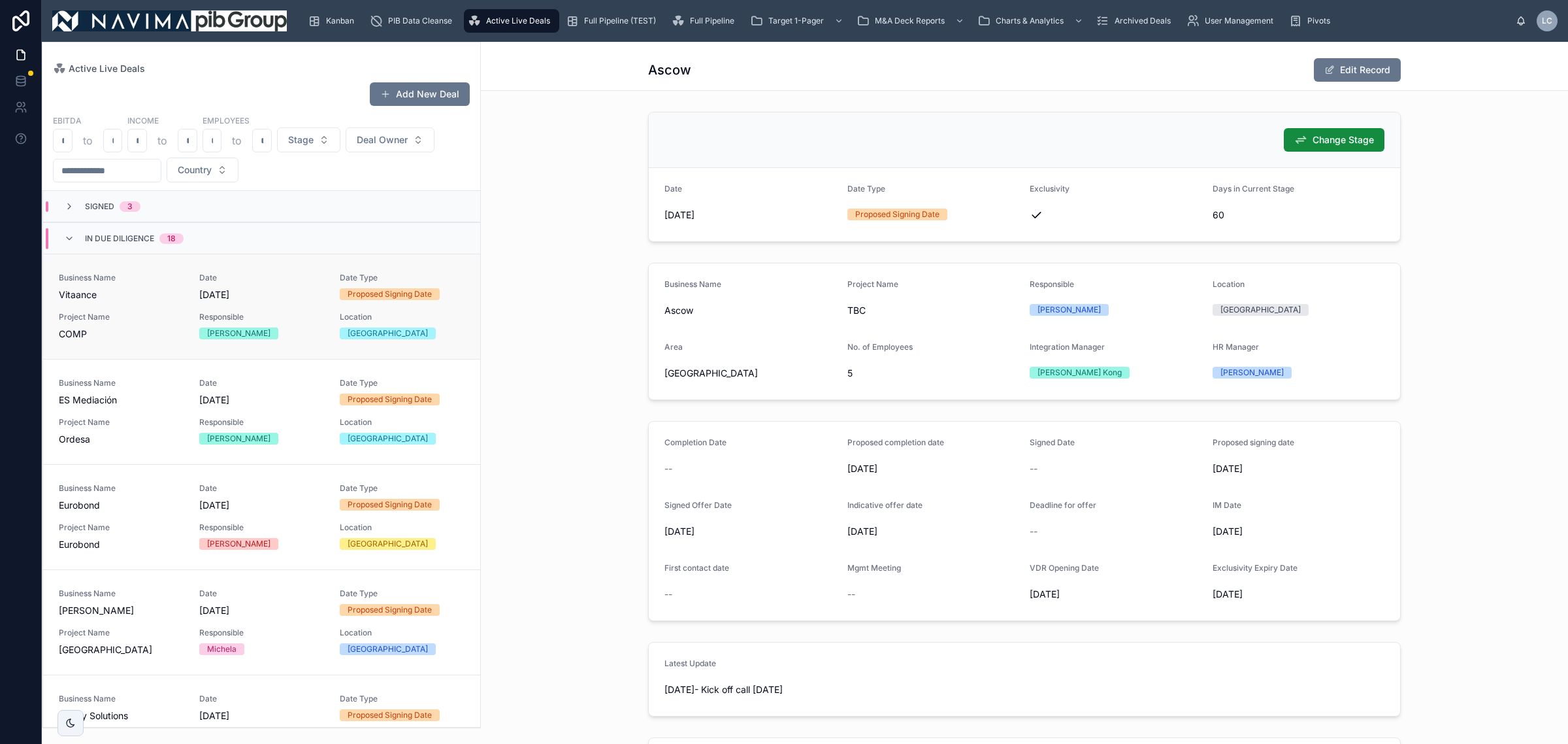
click at [296, 328] on div "[PERSON_NAME]" at bounding box center [262, 333] width 125 height 12
click at [363, 432] on div "Location Spain" at bounding box center [402, 431] width 125 height 27
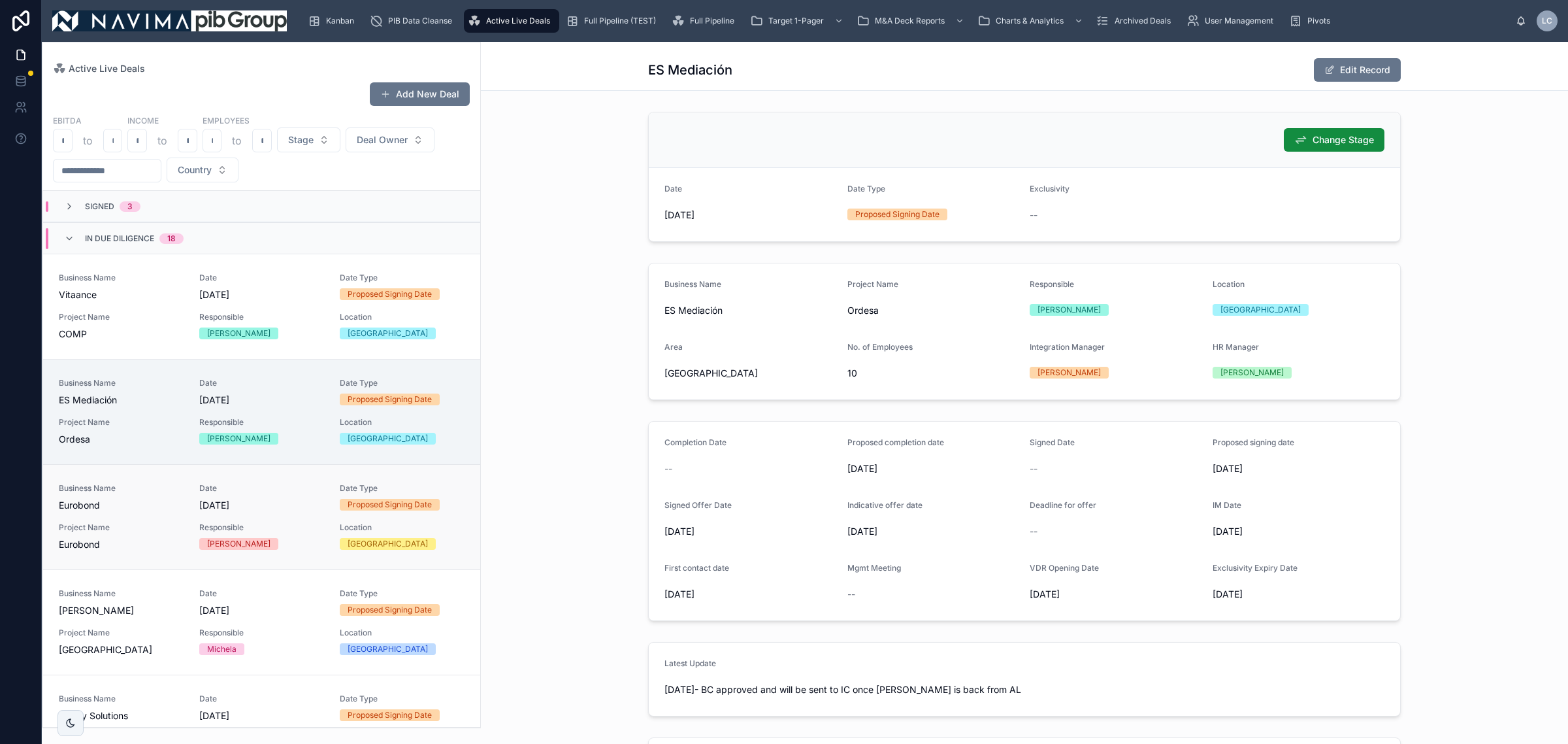
click at [363, 537] on div "Location Poland" at bounding box center [402, 535] width 125 height 27
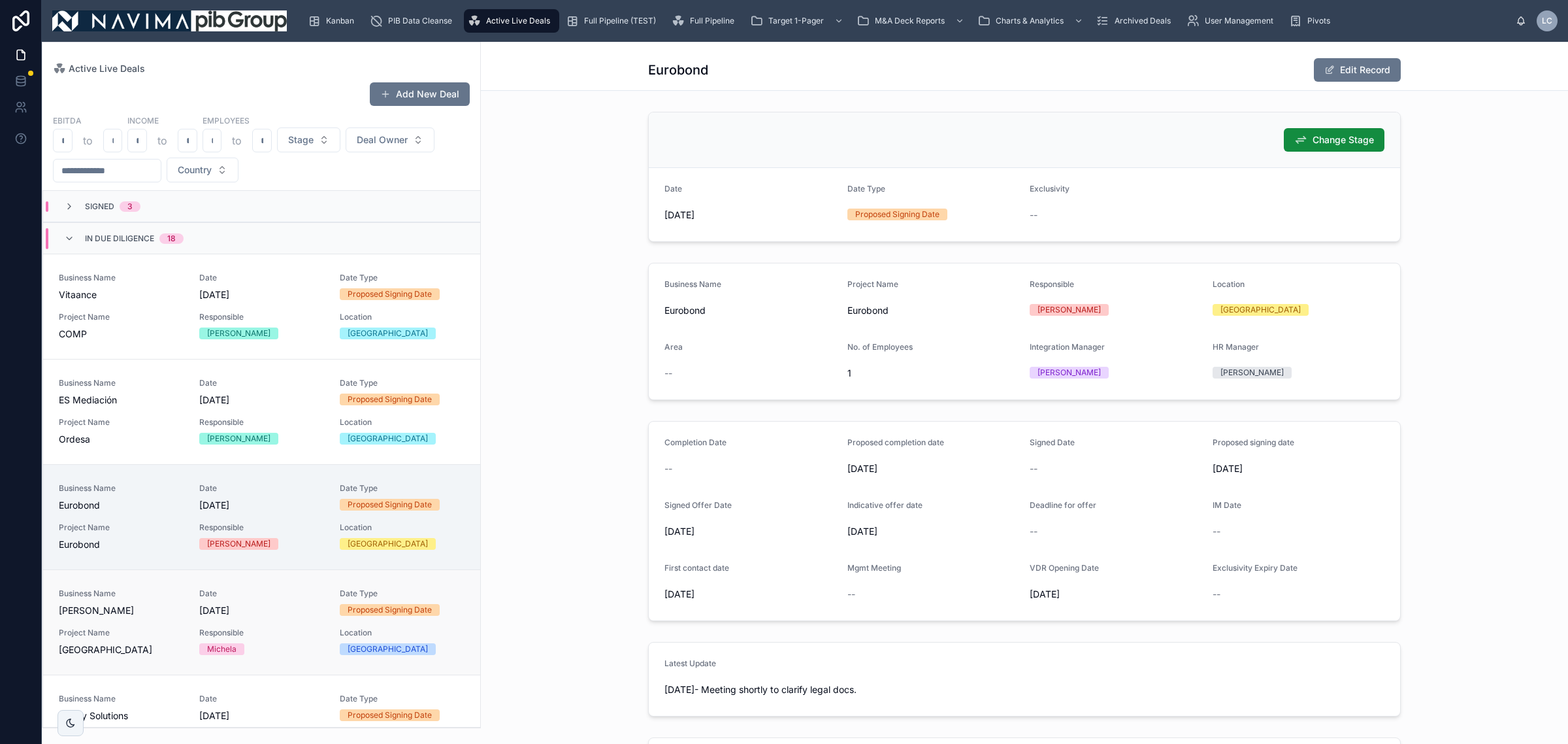
scroll to position [164, 0]
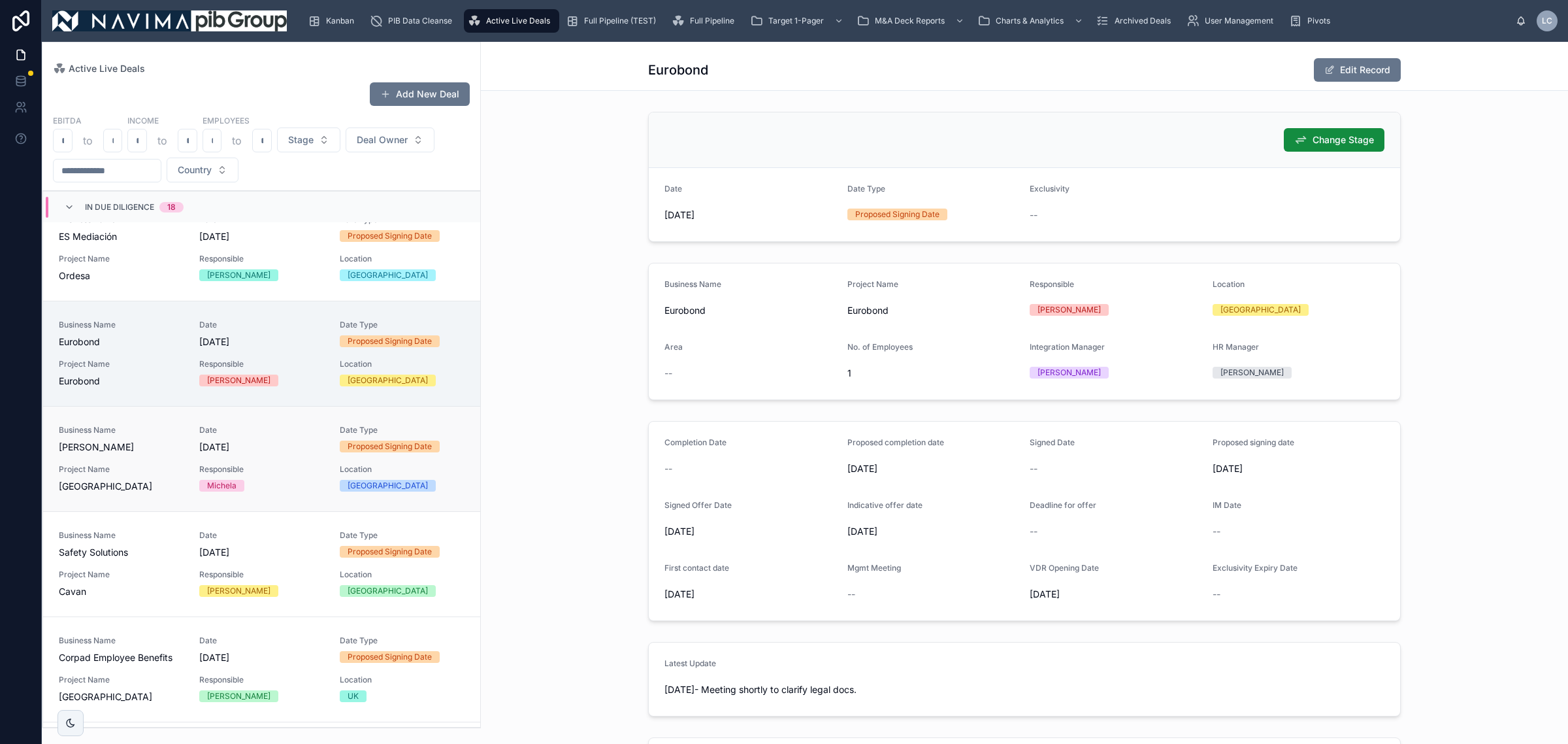
click at [356, 445] on div "Proposed Signing Date" at bounding box center [389, 446] width 84 height 12
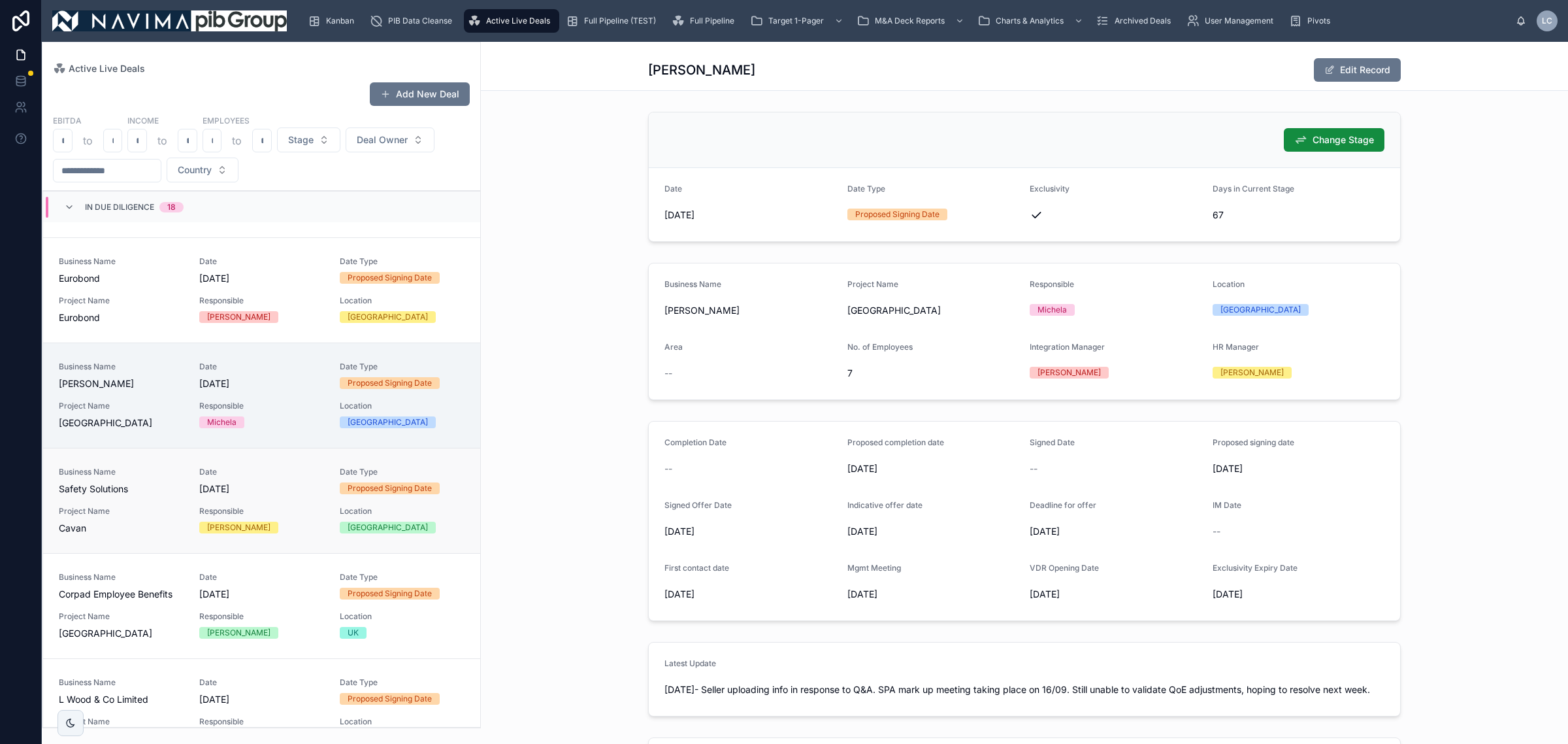
scroll to position [245, 0]
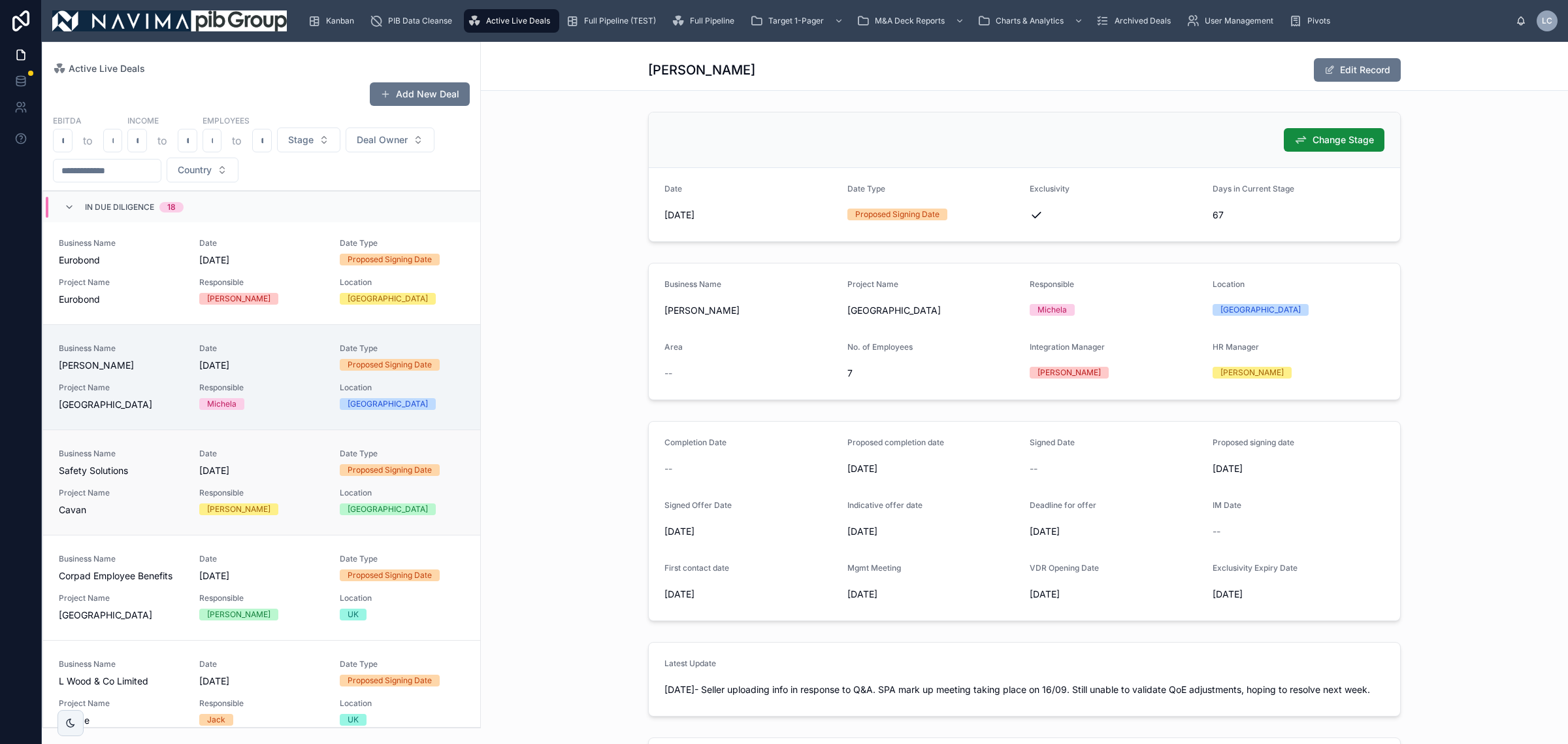
click at [387, 503] on div "Location Ireland" at bounding box center [402, 501] width 125 height 27
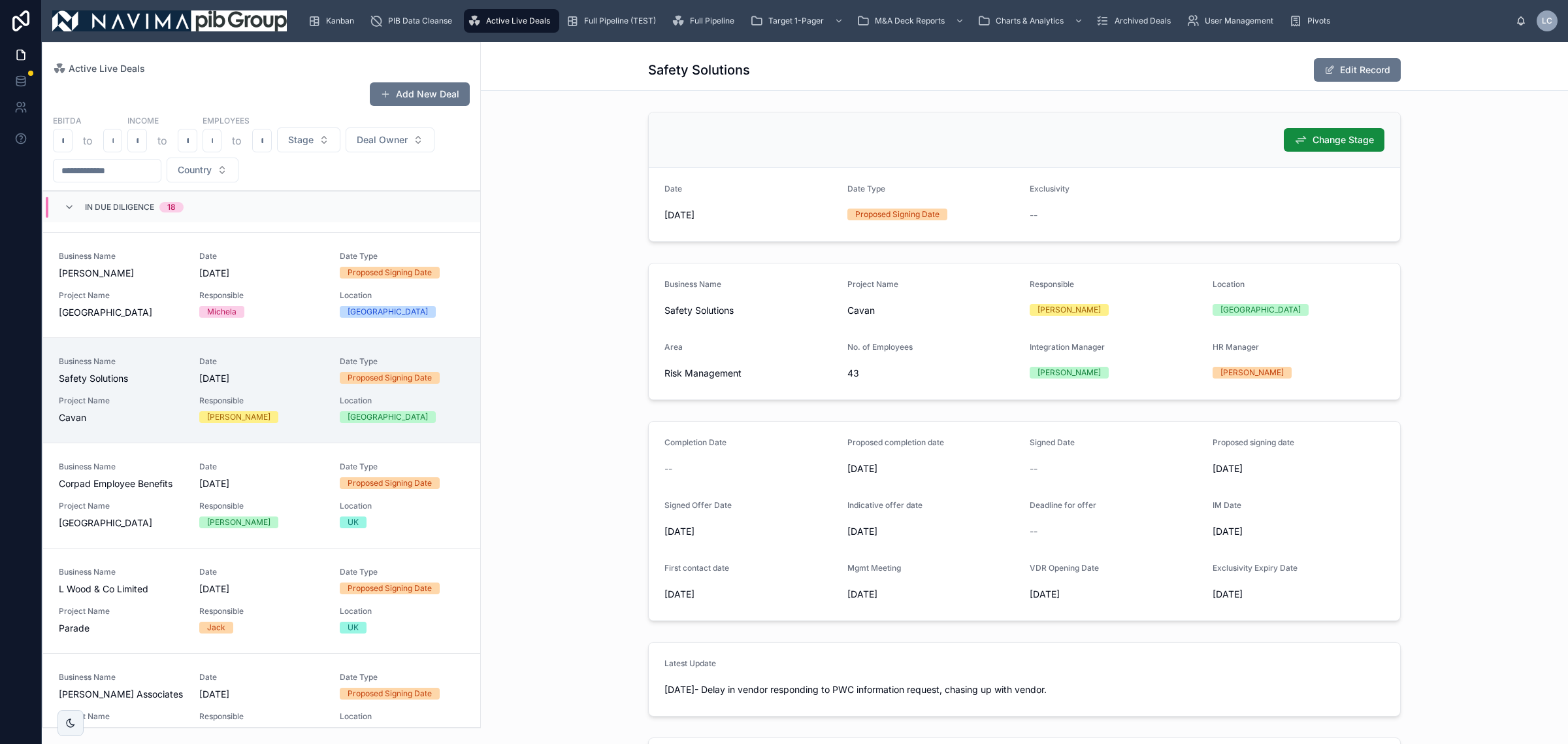
scroll to position [408, 0]
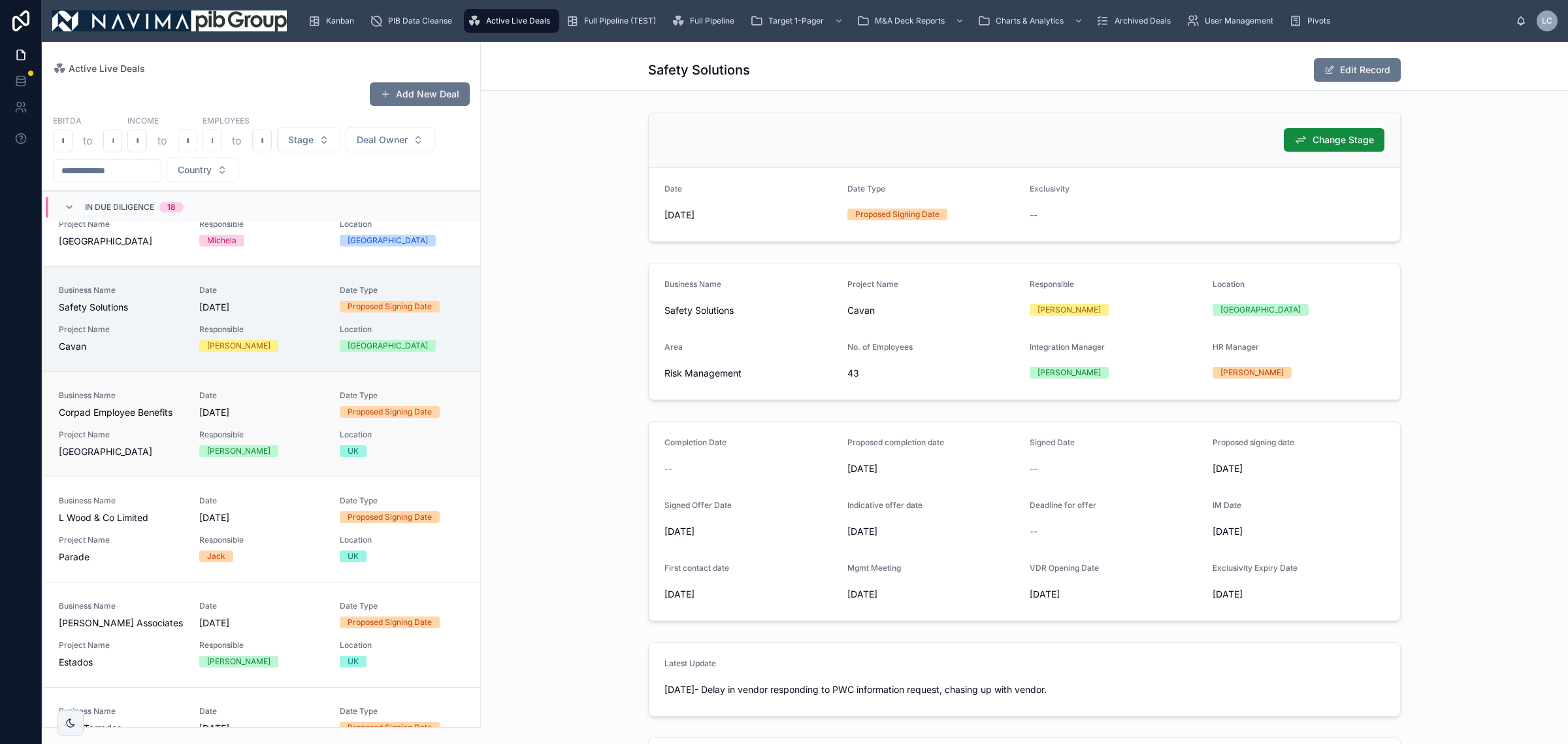
click at [390, 443] on div "Location UK" at bounding box center [402, 443] width 125 height 27
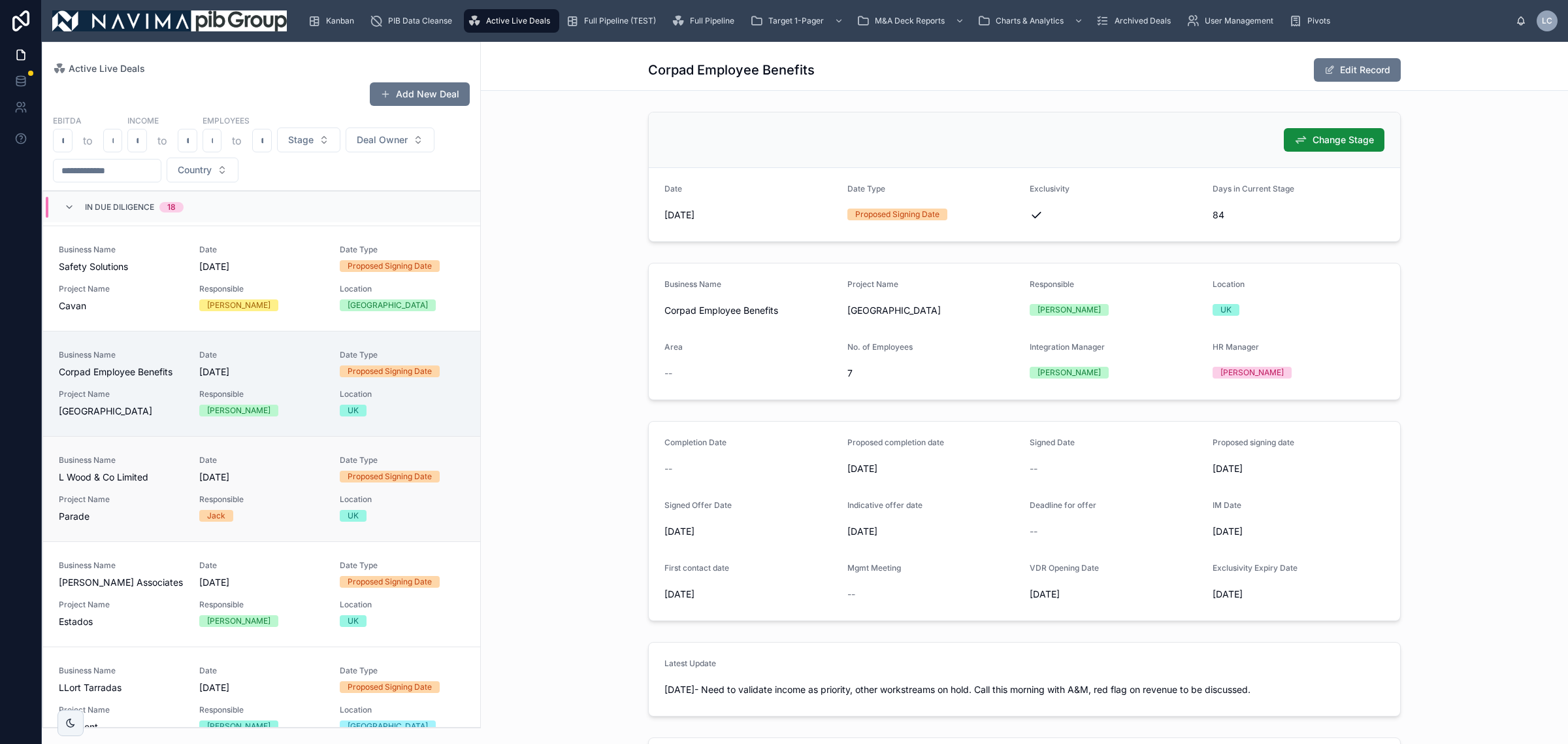
scroll to position [490, 0]
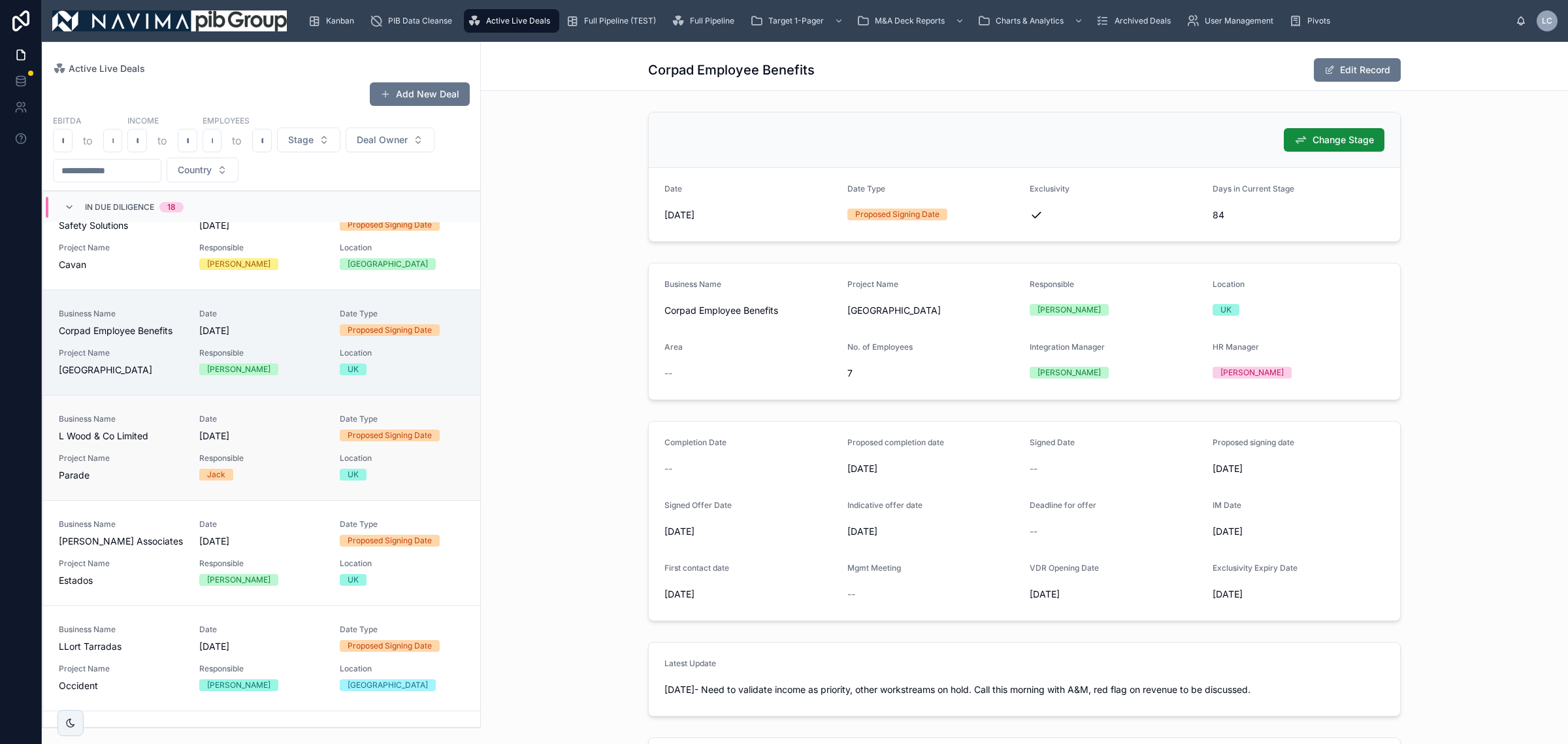
click at [404, 468] on div "Location UK" at bounding box center [402, 466] width 125 height 27
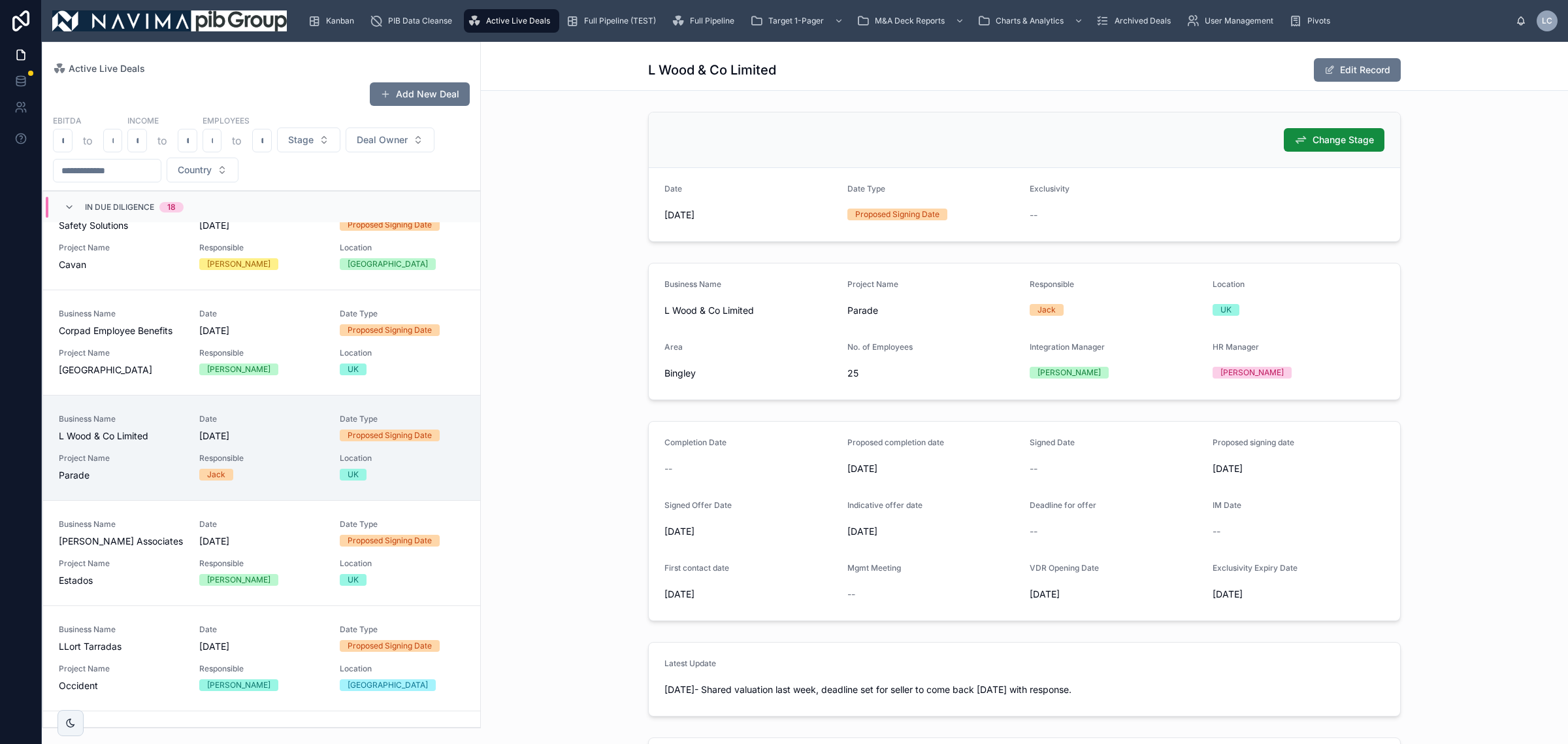
scroll to position [653, 0]
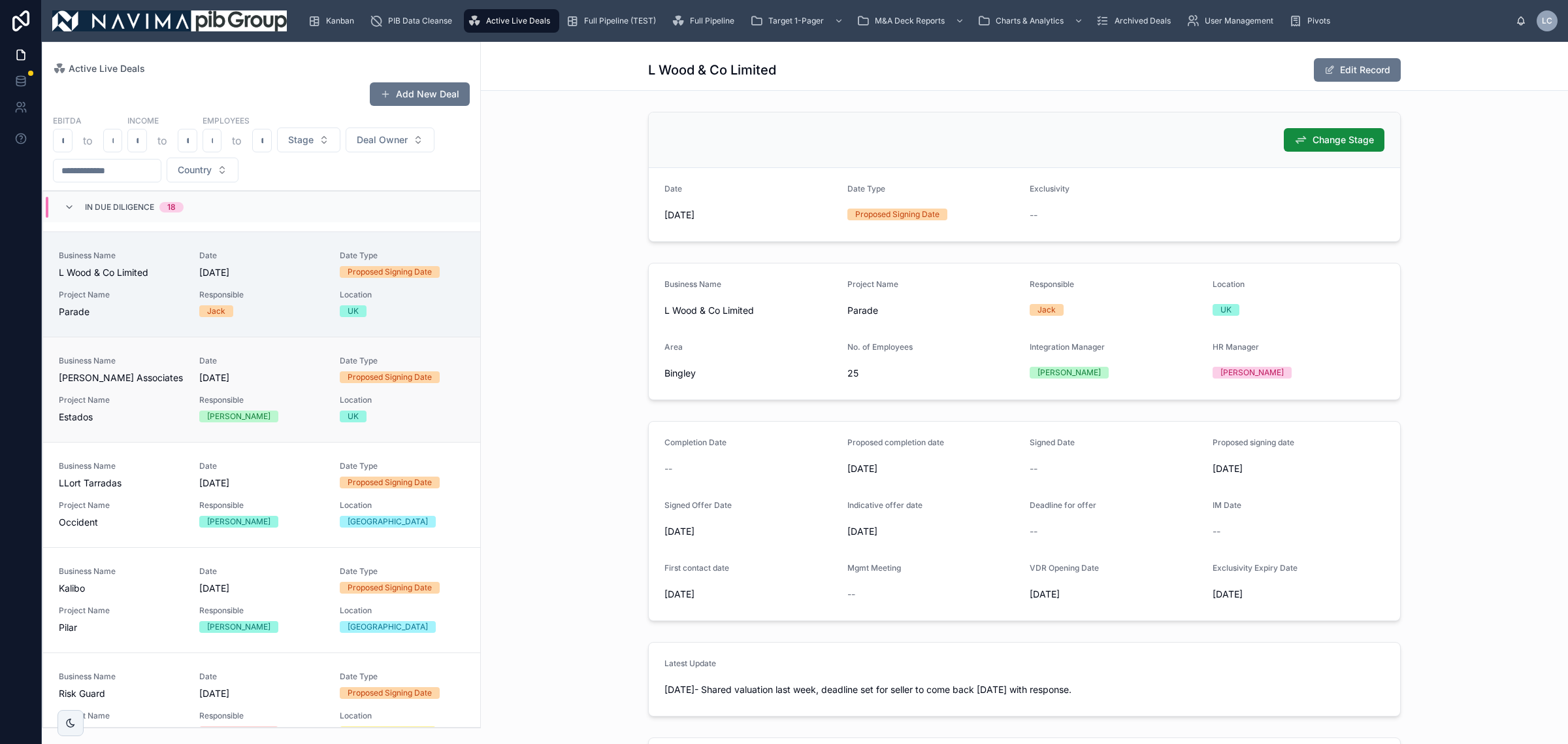
click at [393, 426] on link "Business Name [PERSON_NAME] Associates Date [DATE] Date Type Proposed Signing D…" at bounding box center [262, 389] width 437 height 106
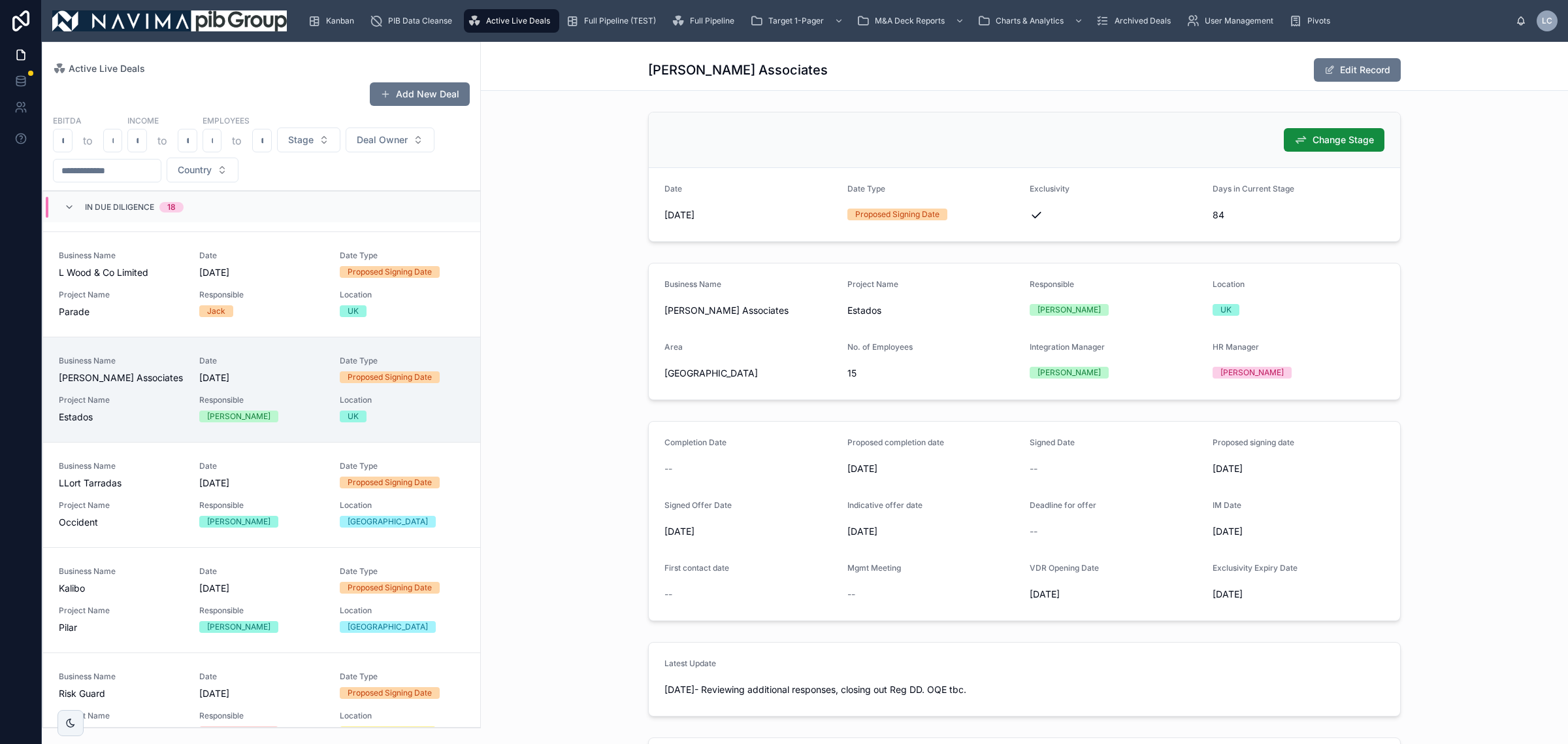
click at [381, 219] on div "In Due Diligence 18" at bounding box center [262, 207] width 437 height 32
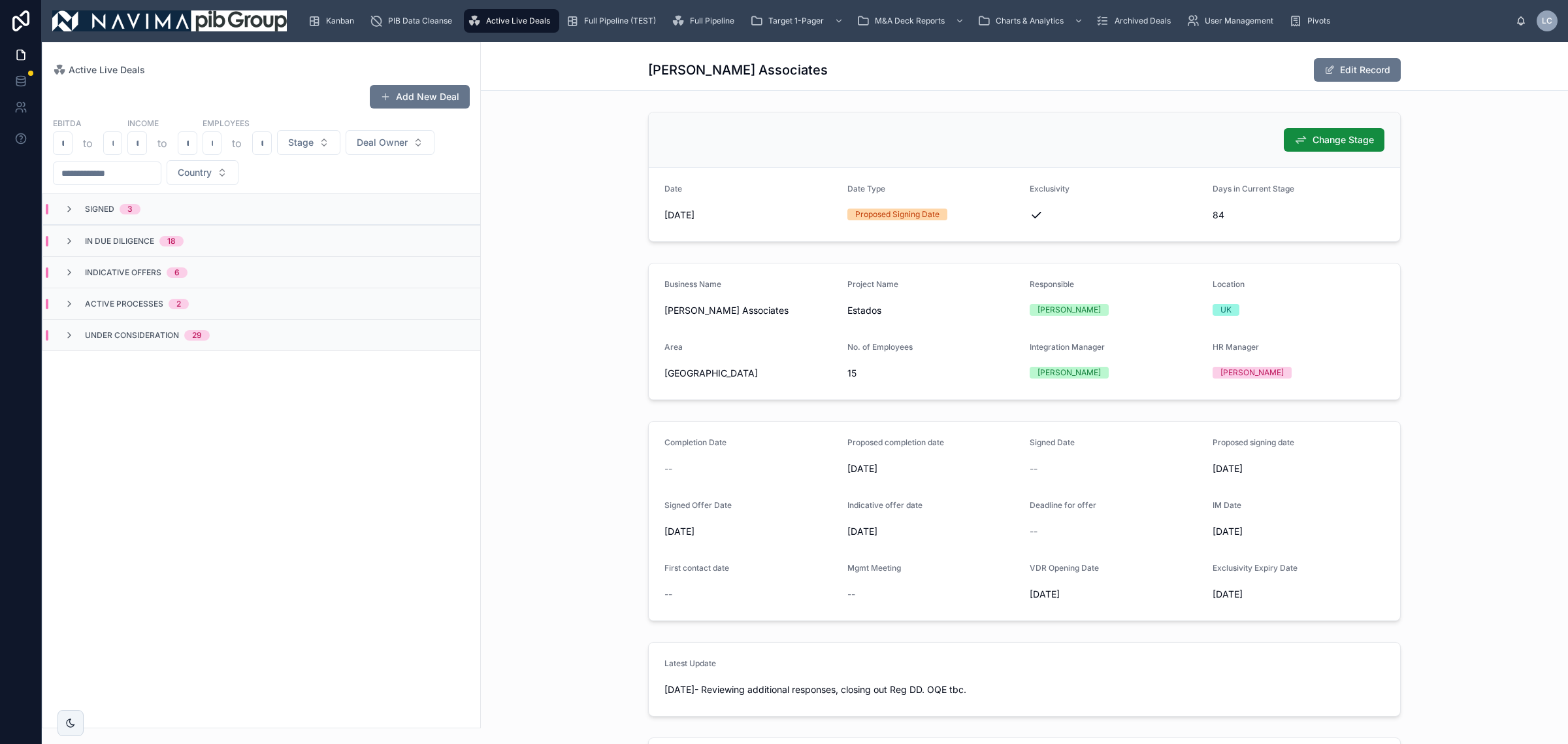
scroll to position [164, 0]
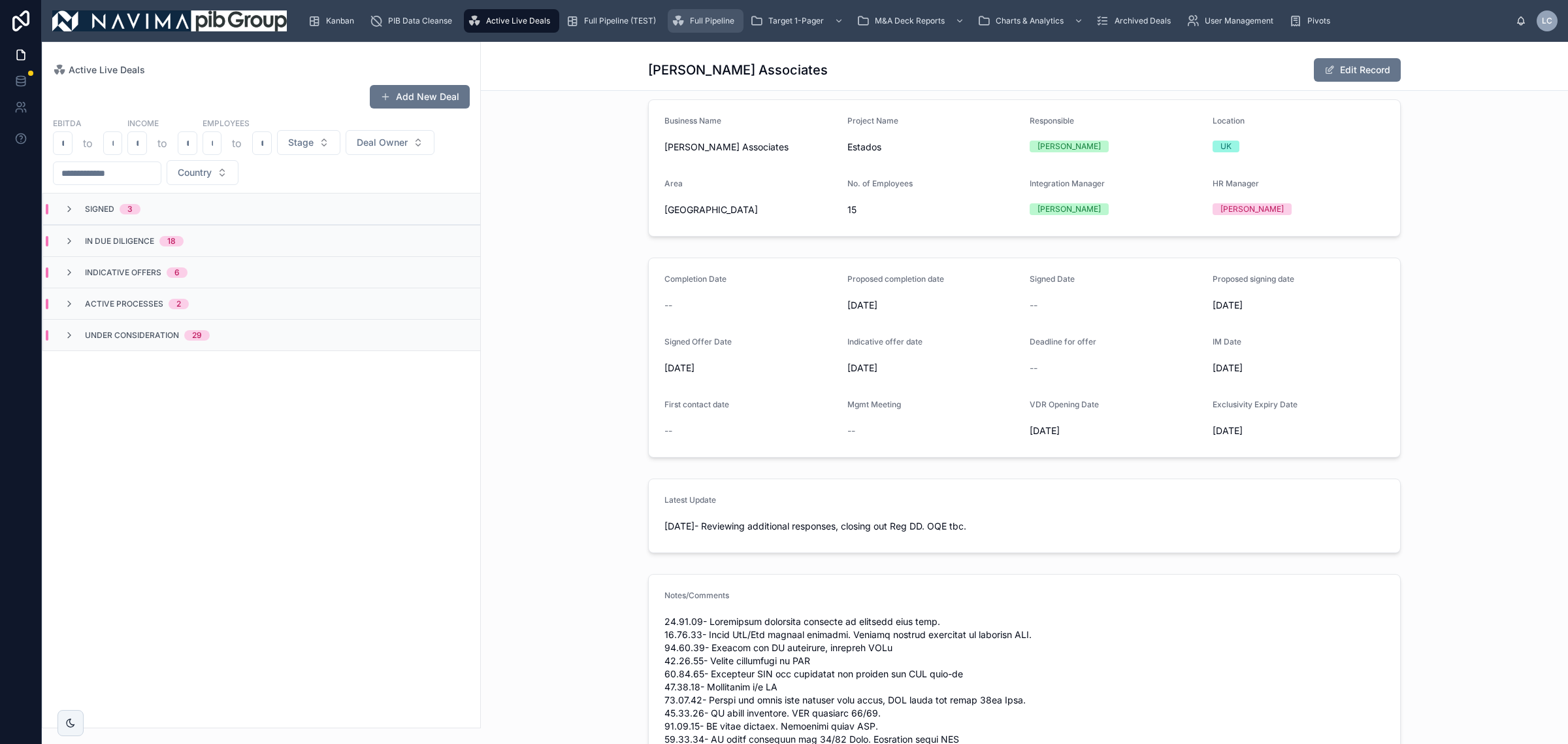
drag, startPoint x: 683, startPoint y: 23, endPoint x: 670, endPoint y: 23, distance: 13.0
click at [683, 23] on icon "scrollable content" at bounding box center [678, 21] width 13 height 13
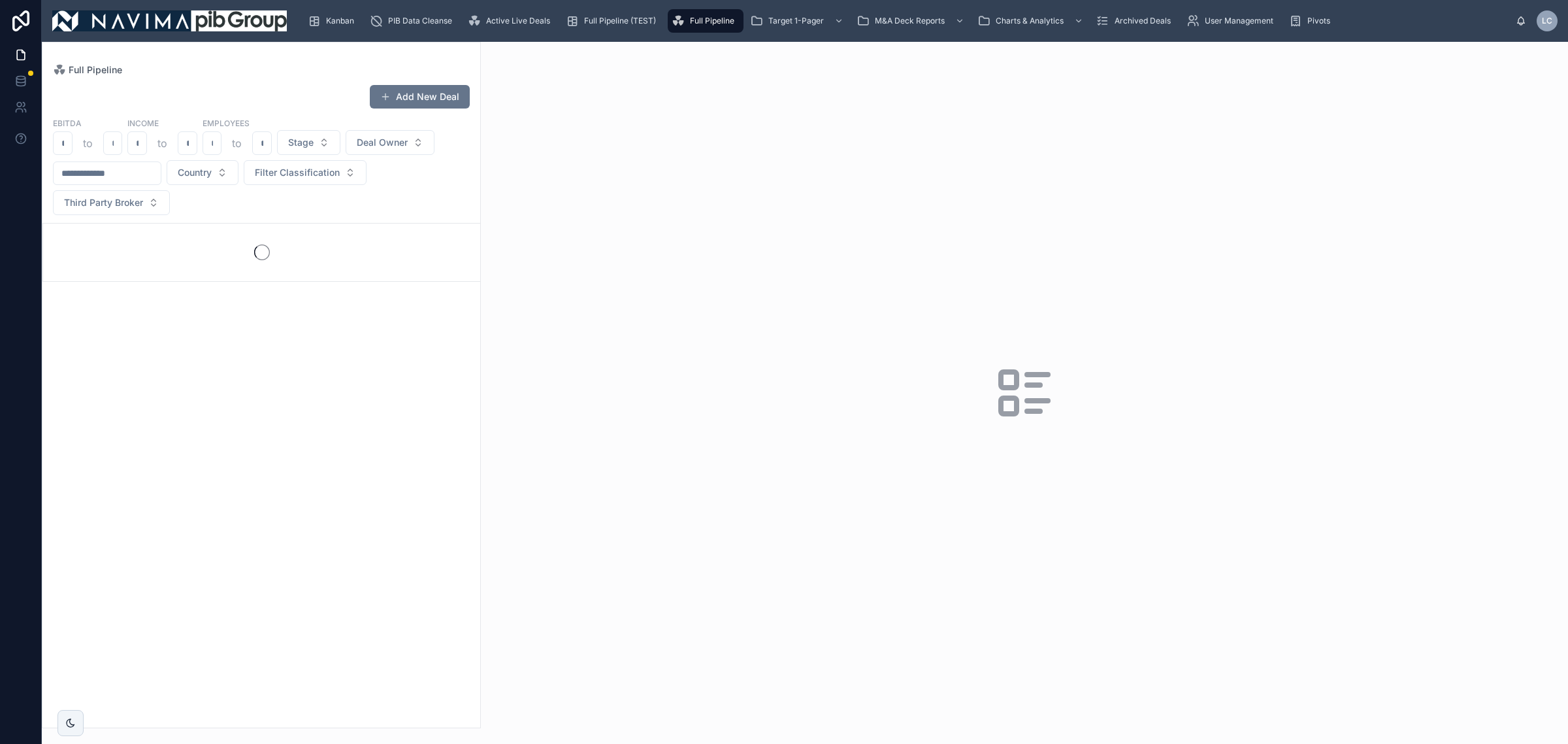
click at [160, 181] on input "text" at bounding box center [106, 173] width 107 height 18
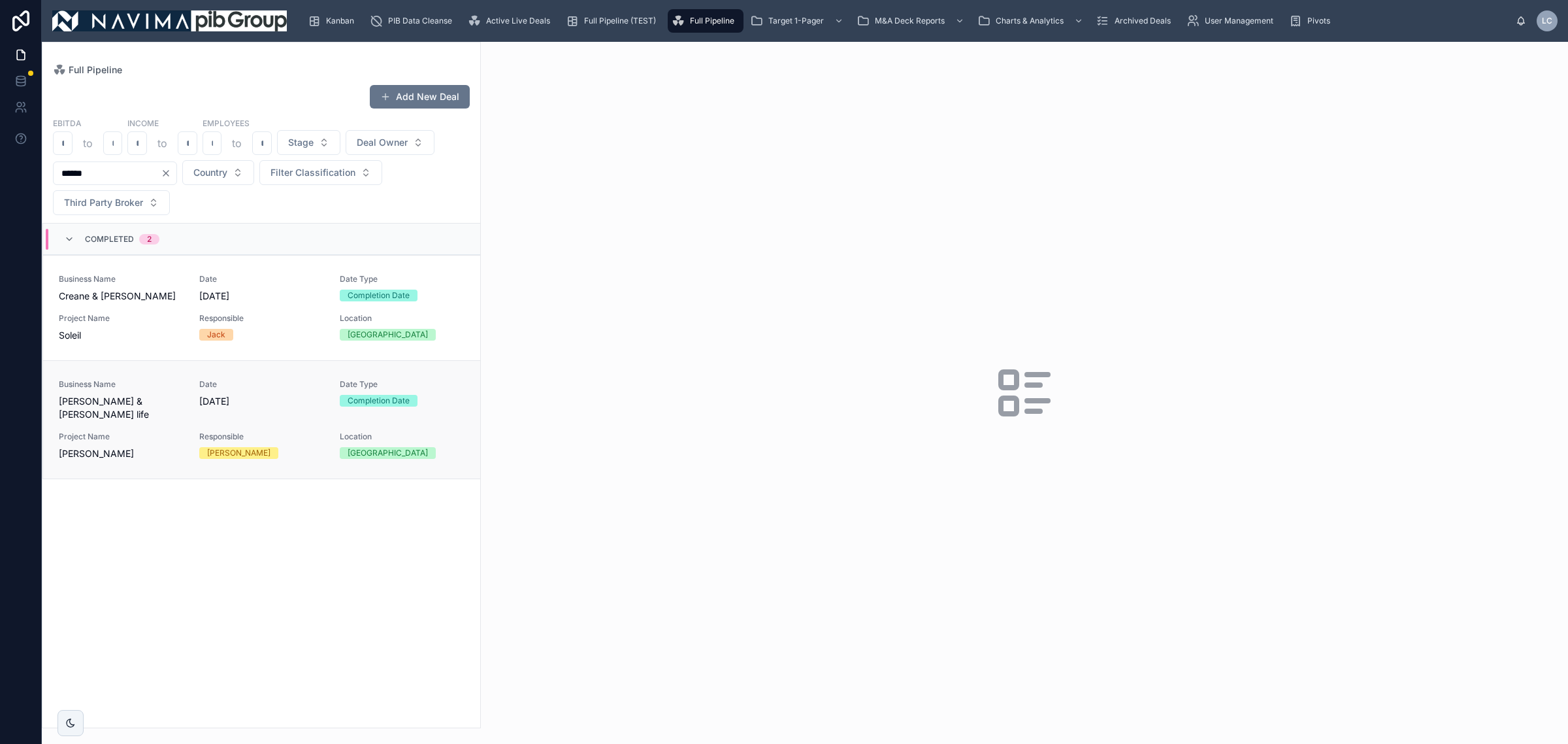
type input "******"
click at [201, 413] on div "Business Name Creane & Creane life Date 04/04/2023 Date Type Completion Date Pr…" at bounding box center [262, 420] width 406 height 81
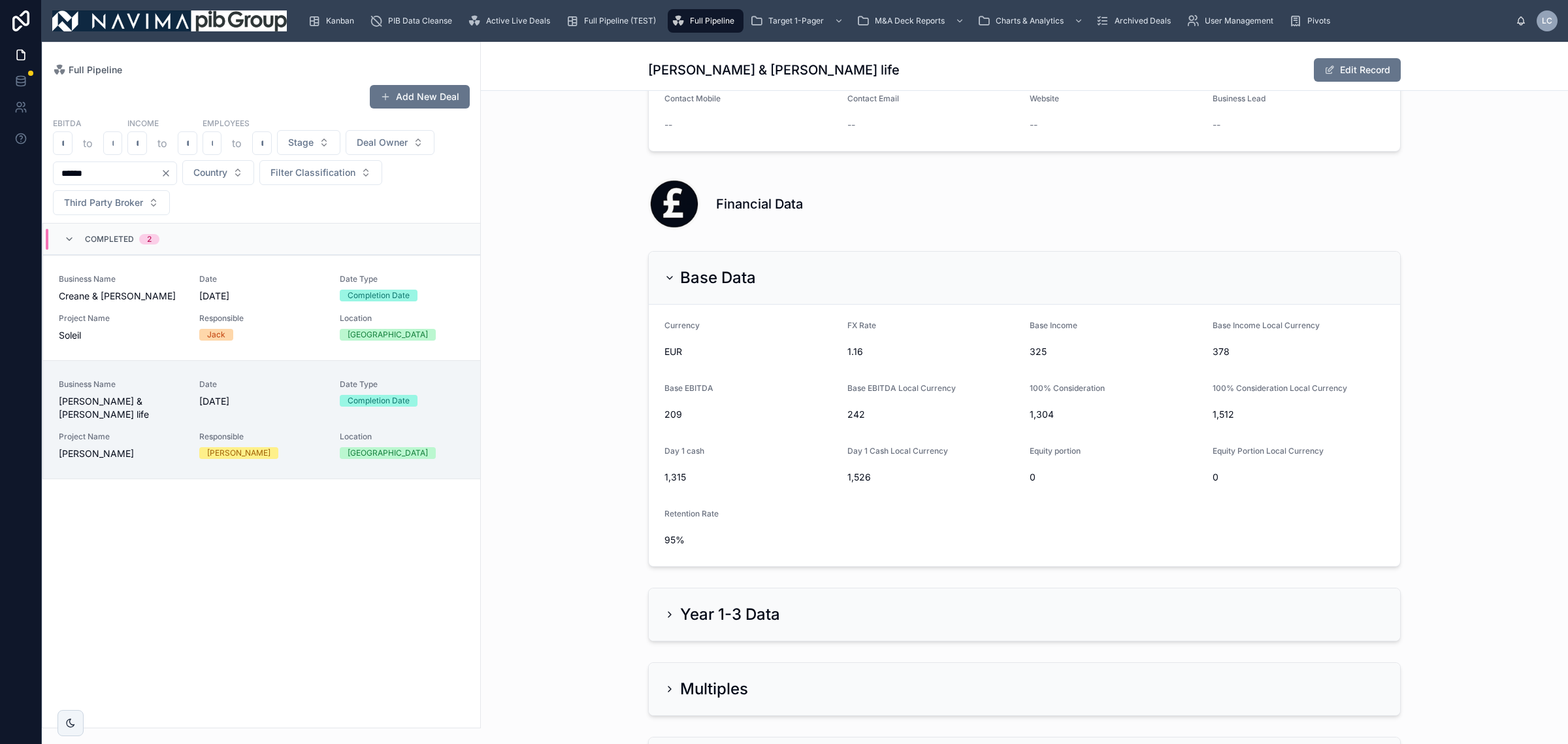
scroll to position [1062, 0]
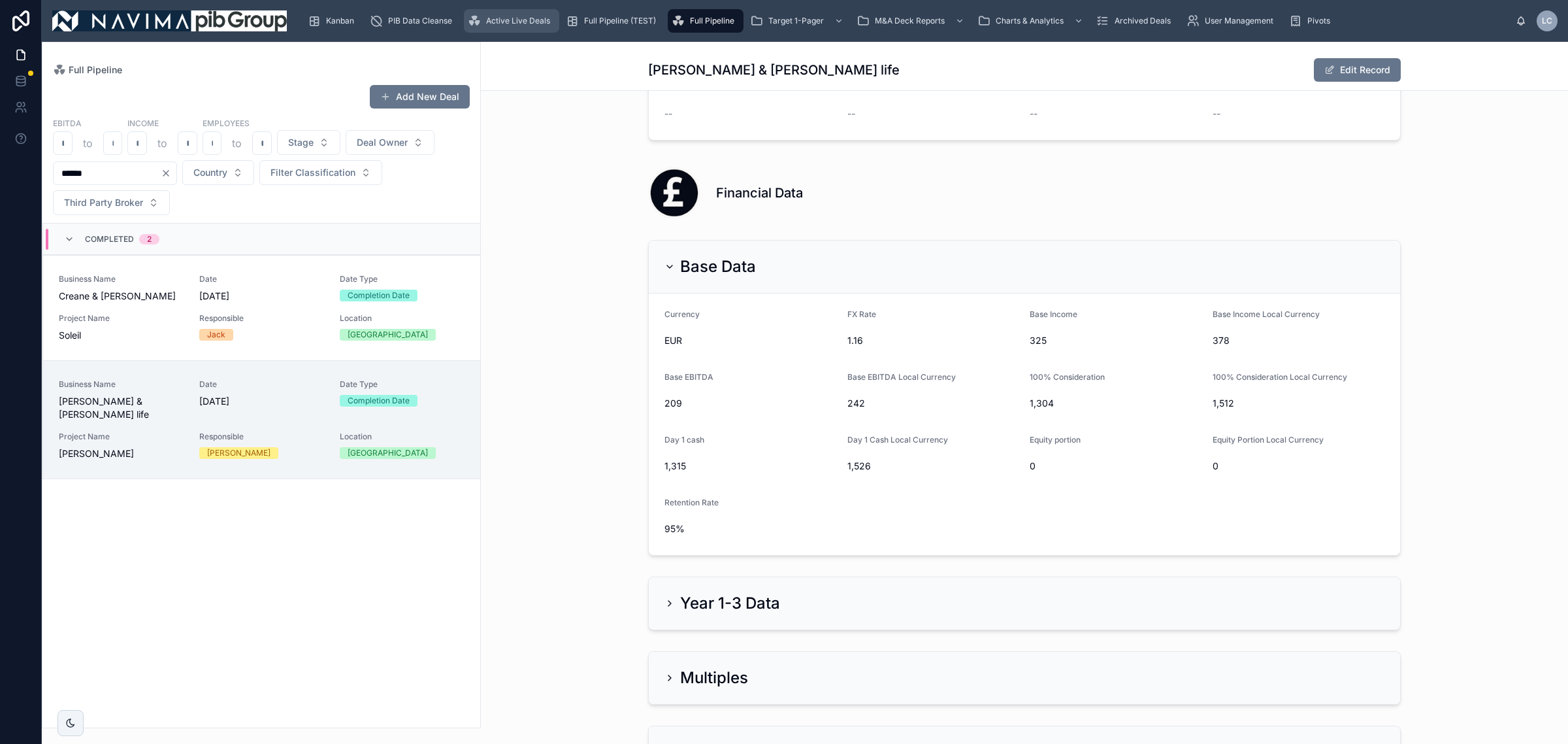
click at [521, 12] on div "Active Live Deals" at bounding box center [511, 21] width 87 height 21
